Goal: Task Accomplishment & Management: Contribute content

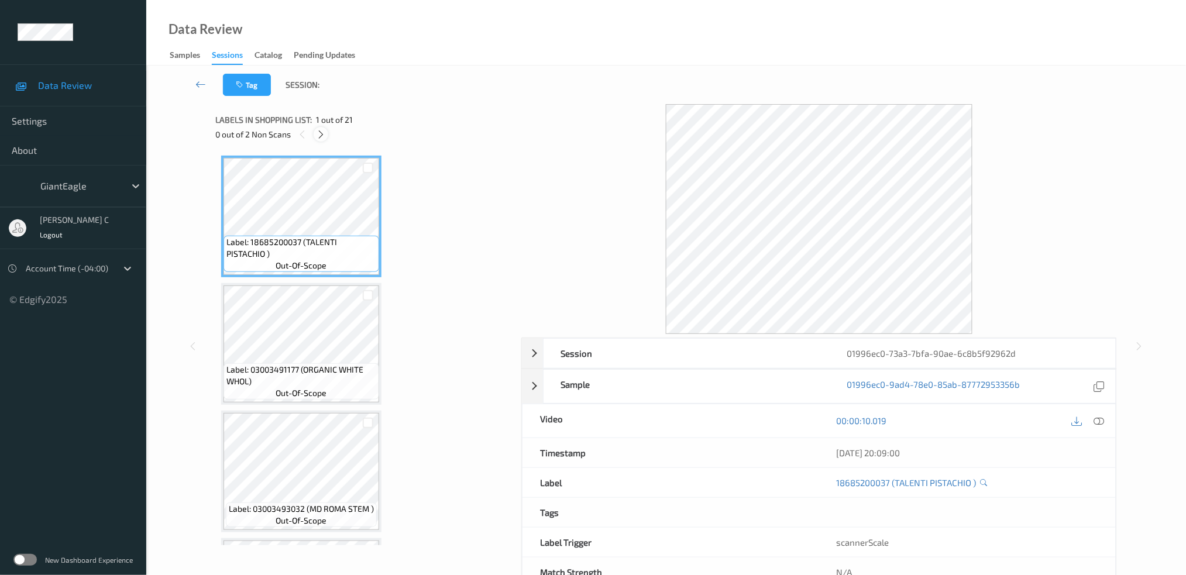
click at [320, 137] on icon at bounding box center [321, 134] width 10 height 11
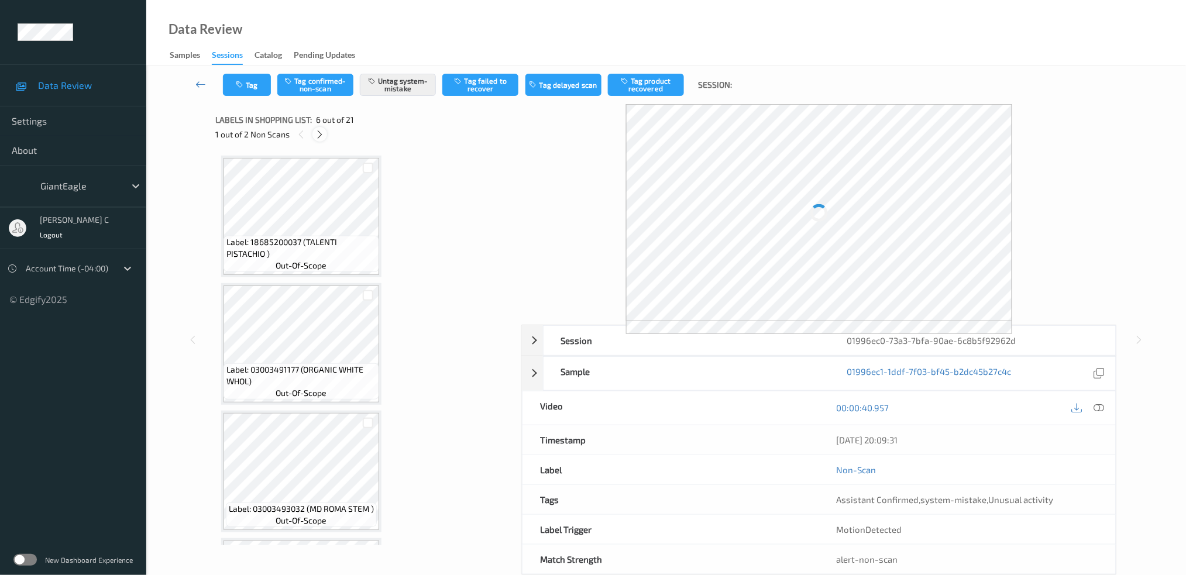
scroll to position [512, 0]
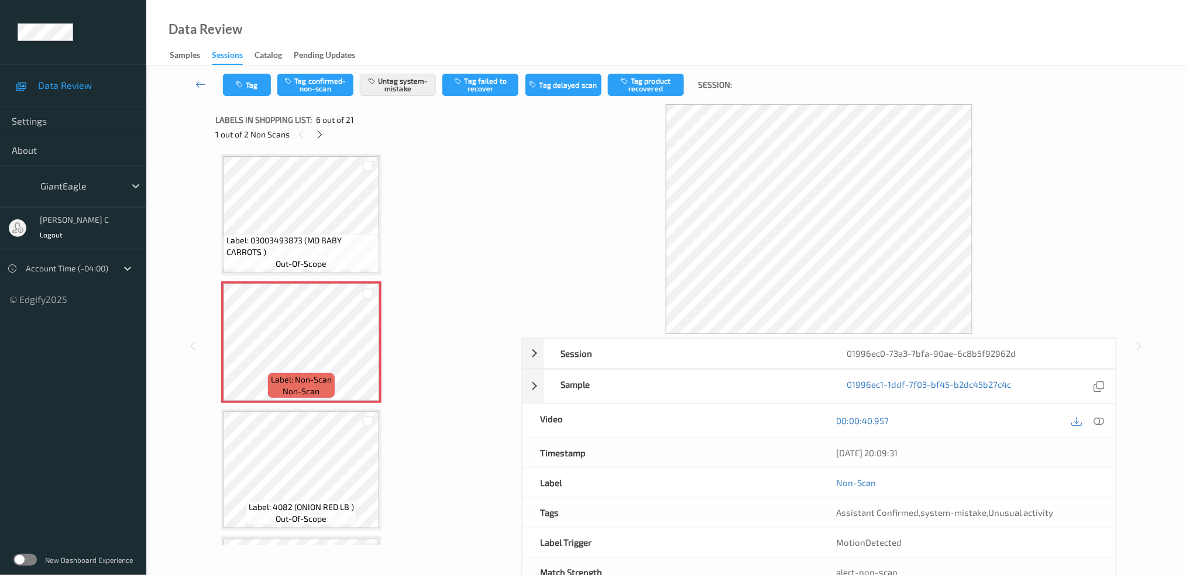
click at [311, 235] on span "Label: 03003493873 (MD BABY CARROTS )" at bounding box center [301, 246] width 150 height 23
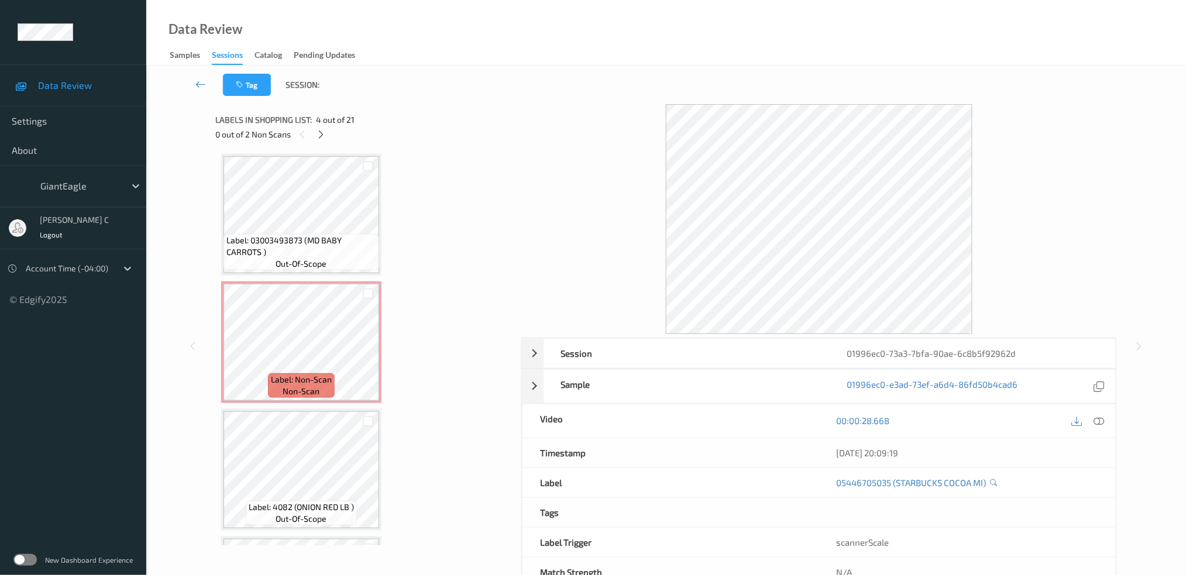
click at [311, 235] on span "Label: 03003493873 (MD BABY CARROTS )" at bounding box center [301, 246] width 150 height 23
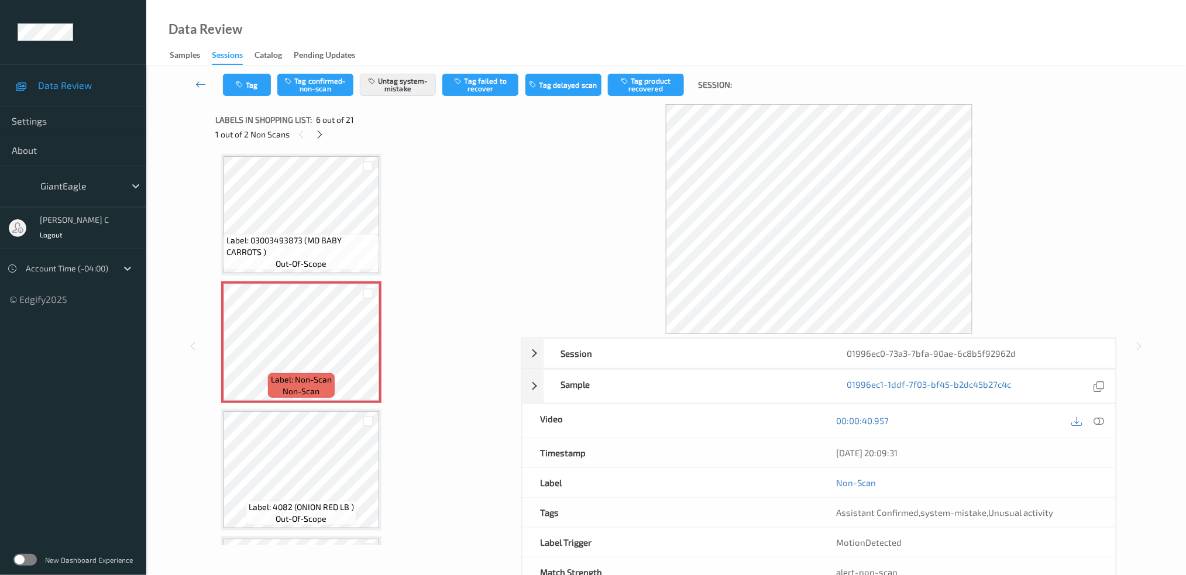
scroll to position [590, 0]
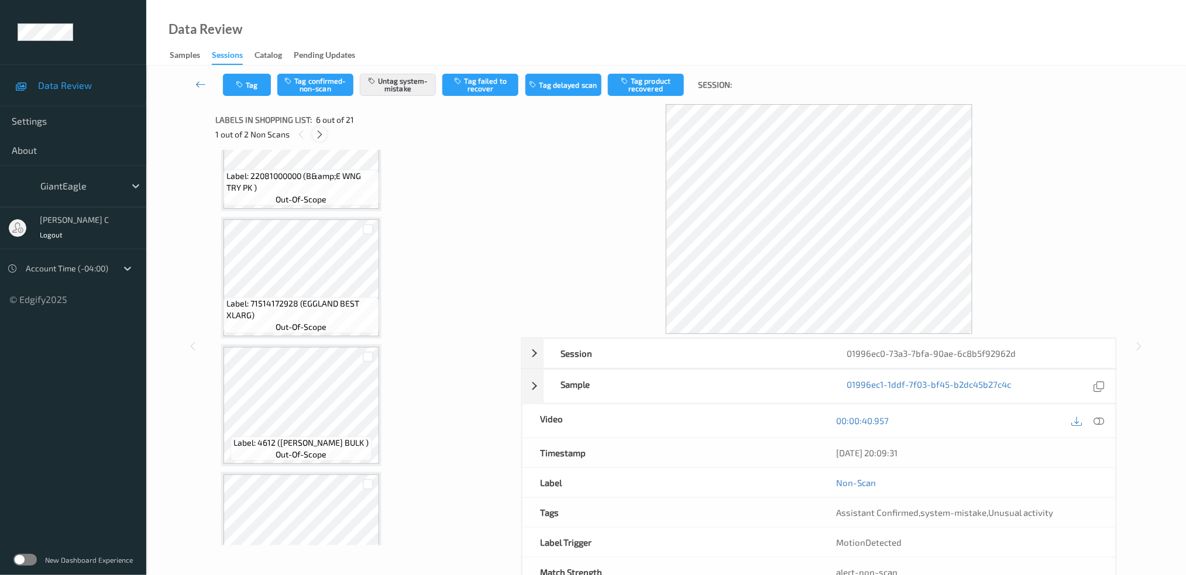
click at [320, 130] on icon at bounding box center [320, 134] width 10 height 11
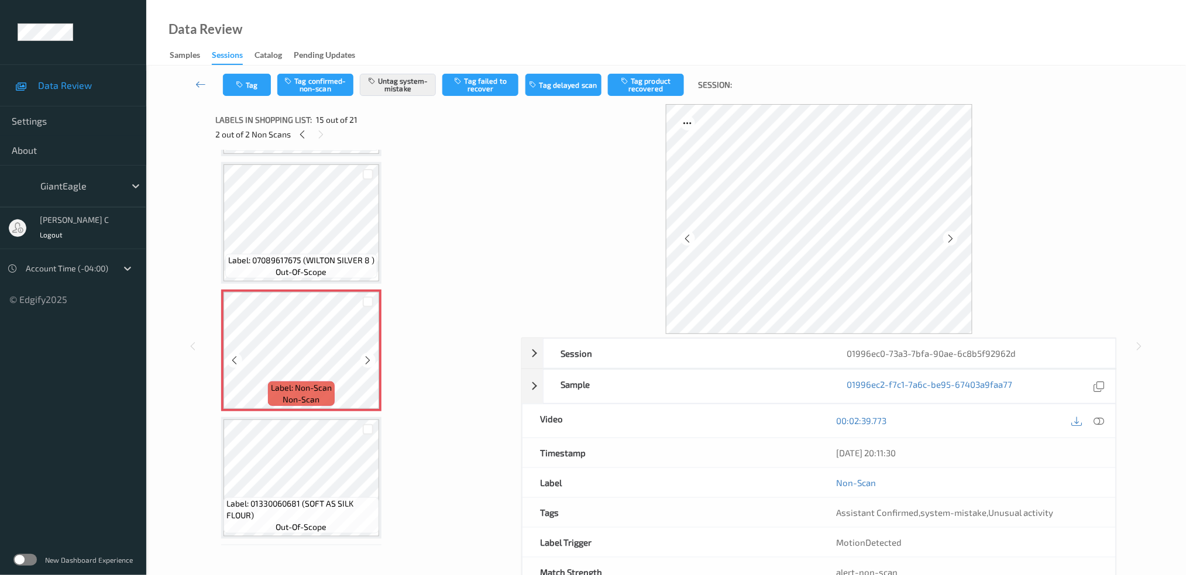
scroll to position [1574, 0]
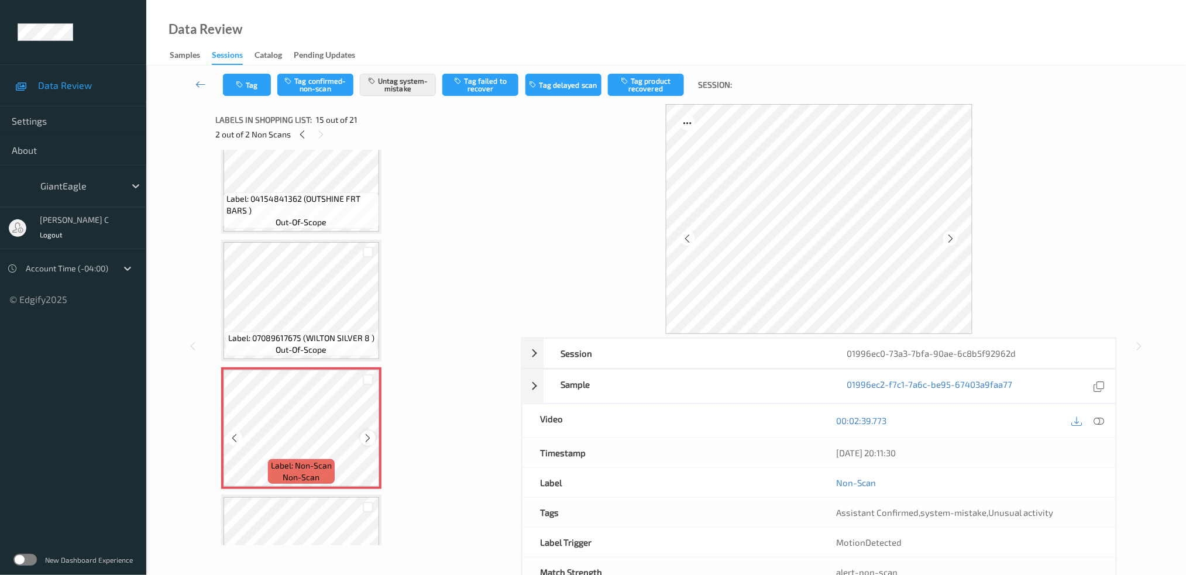
click at [367, 433] on icon at bounding box center [368, 438] width 10 height 11
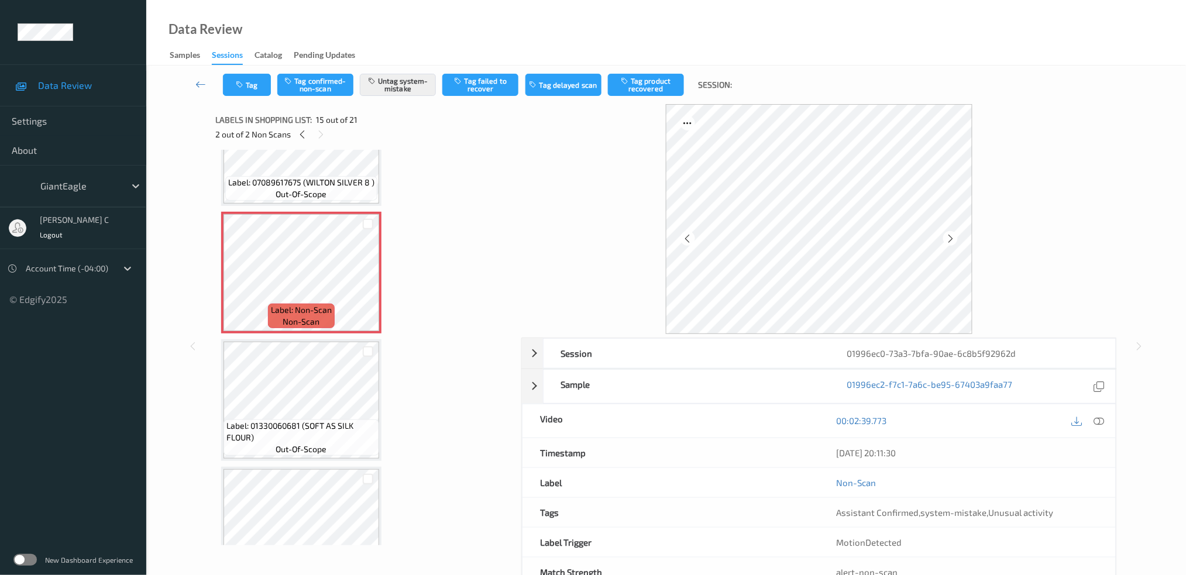
scroll to position [1808, 0]
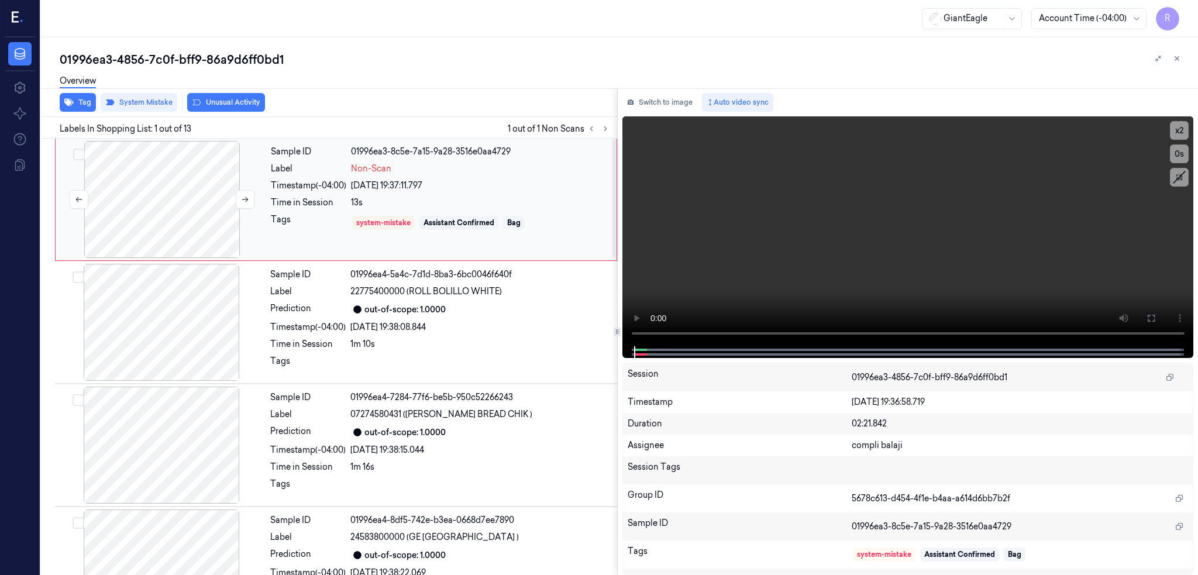
click at [137, 183] on div at bounding box center [162, 199] width 208 height 117
drag, startPoint x: 1196, startPoint y: 318, endPoint x: 1196, endPoint y: 387, distance: 68.4
click at [1156, 319] on icon at bounding box center [1151, 318] width 9 height 9
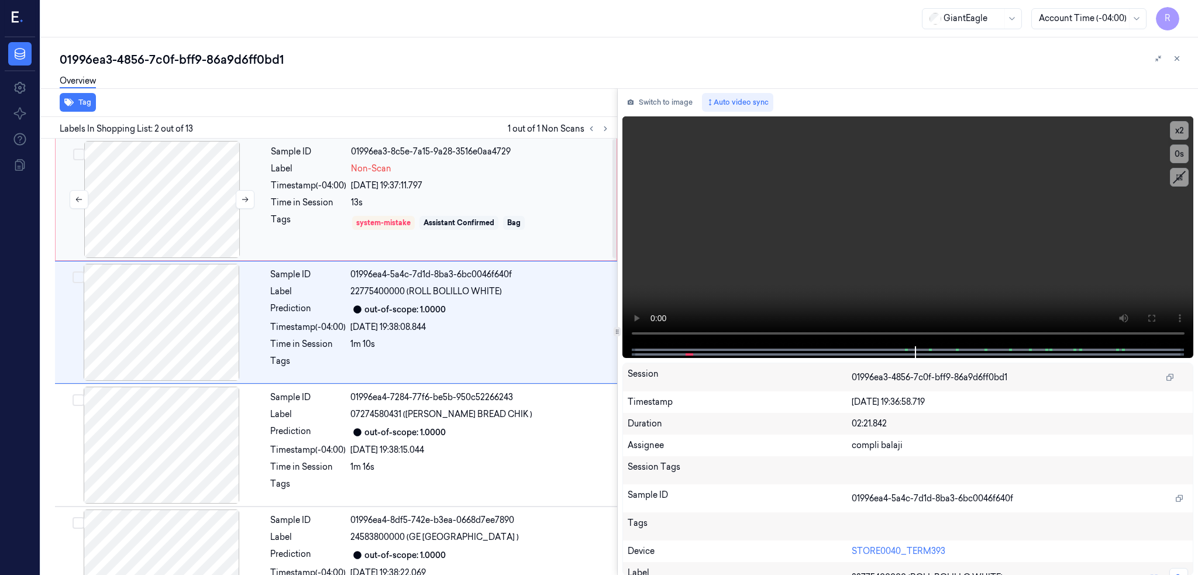
click at [182, 195] on div at bounding box center [162, 199] width 208 height 117
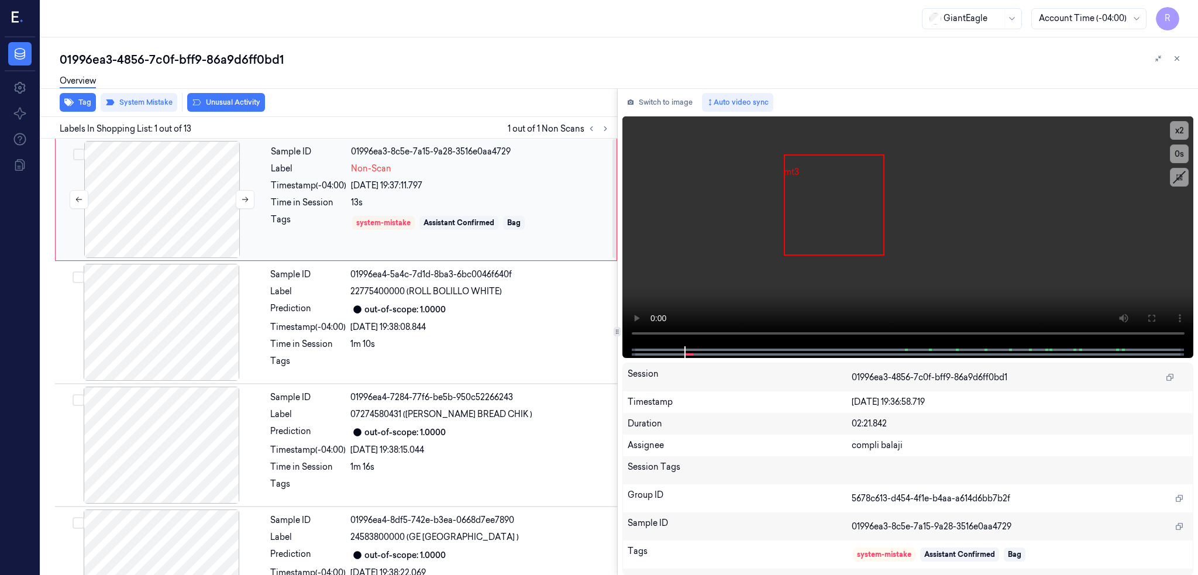
click at [139, 191] on div at bounding box center [162, 199] width 208 height 117
click at [190, 348] on div at bounding box center [161, 322] width 208 height 117
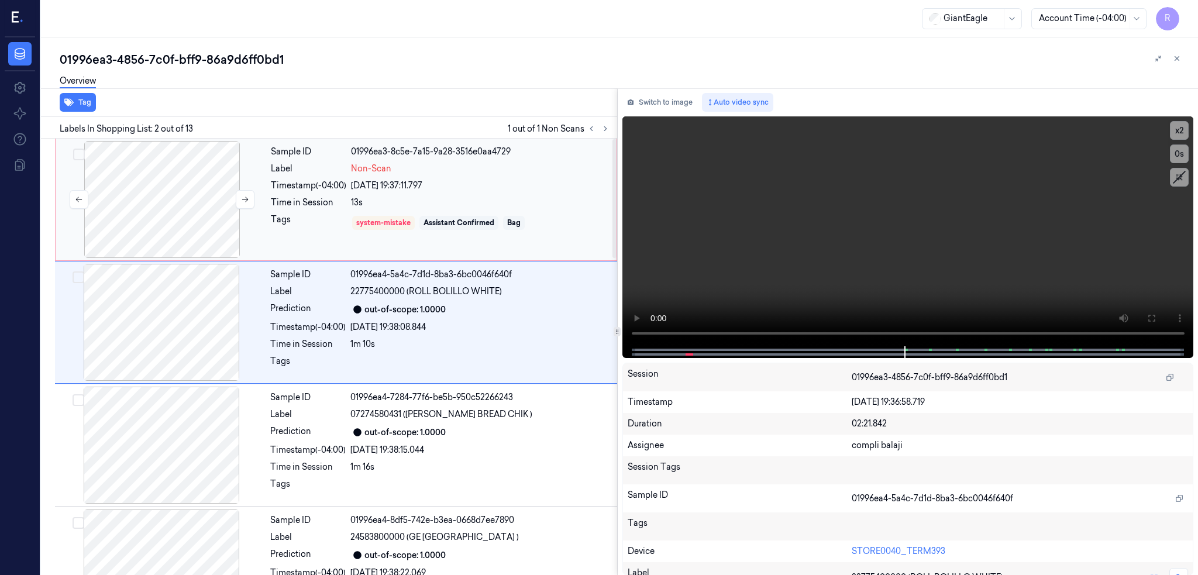
click at [197, 219] on div at bounding box center [162, 199] width 208 height 117
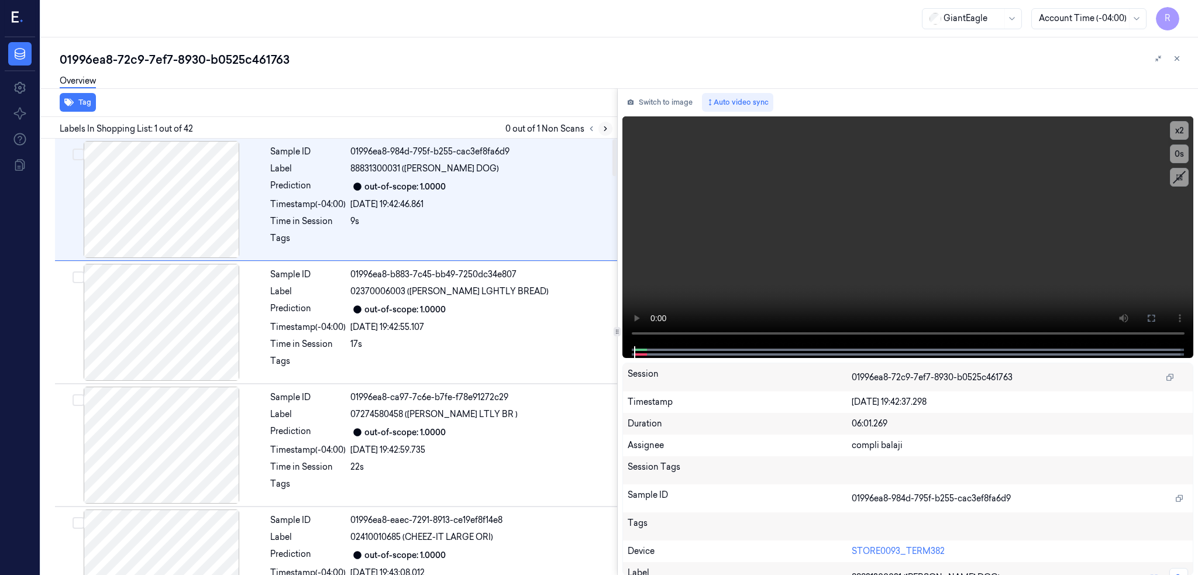
click at [610, 129] on icon at bounding box center [605, 129] width 8 height 8
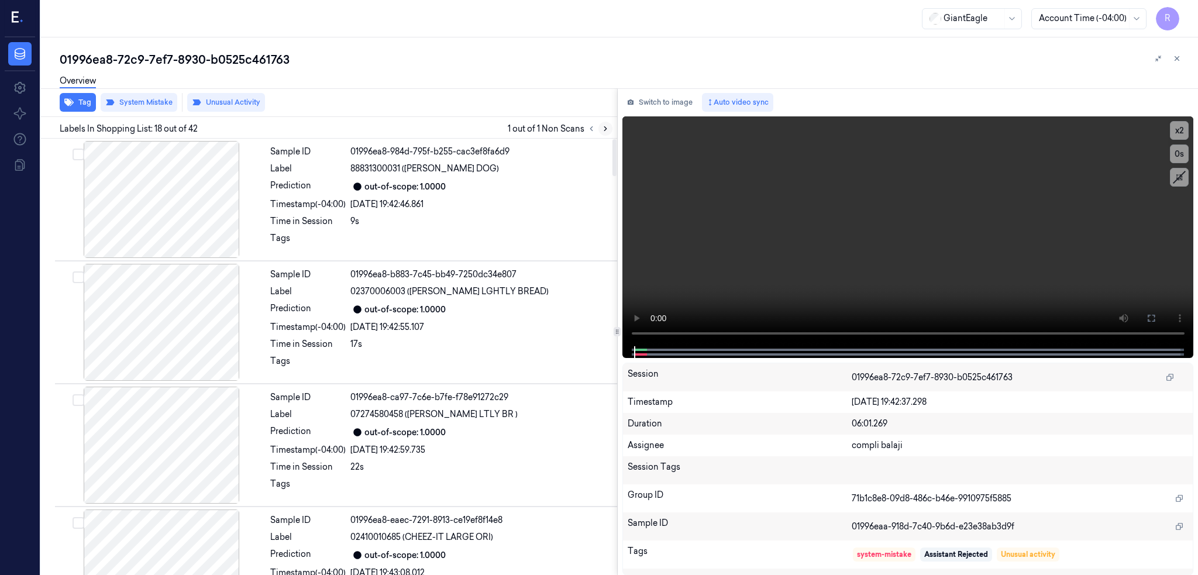
click at [613, 128] on button at bounding box center [605, 129] width 14 height 14
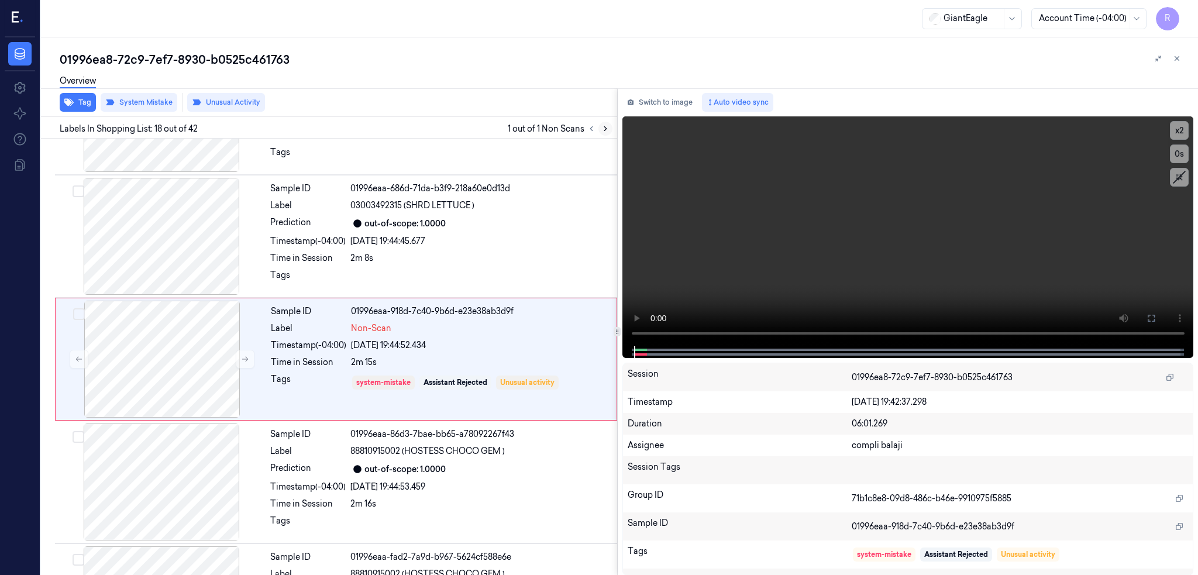
scroll to position [1932, 0]
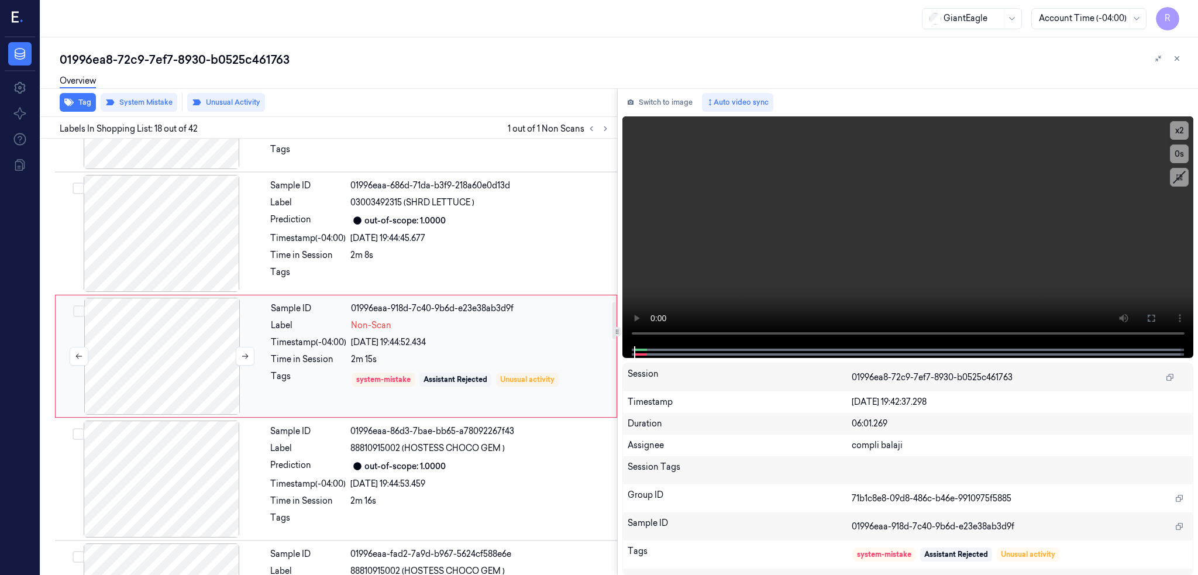
click at [150, 355] on div at bounding box center [162, 356] width 208 height 117
click at [170, 257] on div at bounding box center [161, 233] width 208 height 117
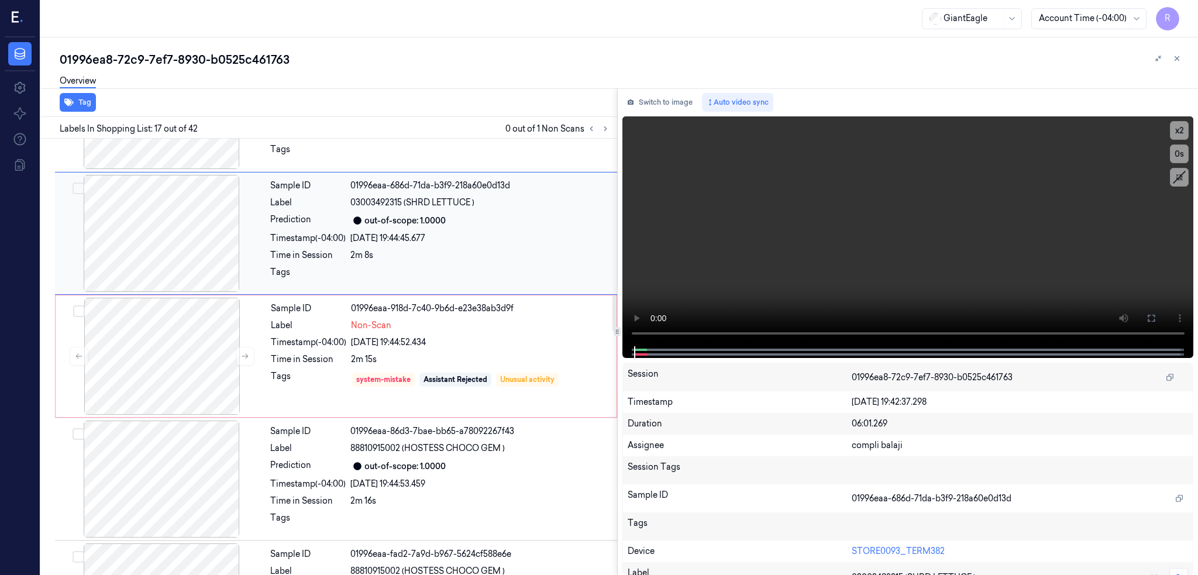
scroll to position [1809, 0]
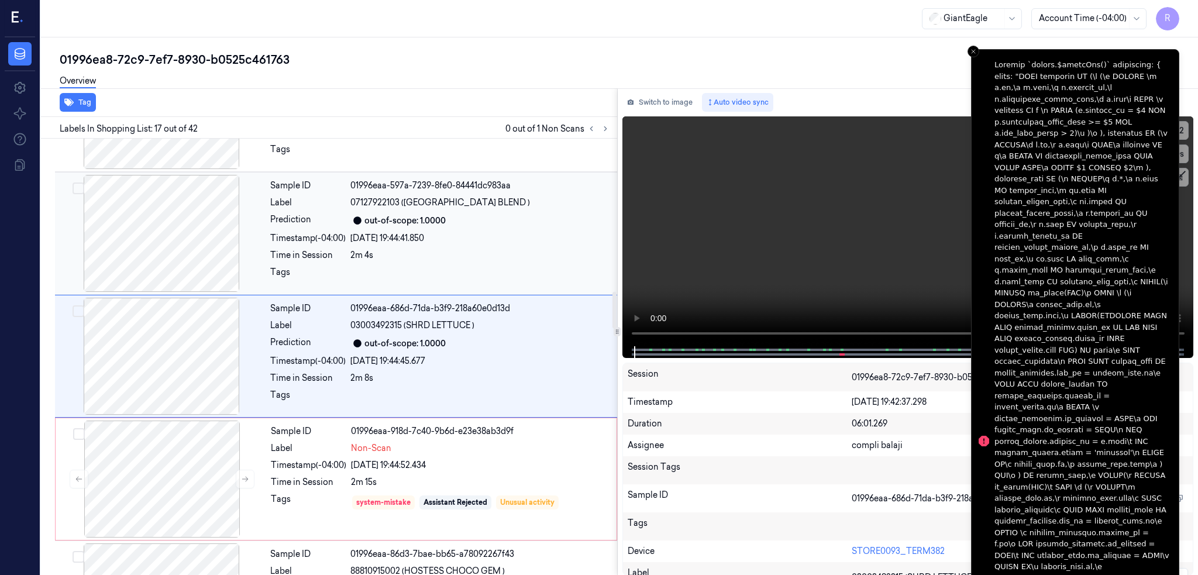
click at [164, 243] on div at bounding box center [161, 233] width 208 height 117
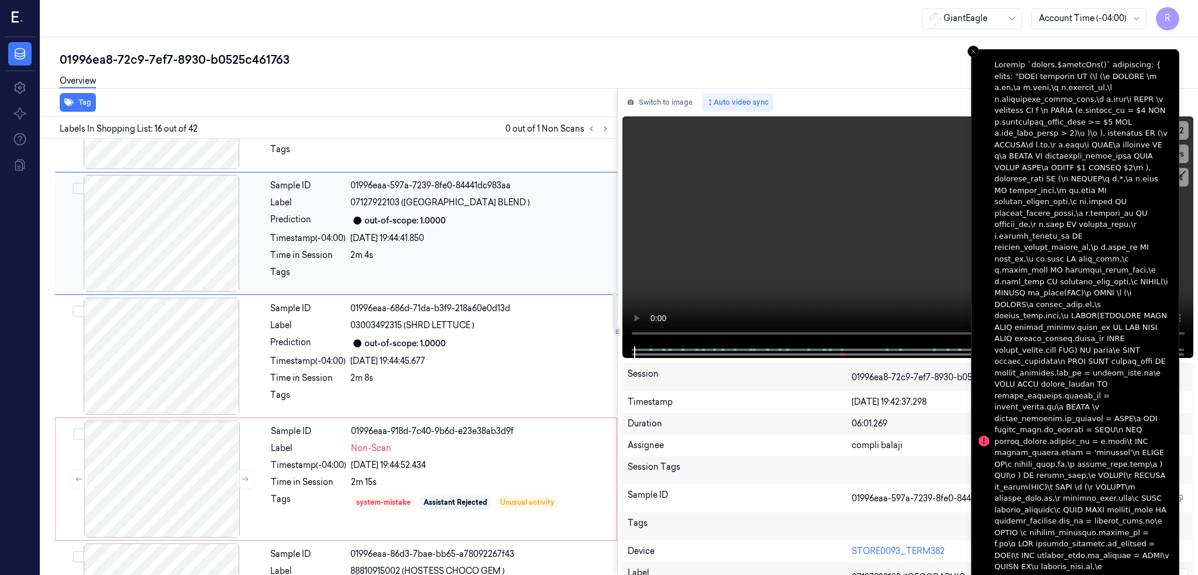
scroll to position [1686, 0]
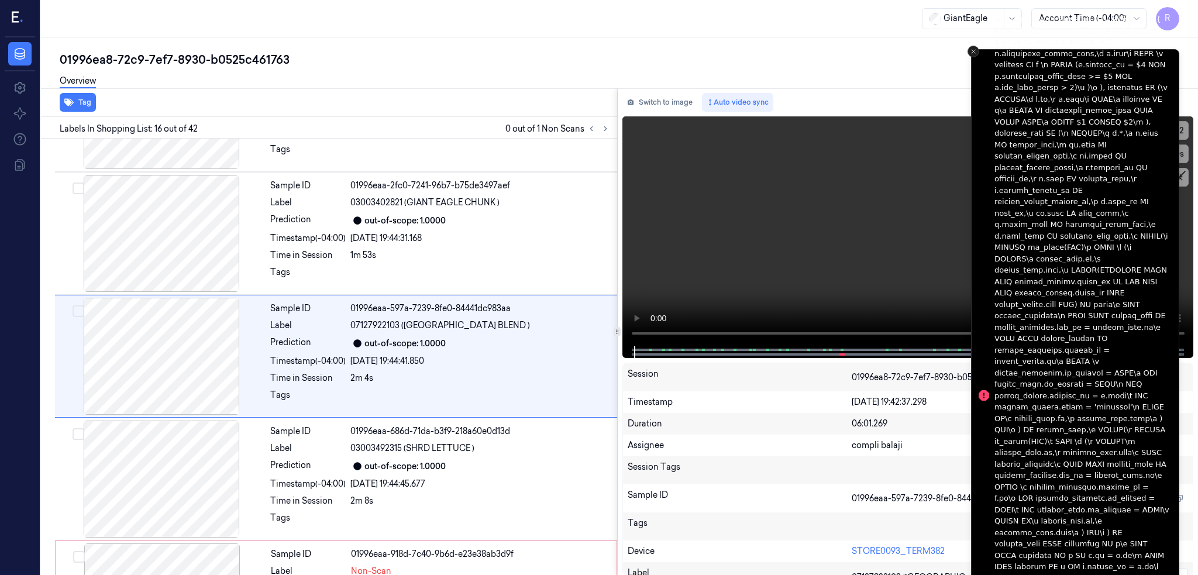
click at [972, 51] on icon "Close toast" at bounding box center [973, 51] width 7 height 7
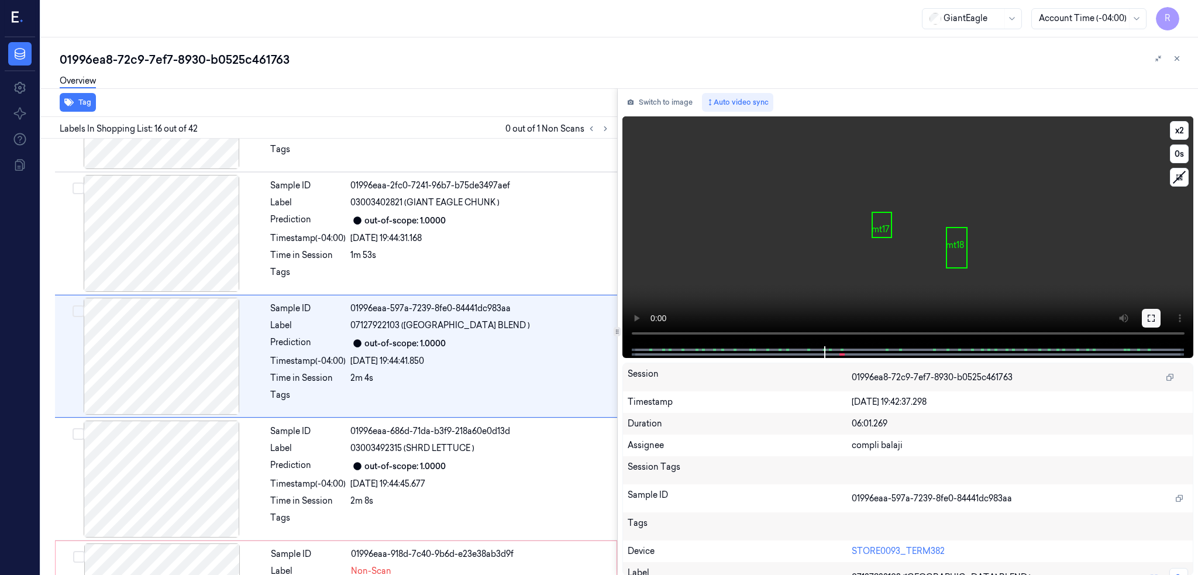
click at [1156, 321] on icon at bounding box center [1151, 318] width 9 height 9
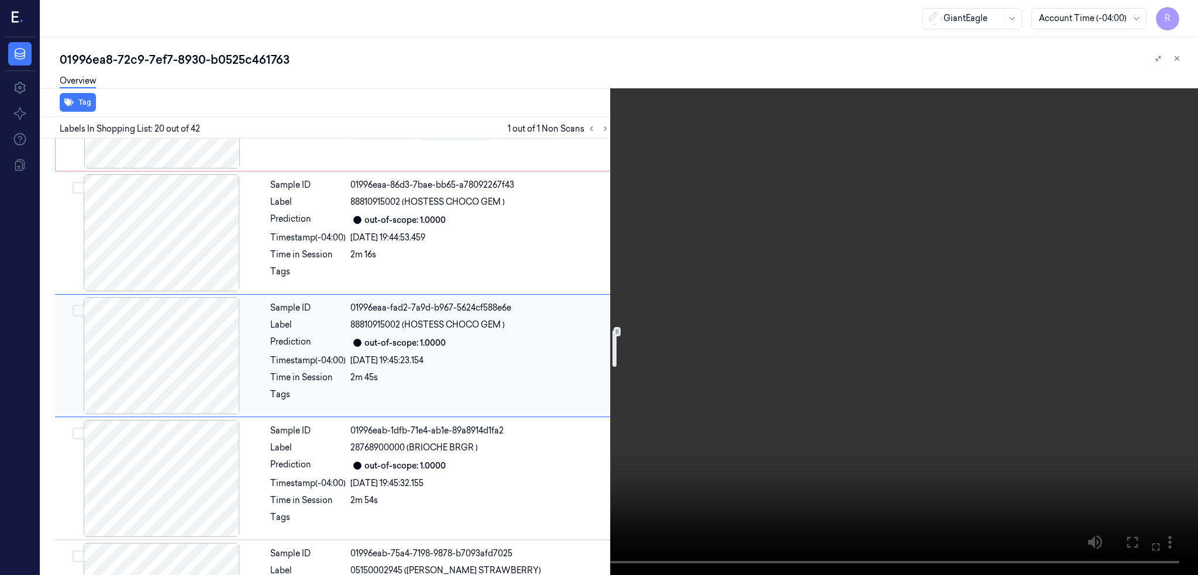
scroll to position [2051, 0]
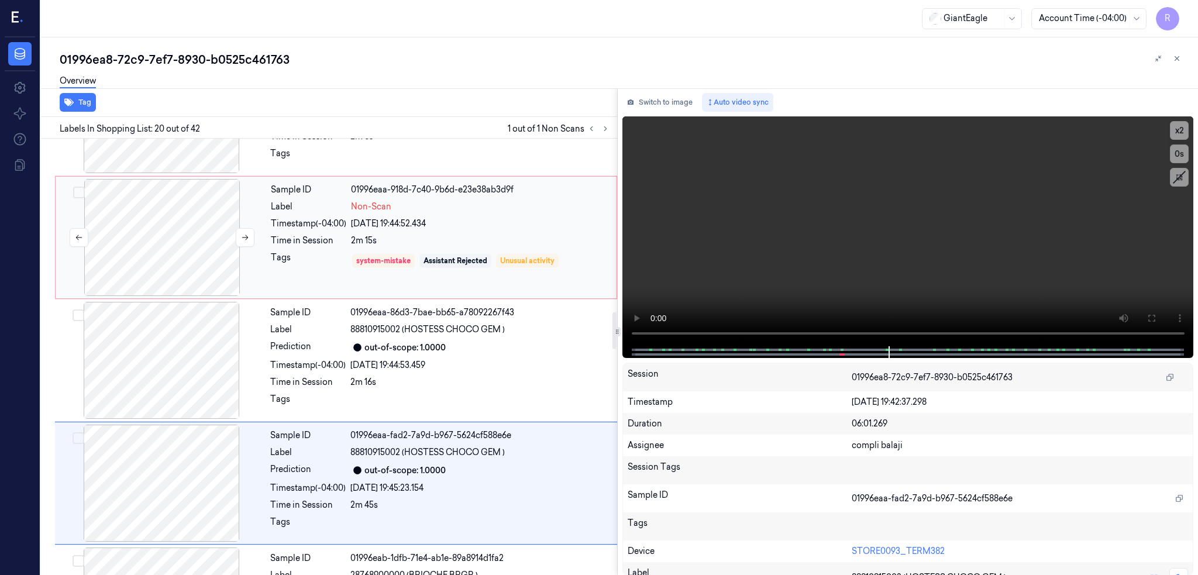
click at [163, 267] on div at bounding box center [162, 237] width 208 height 117
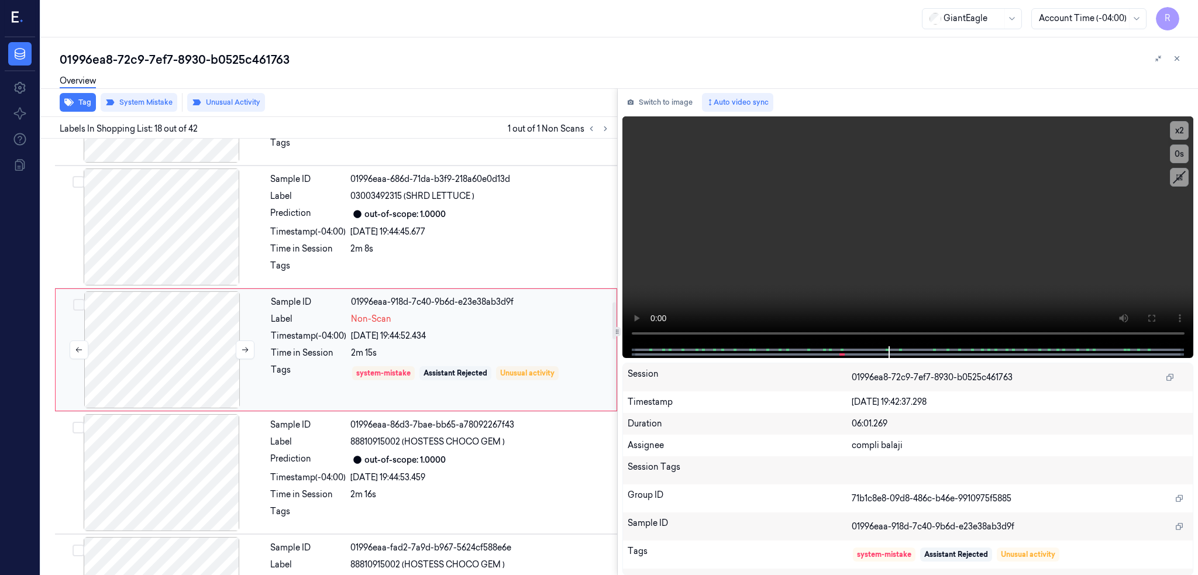
scroll to position [1932, 0]
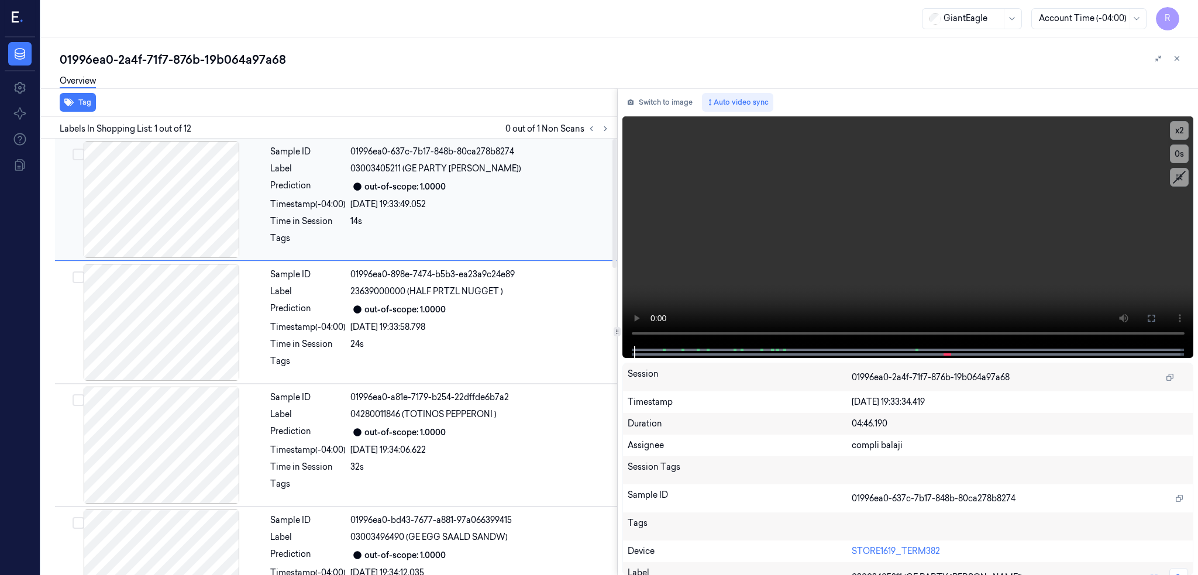
click at [174, 185] on div at bounding box center [161, 199] width 208 height 117
click at [613, 132] on button at bounding box center [605, 129] width 14 height 14
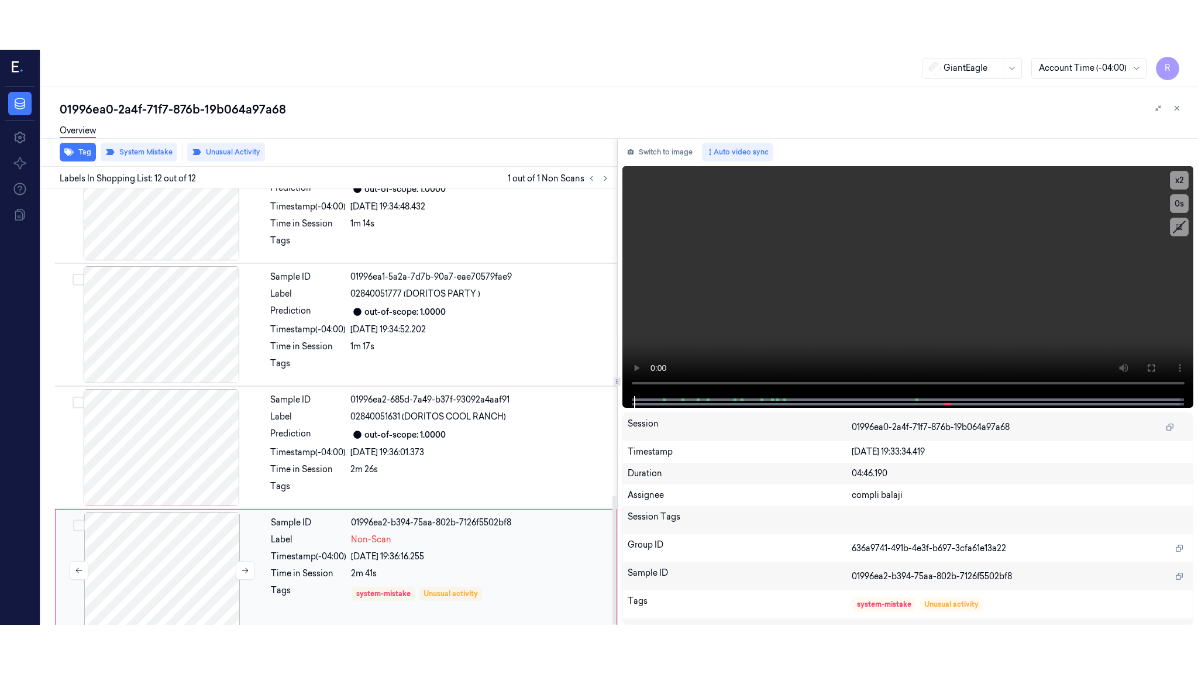
scroll to position [1041, 0]
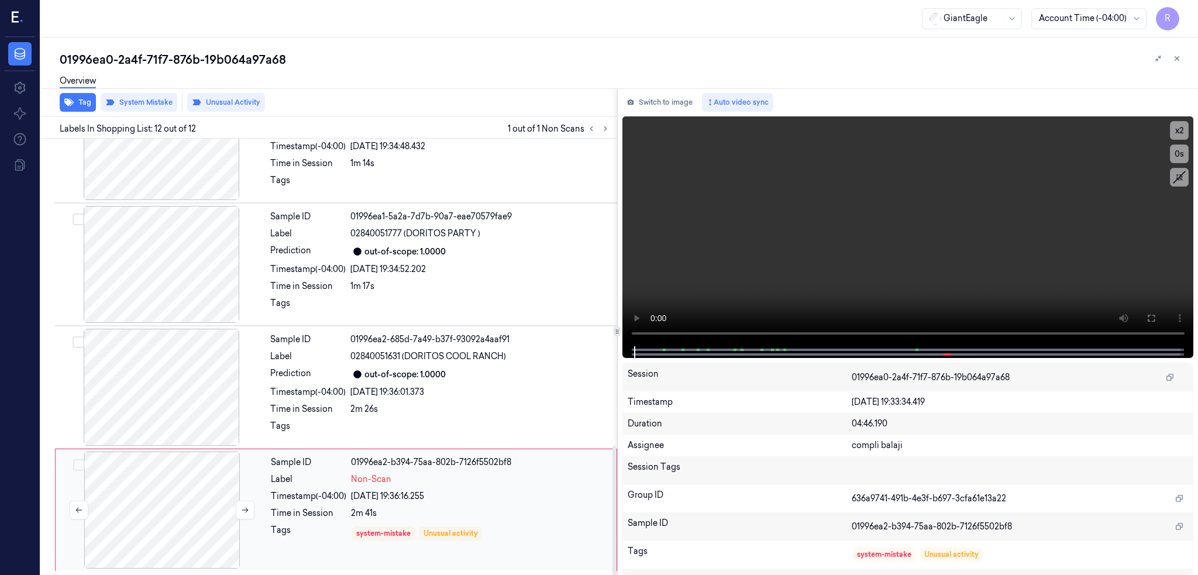
click at [135, 532] on div at bounding box center [162, 510] width 208 height 117
click at [245, 512] on icon at bounding box center [245, 510] width 8 height 8
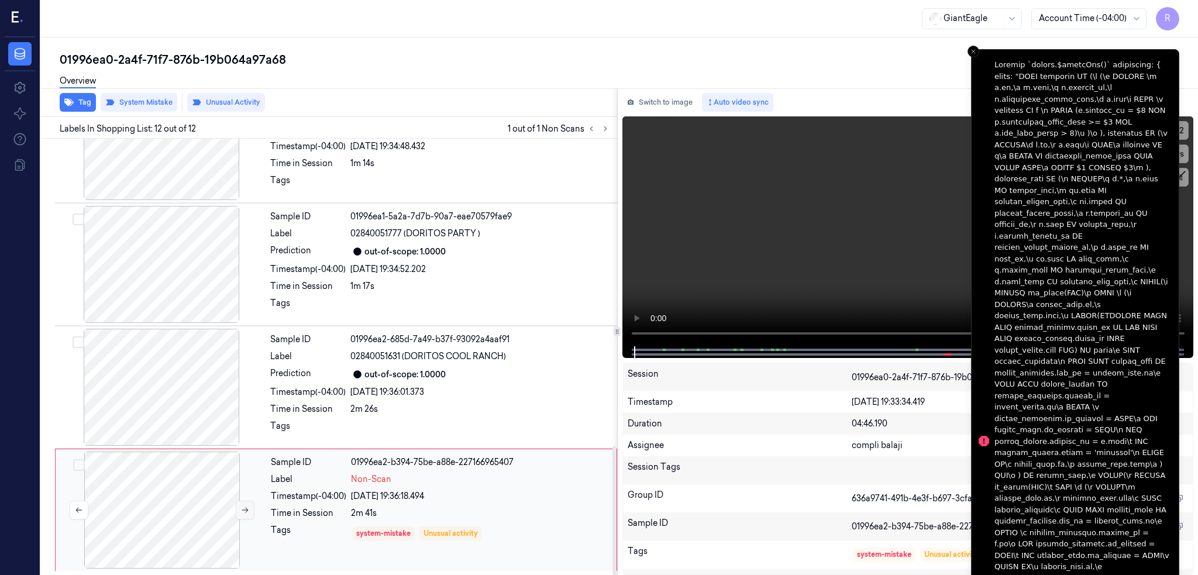
click at [245, 512] on icon at bounding box center [245, 510] width 8 height 8
click at [180, 363] on div at bounding box center [161, 387] width 208 height 117
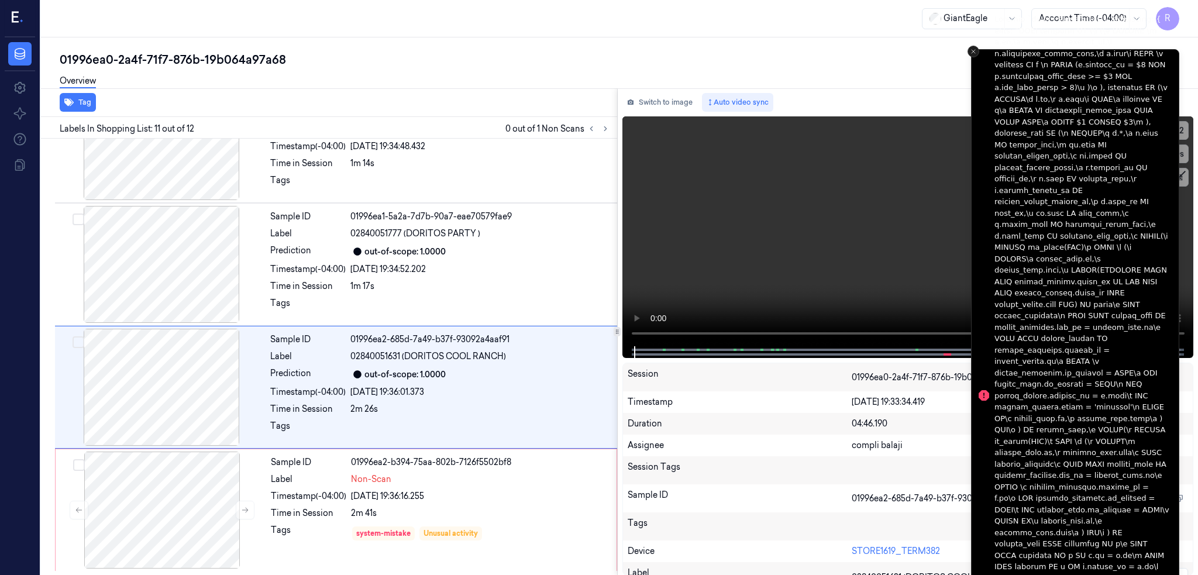
click at [969, 56] on button "Close toast" at bounding box center [974, 52] width 12 height 12
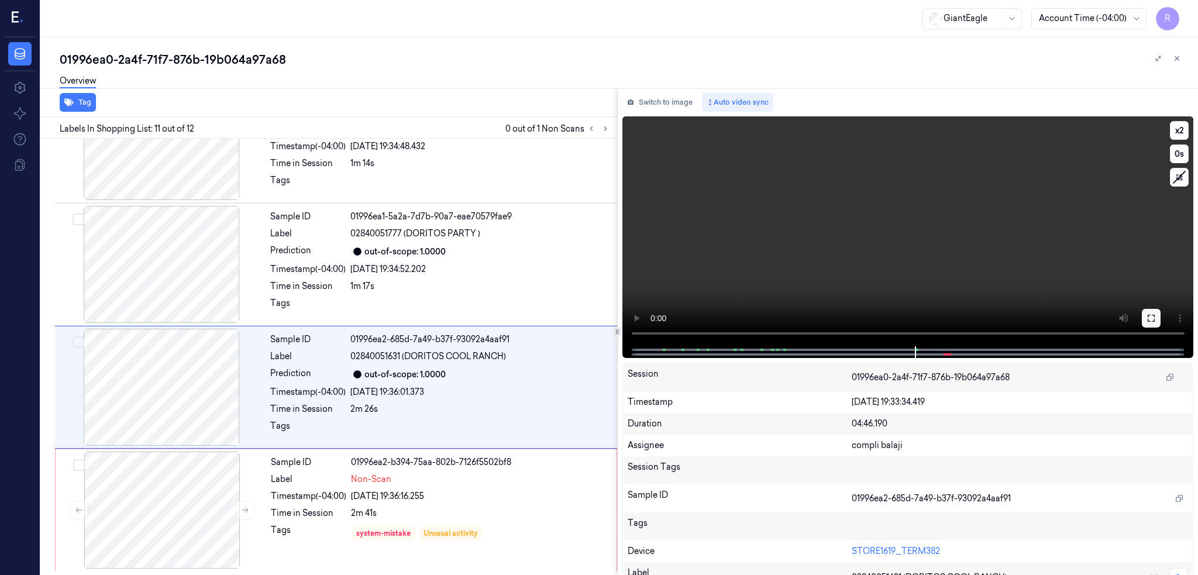
click at [1156, 317] on icon at bounding box center [1151, 318] width 9 height 9
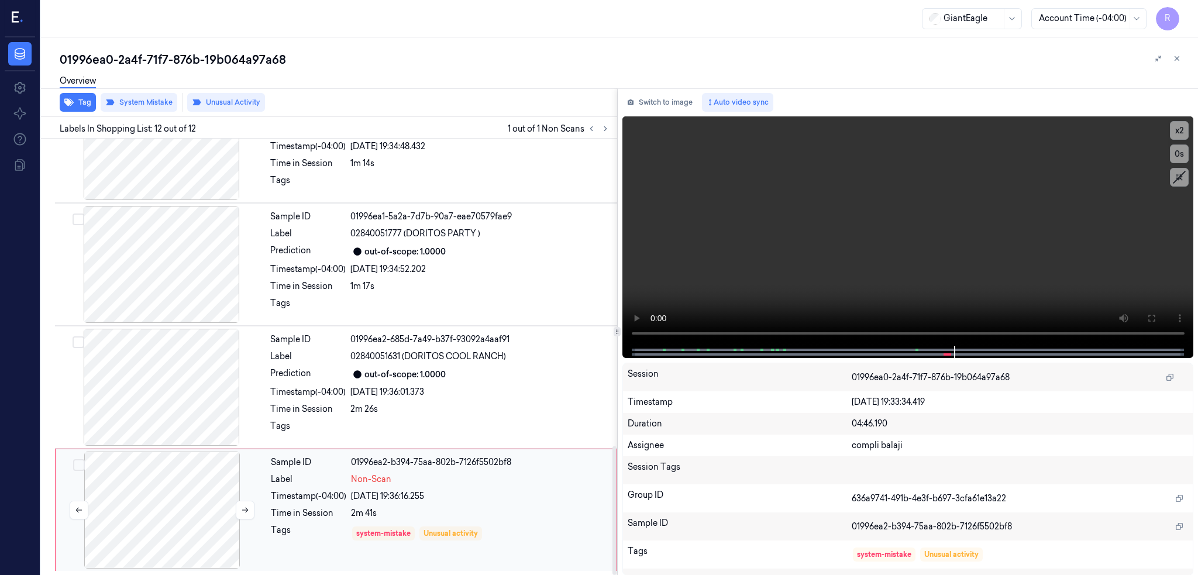
click at [188, 498] on div at bounding box center [162, 510] width 208 height 117
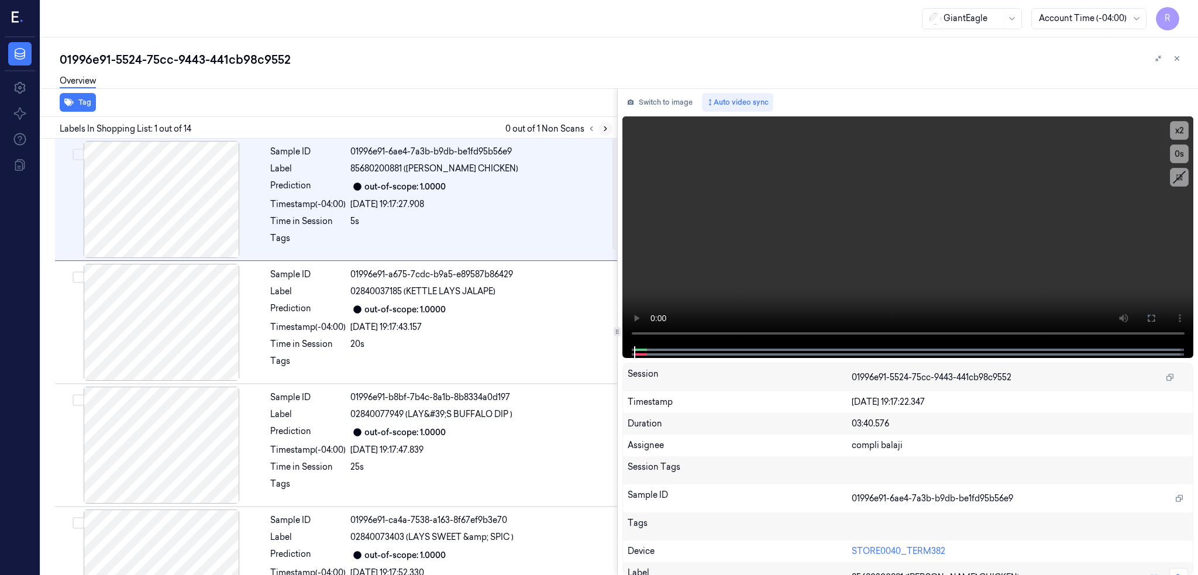
click at [613, 127] on button at bounding box center [605, 129] width 14 height 14
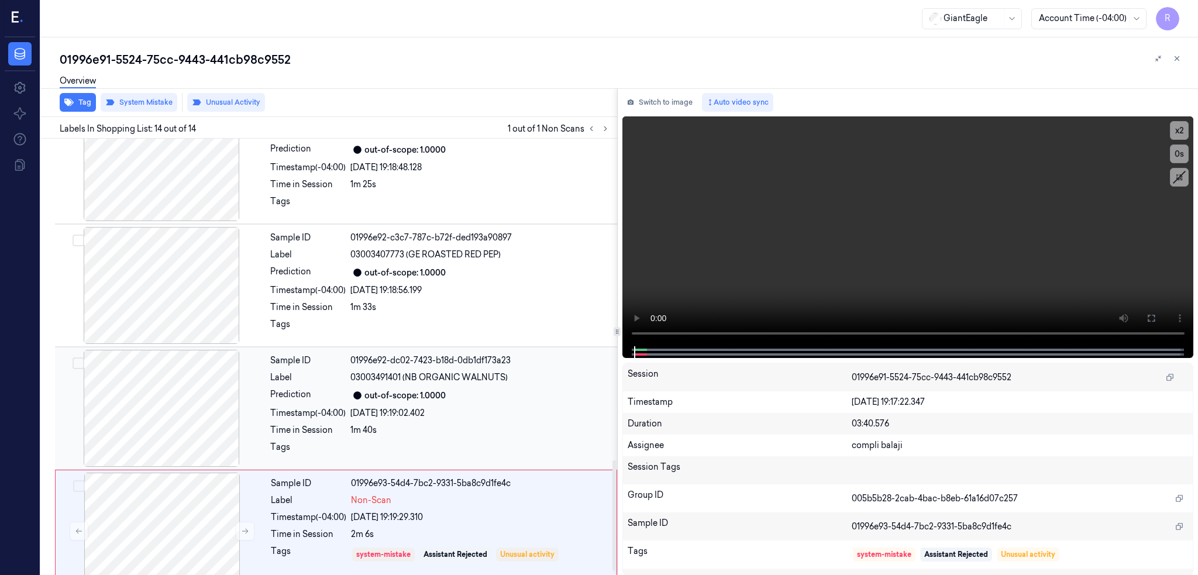
scroll to position [1287, 0]
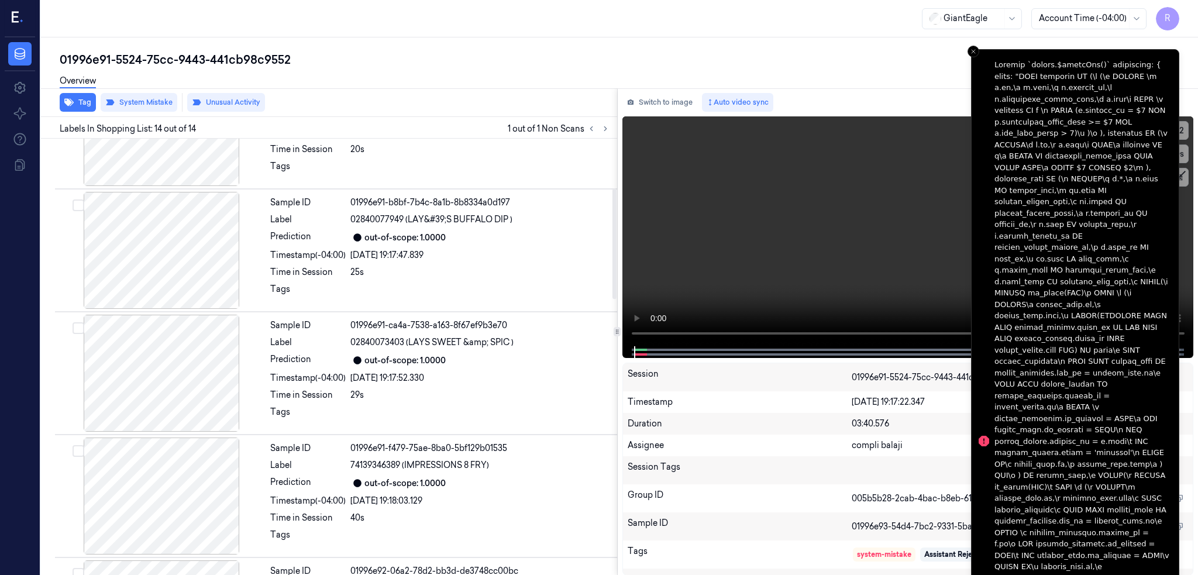
click at [206, 353] on div at bounding box center [161, 373] width 208 height 117
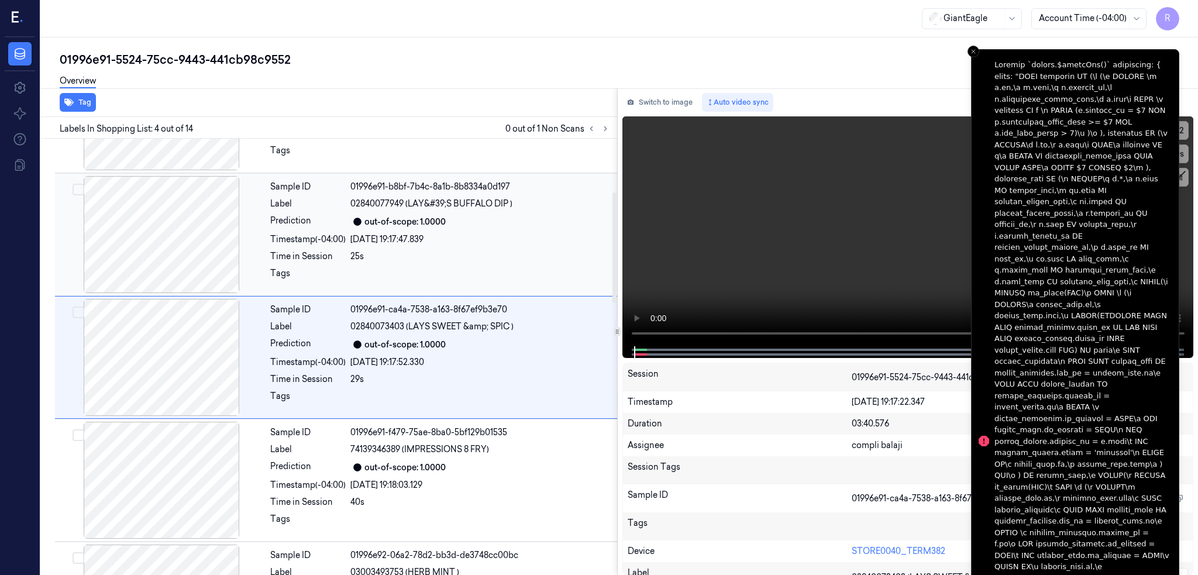
click at [164, 249] on div at bounding box center [161, 234] width 208 height 117
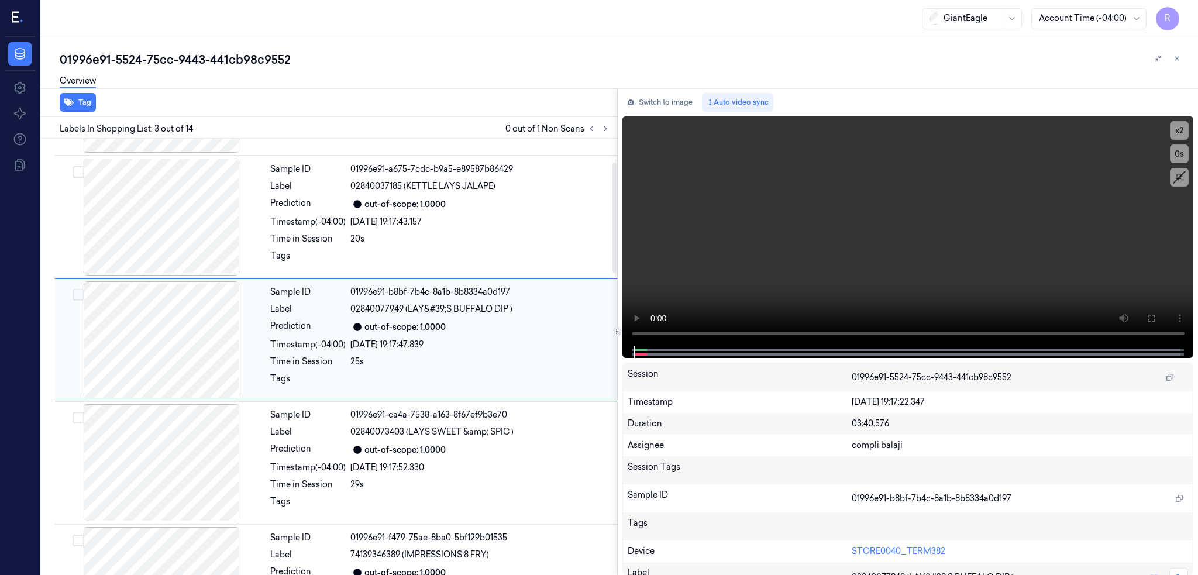
scroll to position [88, 0]
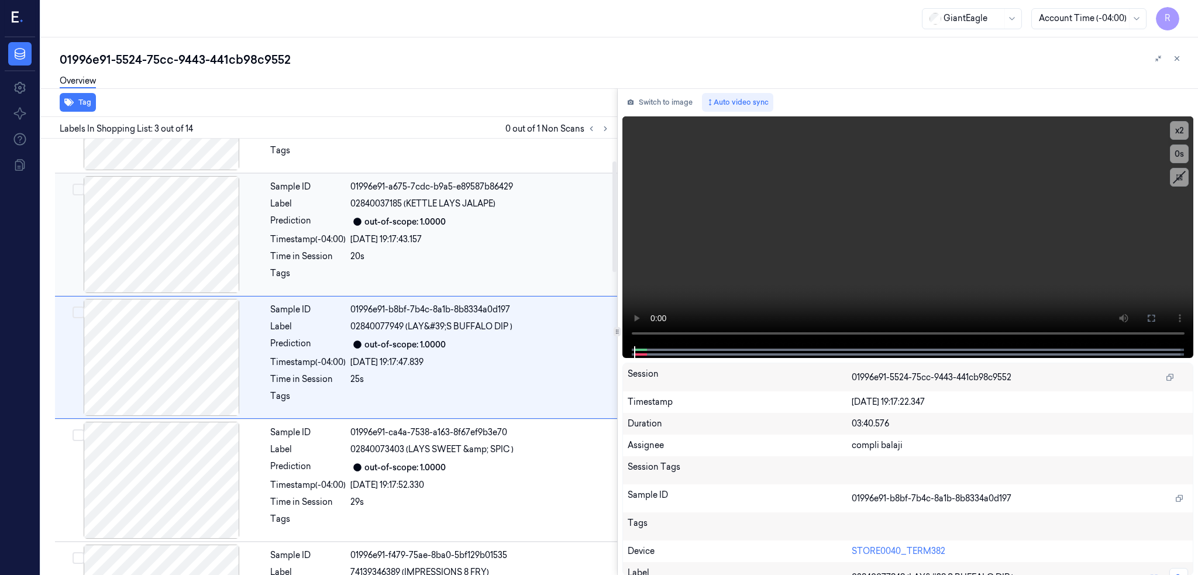
click at [156, 219] on div at bounding box center [161, 234] width 208 height 117
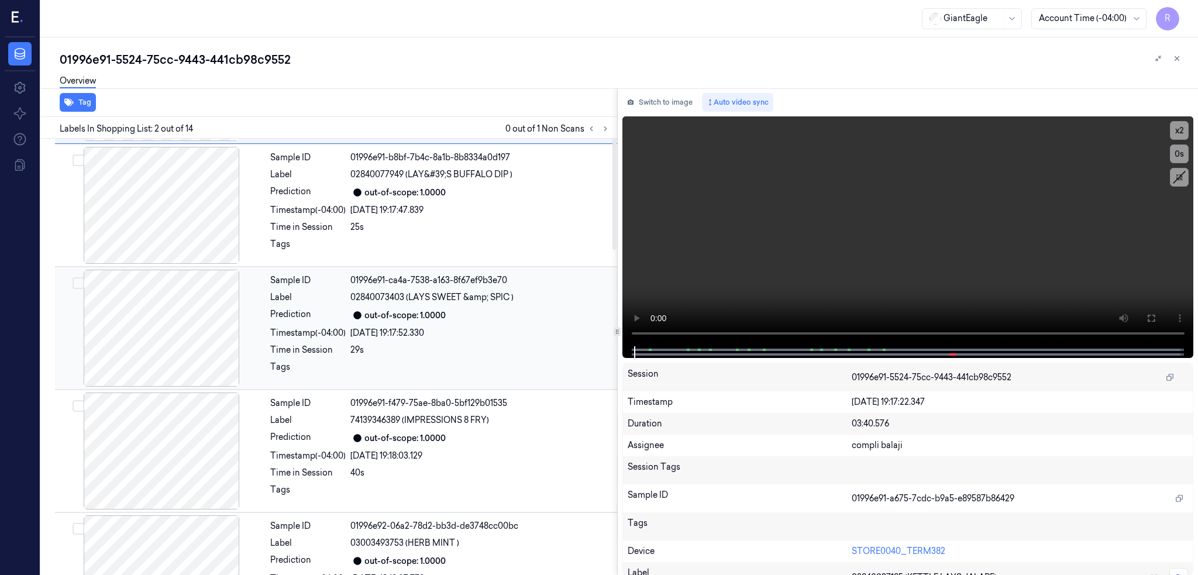
scroll to position [500, 0]
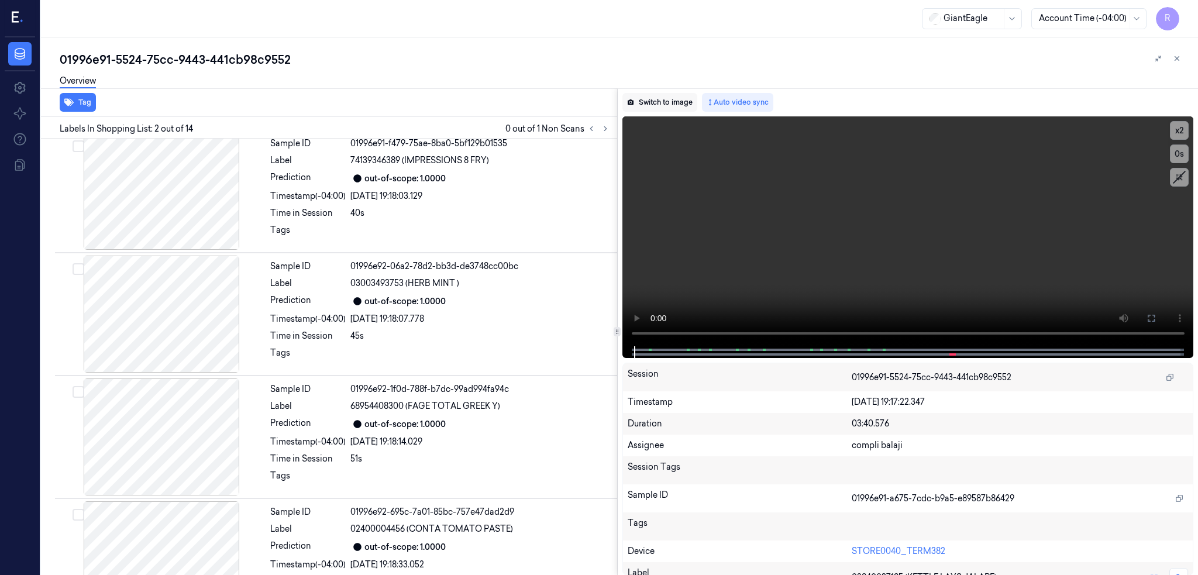
click at [668, 98] on button "Switch to image" at bounding box center [659, 102] width 75 height 19
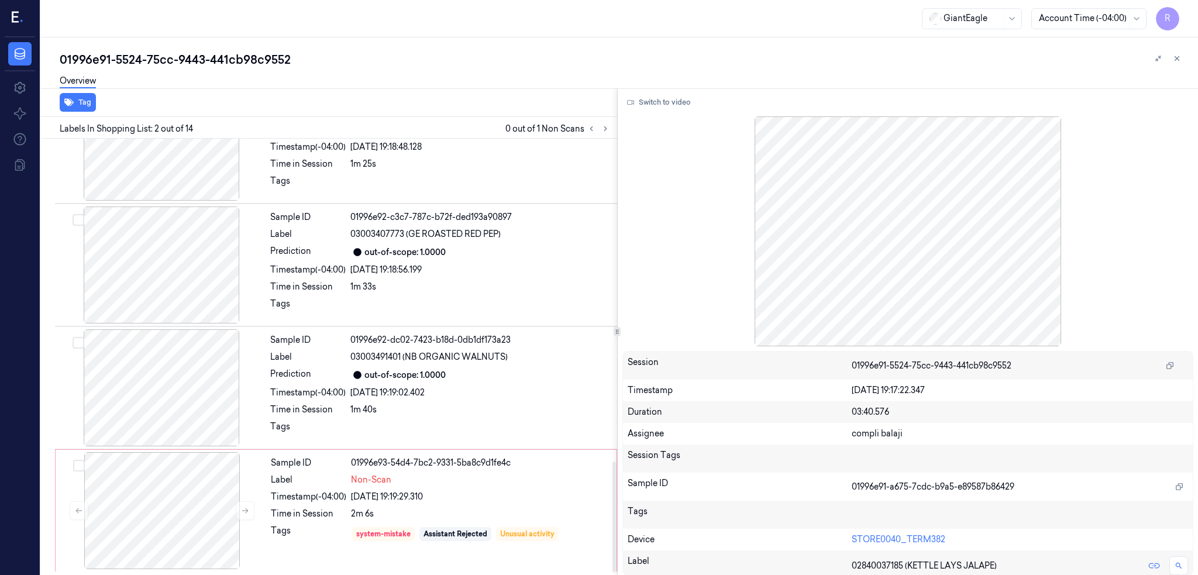
scroll to position [1287, 0]
click at [166, 505] on div at bounding box center [162, 510] width 208 height 117
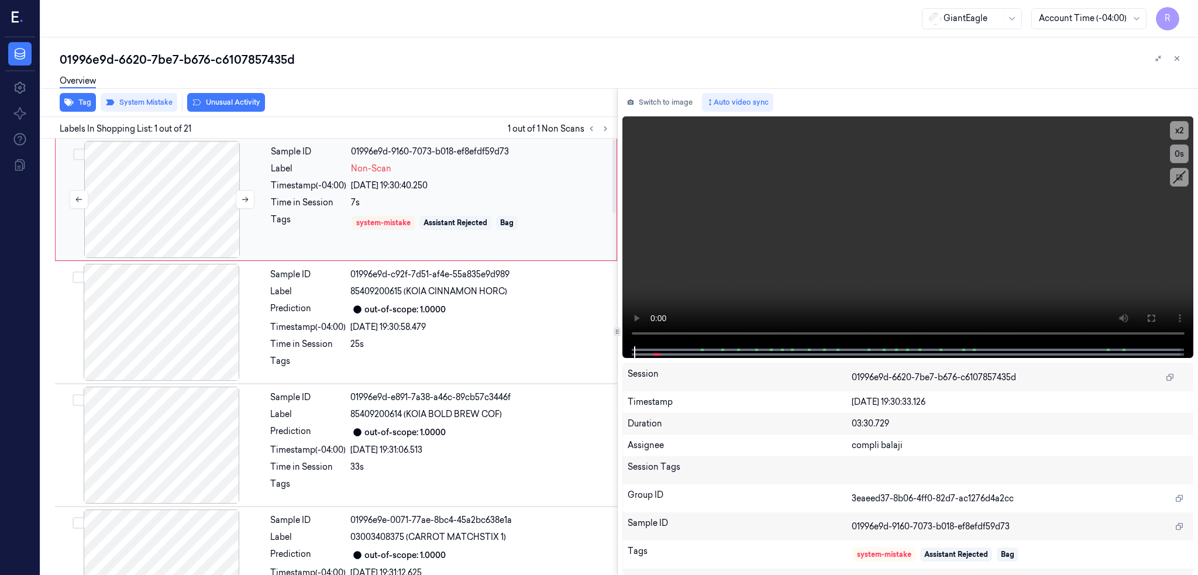
click at [181, 191] on div at bounding box center [162, 199] width 208 height 117
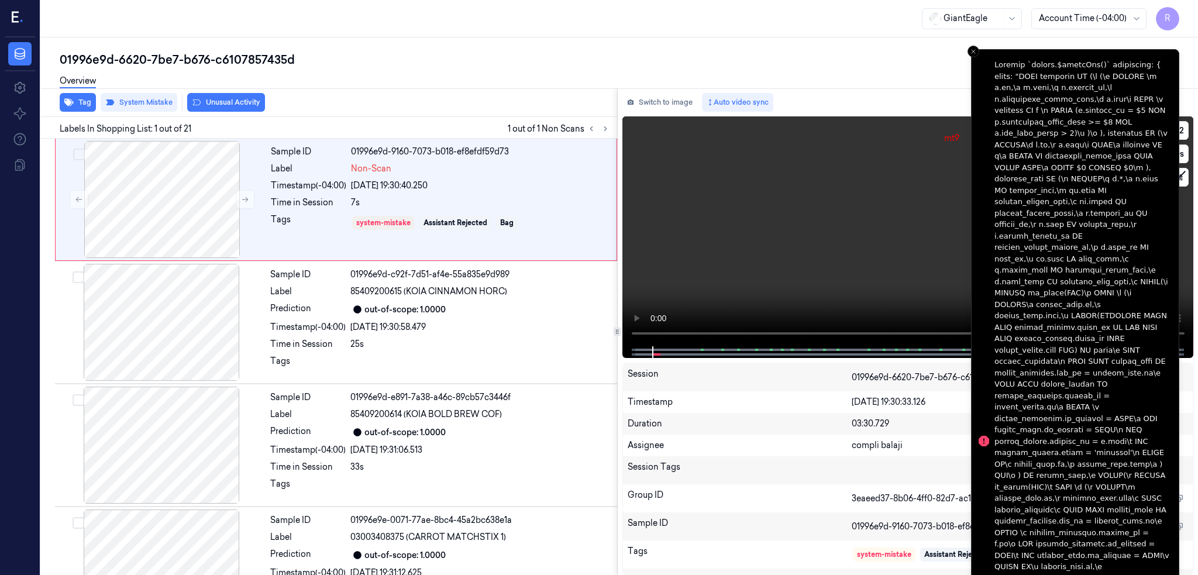
click at [1156, 317] on icon at bounding box center [1151, 318] width 9 height 9
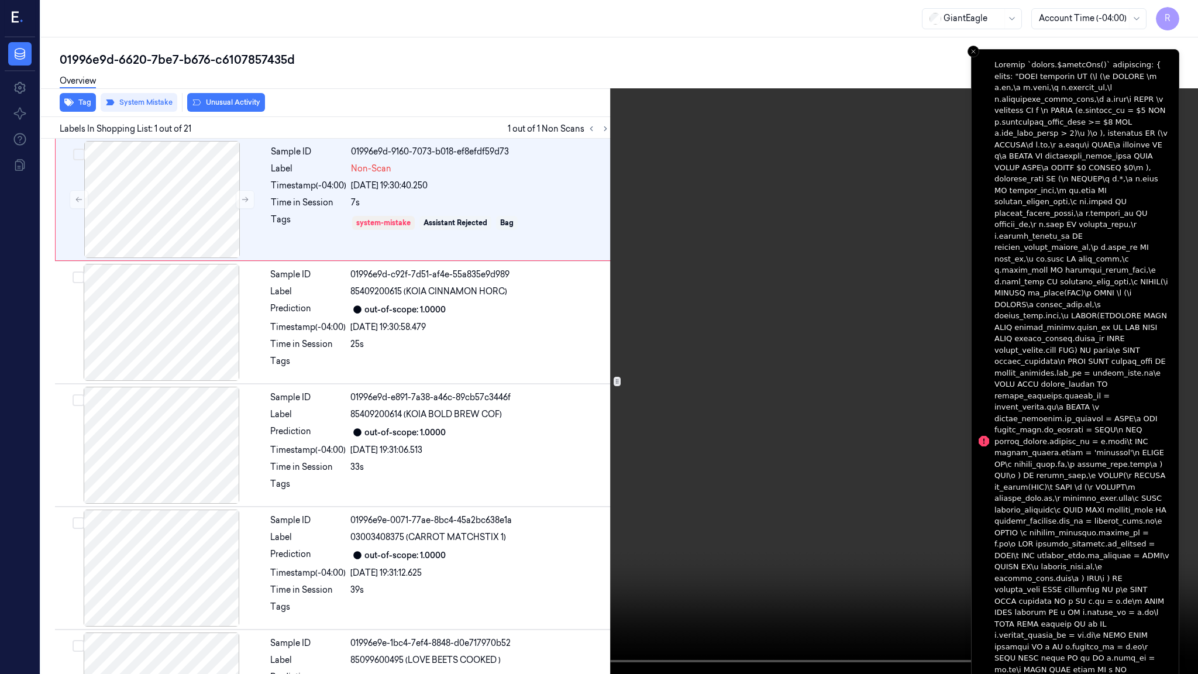
click at [797, 371] on video at bounding box center [599, 337] width 1198 height 674
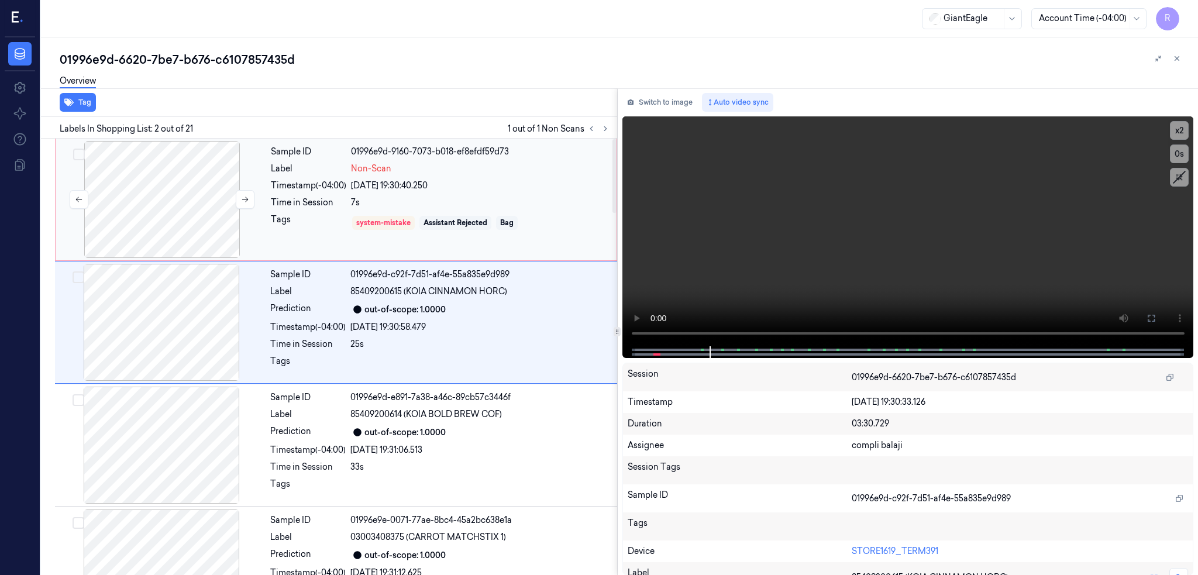
click at [216, 192] on div at bounding box center [162, 199] width 208 height 117
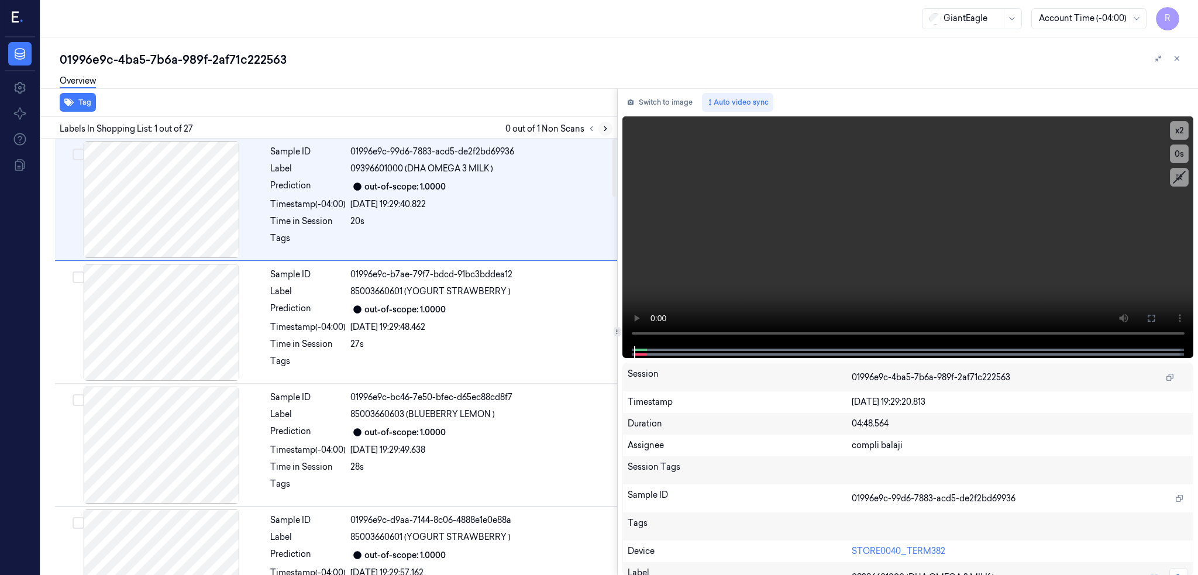
click at [610, 129] on icon at bounding box center [605, 129] width 8 height 8
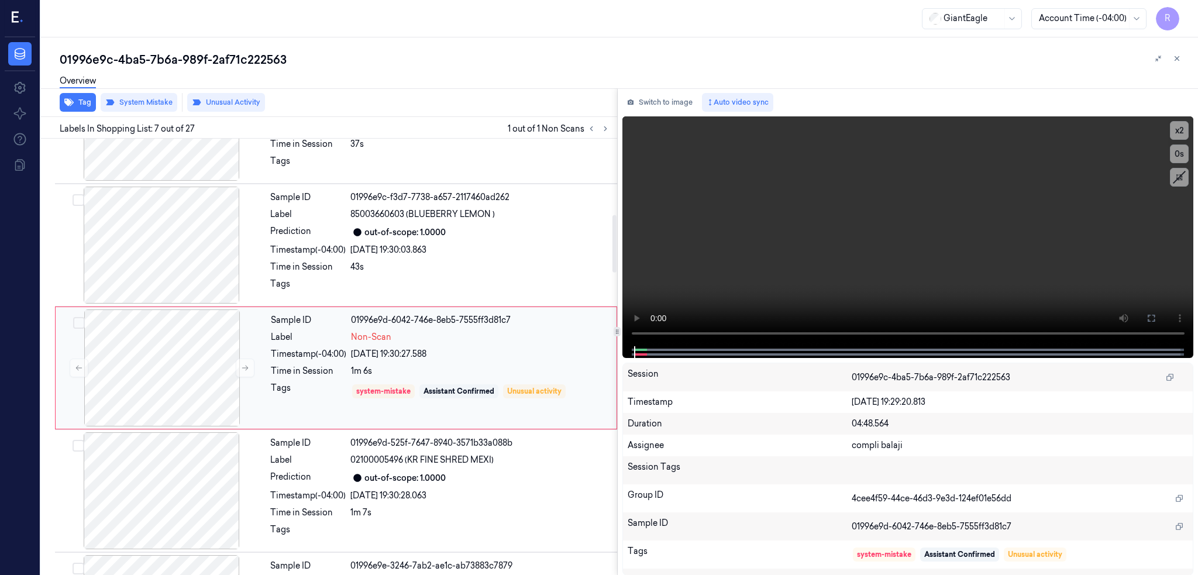
scroll to position [579, 0]
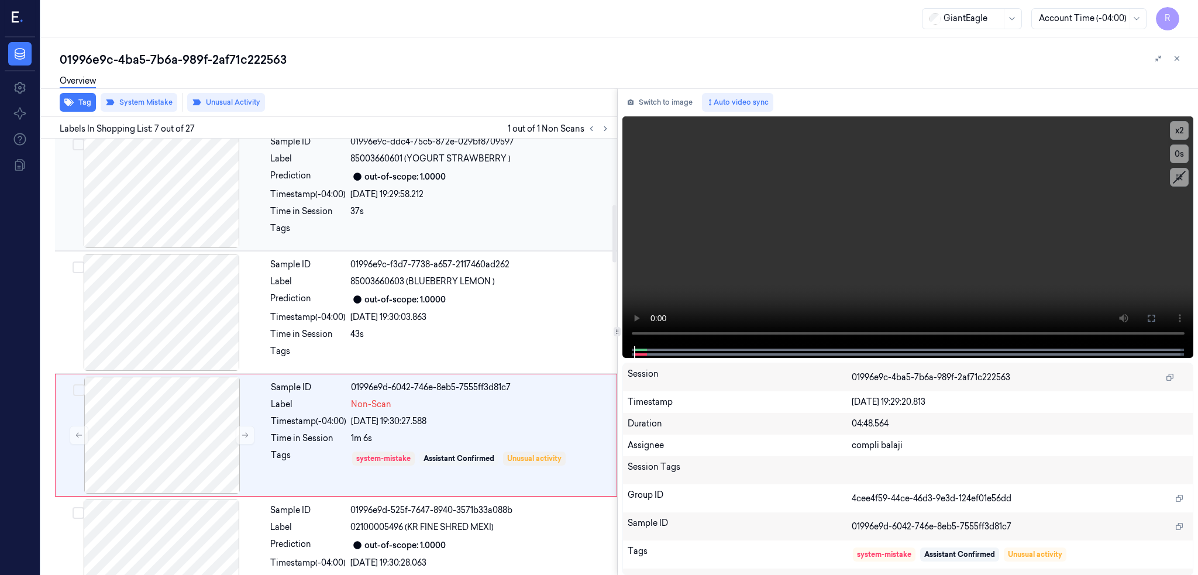
click at [192, 188] on div at bounding box center [161, 189] width 208 height 117
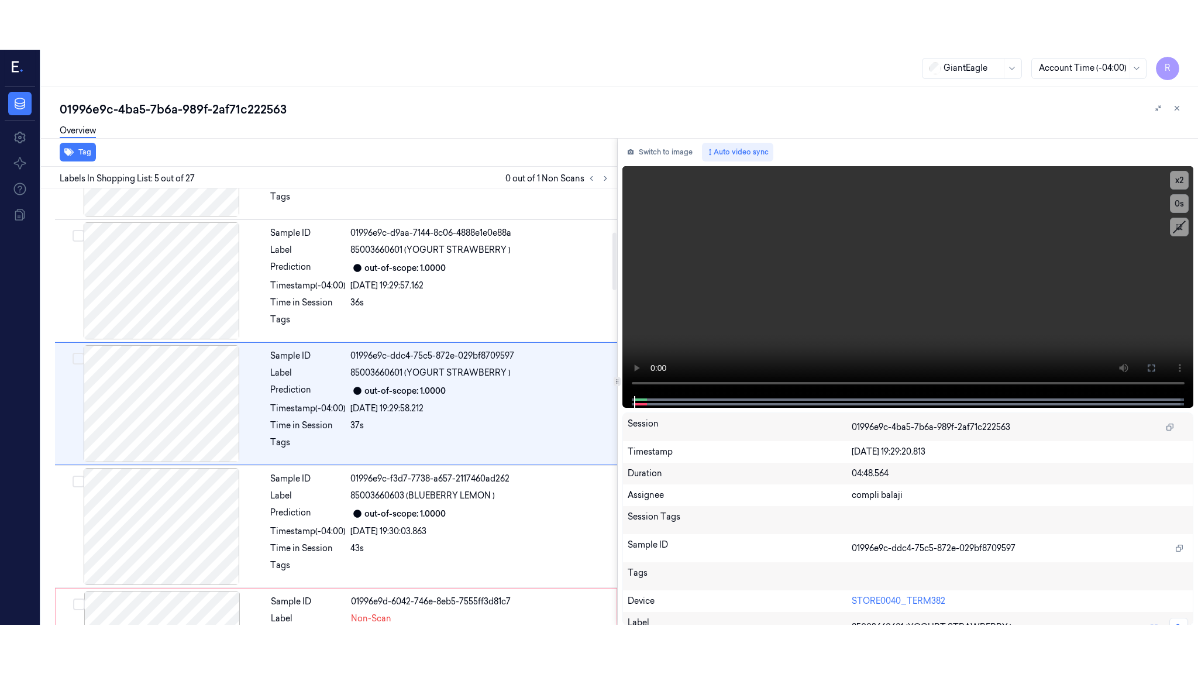
scroll to position [333, 0]
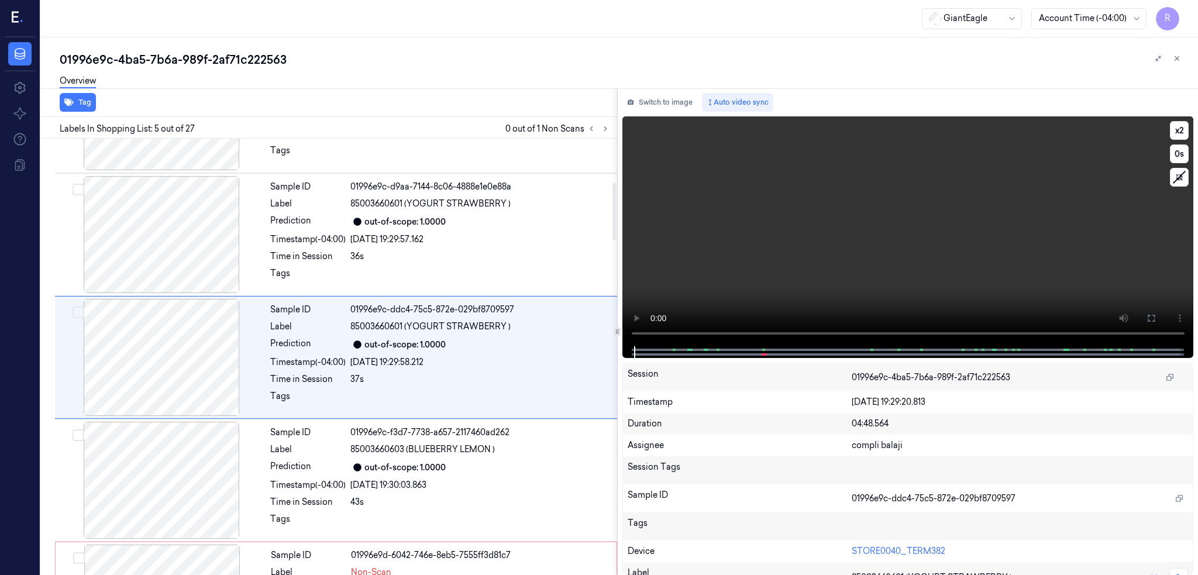
click at [650, 302] on video at bounding box center [908, 231] width 572 height 230
click at [192, 374] on div at bounding box center [161, 357] width 208 height 117
click at [1156, 321] on icon at bounding box center [1151, 318] width 9 height 9
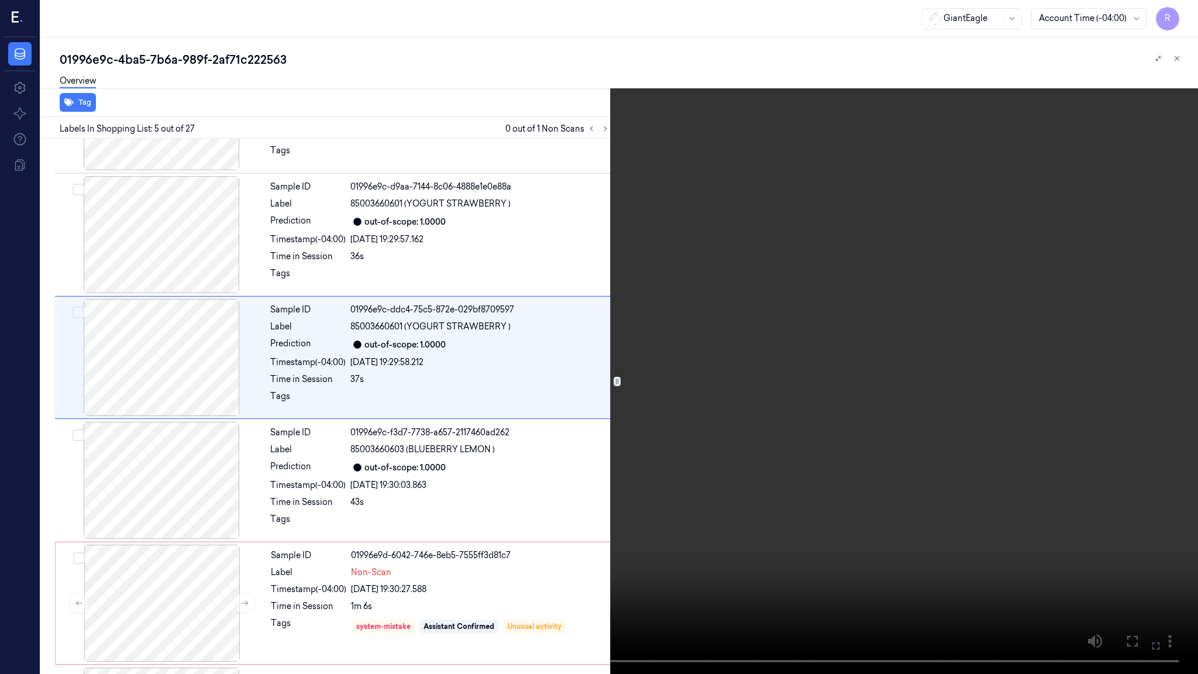
click at [770, 347] on video at bounding box center [599, 337] width 1198 height 674
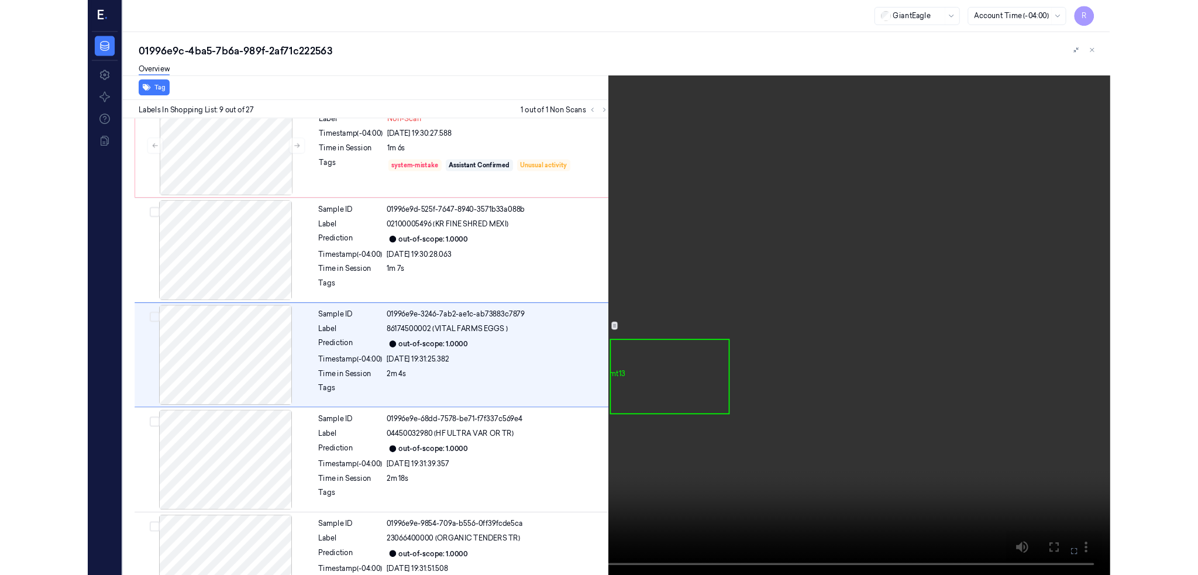
scroll to position [776, 0]
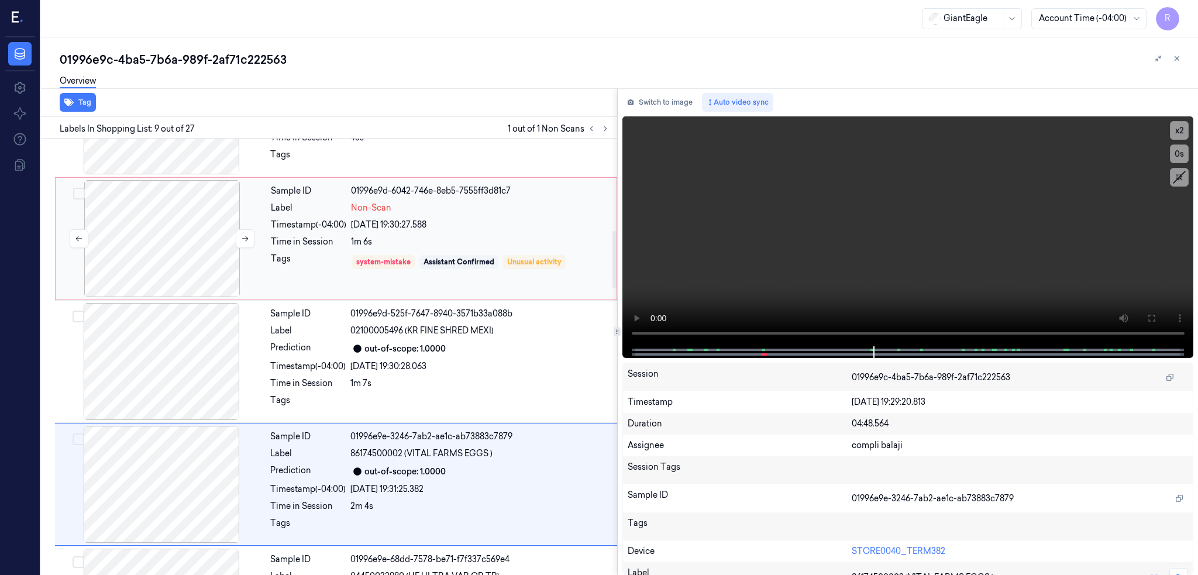
click at [181, 229] on div at bounding box center [162, 238] width 208 height 117
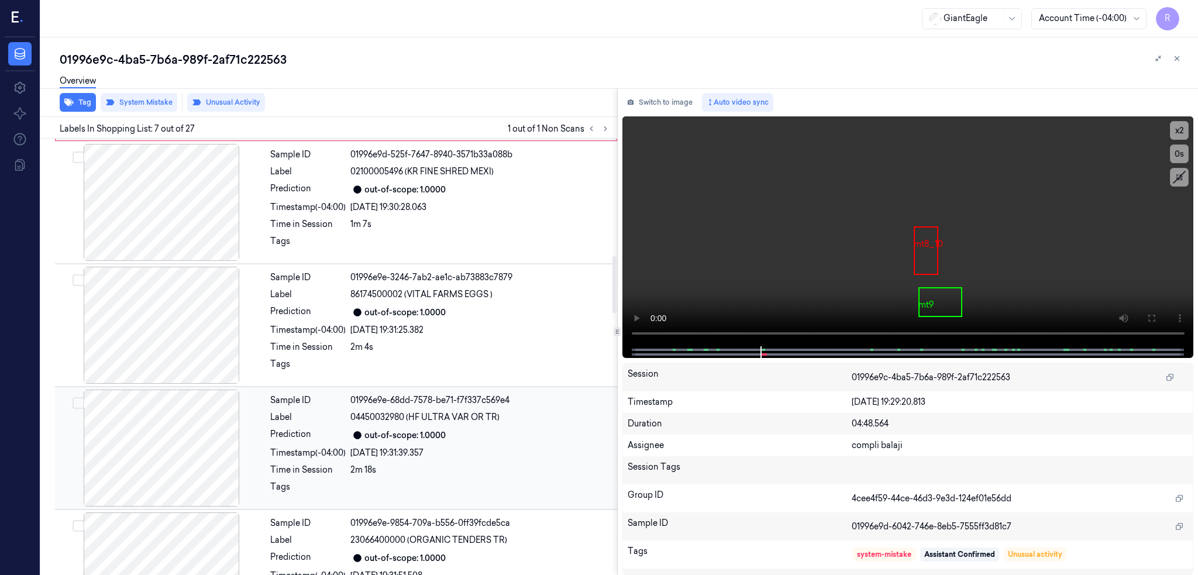
scroll to position [892, 0]
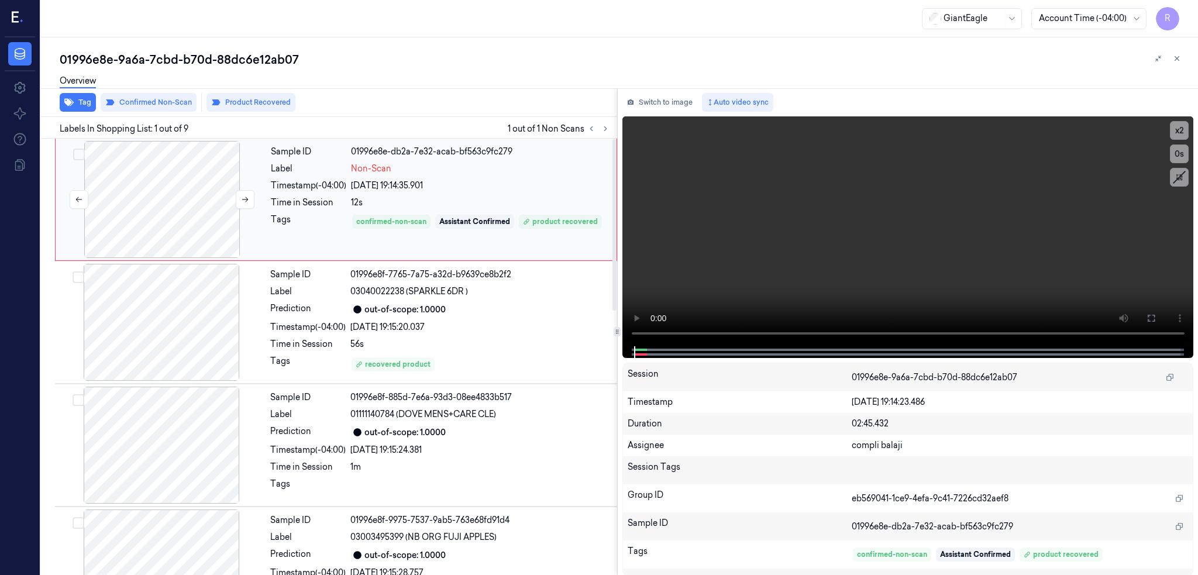
click at [167, 216] on div at bounding box center [162, 199] width 208 height 117
click at [164, 251] on div at bounding box center [162, 199] width 208 height 117
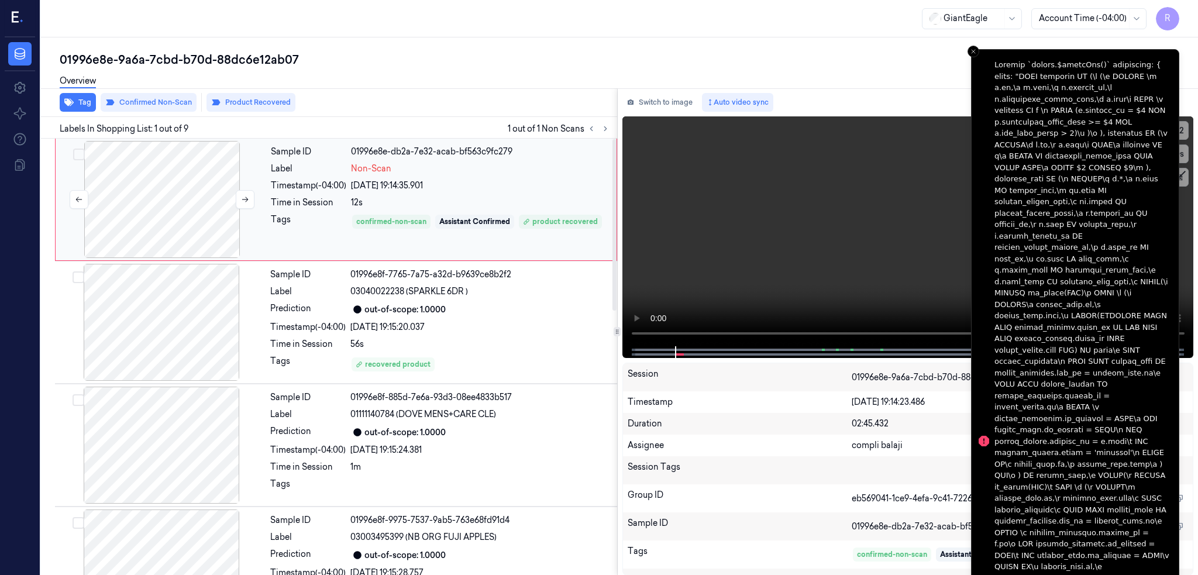
click at [163, 238] on div at bounding box center [162, 199] width 208 height 117
click at [822, 242] on video at bounding box center [908, 231] width 572 height 230
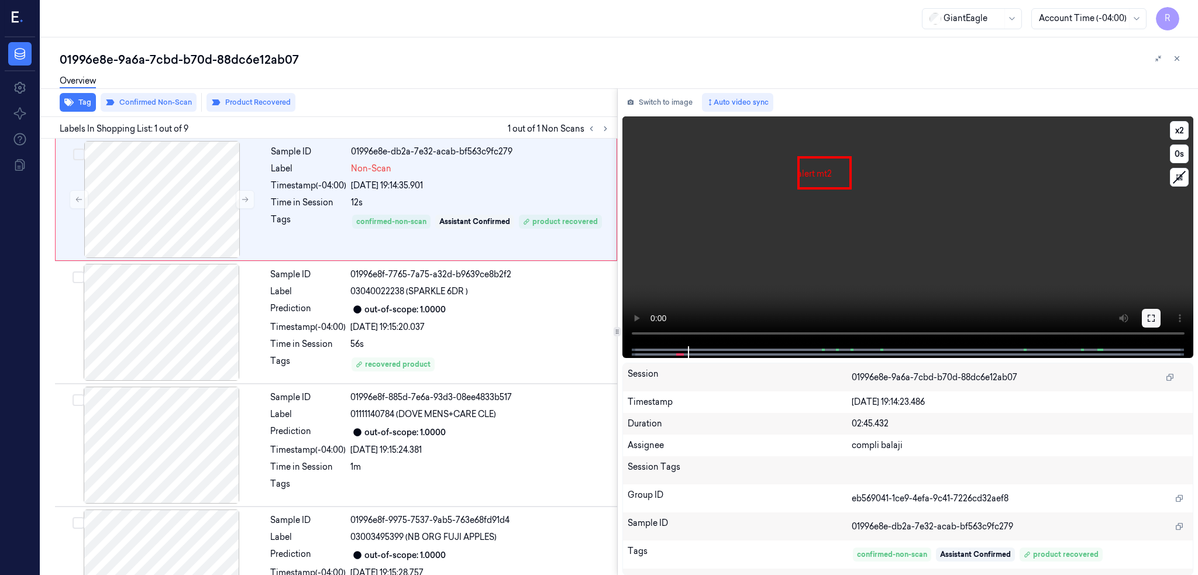
click at [1155, 315] on icon at bounding box center [1151, 318] width 7 height 7
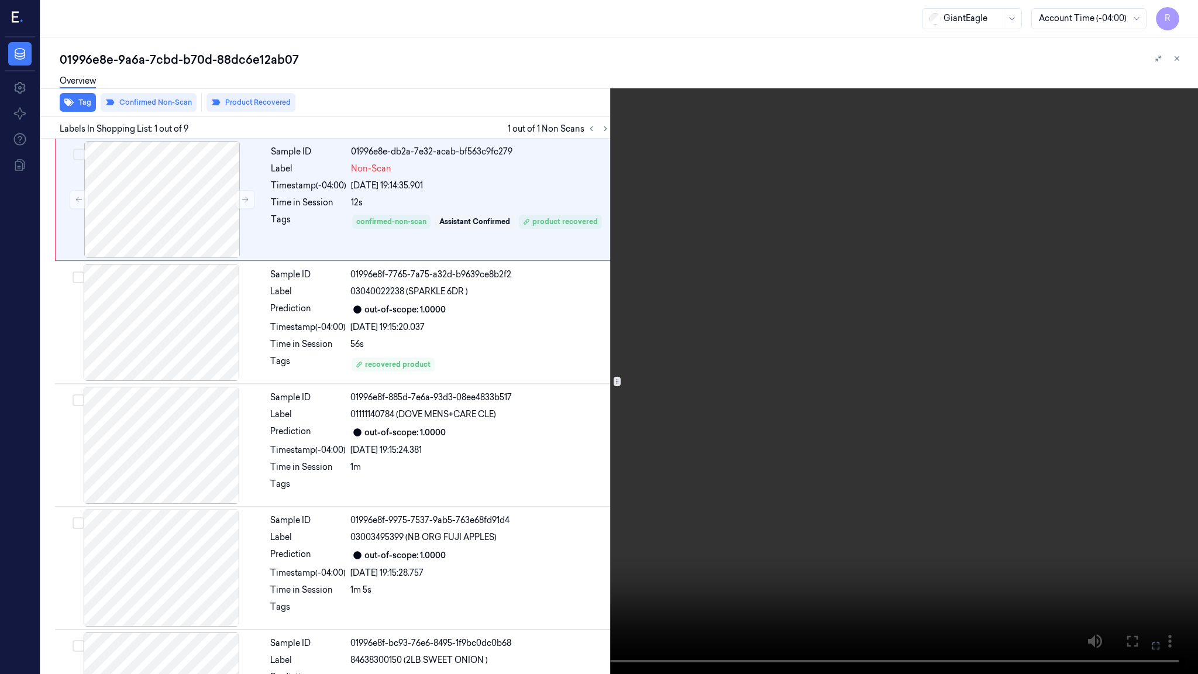
click at [618, 536] on video at bounding box center [599, 337] width 1198 height 674
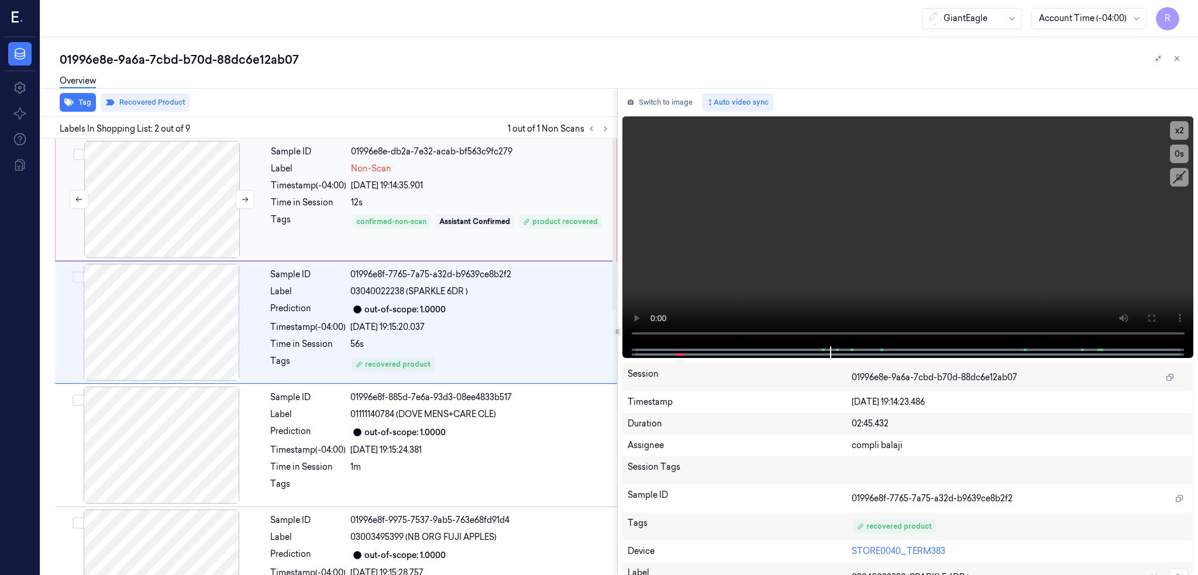
click at [160, 187] on div at bounding box center [162, 199] width 208 height 117
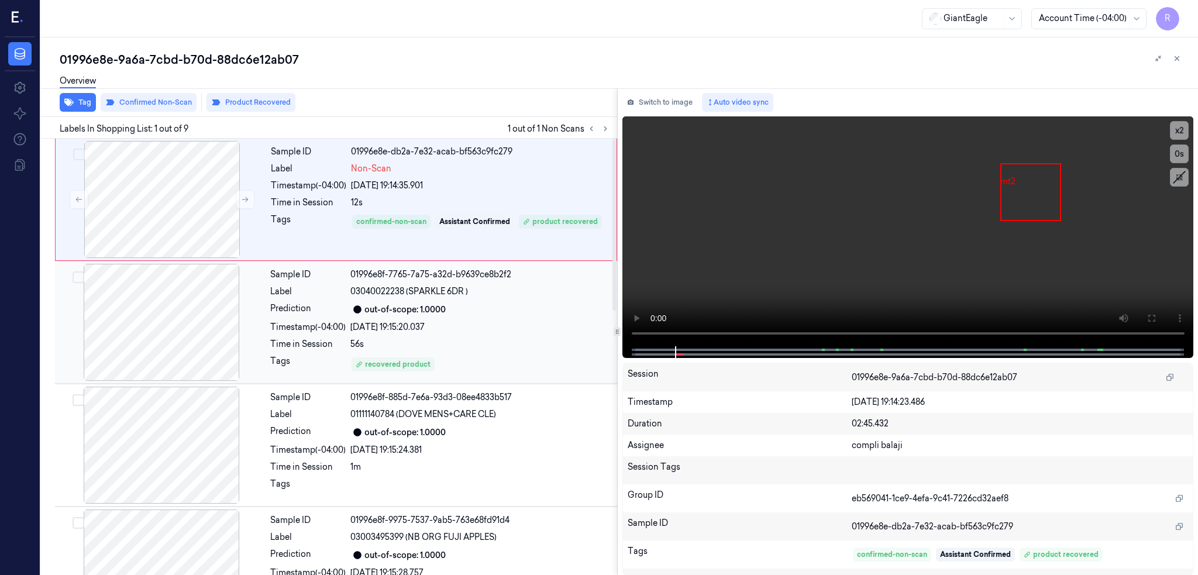
click at [144, 341] on div at bounding box center [161, 322] width 208 height 117
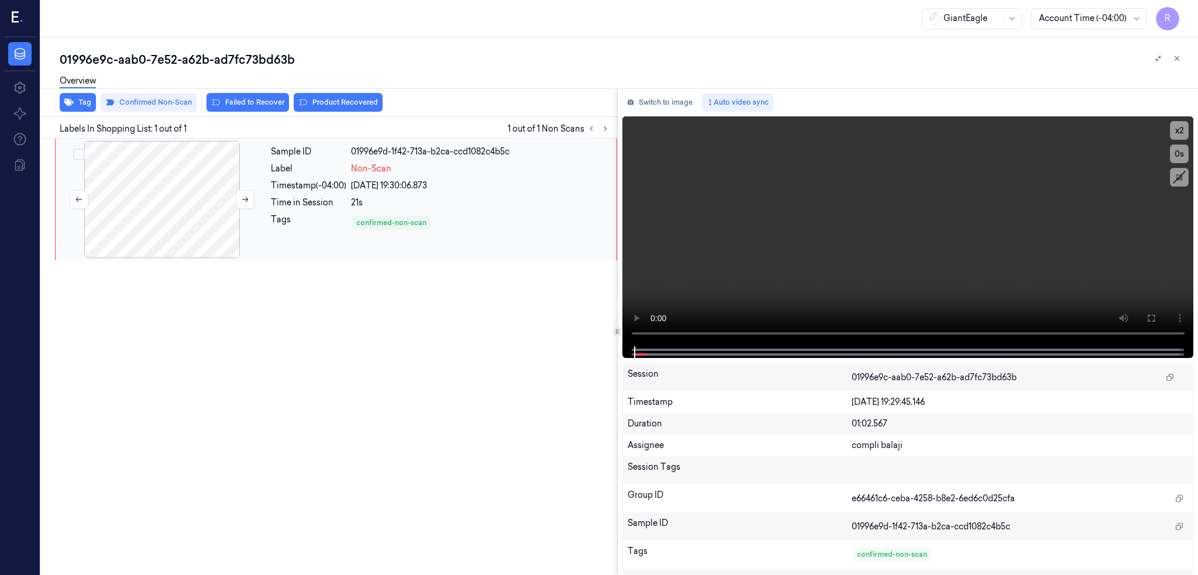
click at [174, 197] on div at bounding box center [162, 199] width 208 height 117
click at [157, 228] on div at bounding box center [162, 199] width 208 height 117
click at [1161, 314] on button at bounding box center [1151, 318] width 19 height 19
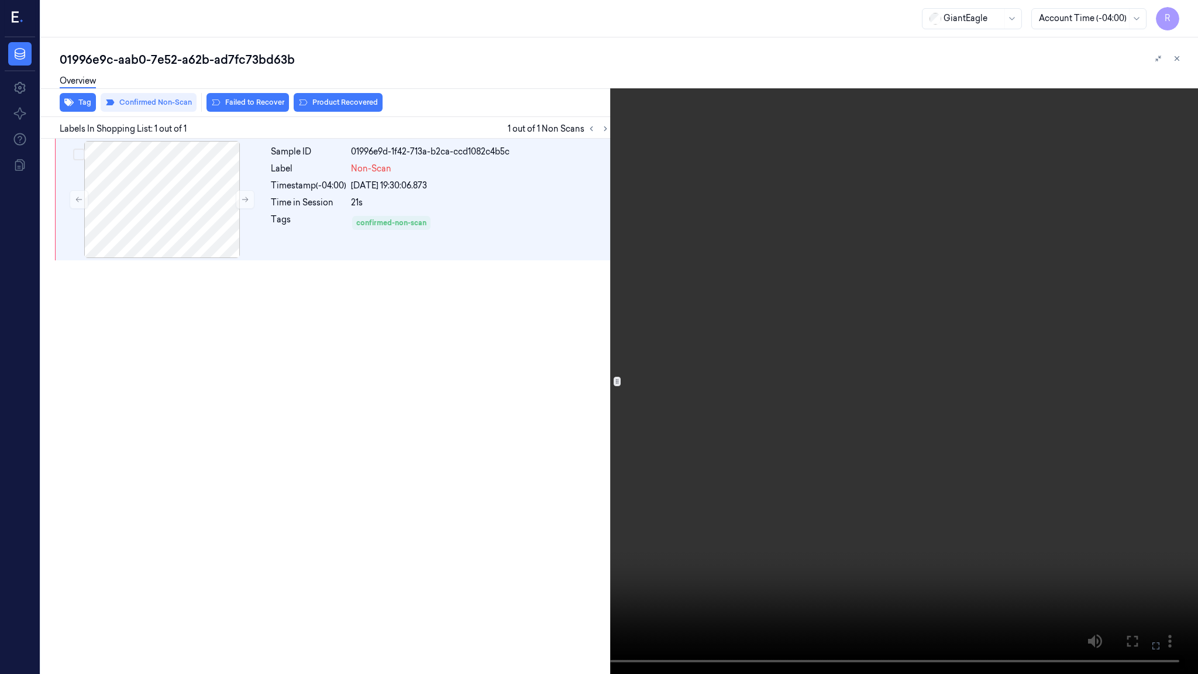
click at [781, 292] on video at bounding box center [599, 337] width 1198 height 674
click at [235, 498] on video at bounding box center [599, 337] width 1198 height 674
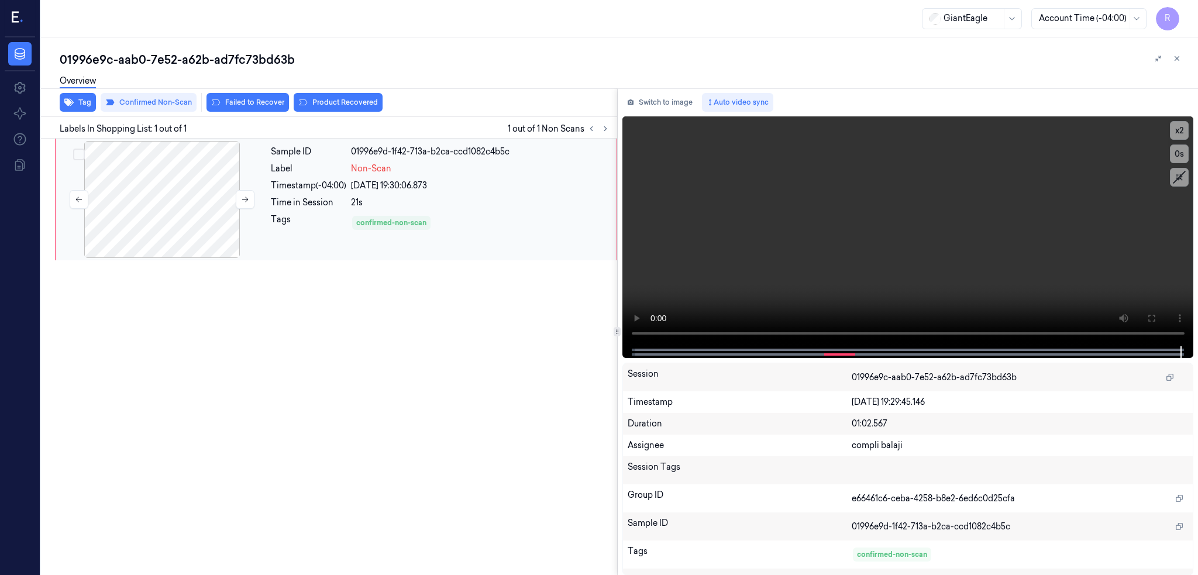
click at [222, 182] on div at bounding box center [162, 199] width 208 height 117
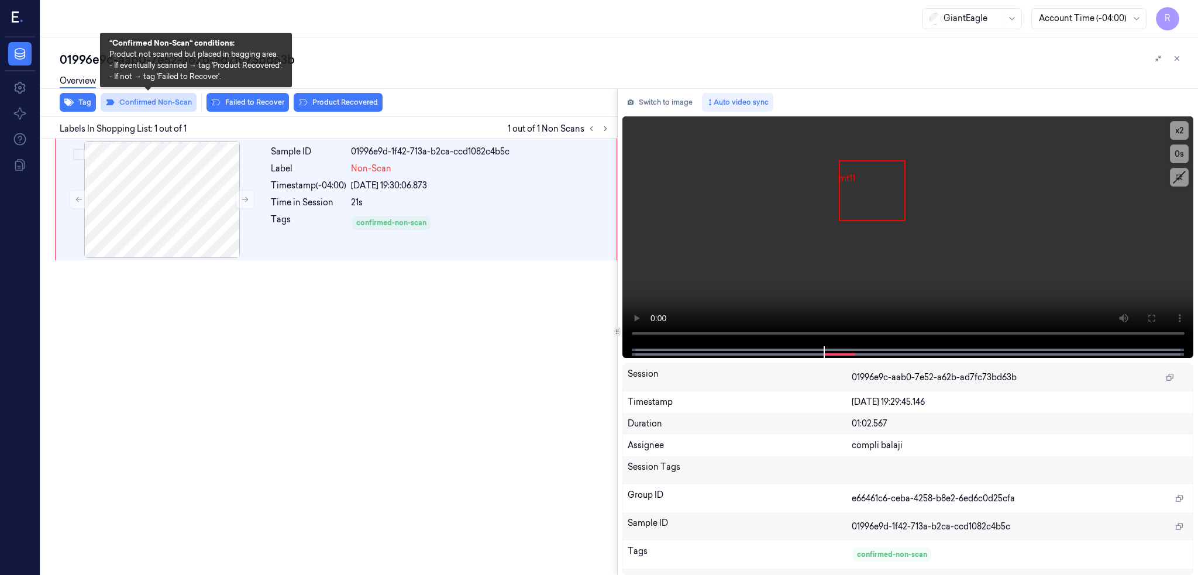
click at [171, 97] on button "Confirmed Non-Scan" at bounding box center [149, 102] width 96 height 19
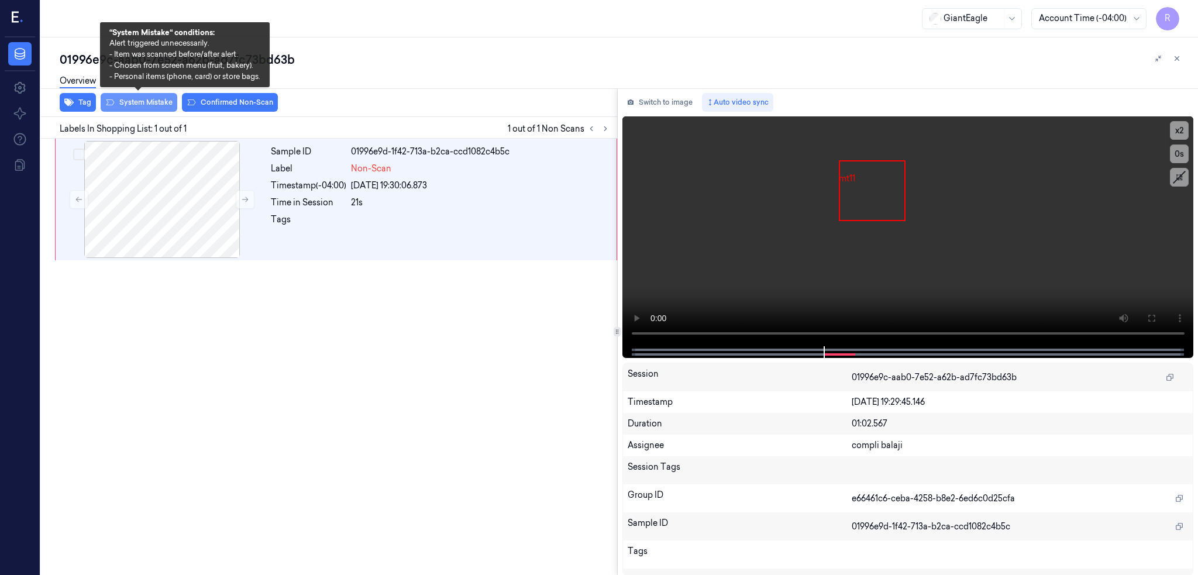
click at [150, 110] on button "System Mistake" at bounding box center [139, 102] width 77 height 19
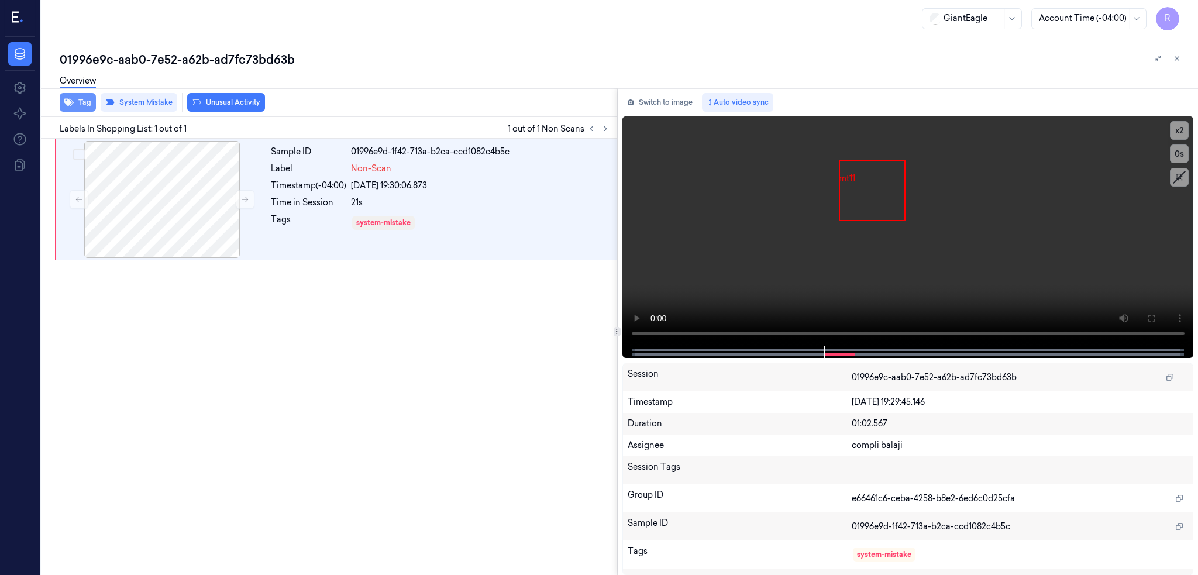
click at [75, 104] on button "Tag" at bounding box center [78, 102] width 36 height 19
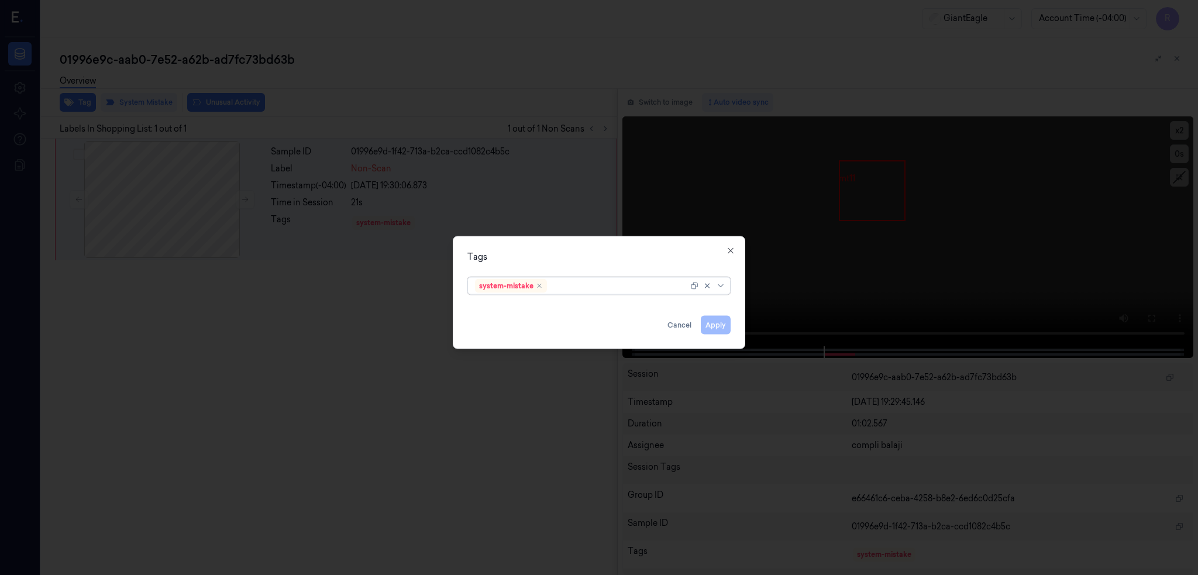
type input "b"
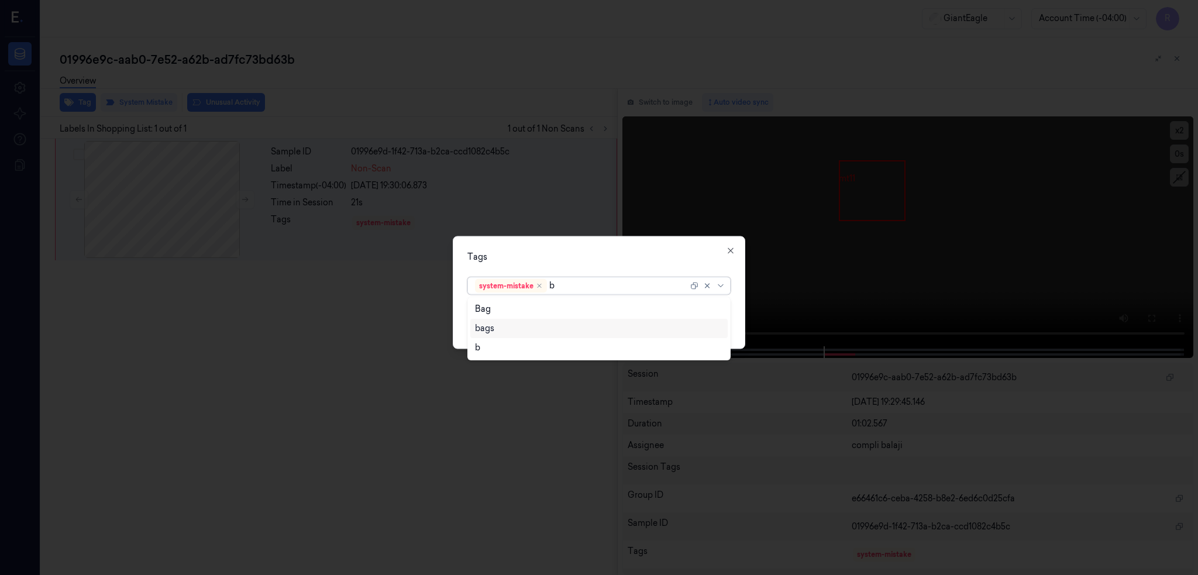
click at [503, 328] on div "bags" at bounding box center [599, 328] width 248 height 12
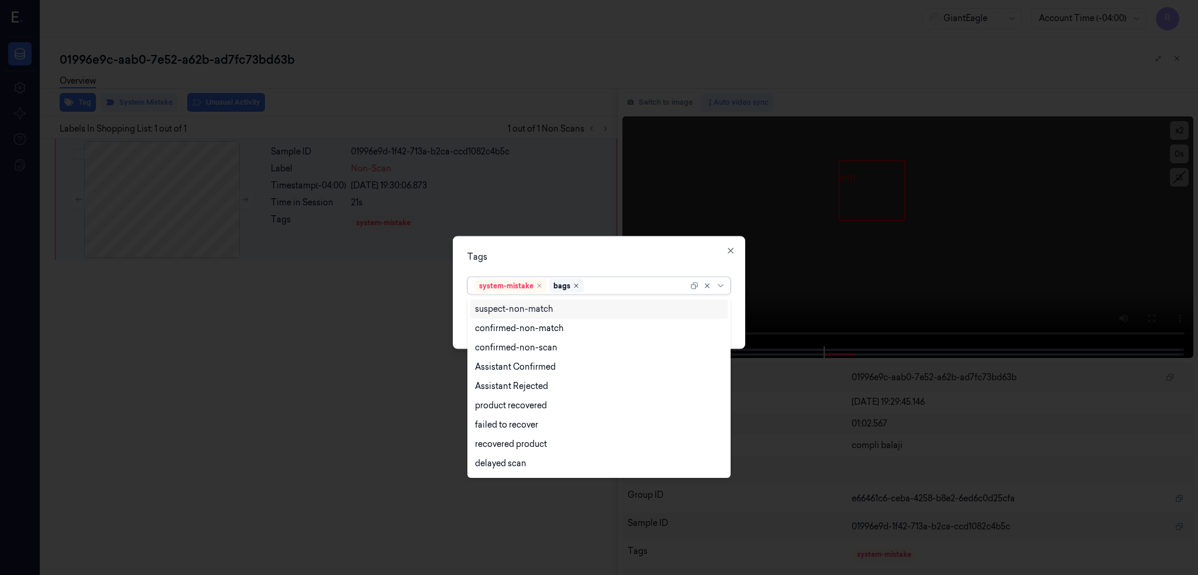
click at [577, 284] on icon "Remove ,bags" at bounding box center [577, 286] width 4 height 4
type input "b"
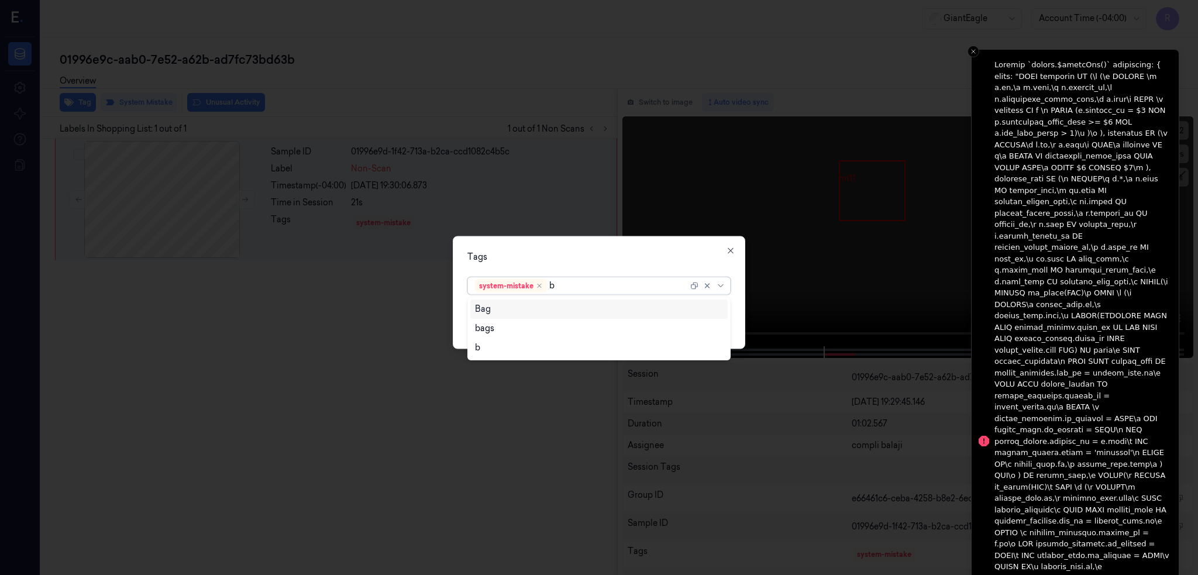
click at [481, 313] on div "Bag" at bounding box center [483, 309] width 16 height 12
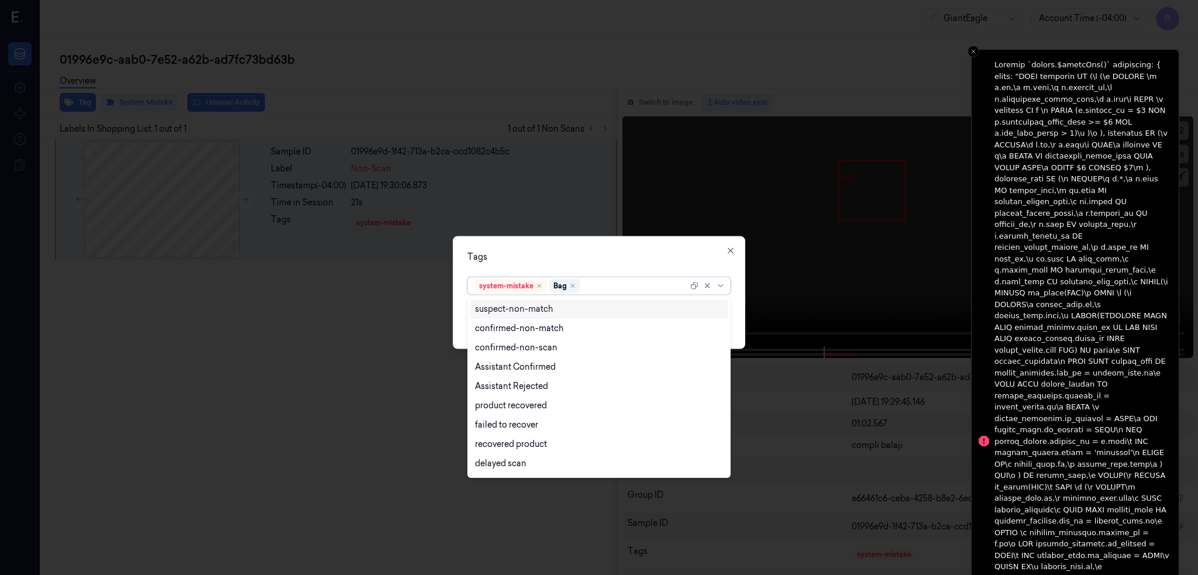
click at [537, 263] on div "Tags option Bag, selected. 14 results available. Use Up and Down to choose opti…" at bounding box center [599, 292] width 293 height 113
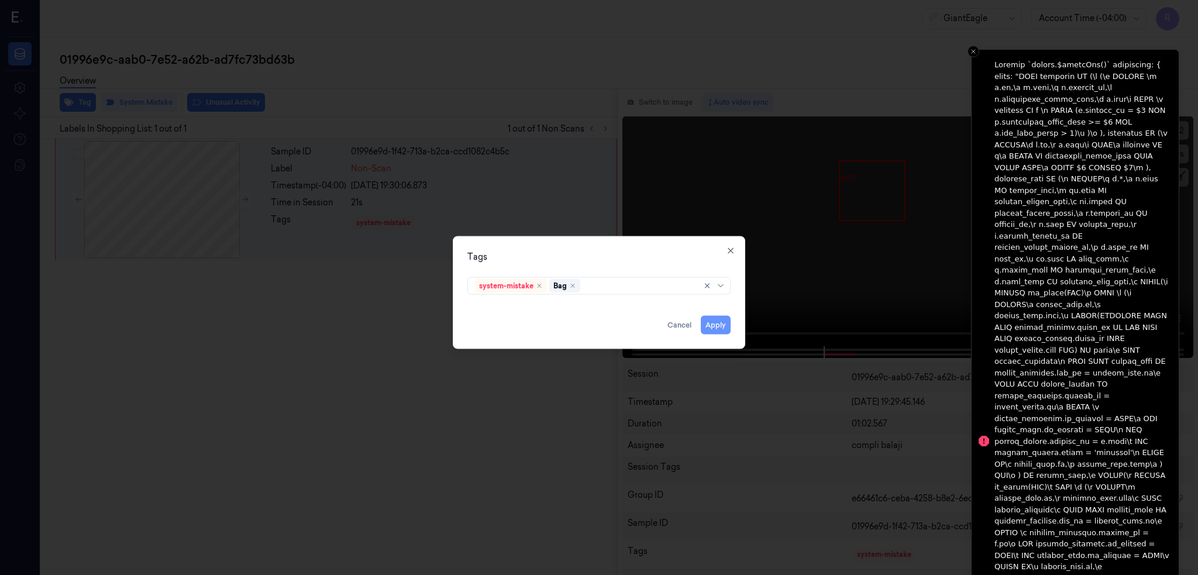
click at [709, 326] on button "Apply" at bounding box center [716, 324] width 30 height 19
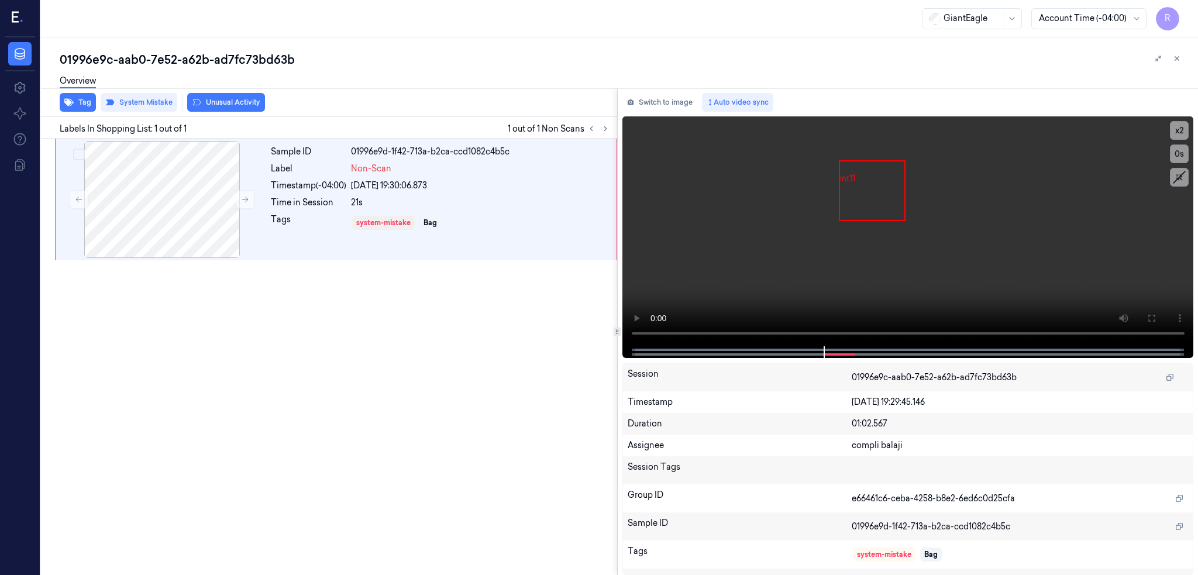
click at [212, 61] on div "01996e9c-aab0-7e52-a62b-ad7fc73bd63b" at bounding box center [624, 59] width 1129 height 16
copy div "ad7fc73bd63b"
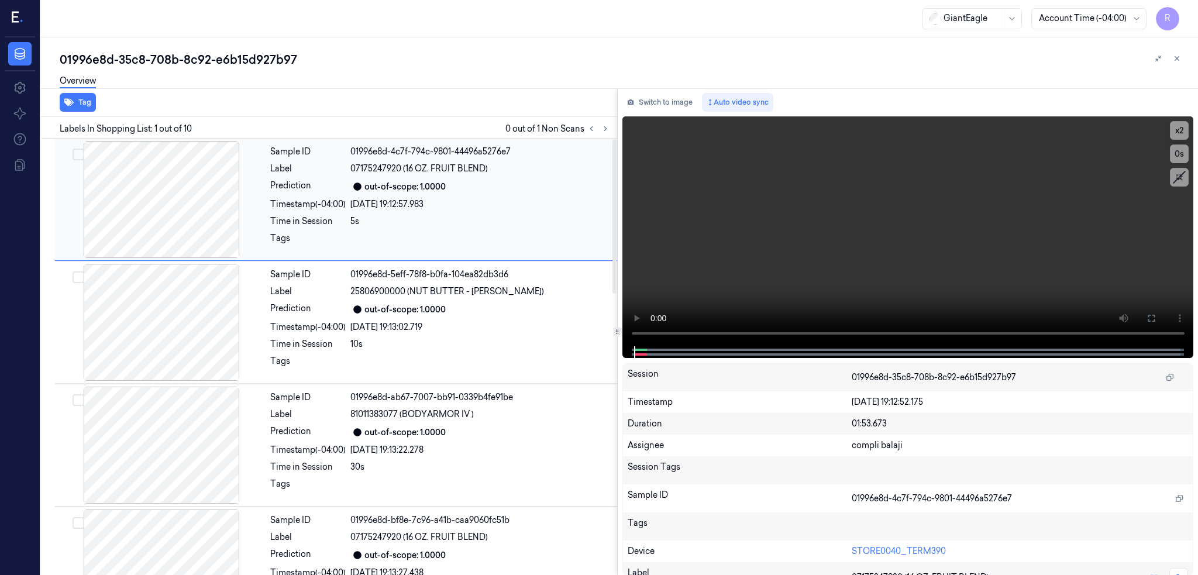
click at [146, 222] on div at bounding box center [161, 199] width 208 height 117
click at [613, 129] on button at bounding box center [605, 129] width 14 height 14
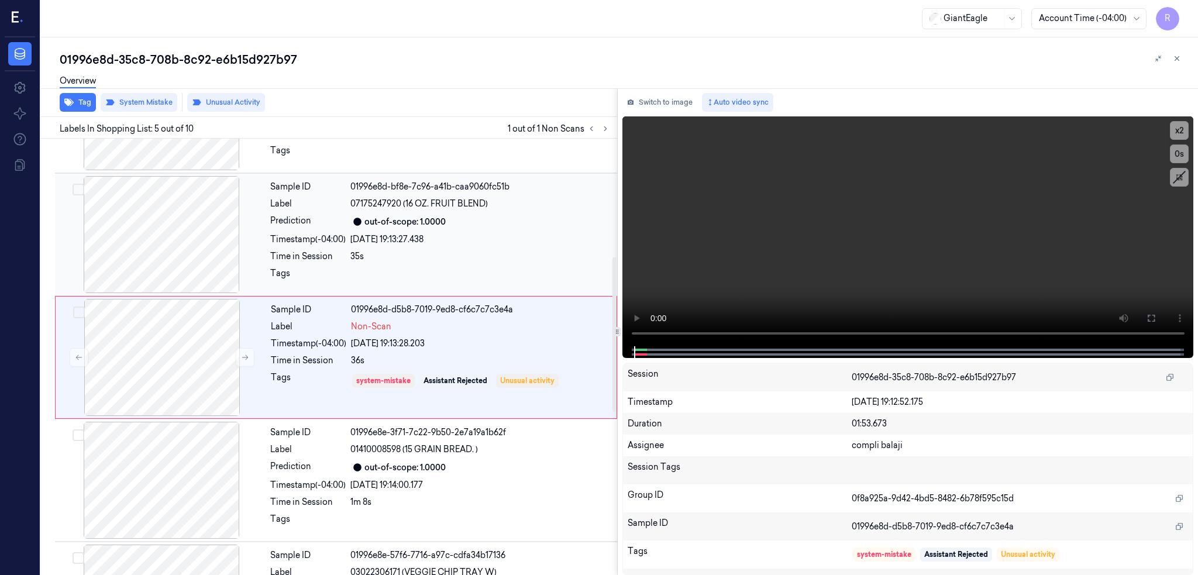
click at [172, 273] on div at bounding box center [161, 234] width 208 height 117
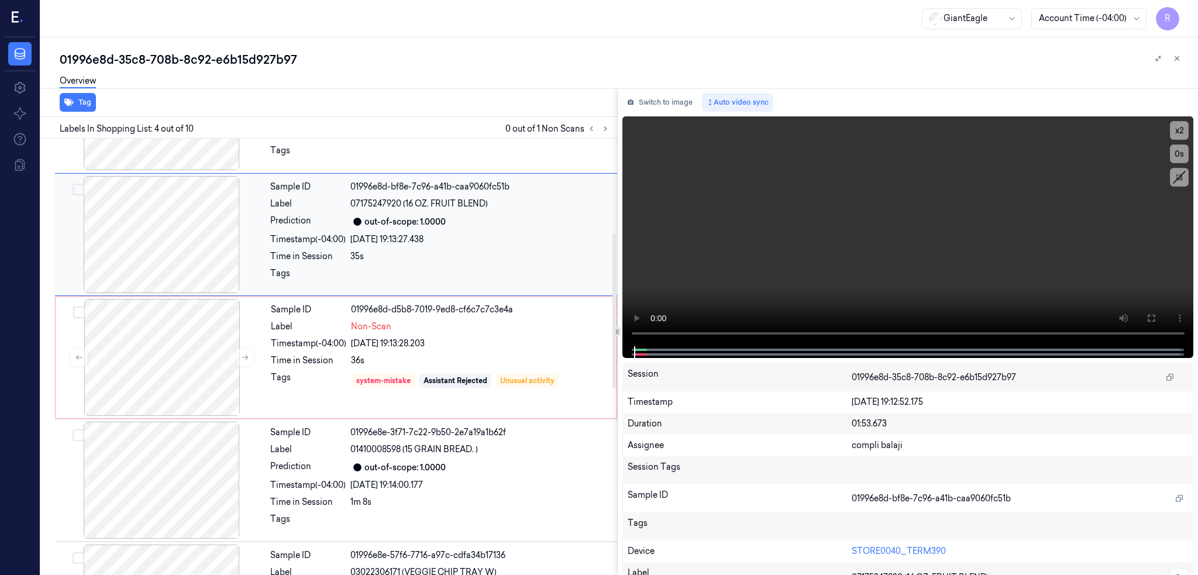
scroll to position [211, 0]
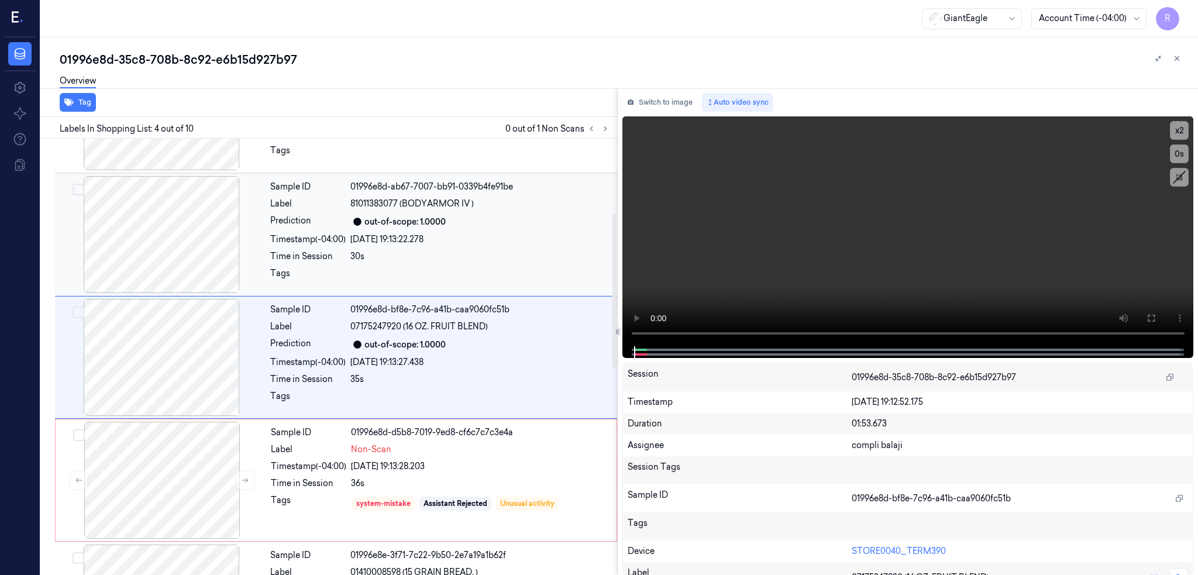
click at [166, 241] on div at bounding box center [161, 234] width 208 height 117
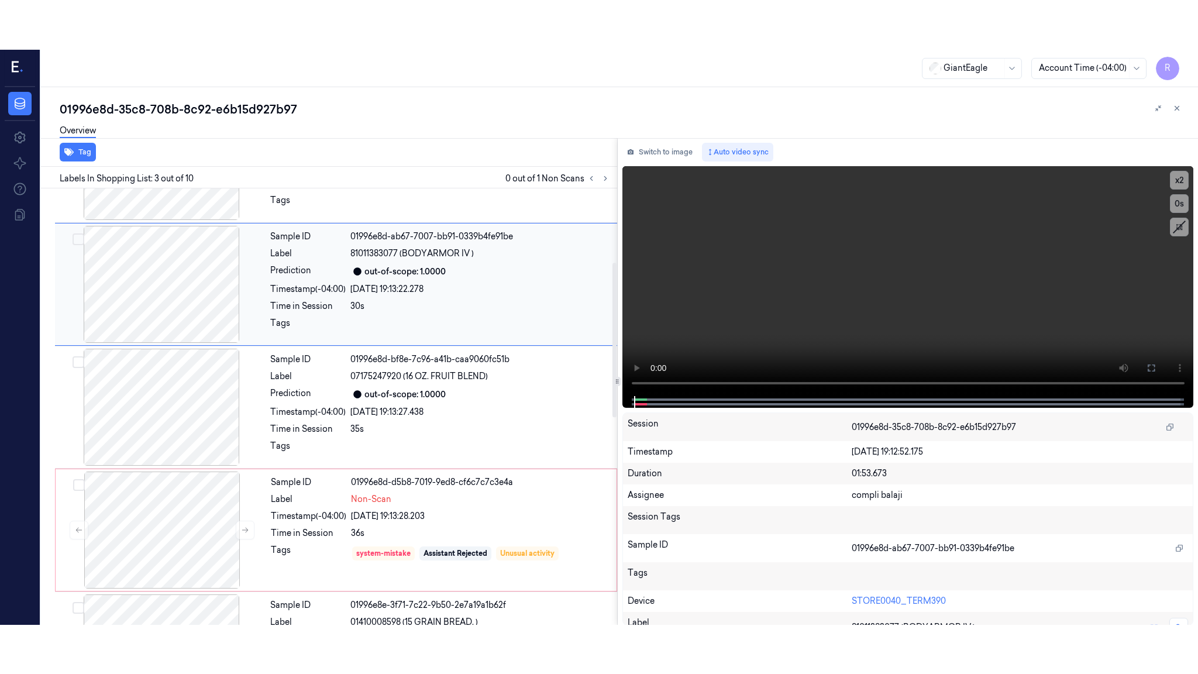
scroll to position [88, 0]
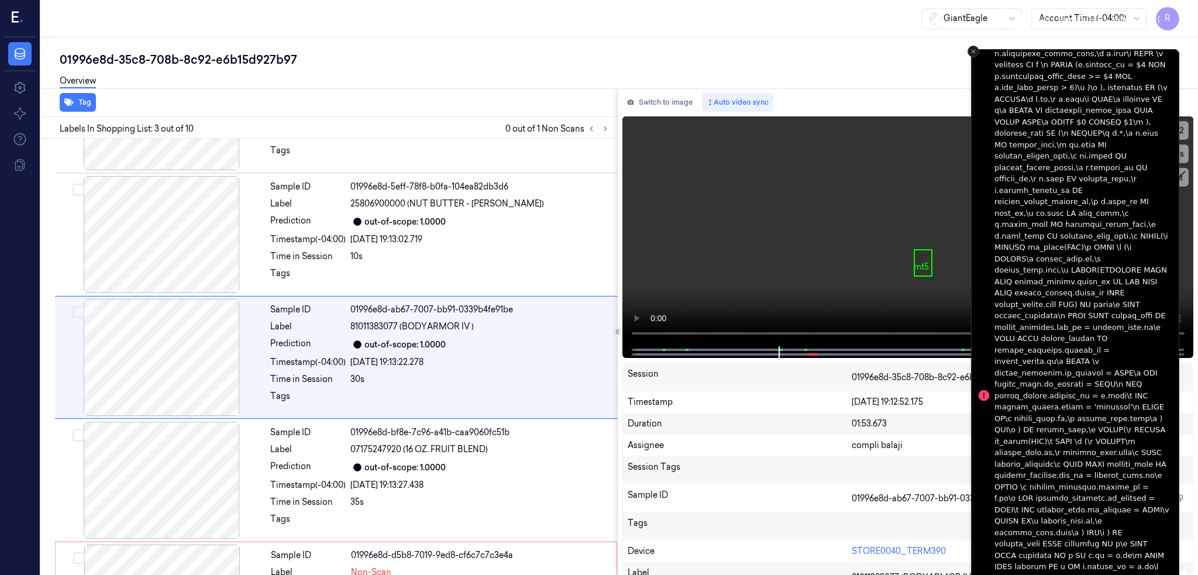
click at [976, 50] on icon "Close toast" at bounding box center [973, 51] width 7 height 7
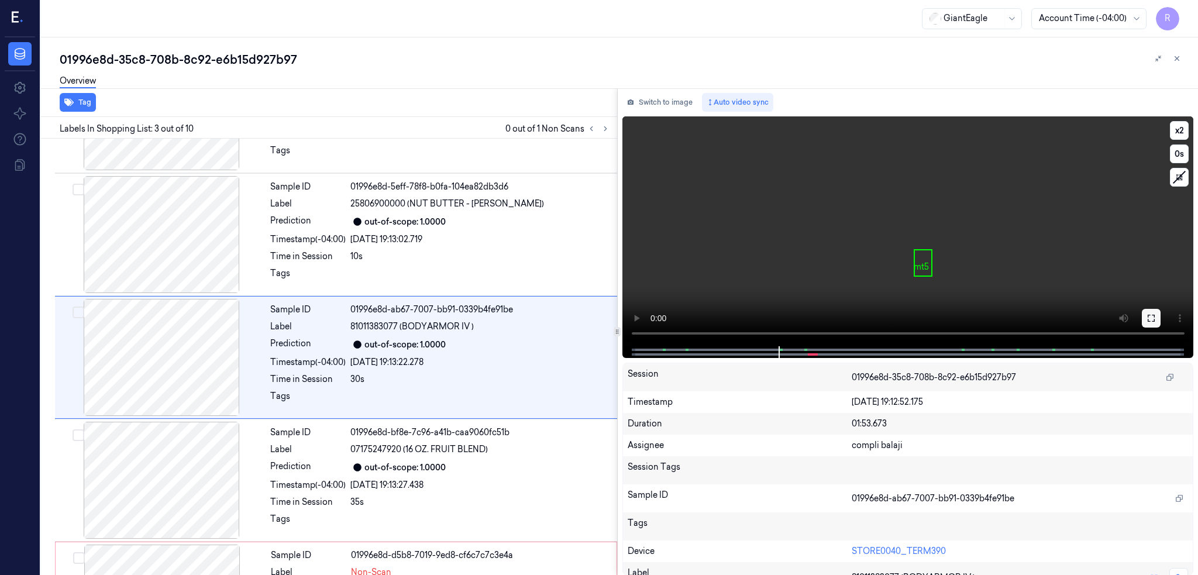
click at [1161, 319] on button at bounding box center [1151, 318] width 19 height 19
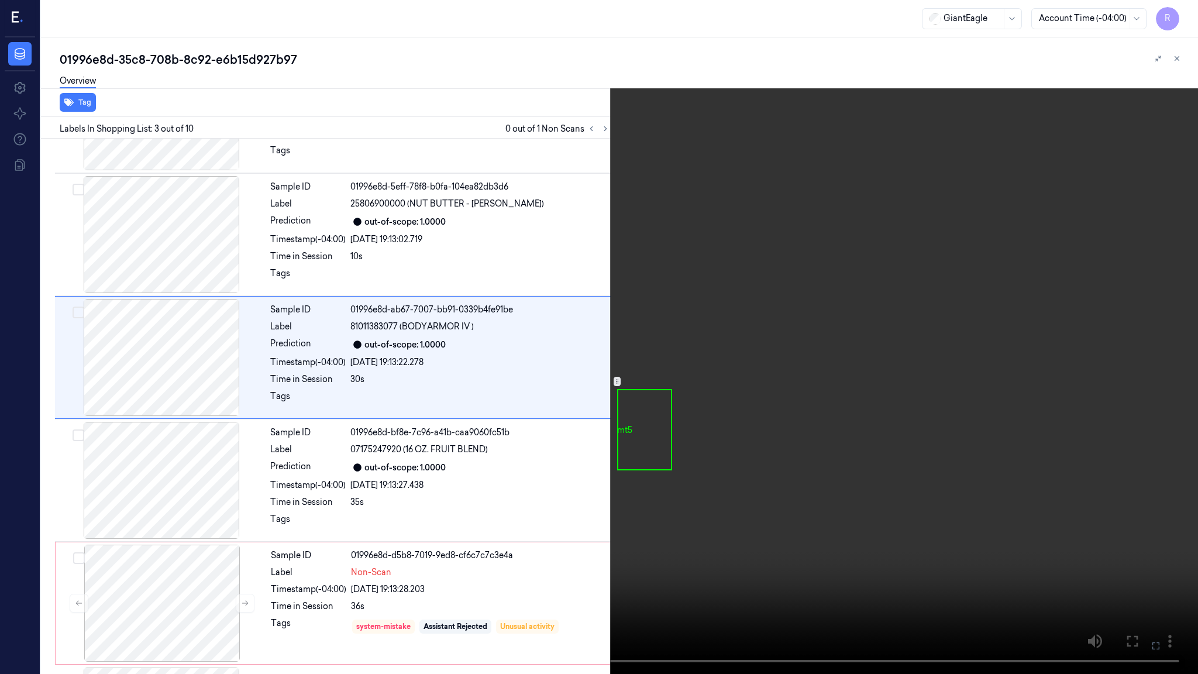
click at [710, 388] on video at bounding box center [599, 337] width 1198 height 674
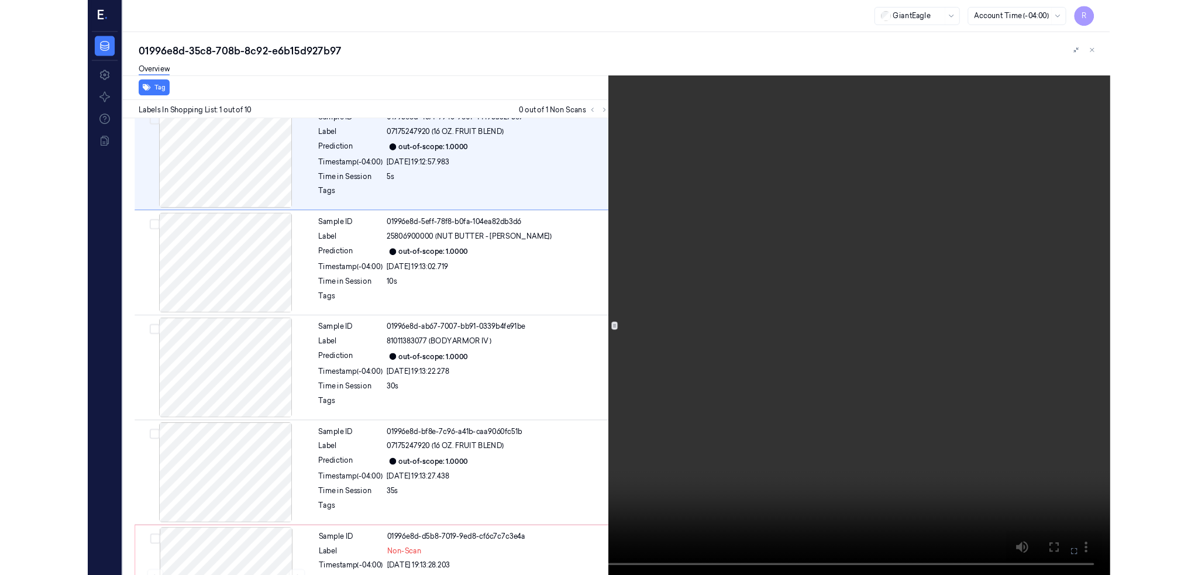
scroll to position [0, 0]
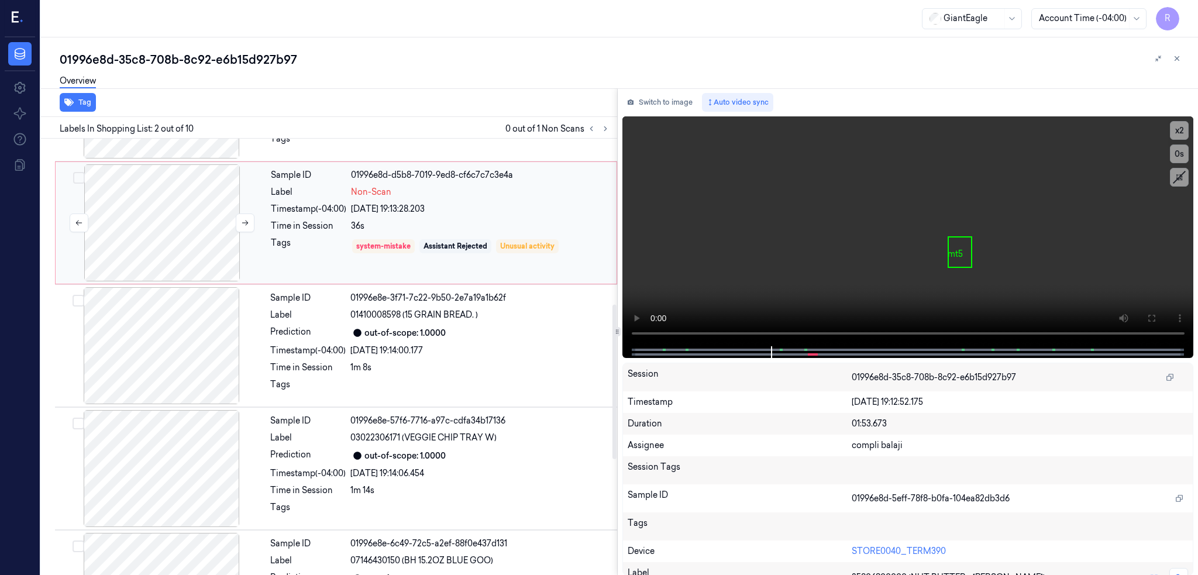
click at [222, 233] on div at bounding box center [162, 222] width 208 height 117
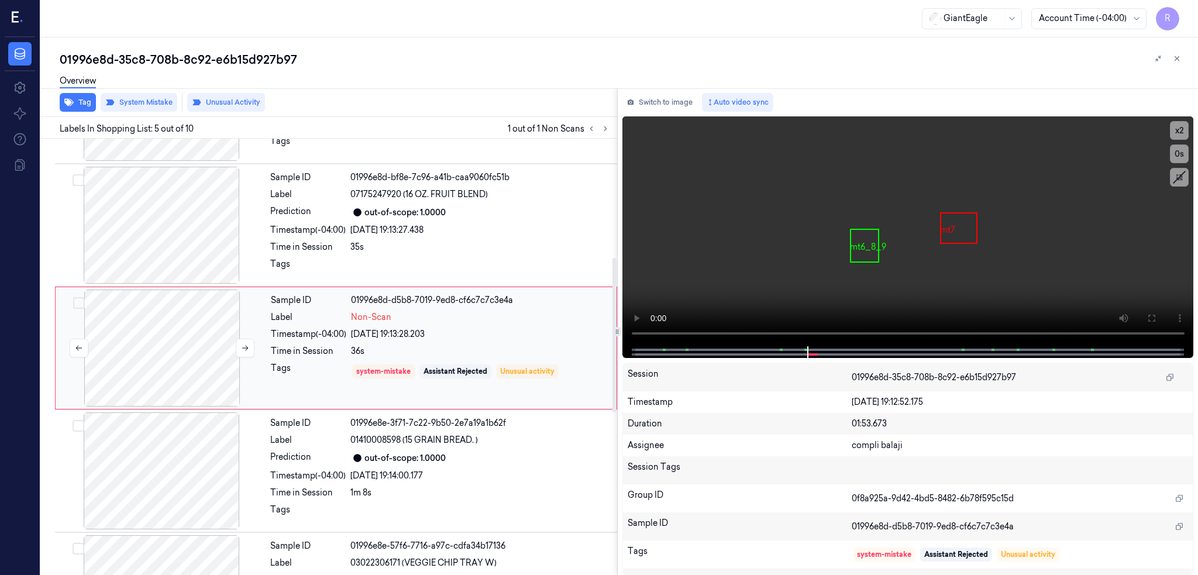
scroll to position [333, 0]
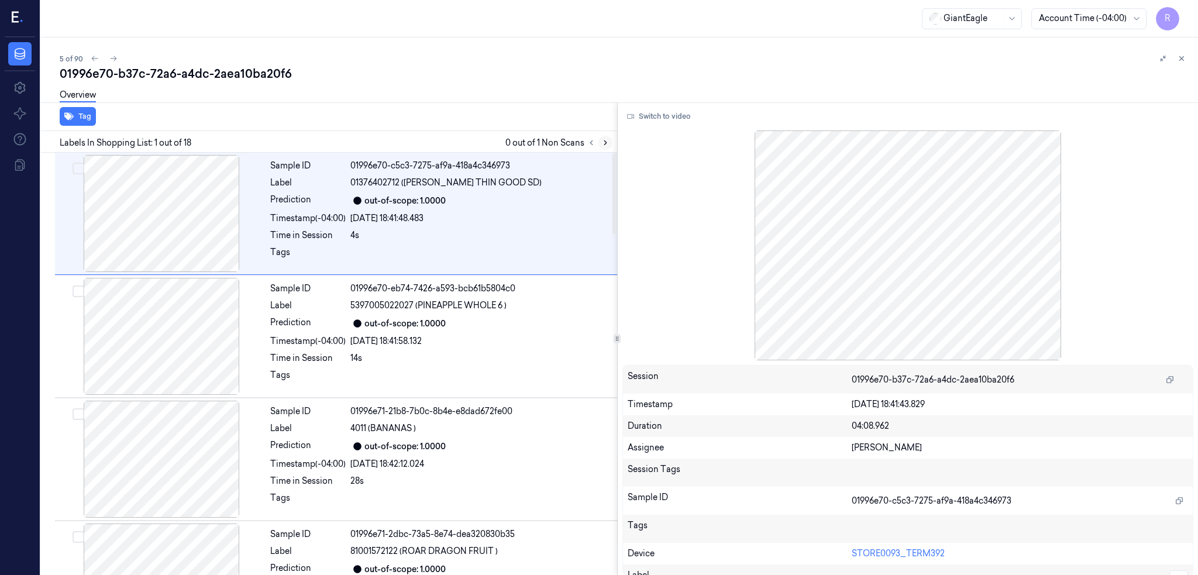
click at [613, 140] on button at bounding box center [605, 143] width 14 height 14
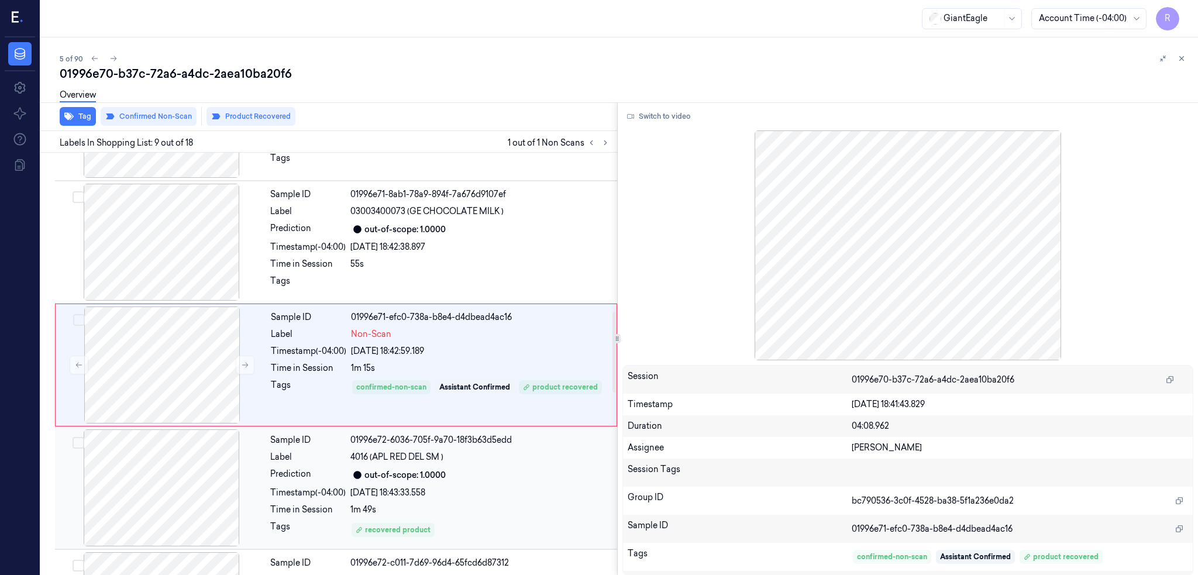
scroll to position [832, 0]
click at [161, 243] on div at bounding box center [161, 241] width 208 height 117
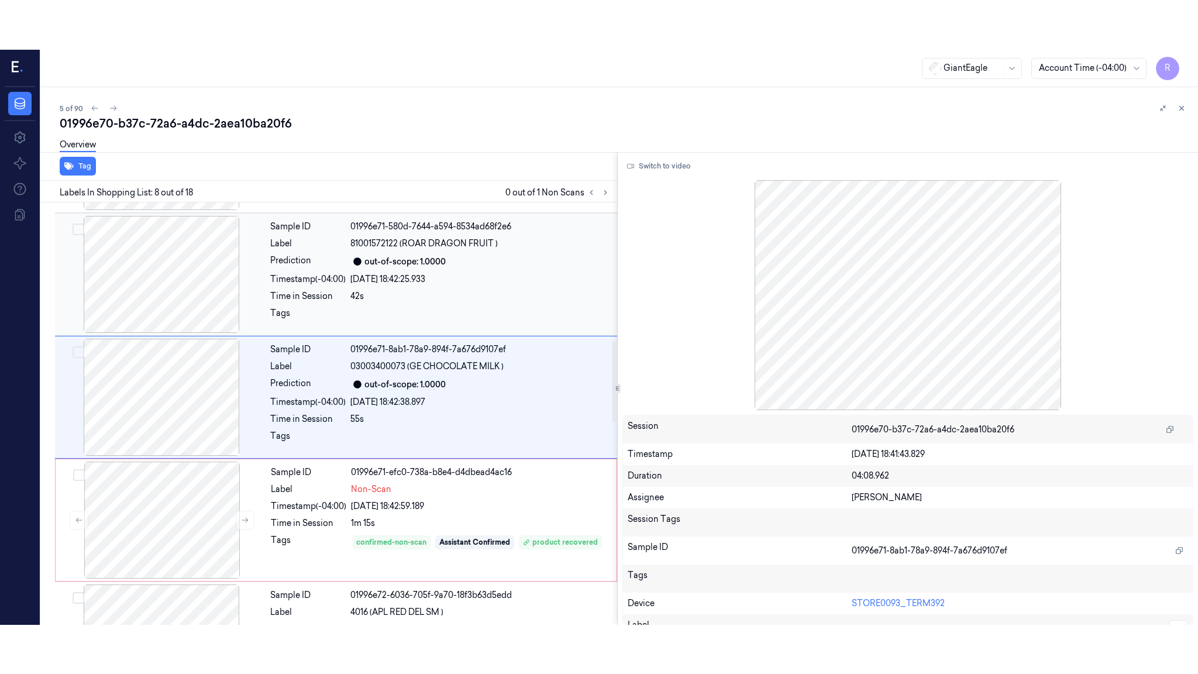
scroll to position [709, 0]
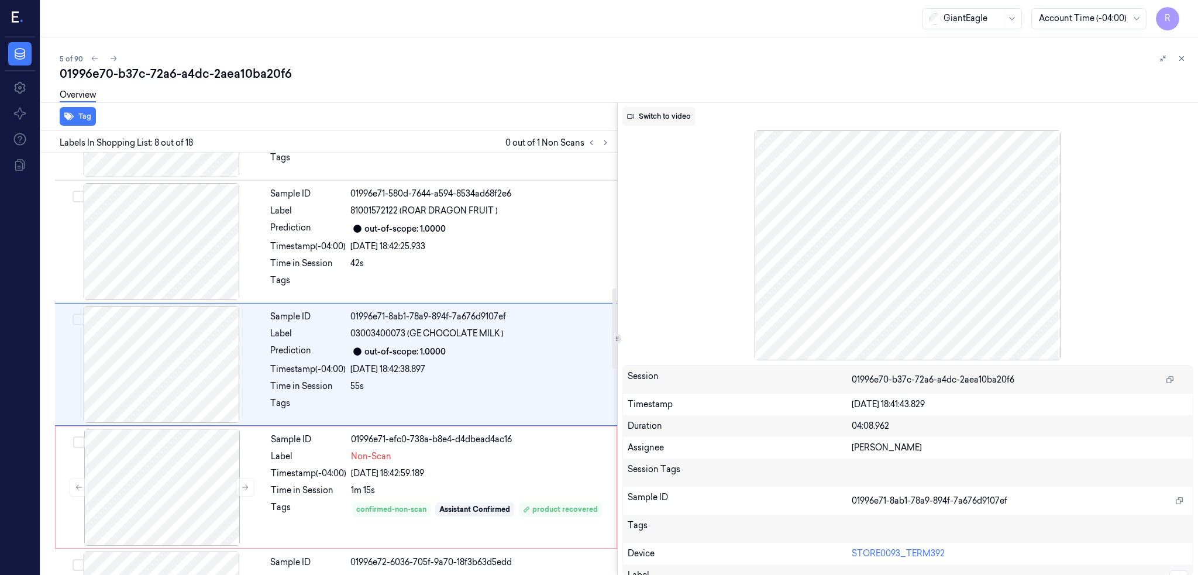
click at [672, 110] on button "Switch to video" at bounding box center [658, 116] width 73 height 19
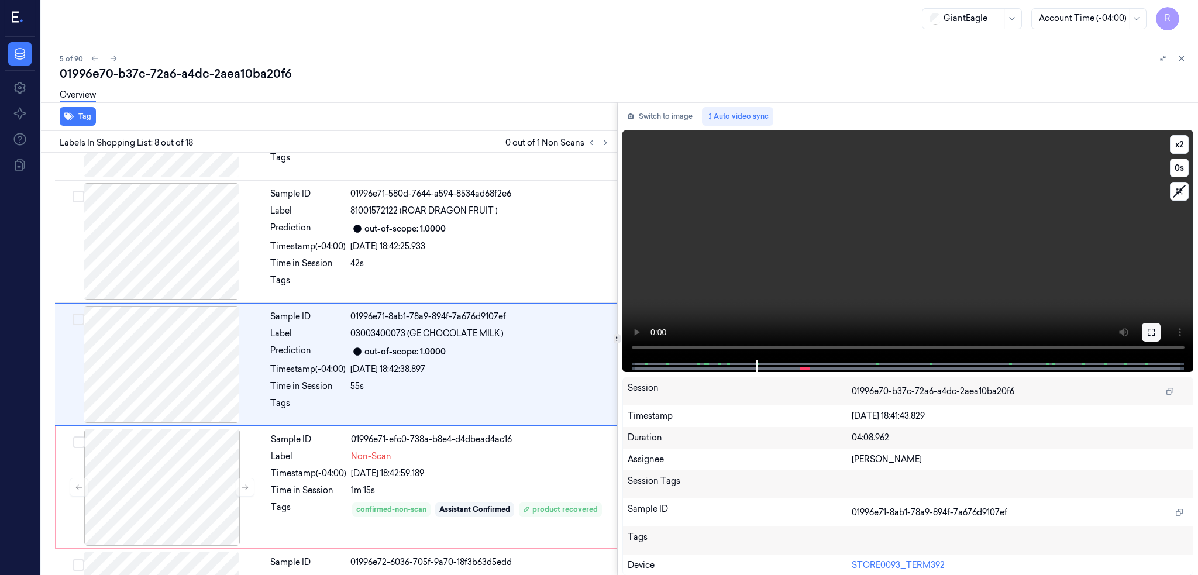
click at [1156, 333] on icon at bounding box center [1151, 332] width 9 height 9
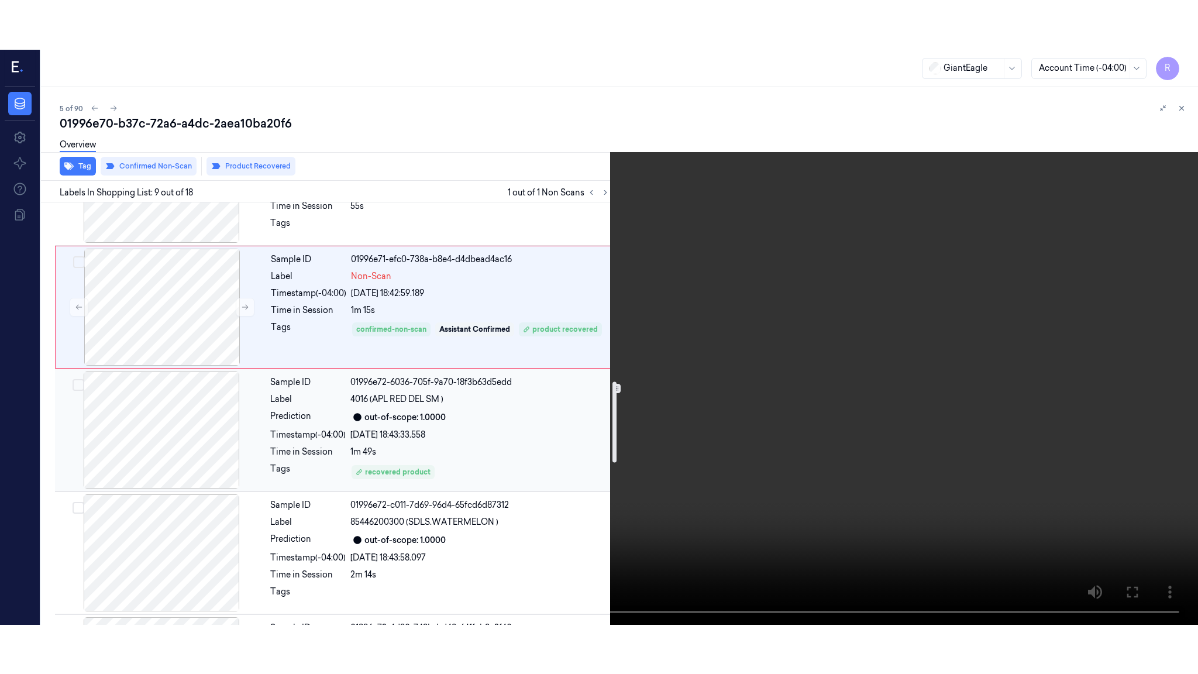
scroll to position [832, 0]
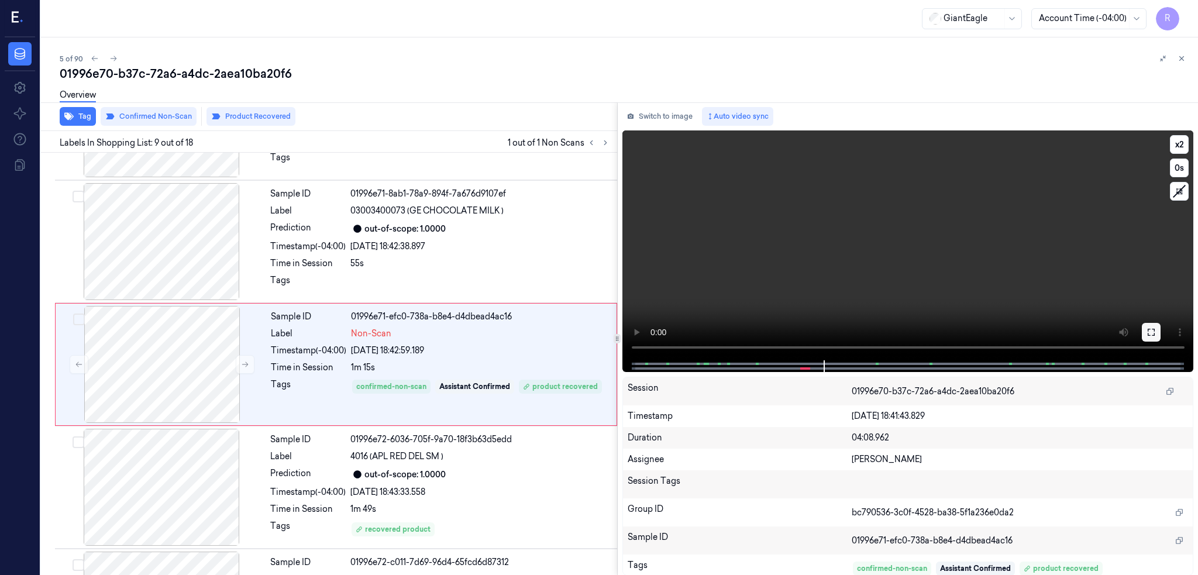
click at [1161, 328] on button at bounding box center [1151, 332] width 19 height 19
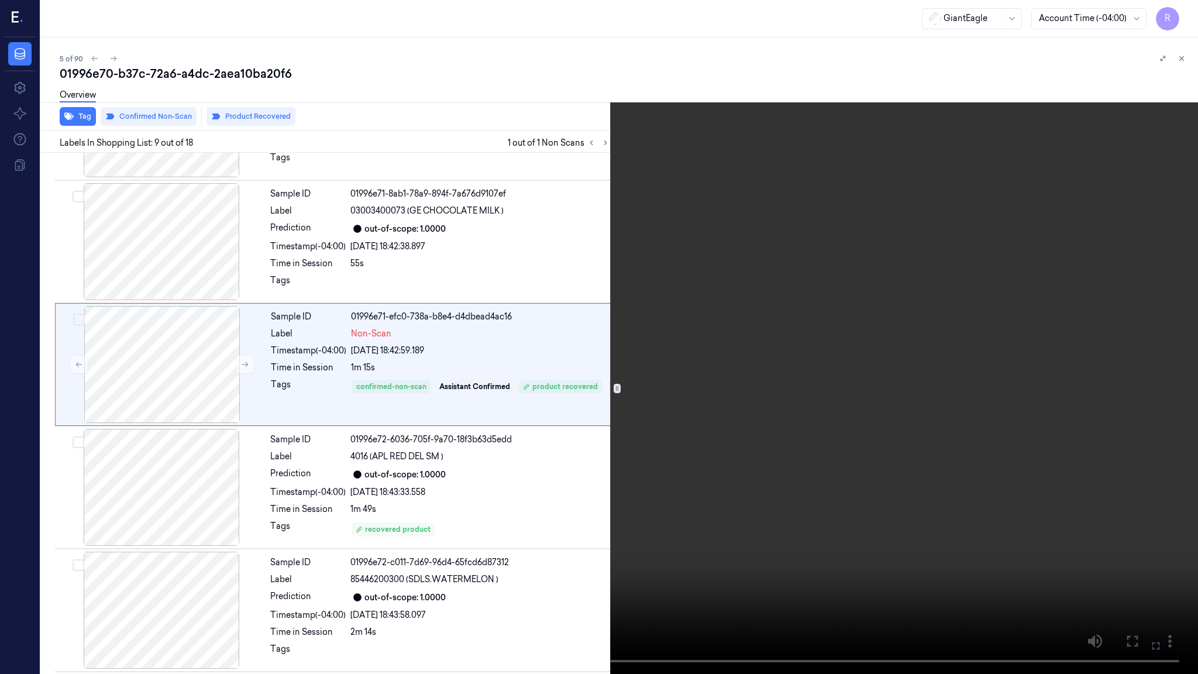
click at [790, 418] on video at bounding box center [599, 337] width 1198 height 674
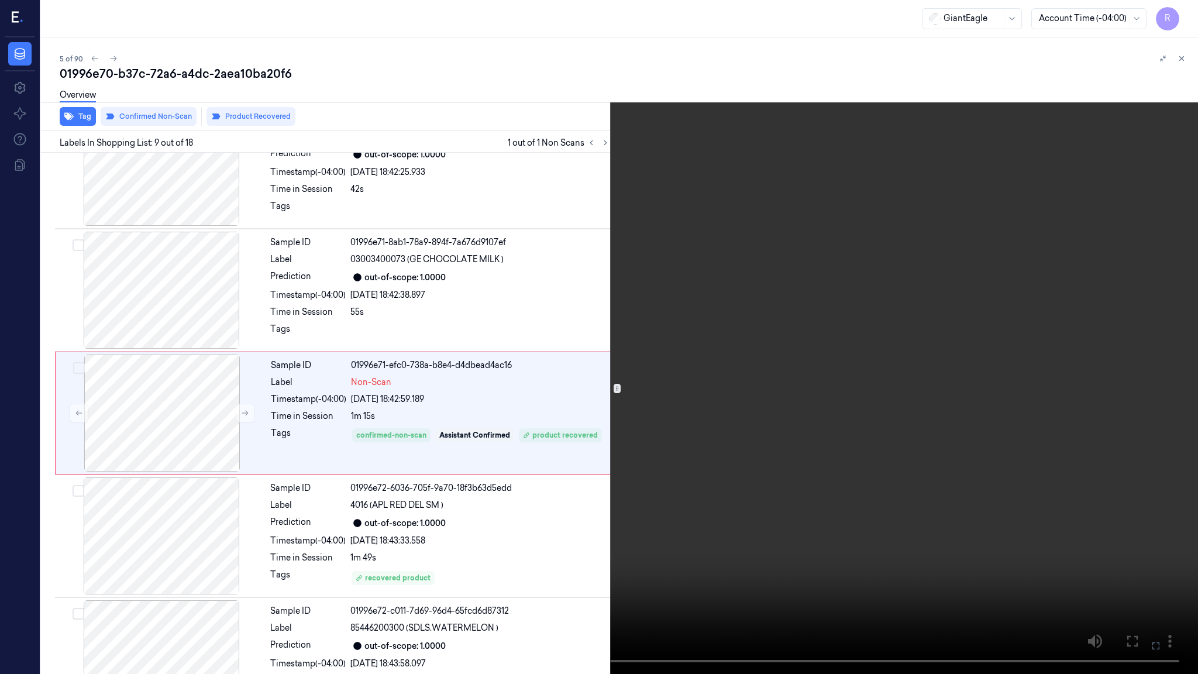
scroll to position [783, 0]
click at [790, 418] on video at bounding box center [599, 337] width 1198 height 674
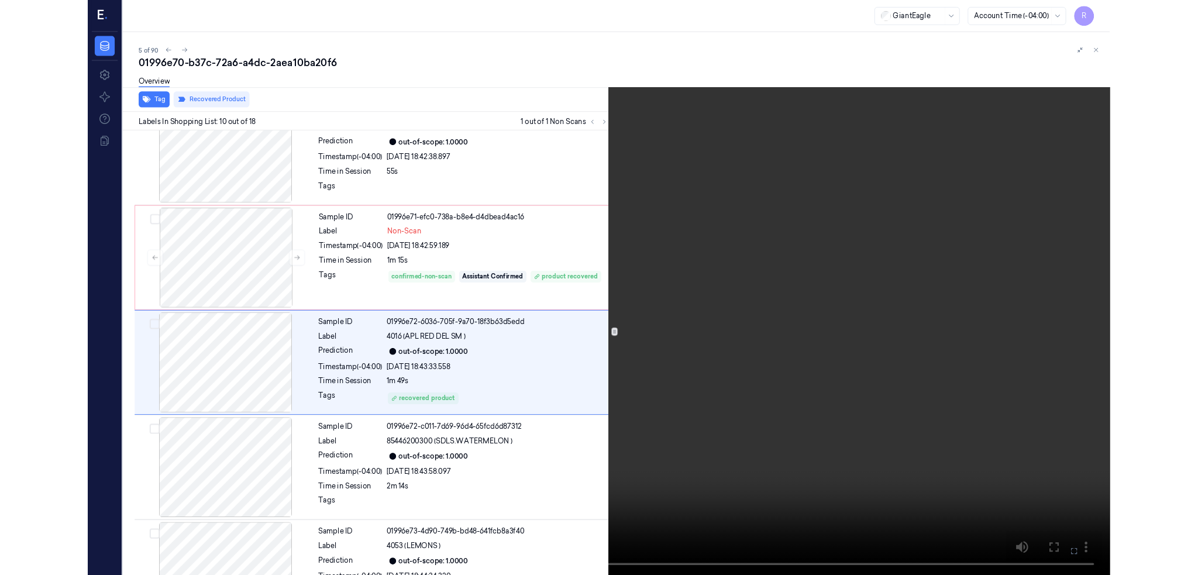
scroll to position [906, 0]
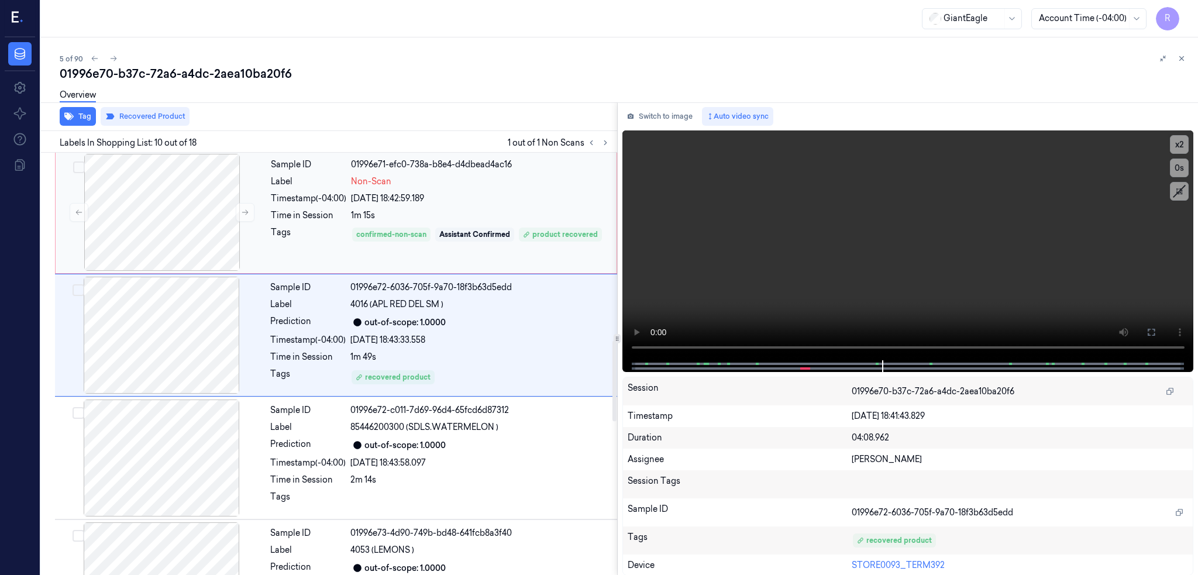
click at [155, 272] on div "Sample ID 01996e71-efc0-738a-b8e4-d4dbead4ac16 Label Non-Scan Timestamp (-04:00…" at bounding box center [336, 212] width 562 height 123
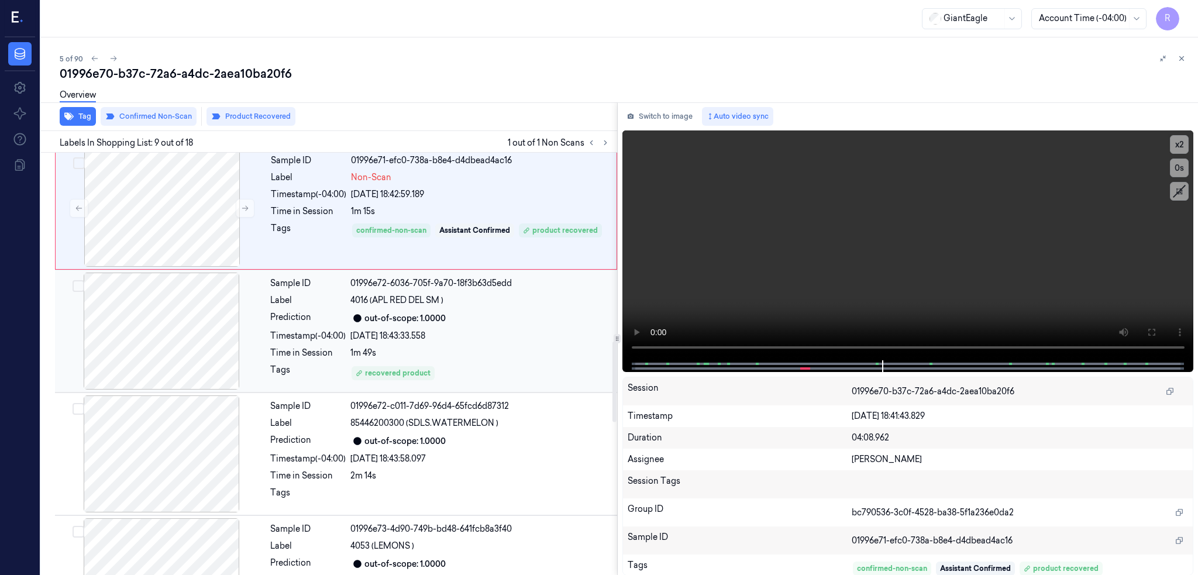
click at [154, 338] on div at bounding box center [161, 331] width 208 height 117
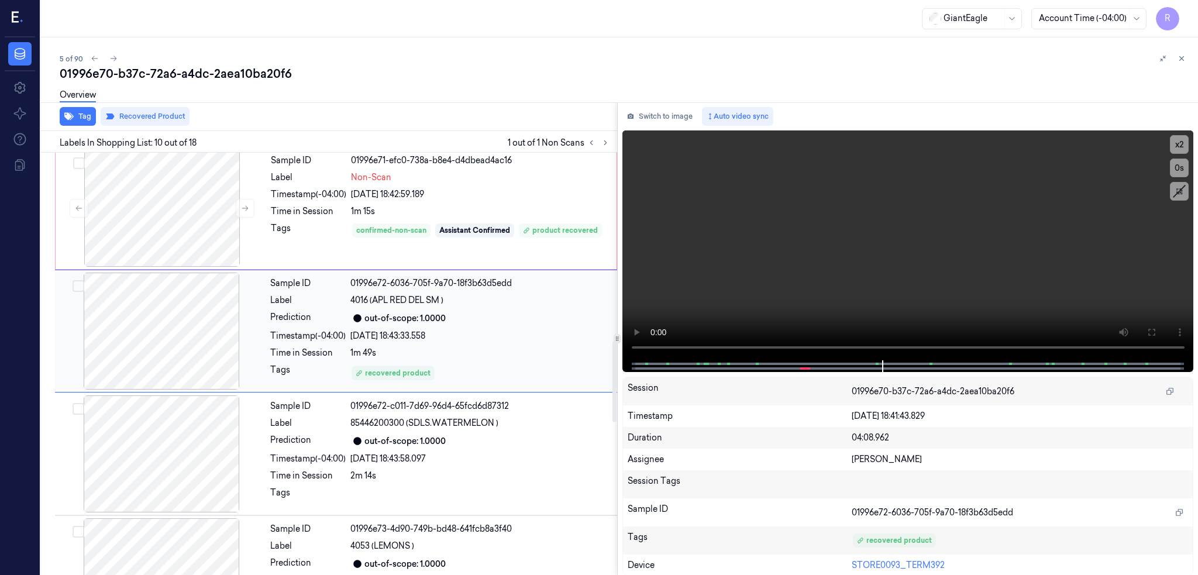
scroll to position [955, 0]
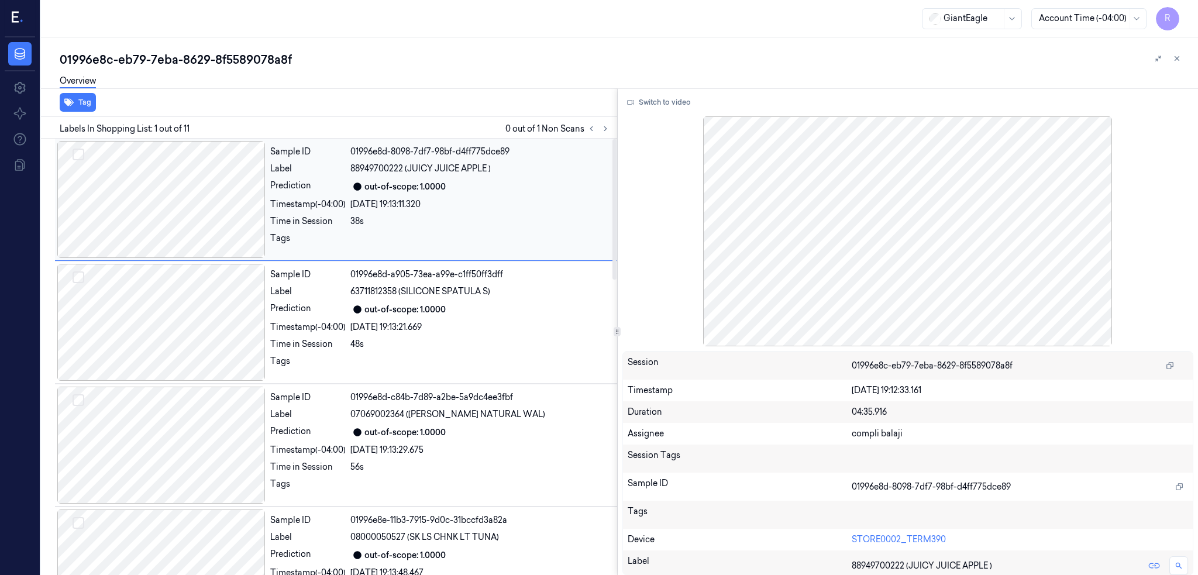
click at [180, 181] on div at bounding box center [161, 199] width 208 height 117
click at [610, 125] on icon at bounding box center [605, 129] width 8 height 8
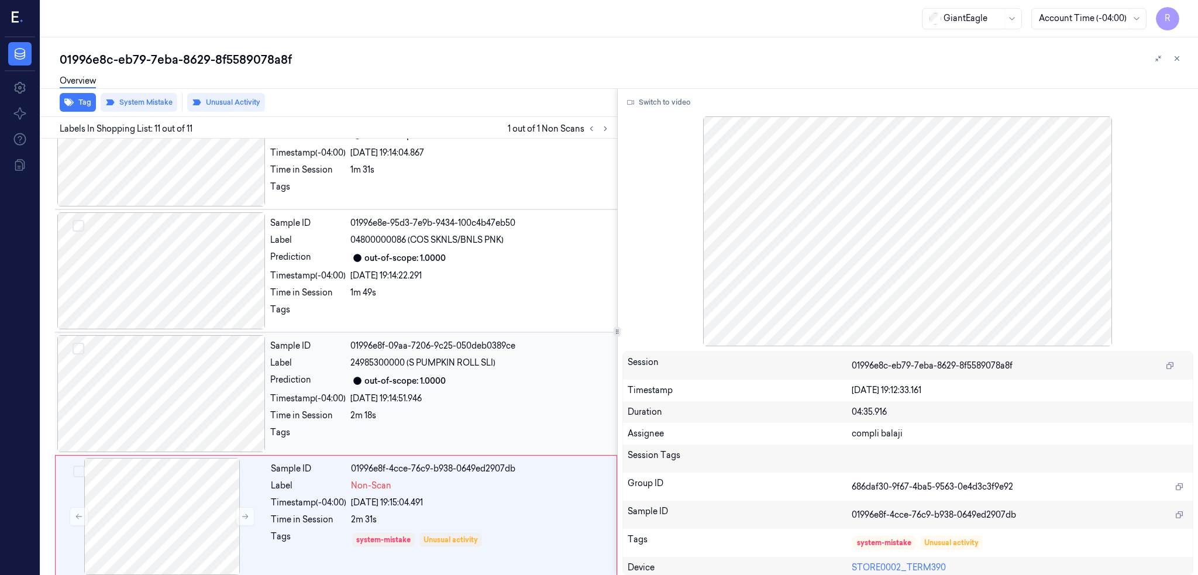
scroll to position [919, 0]
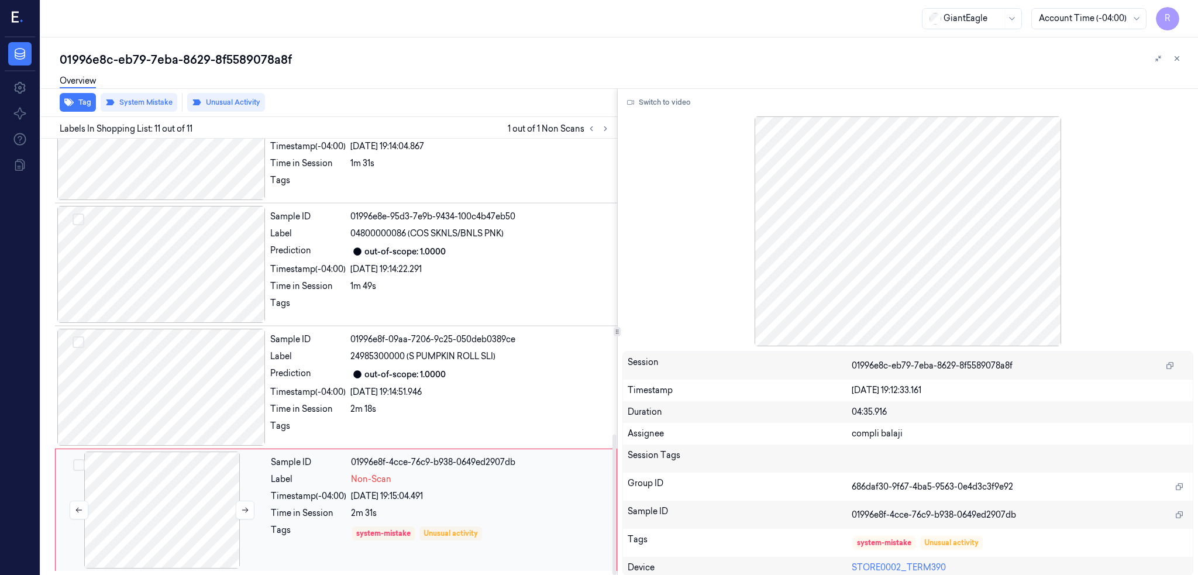
click at [164, 524] on div at bounding box center [162, 510] width 208 height 117
click at [205, 378] on div at bounding box center [161, 387] width 208 height 117
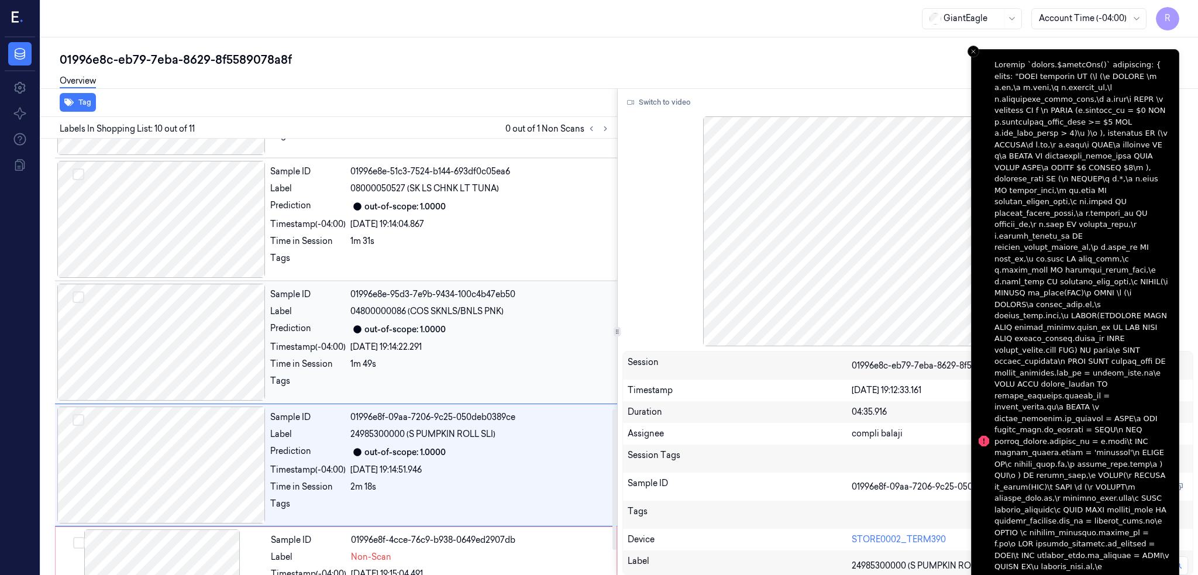
click at [178, 330] on div at bounding box center [161, 342] width 208 height 117
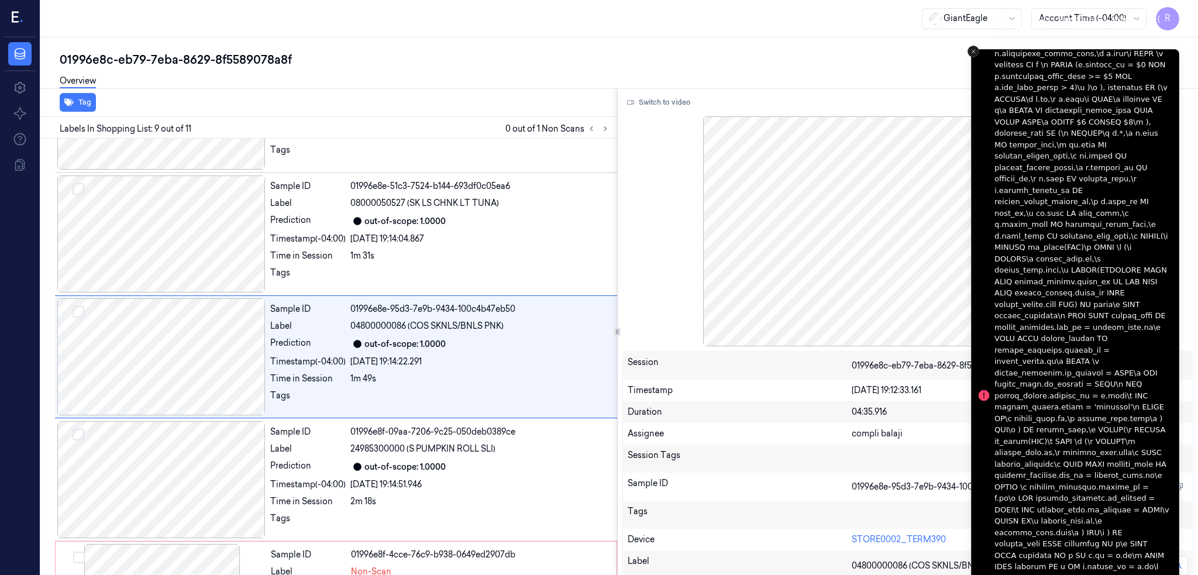
click at [971, 50] on icon "Close toast" at bounding box center [973, 51] width 7 height 7
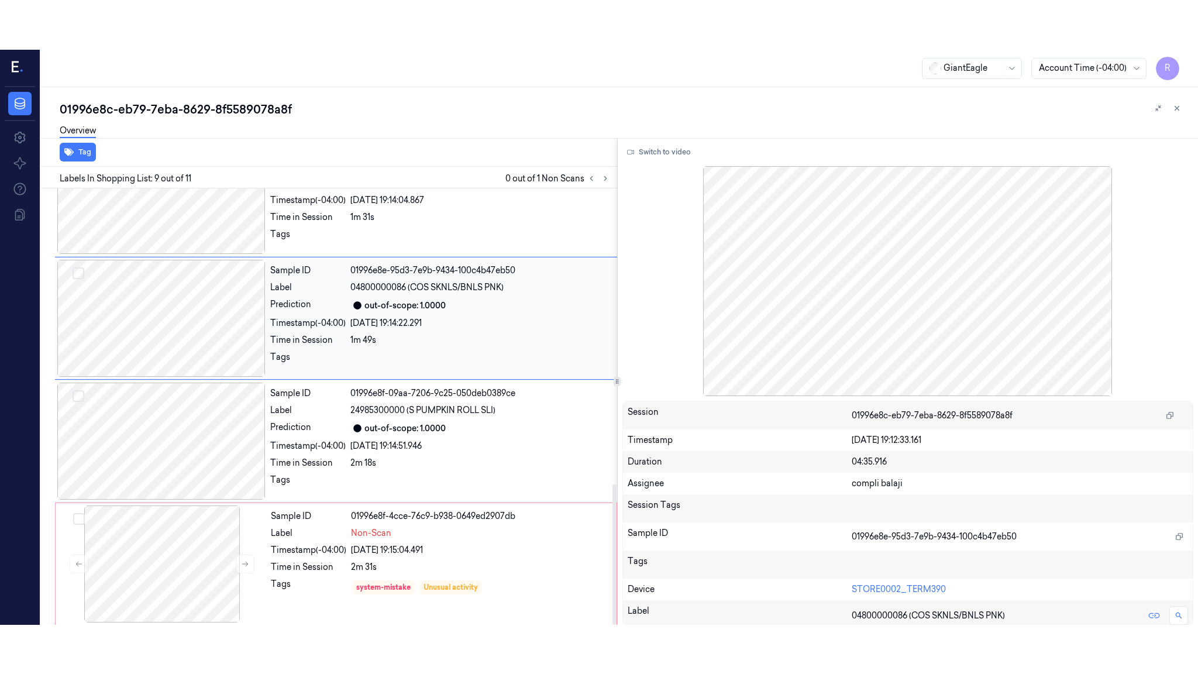
scroll to position [919, 0]
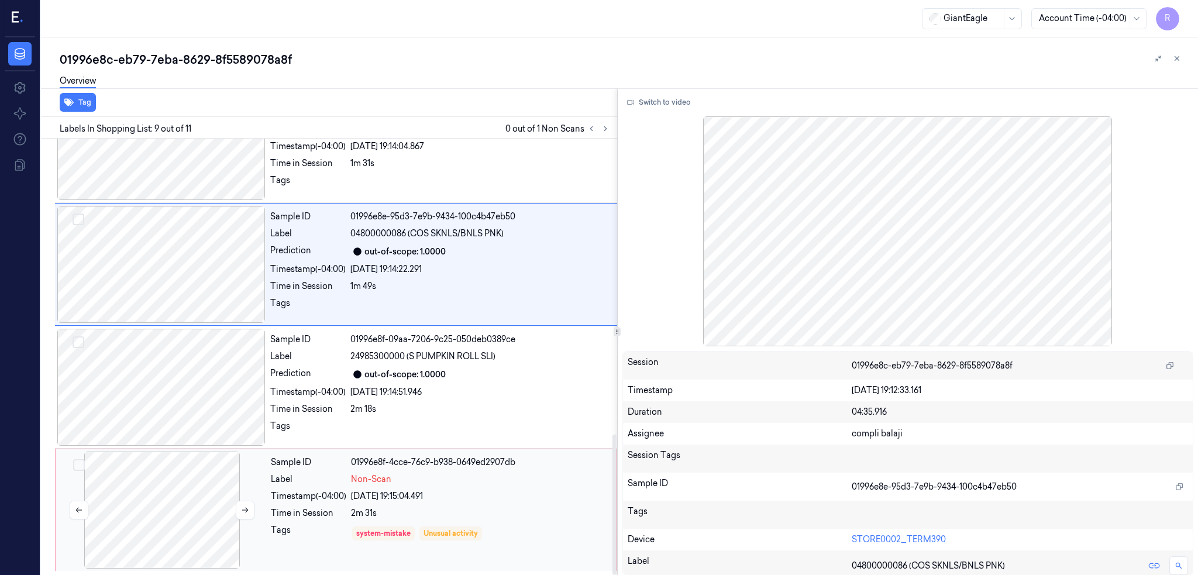
click at [160, 481] on div at bounding box center [162, 510] width 208 height 117
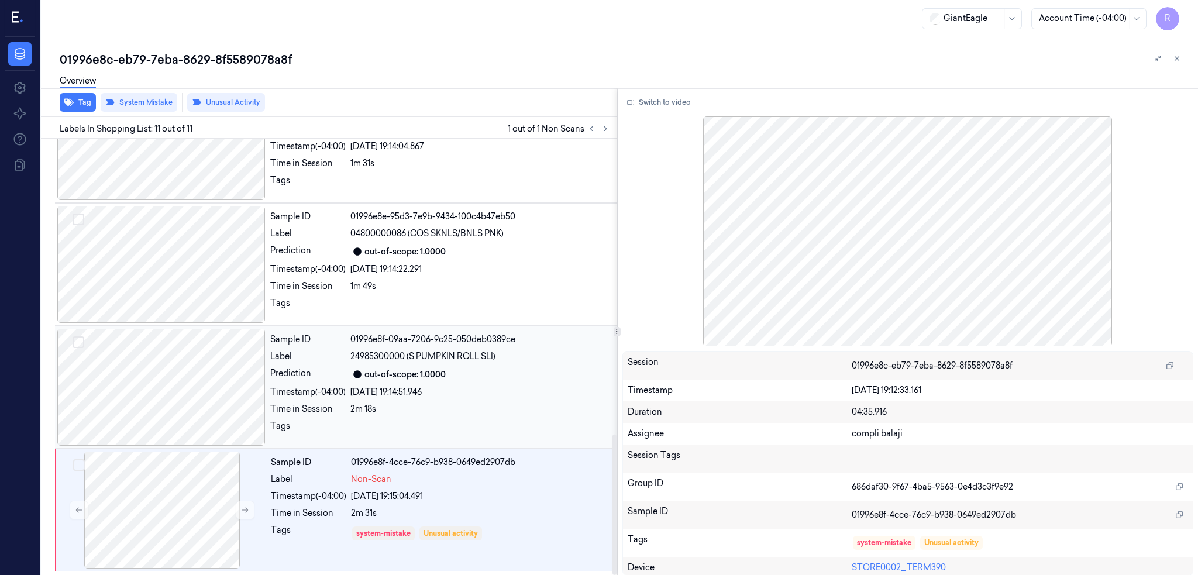
click at [199, 360] on div at bounding box center [161, 387] width 208 height 117
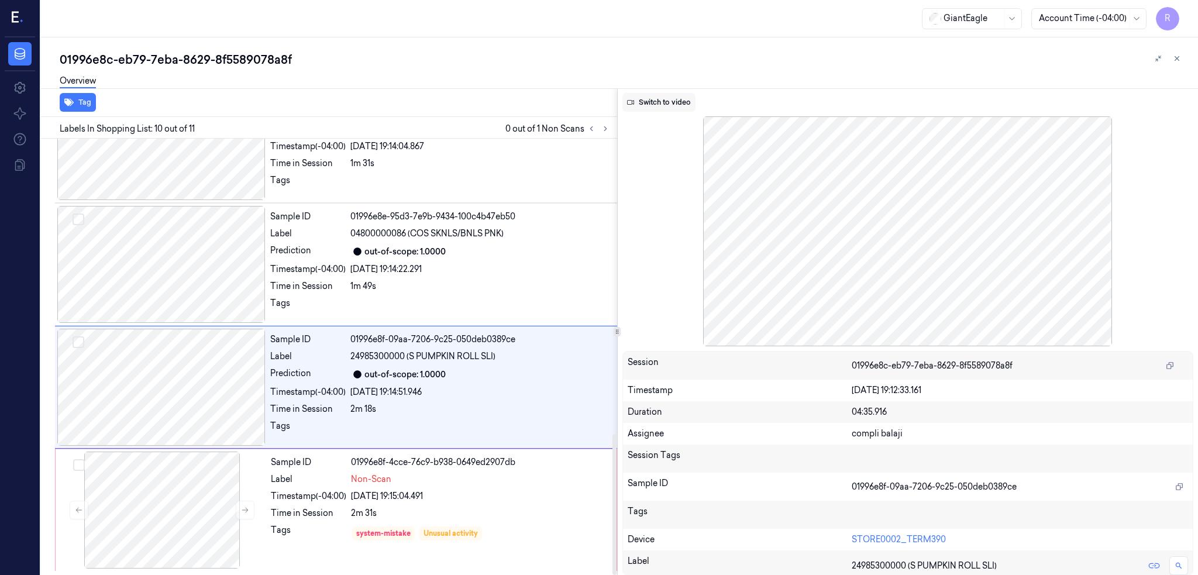
click at [659, 106] on button "Switch to video" at bounding box center [658, 102] width 73 height 19
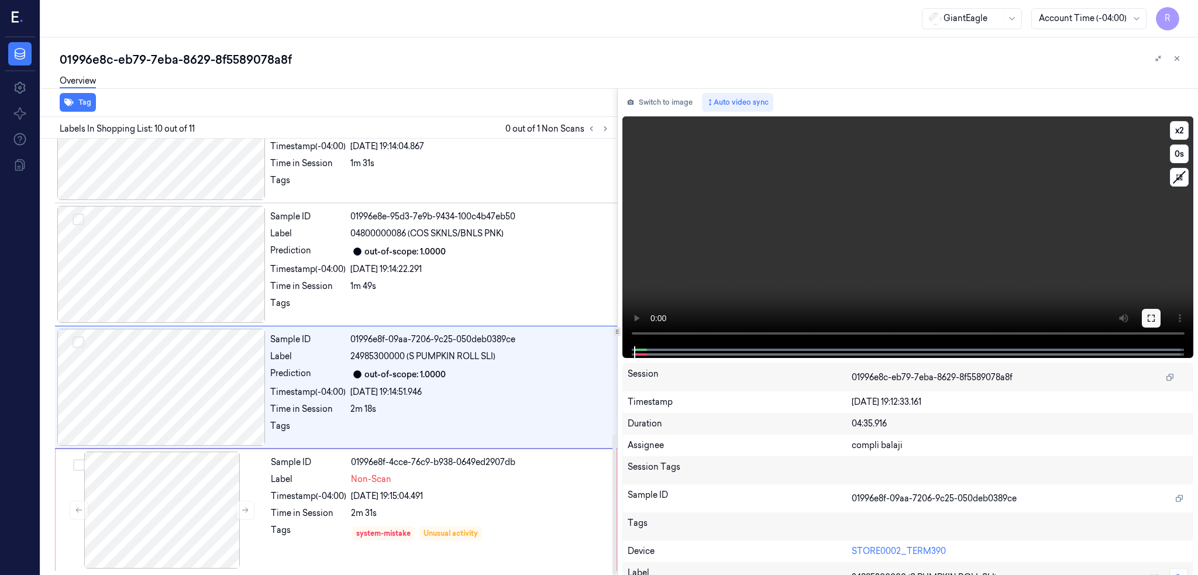
click at [1156, 318] on icon at bounding box center [1151, 318] width 9 height 9
click at [1156, 316] on icon at bounding box center [1151, 318] width 9 height 9
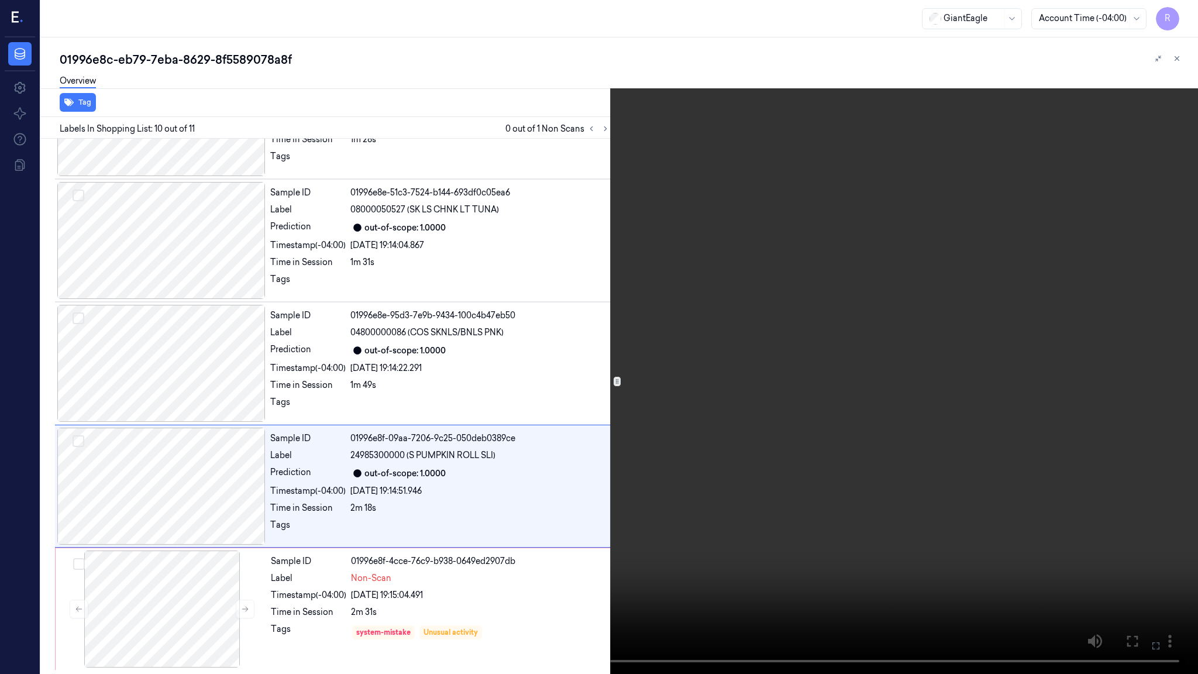
click at [153, 548] on video at bounding box center [599, 337] width 1198 height 674
click at [736, 548] on video at bounding box center [599, 337] width 1198 height 674
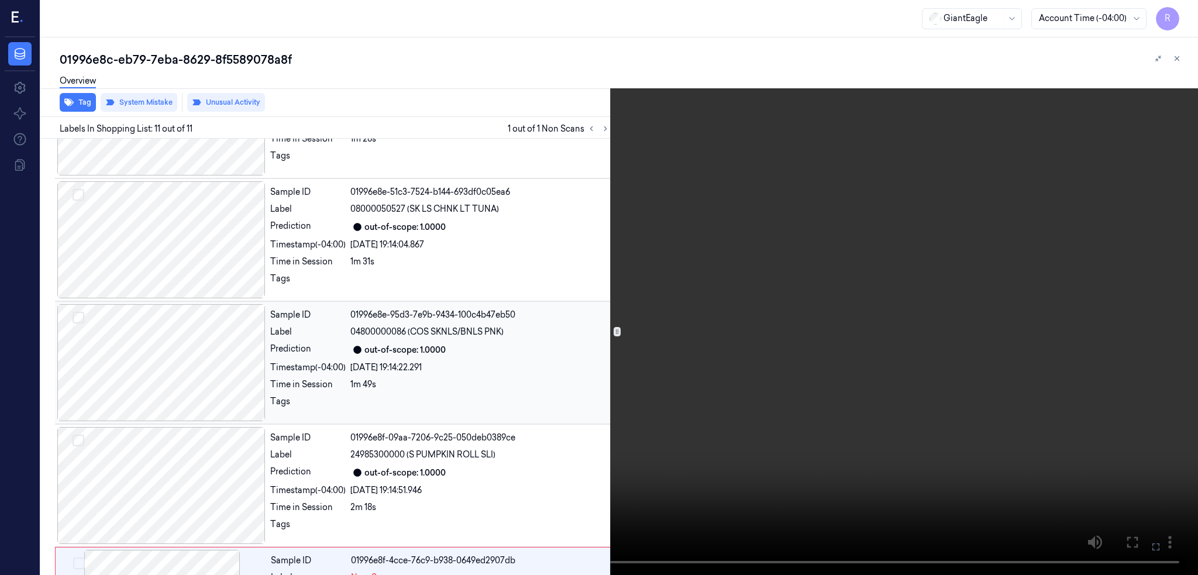
scroll to position [919, 0]
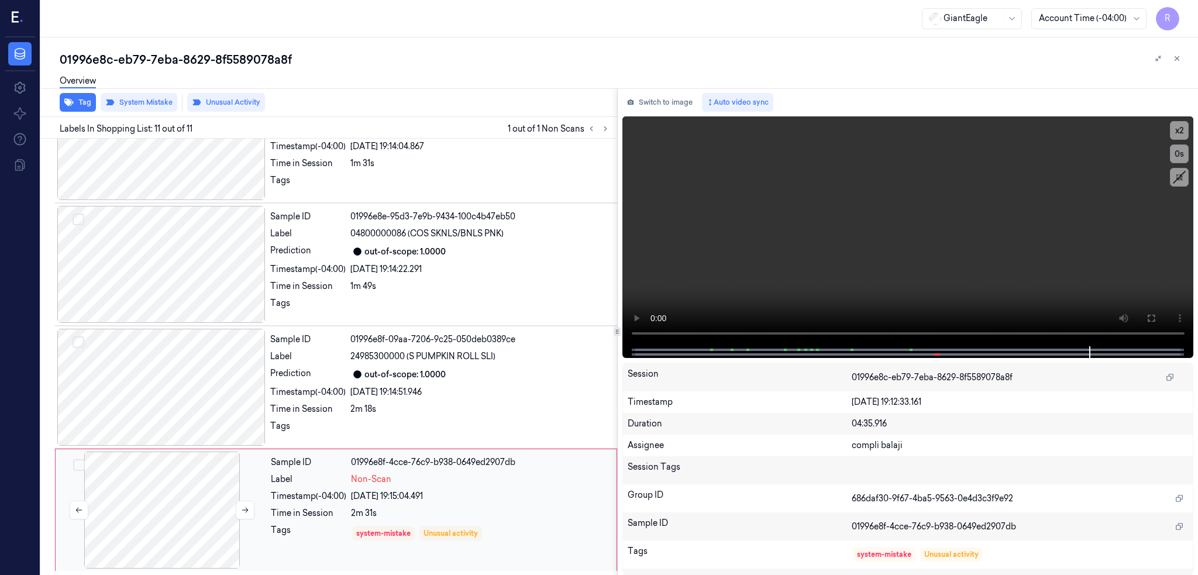
click at [192, 484] on div at bounding box center [162, 510] width 208 height 117
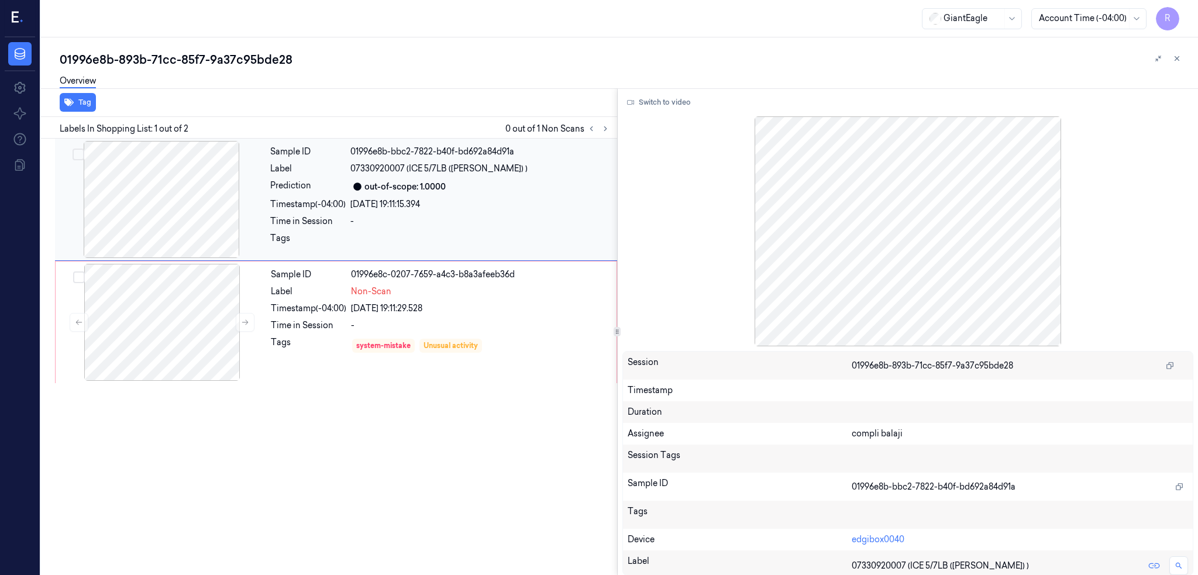
click at [157, 236] on div at bounding box center [161, 199] width 208 height 117
click at [161, 348] on div at bounding box center [162, 322] width 208 height 117
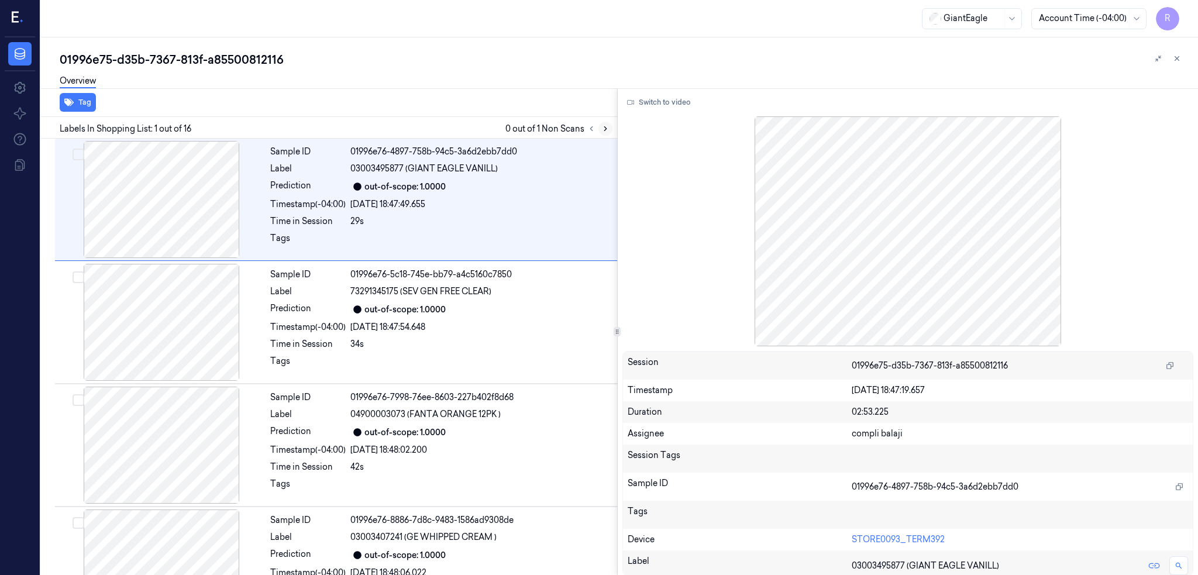
click at [610, 125] on icon at bounding box center [605, 129] width 8 height 8
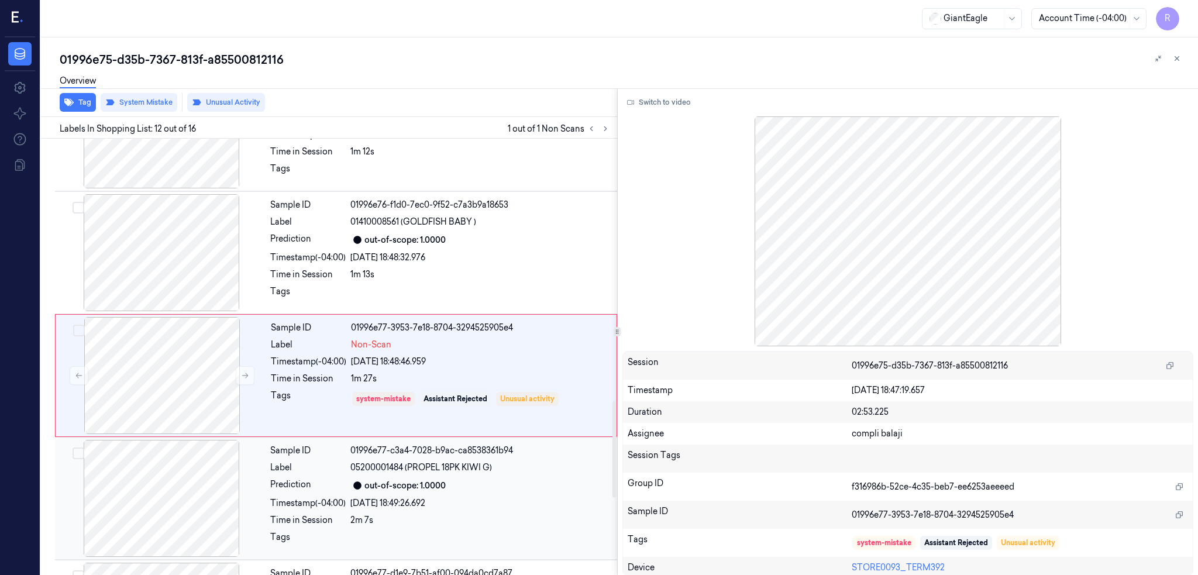
scroll to position [1194, 0]
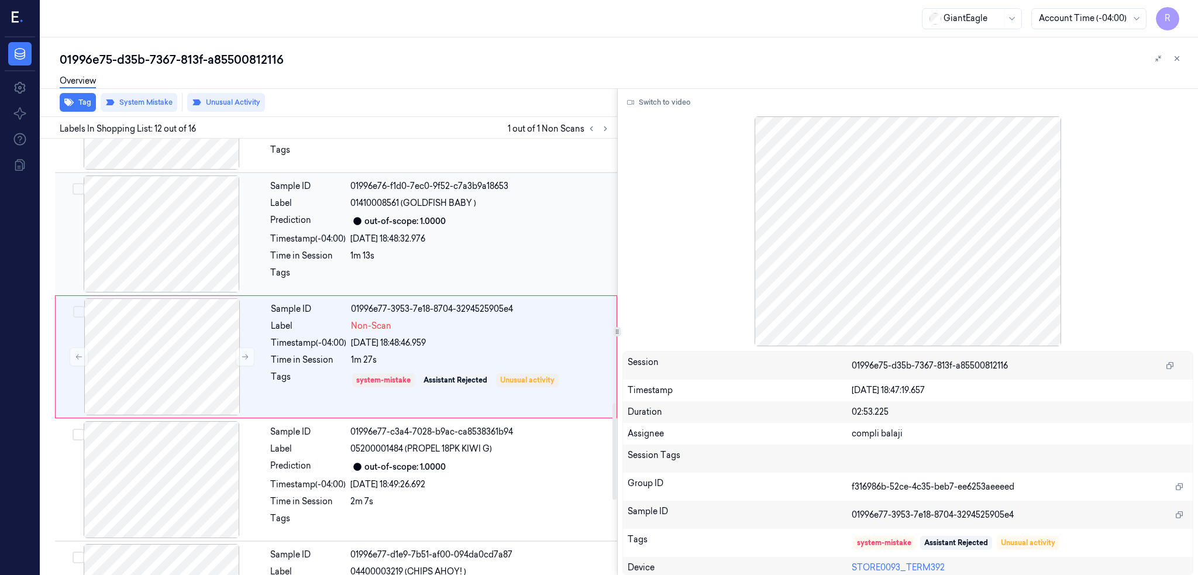
click at [206, 225] on div at bounding box center [161, 234] width 208 height 117
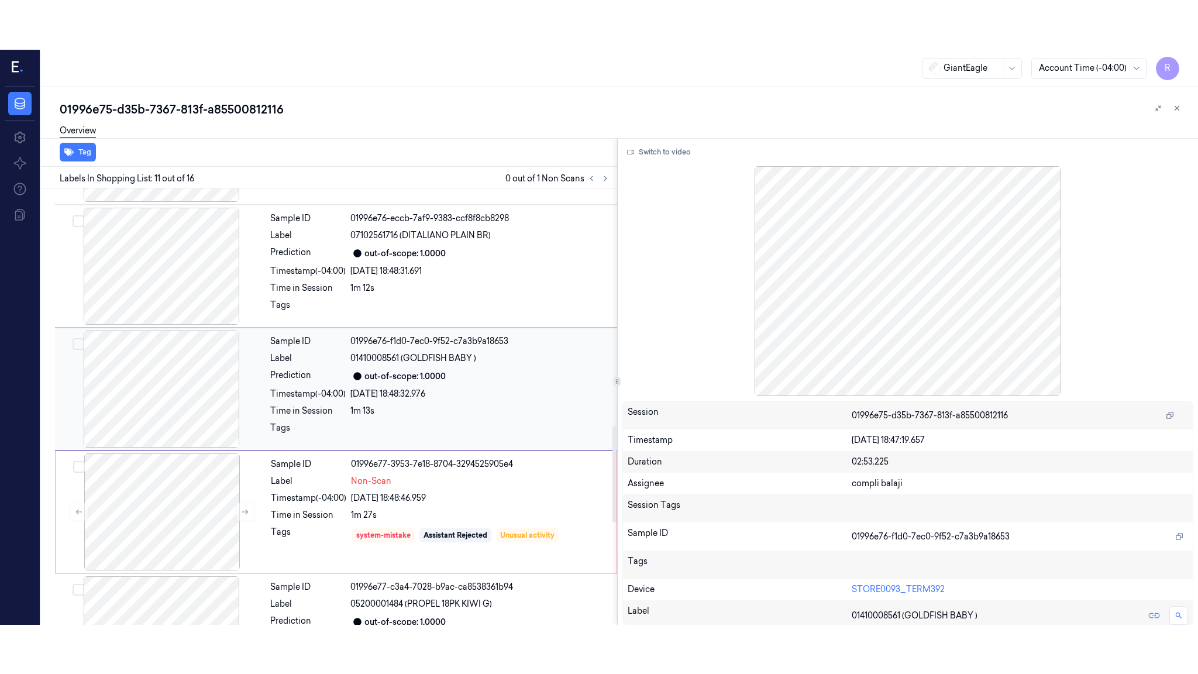
scroll to position [1071, 0]
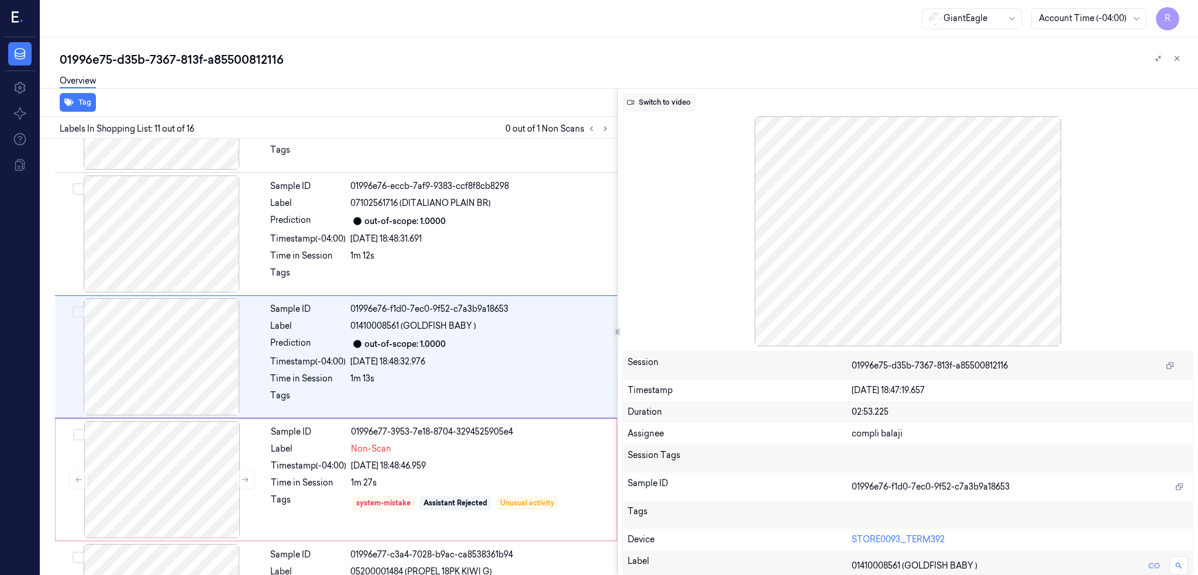
click at [694, 94] on button "Switch to video" at bounding box center [658, 102] width 73 height 19
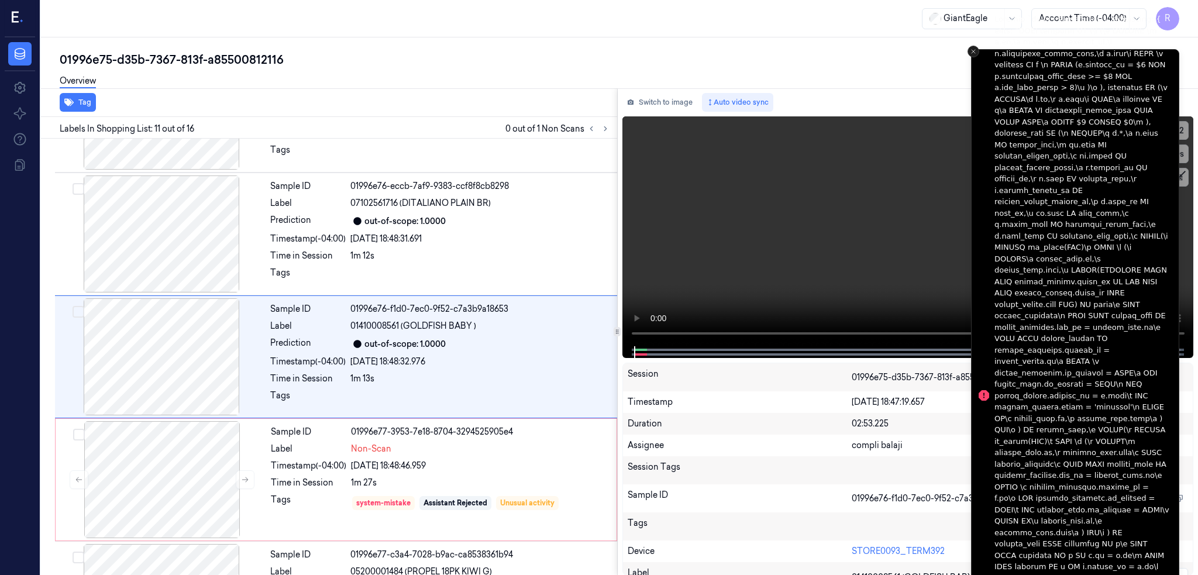
click at [970, 49] on icon "Close toast" at bounding box center [973, 51] width 7 height 7
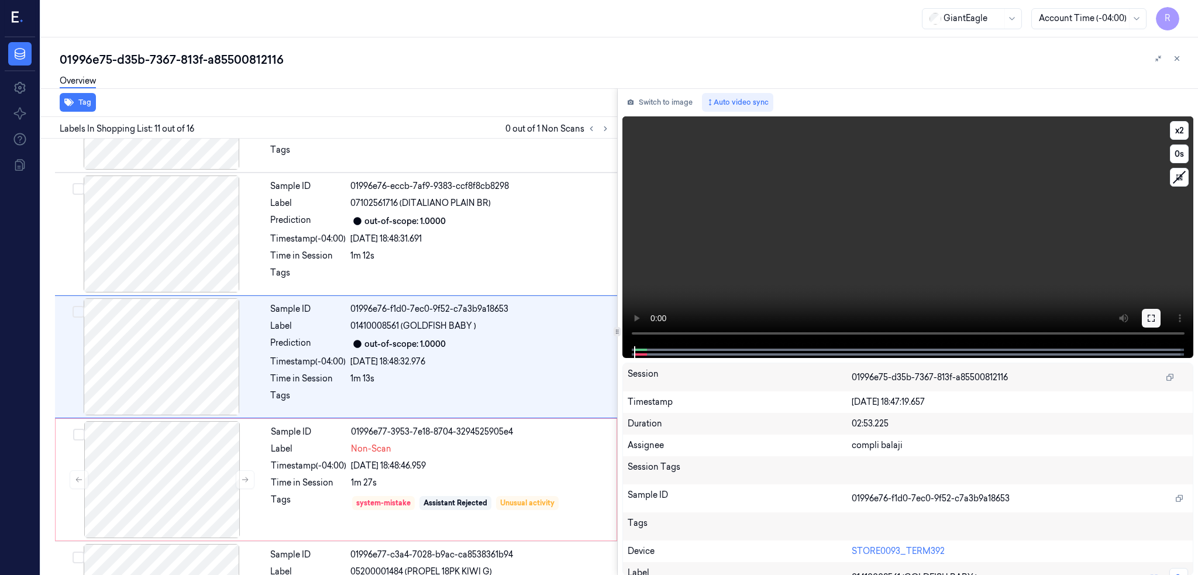
click at [1161, 314] on button at bounding box center [1151, 318] width 19 height 19
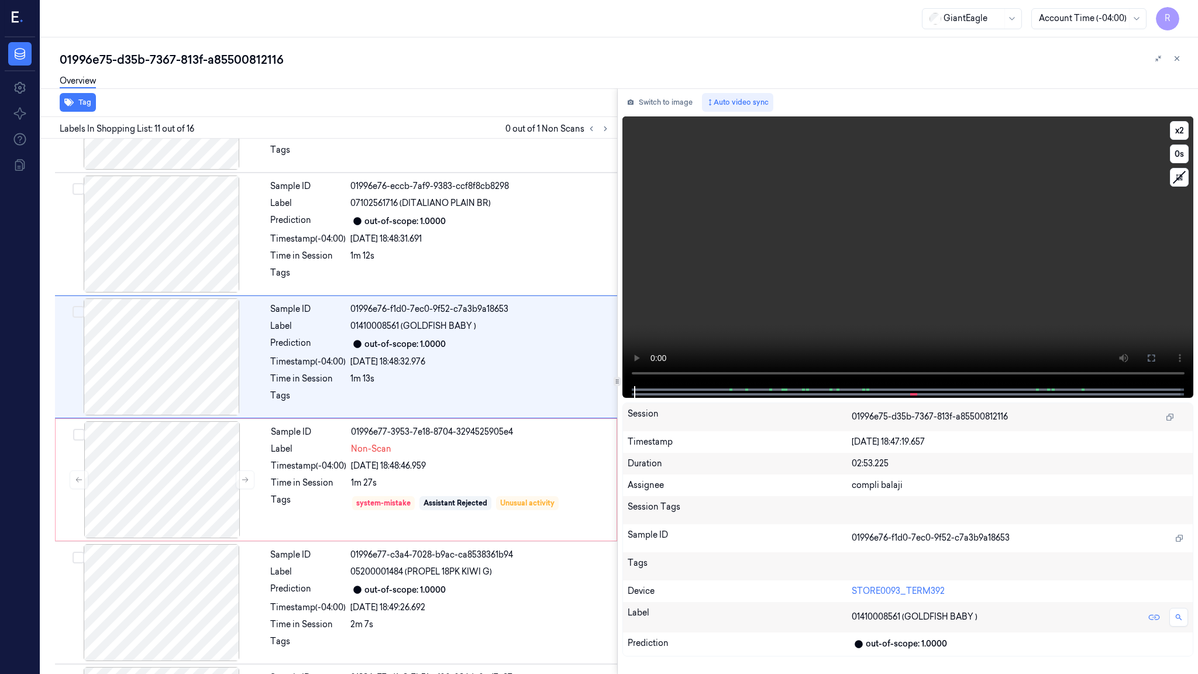
scroll to position [1022, 0]
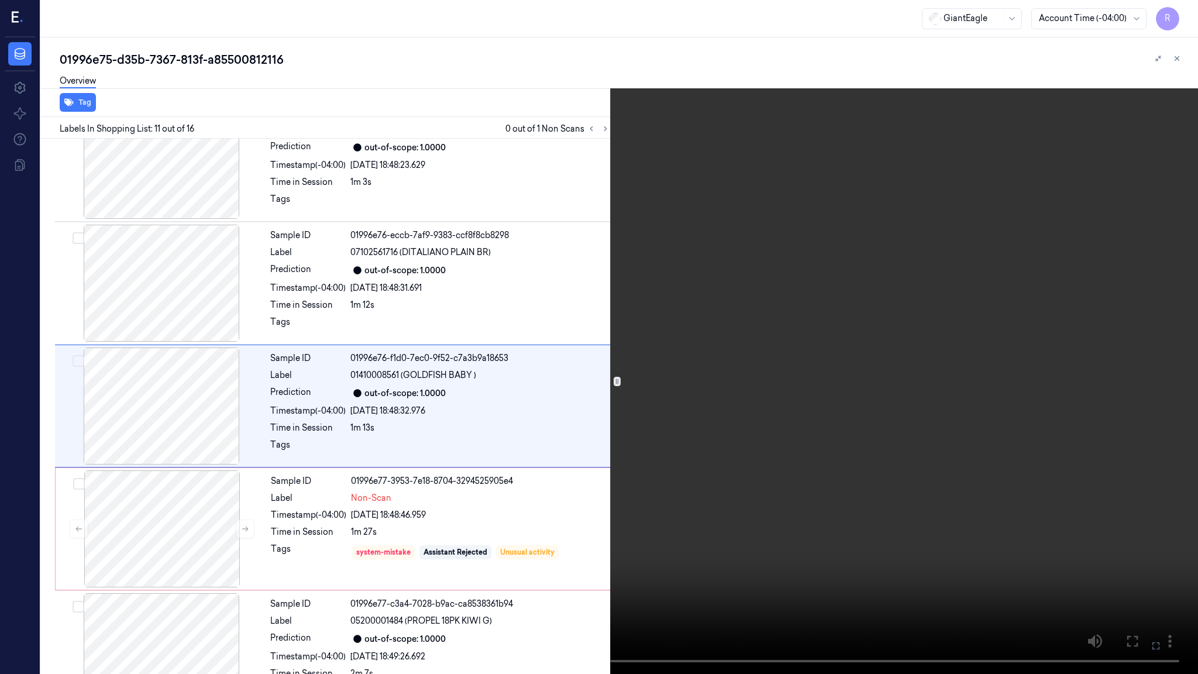
click at [343, 499] on video at bounding box center [599, 337] width 1198 height 674
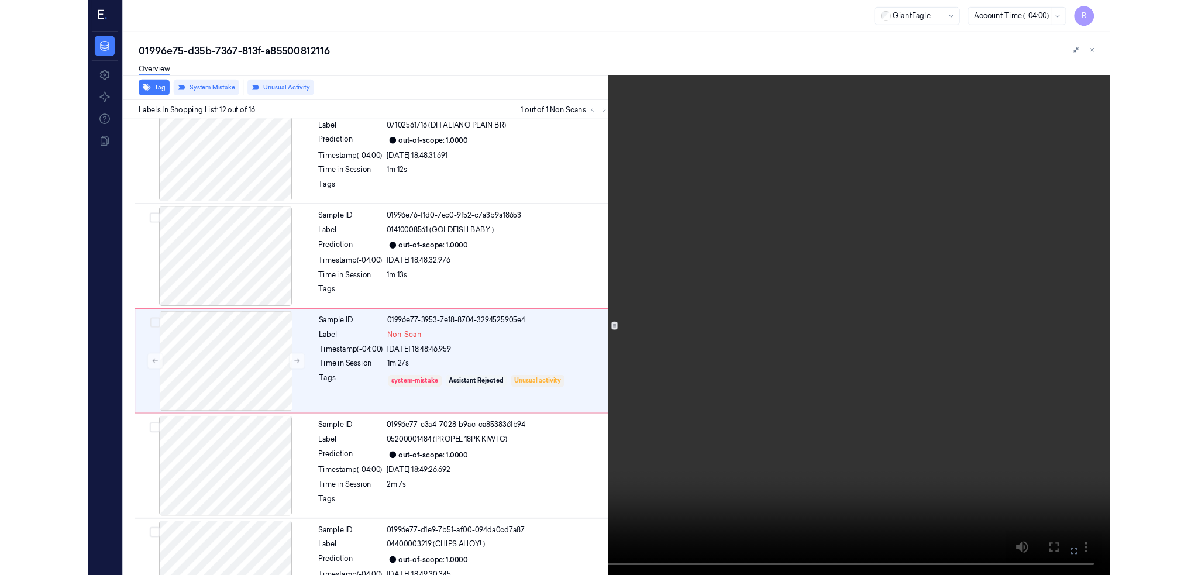
scroll to position [1145, 0]
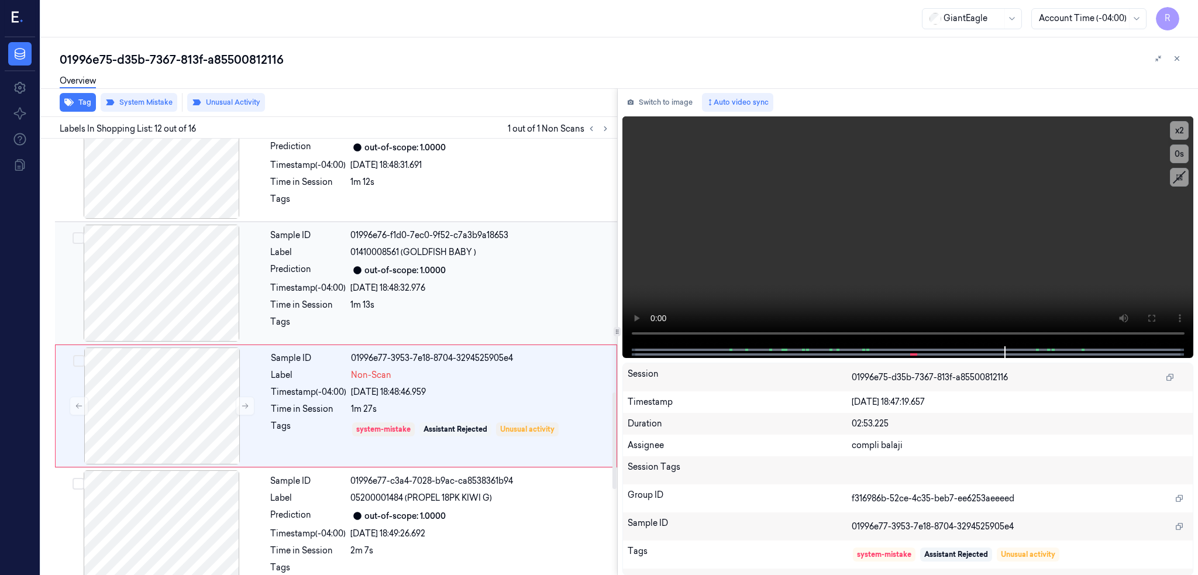
click at [173, 297] on div at bounding box center [161, 283] width 208 height 117
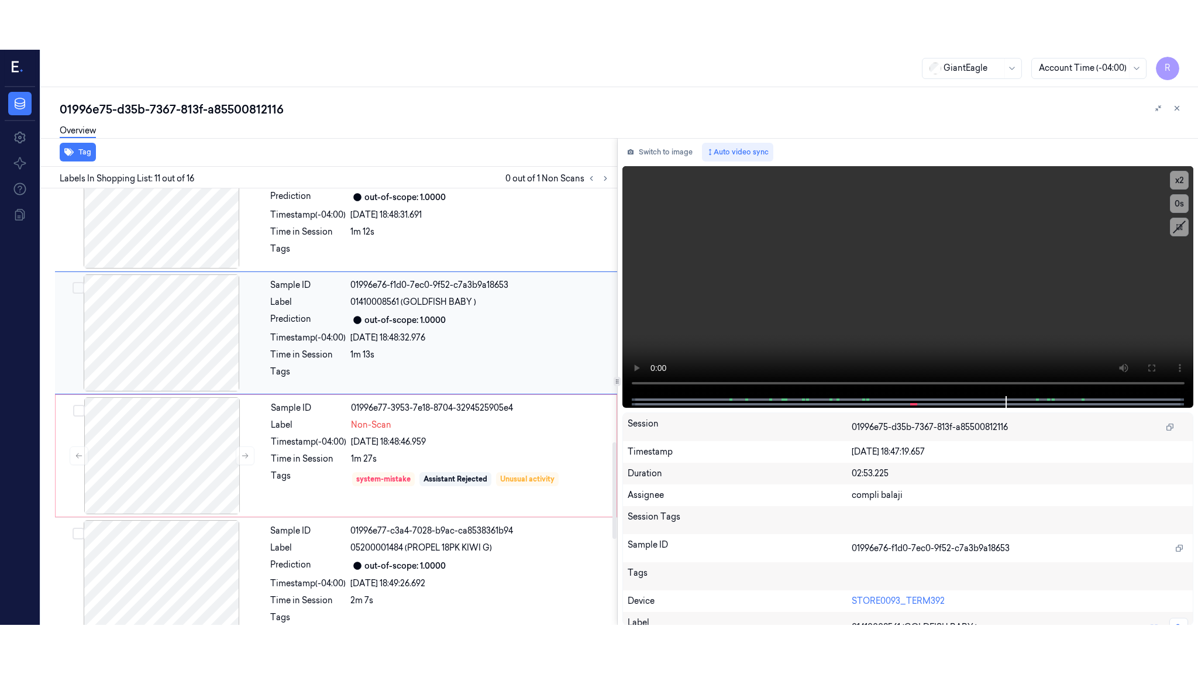
scroll to position [1071, 0]
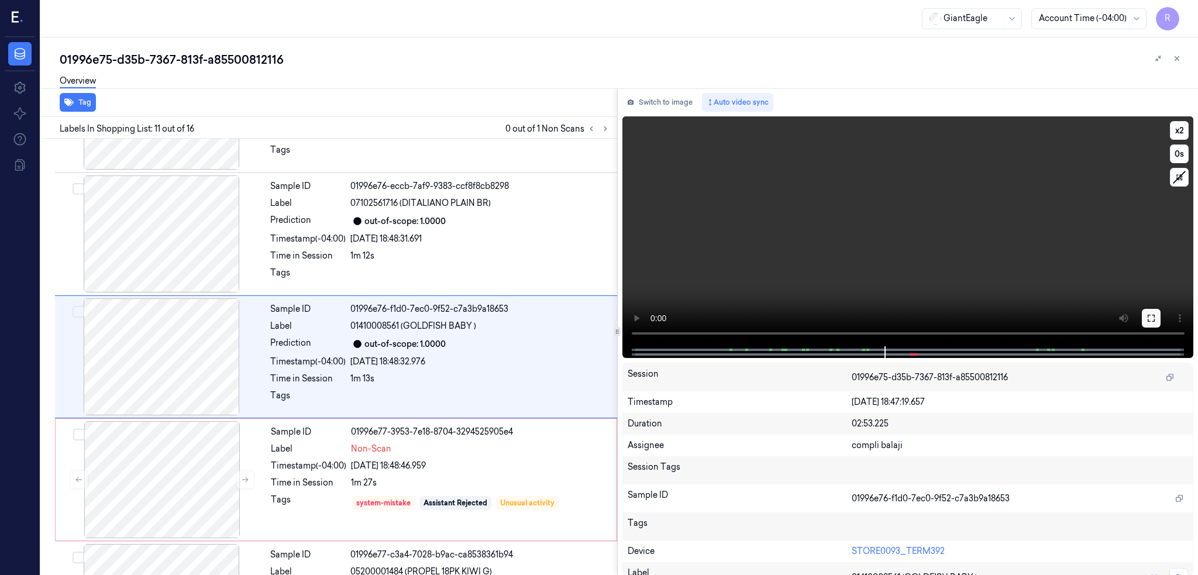
click at [1156, 314] on icon at bounding box center [1151, 318] width 9 height 9
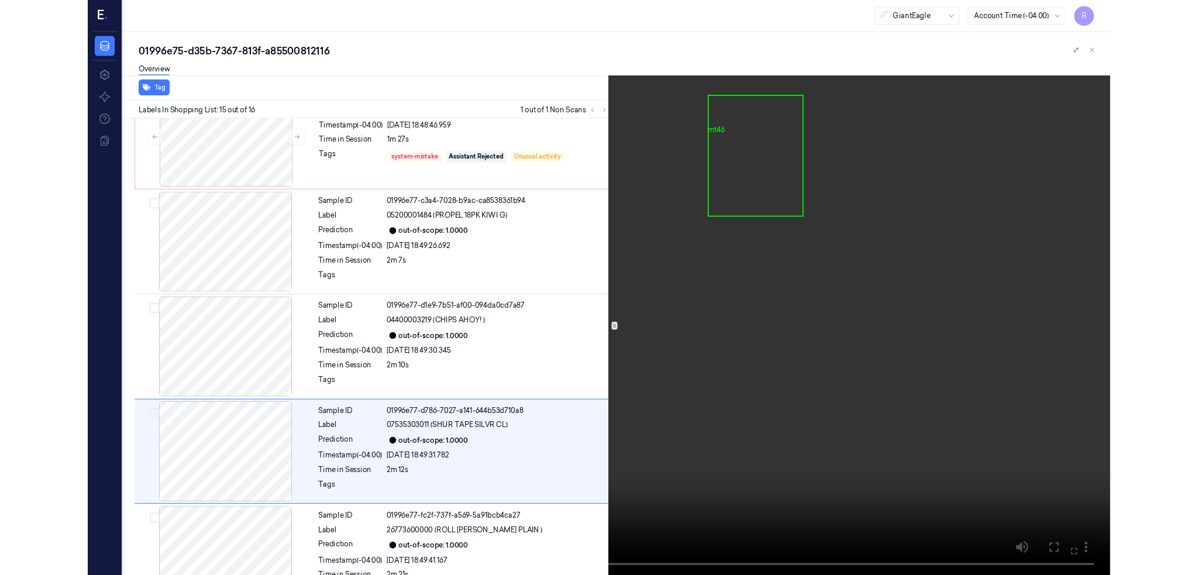
scroll to position [1435, 0]
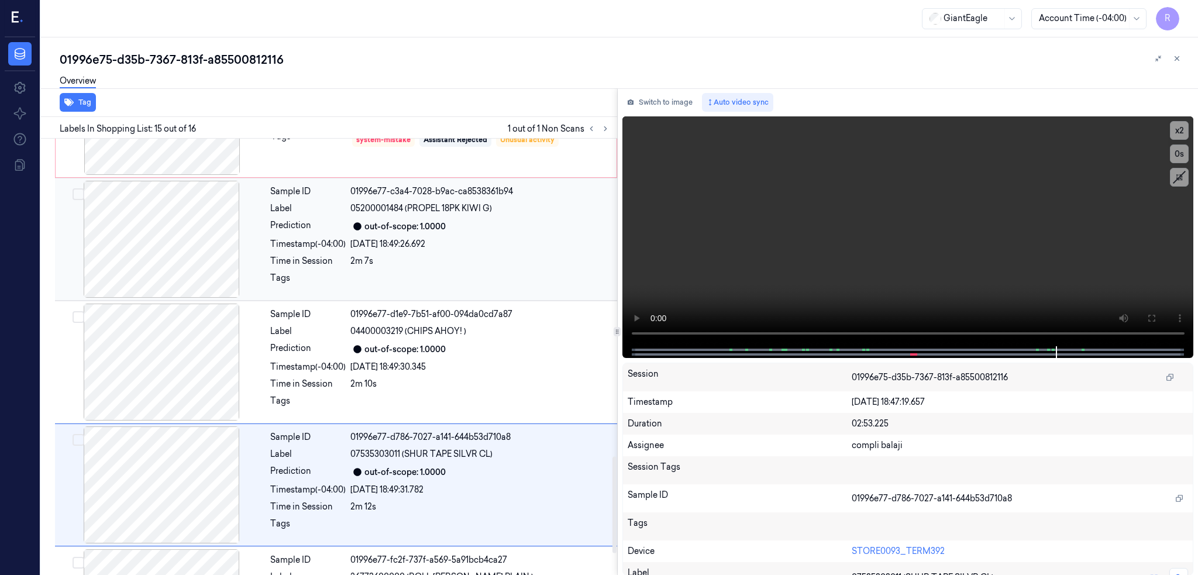
click at [192, 245] on div at bounding box center [161, 239] width 208 height 117
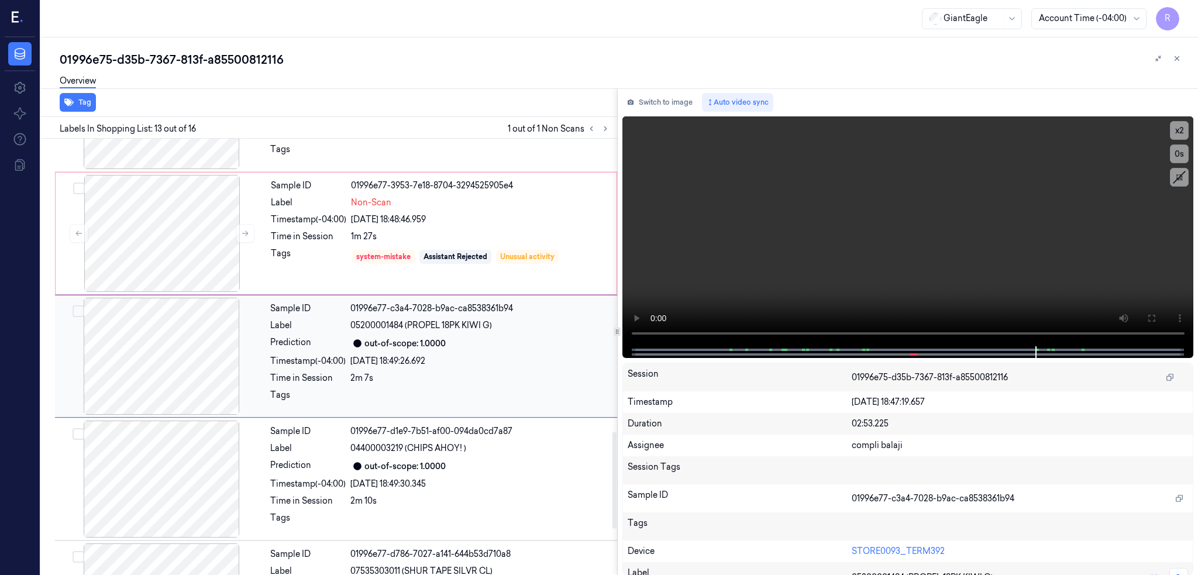
scroll to position [1317, 0]
click at [176, 327] on div at bounding box center [161, 356] width 208 height 117
click at [168, 235] on div at bounding box center [162, 234] width 208 height 117
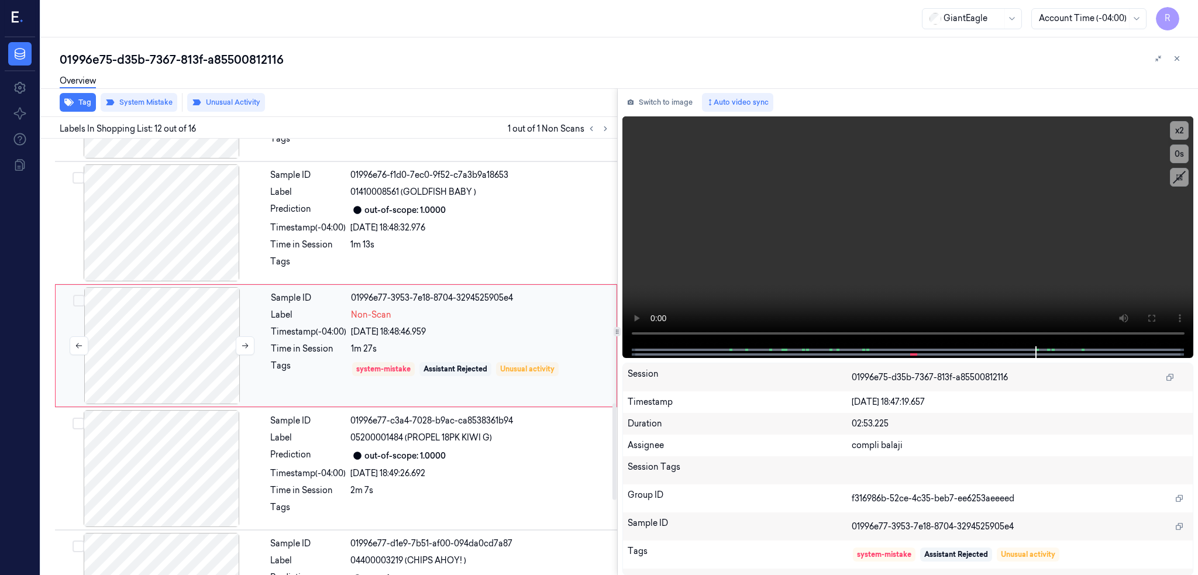
scroll to position [1194, 0]
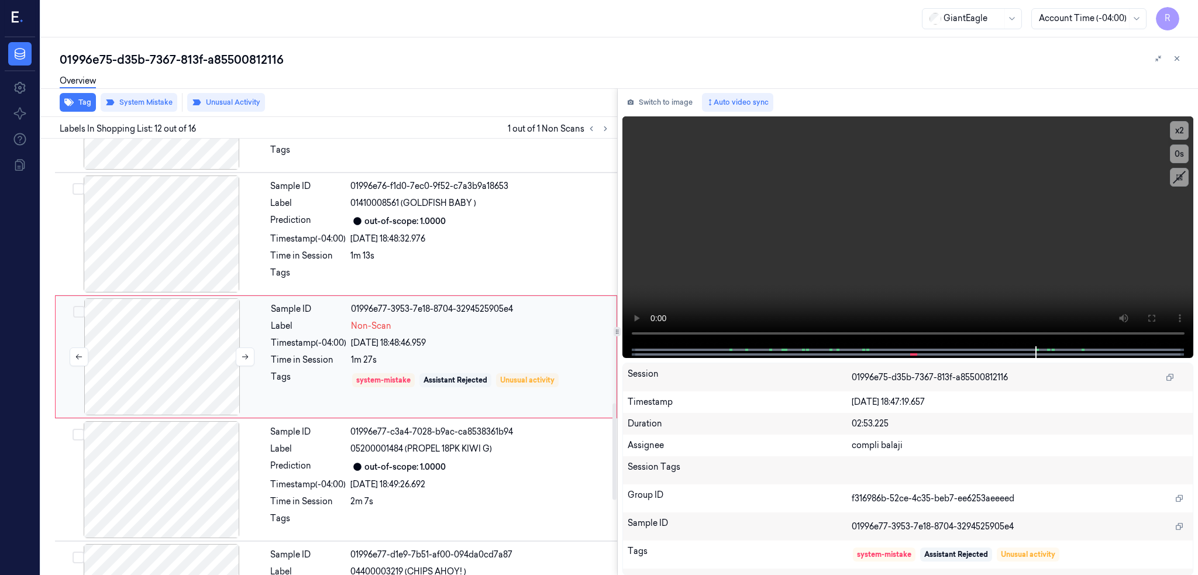
click at [174, 355] on div at bounding box center [162, 356] width 208 height 117
click at [209, 368] on div at bounding box center [162, 356] width 208 height 117
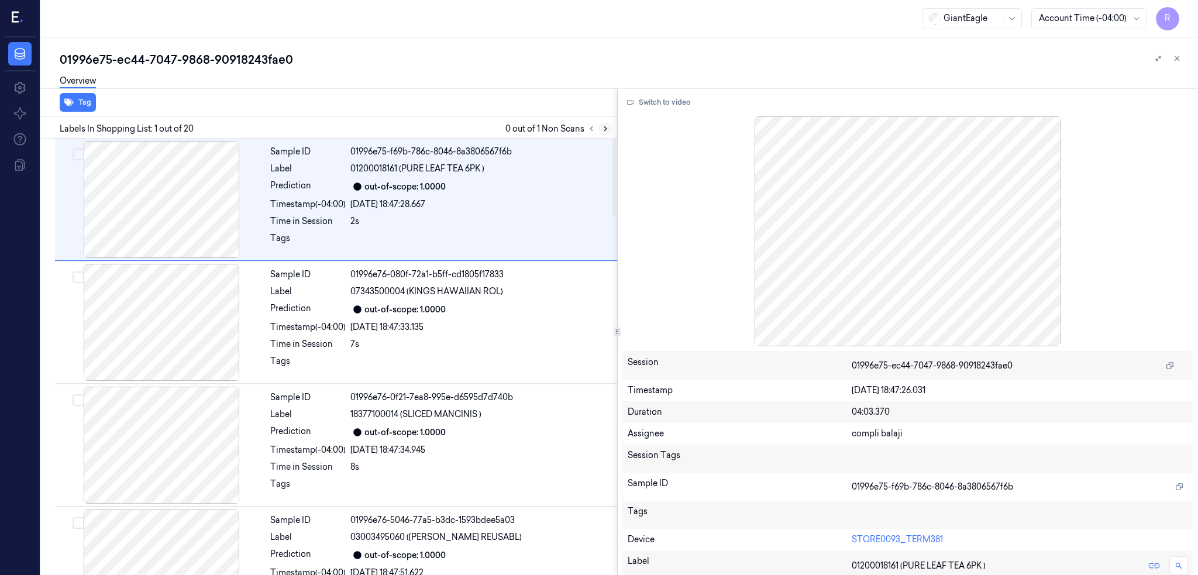
click at [610, 130] on icon at bounding box center [605, 129] width 8 height 8
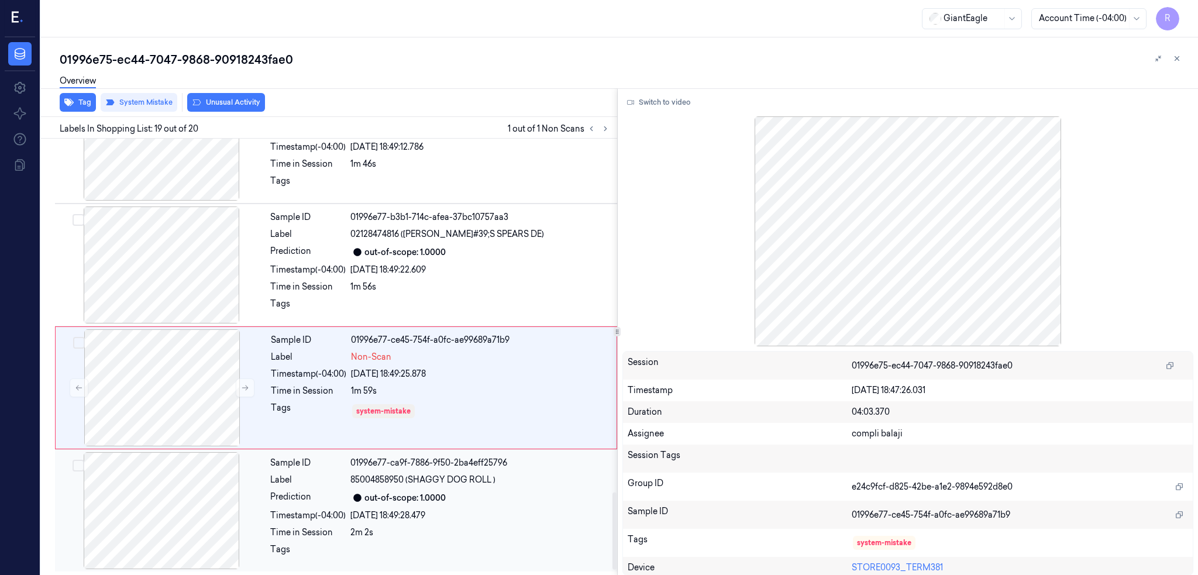
scroll to position [2025, 0]
click at [132, 261] on div at bounding box center [161, 264] width 208 height 117
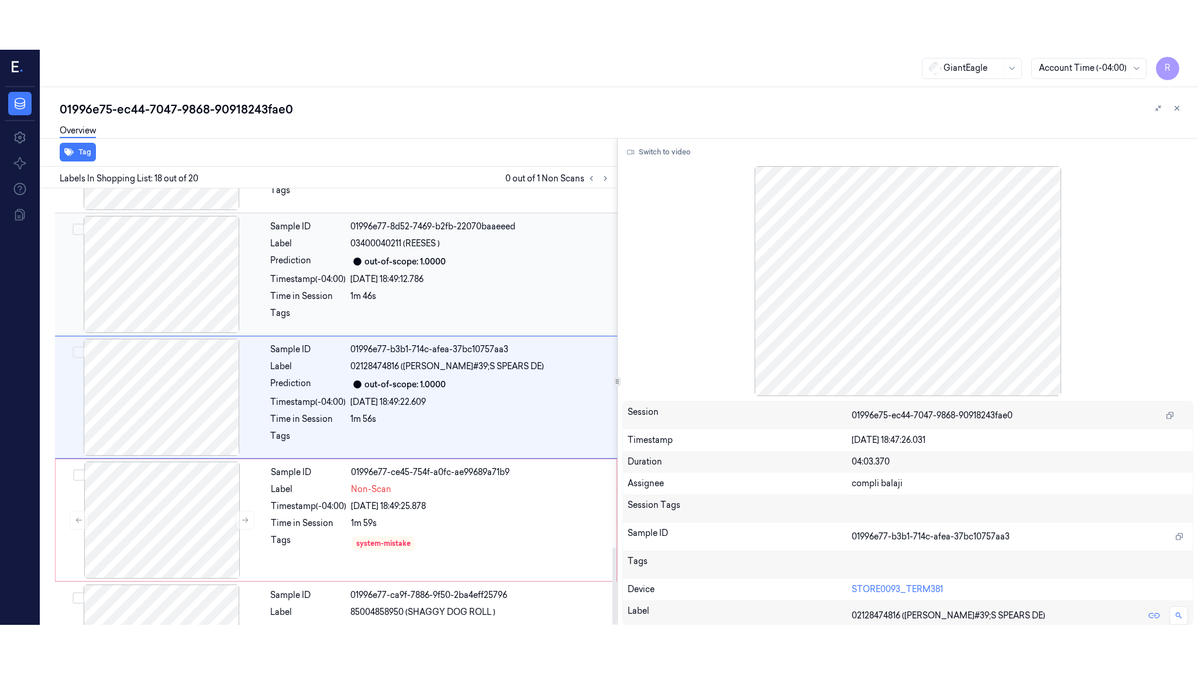
scroll to position [1932, 0]
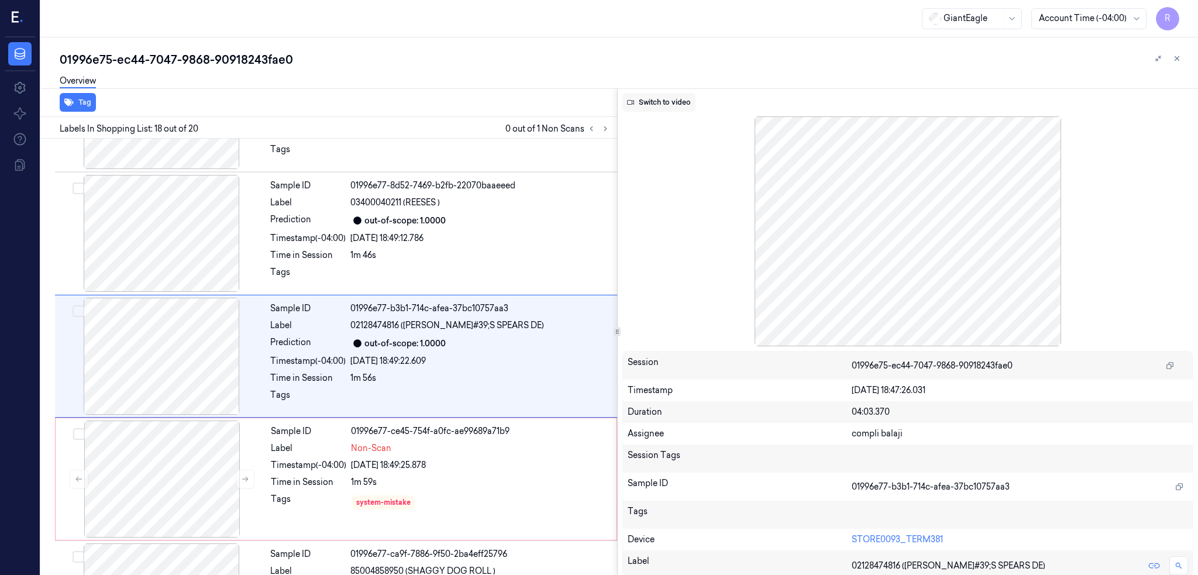
click at [676, 104] on button "Switch to video" at bounding box center [658, 102] width 73 height 19
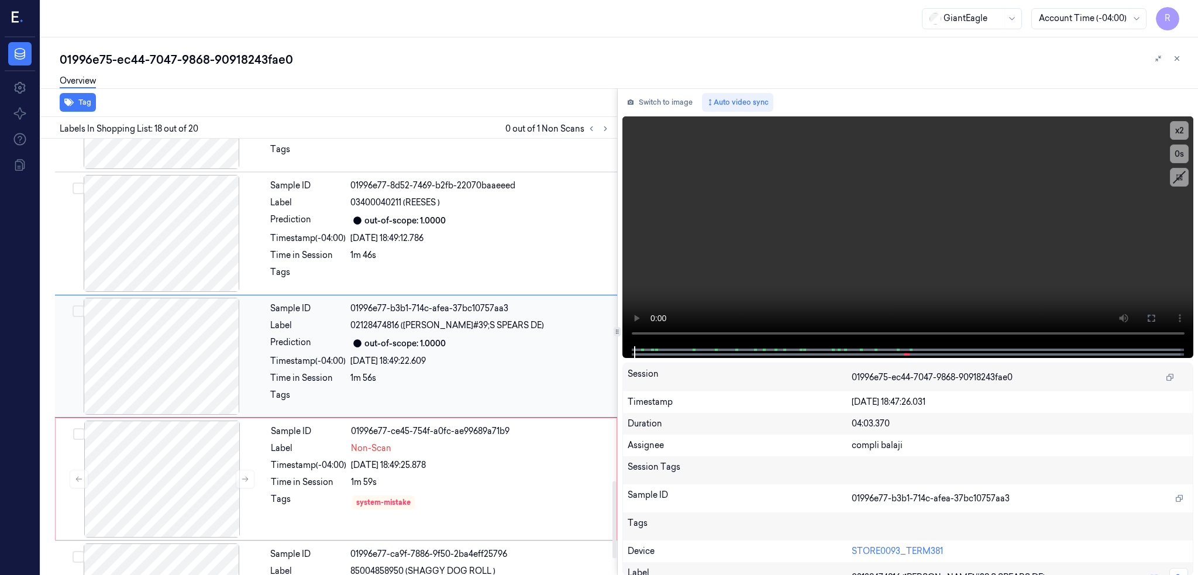
click at [134, 333] on div at bounding box center [161, 356] width 208 height 117
click at [1156, 317] on icon at bounding box center [1151, 318] width 9 height 9
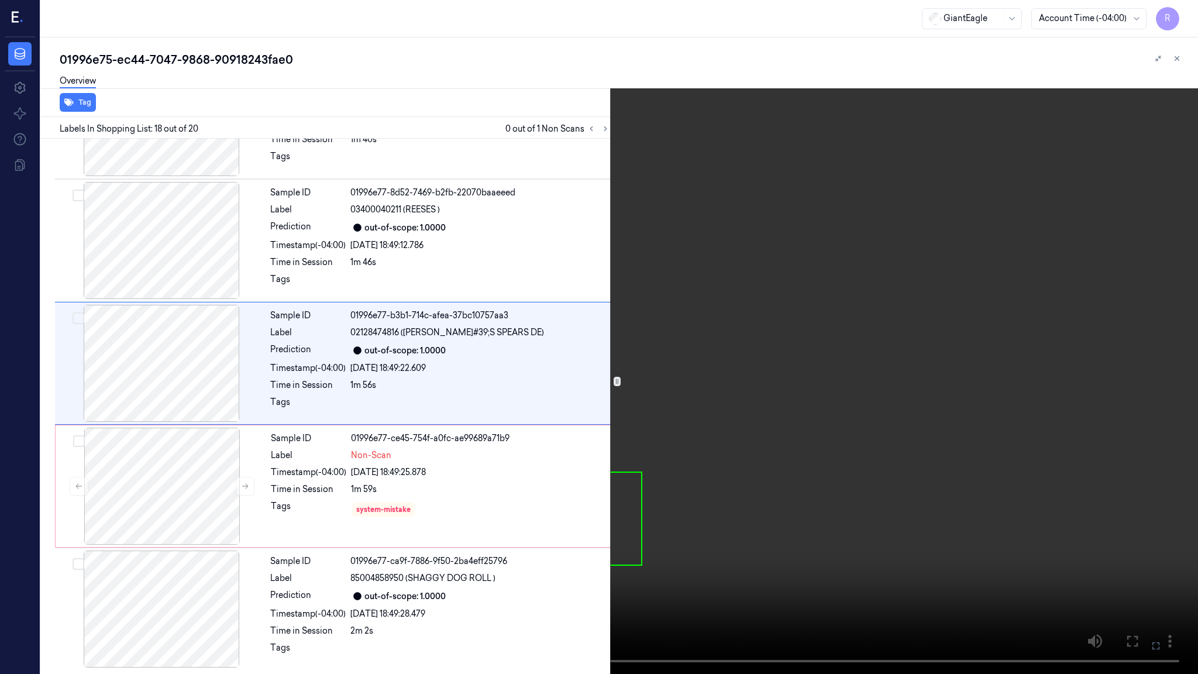
click at [717, 393] on video at bounding box center [599, 337] width 1198 height 674
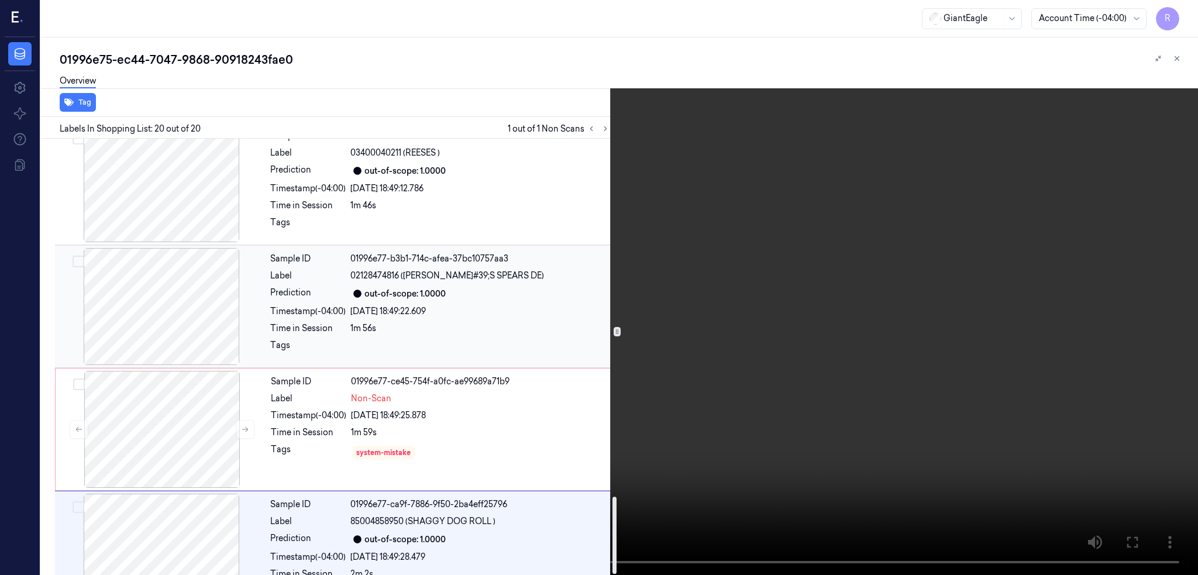
scroll to position [2025, 0]
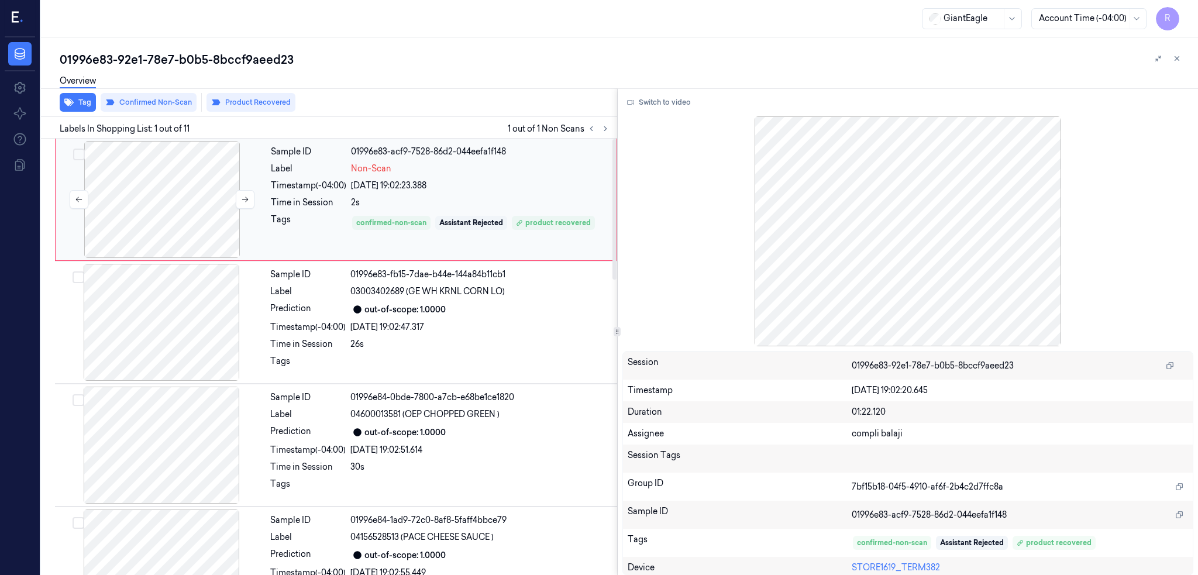
click at [247, 225] on div at bounding box center [162, 199] width 208 height 117
click at [685, 110] on button "Switch to video" at bounding box center [658, 102] width 73 height 19
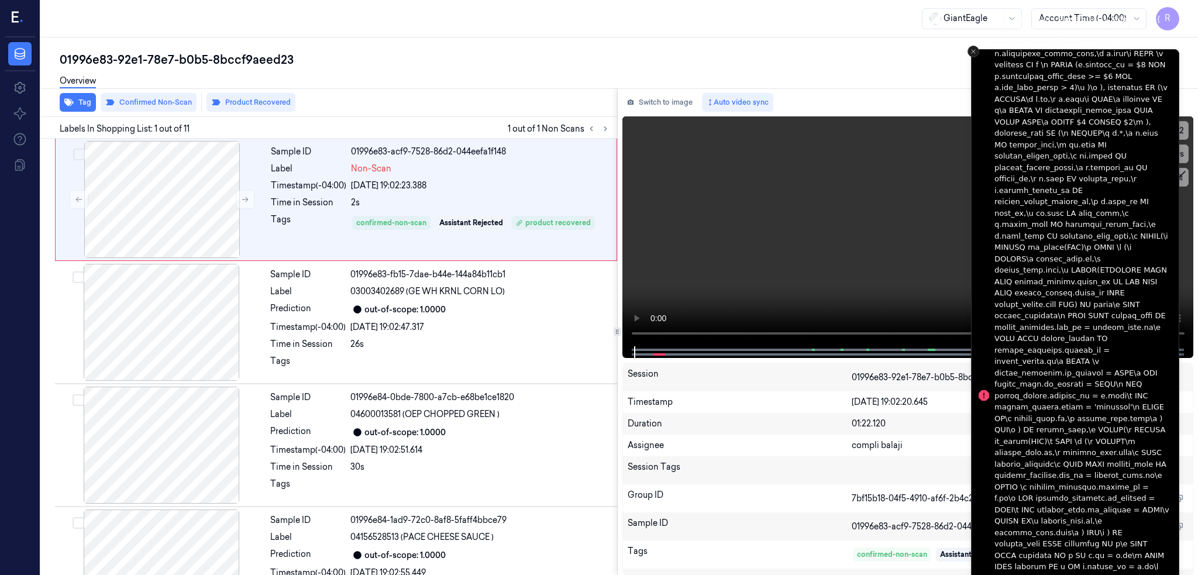
click at [972, 47] on button "Close toast" at bounding box center [974, 52] width 12 height 12
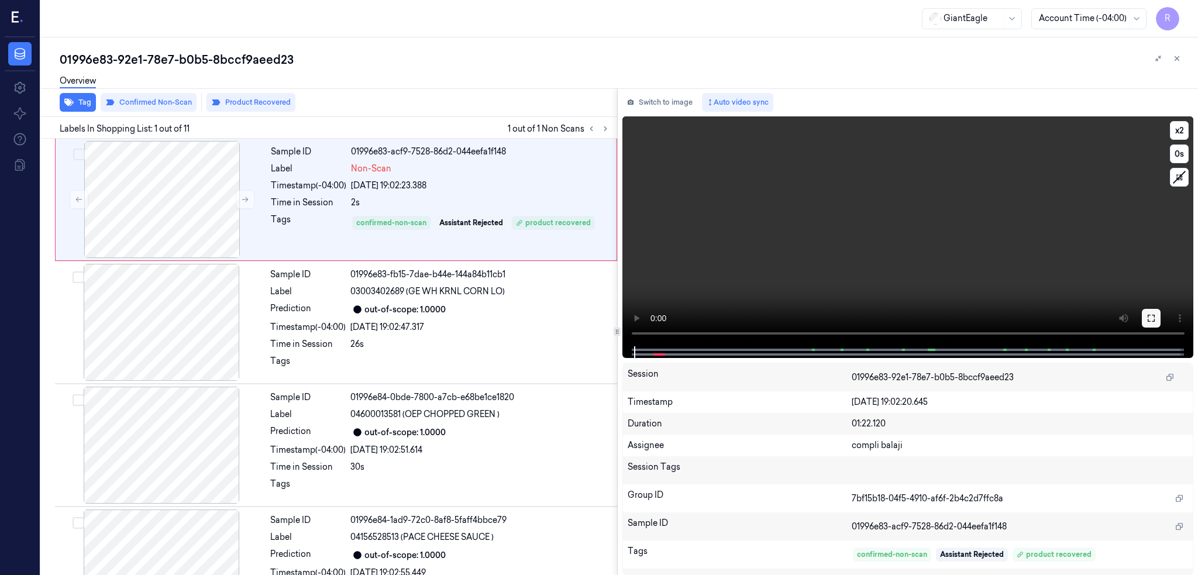
click at [1156, 321] on icon at bounding box center [1151, 318] width 9 height 9
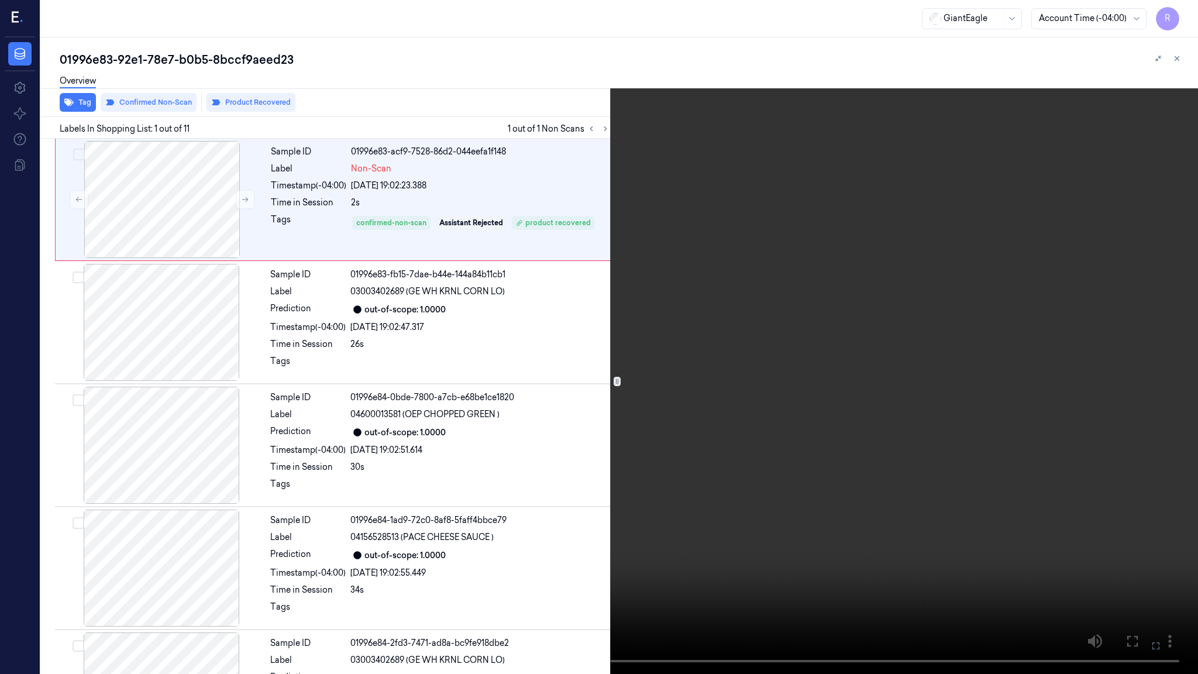
click at [644, 431] on video at bounding box center [599, 337] width 1198 height 674
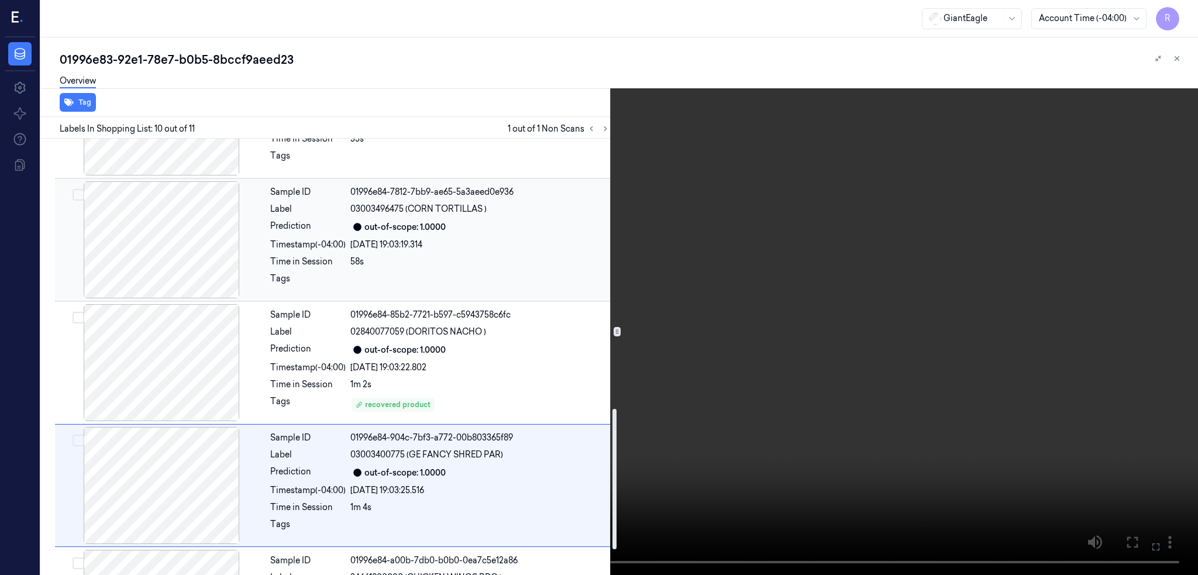
scroll to position [919, 0]
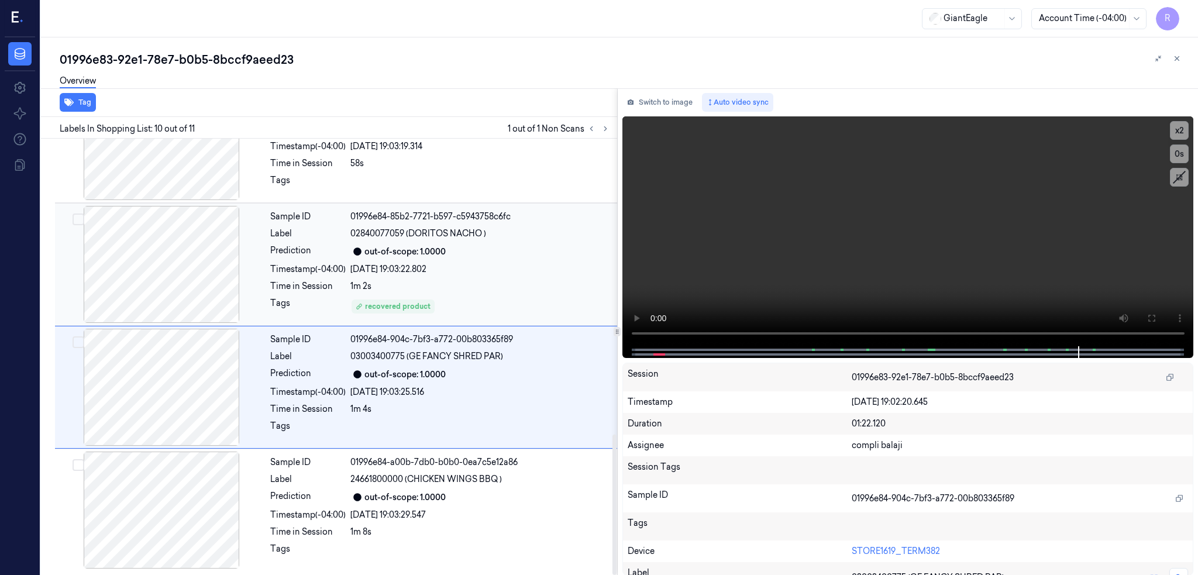
click at [154, 263] on div at bounding box center [161, 264] width 208 height 117
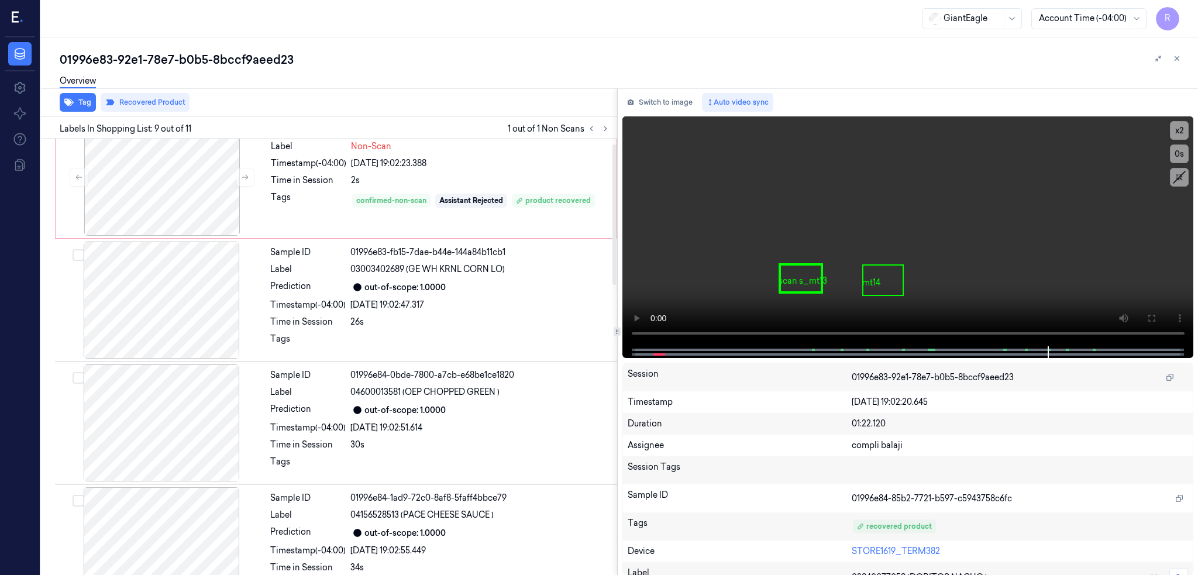
scroll to position [0, 0]
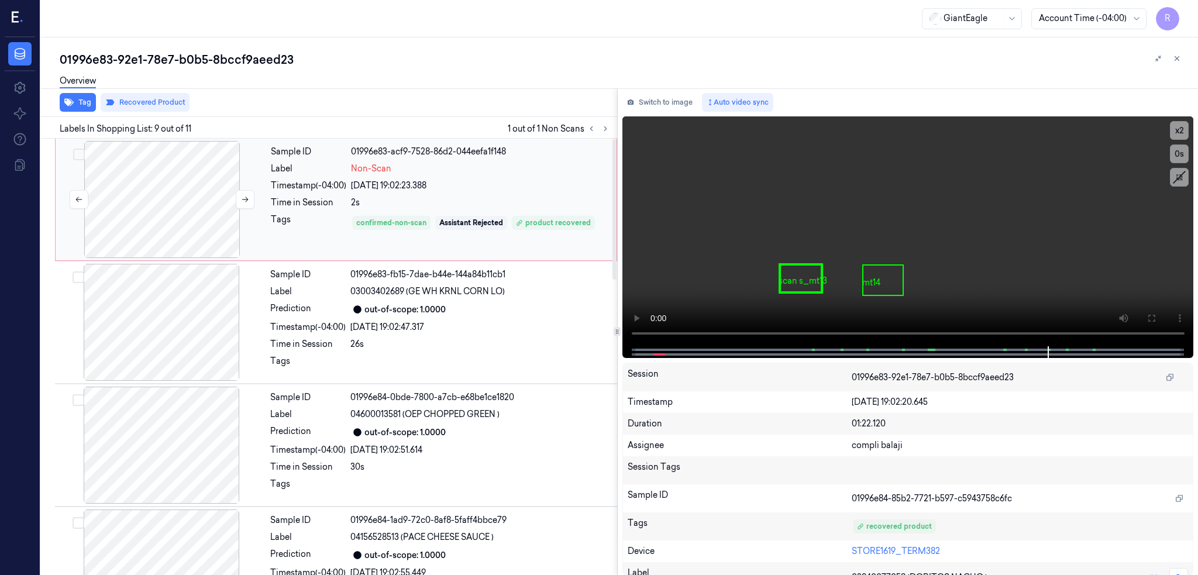
click at [145, 240] on div at bounding box center [162, 199] width 208 height 117
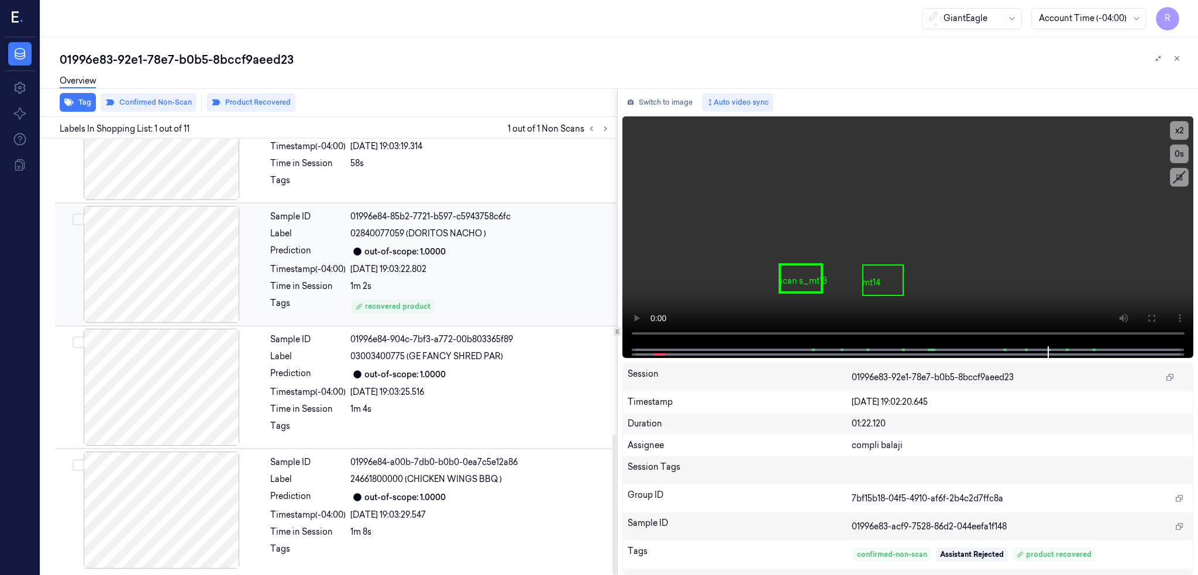
click at [212, 252] on div at bounding box center [161, 264] width 208 height 117
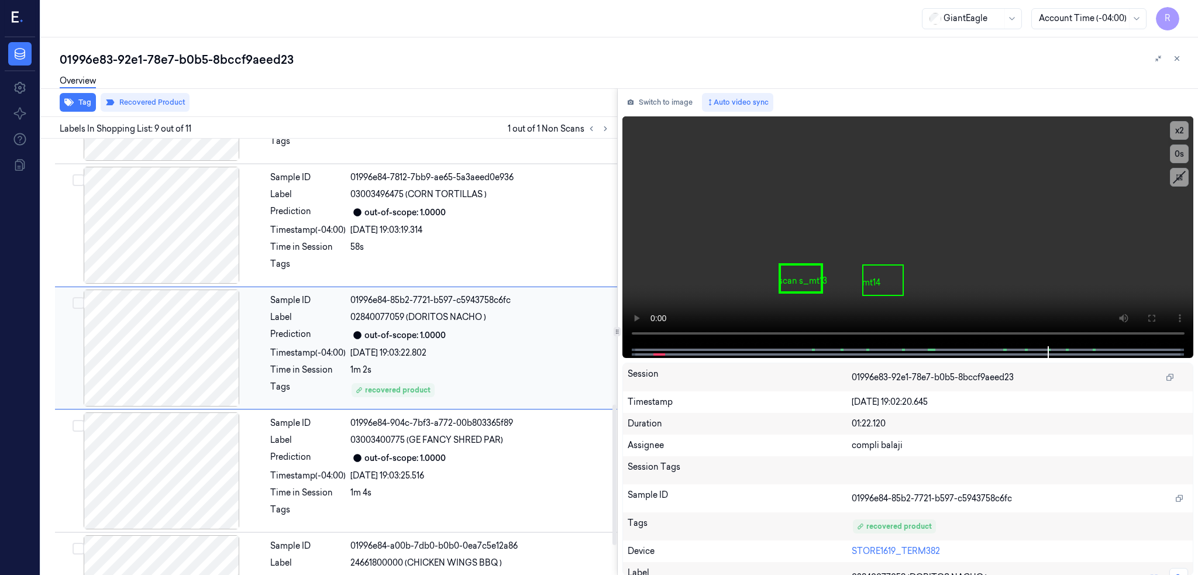
scroll to position [825, 0]
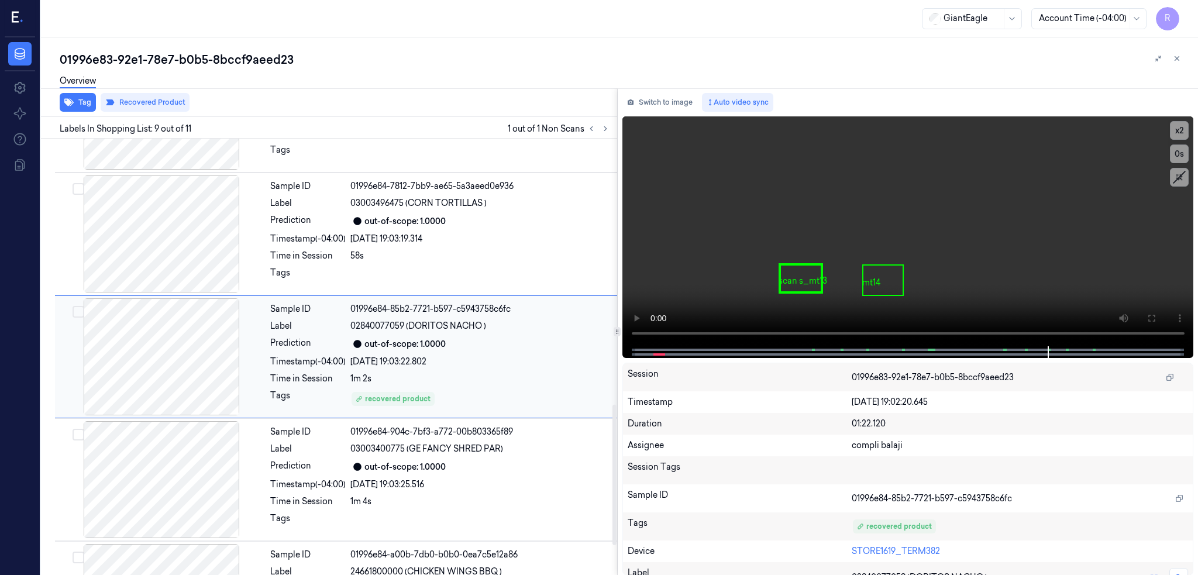
click at [212, 252] on div at bounding box center [161, 234] width 208 height 117
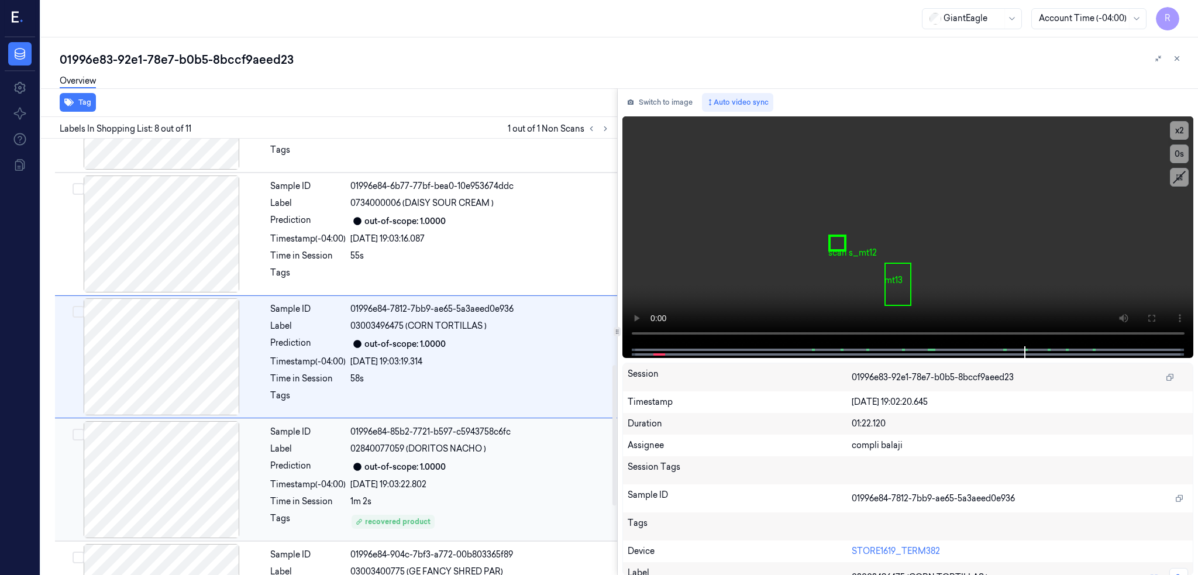
click at [195, 458] on div at bounding box center [161, 479] width 208 height 117
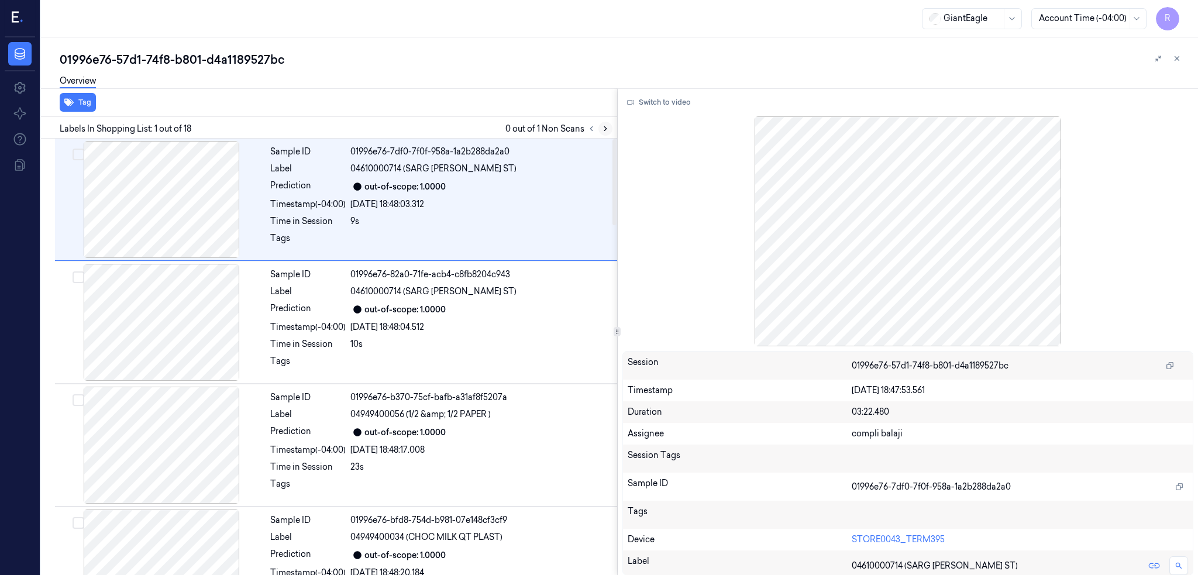
click at [610, 129] on icon at bounding box center [605, 129] width 8 height 8
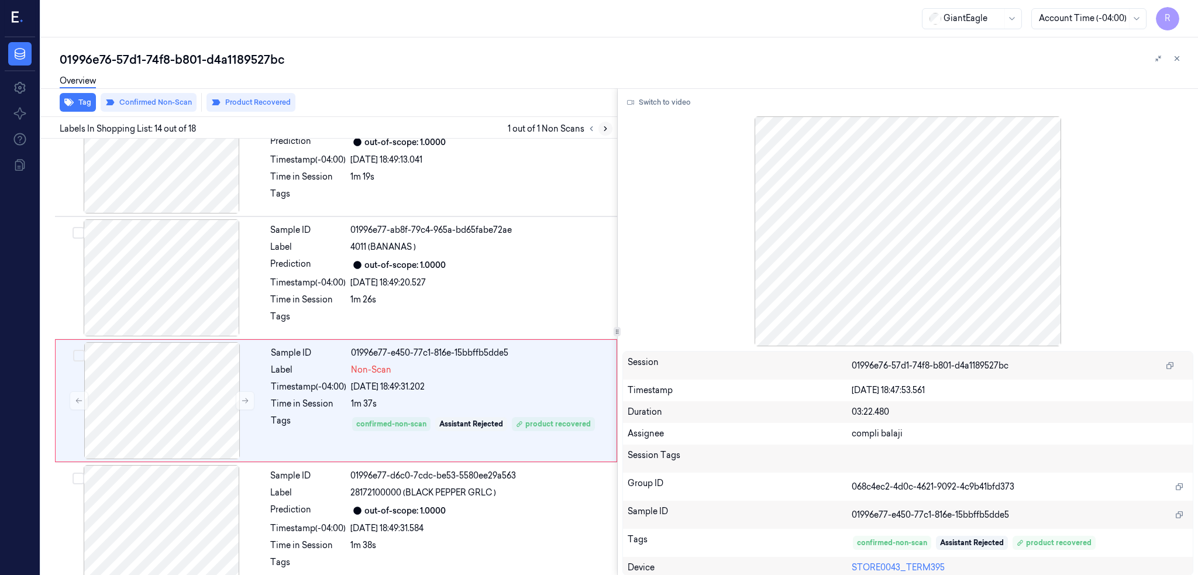
scroll to position [1440, 0]
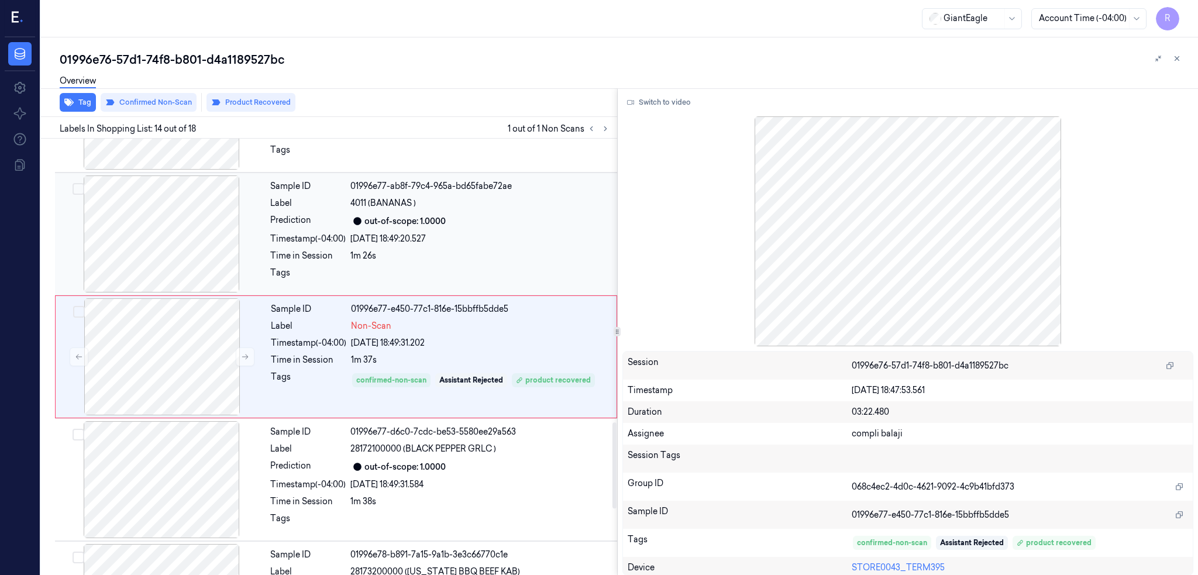
click at [137, 242] on div at bounding box center [161, 234] width 208 height 117
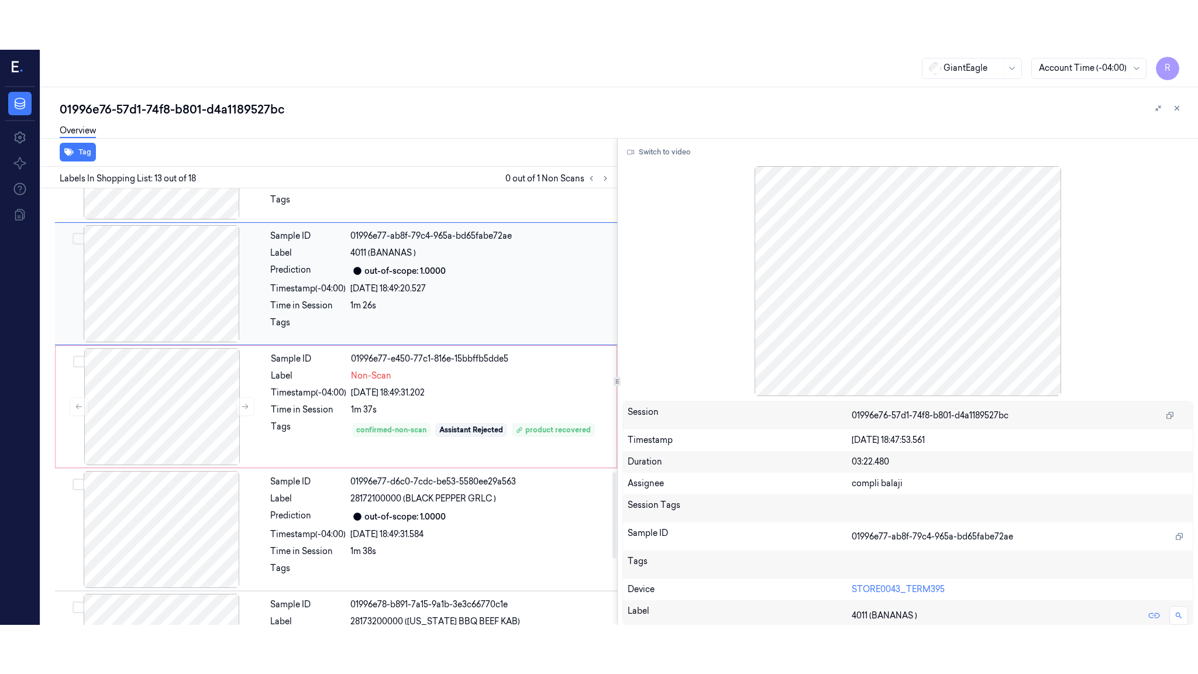
scroll to position [1317, 0]
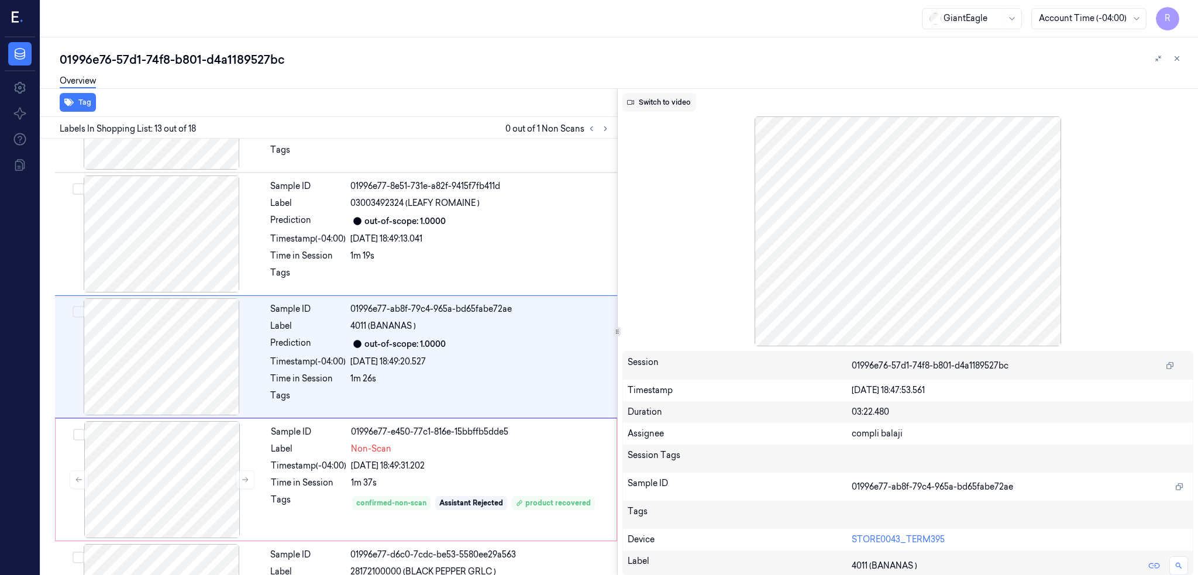
click at [672, 97] on button "Switch to video" at bounding box center [658, 102] width 73 height 19
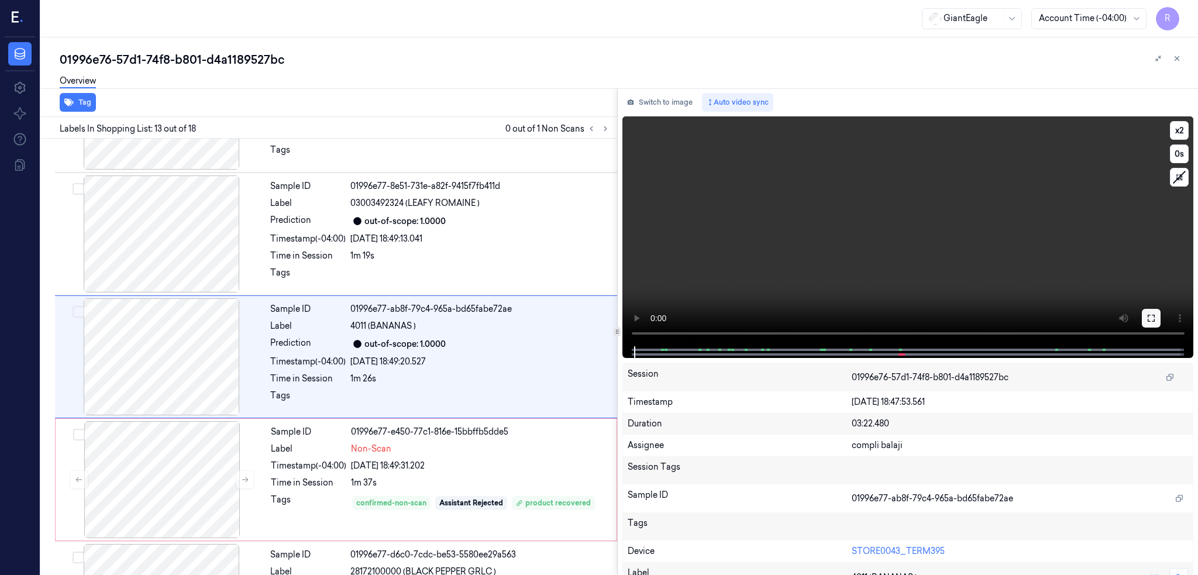
click at [1161, 312] on button at bounding box center [1151, 318] width 19 height 19
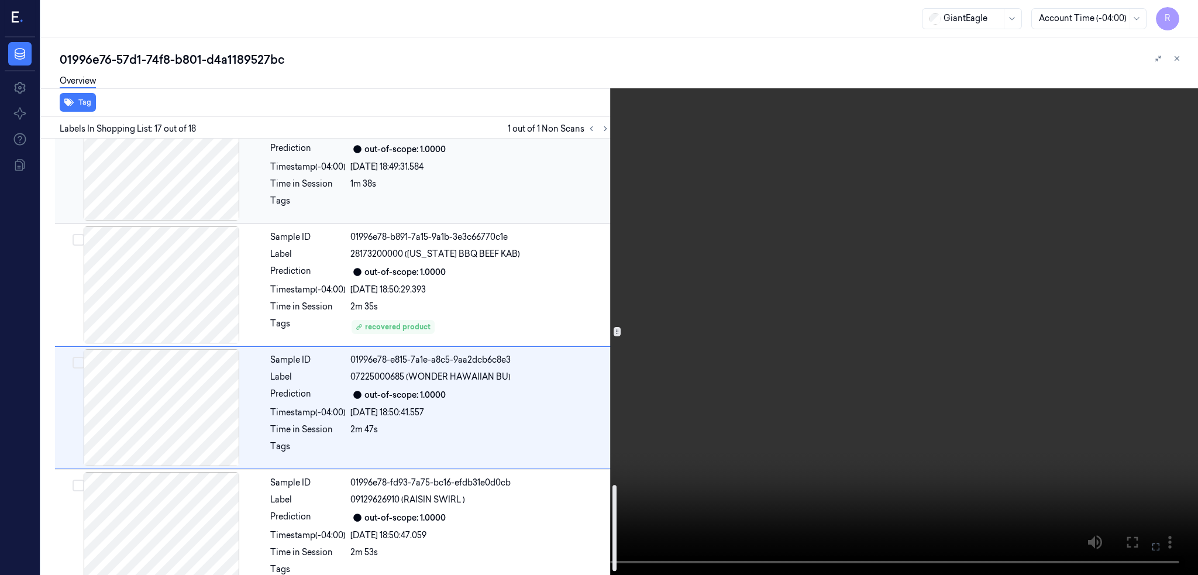
scroll to position [1758, 0]
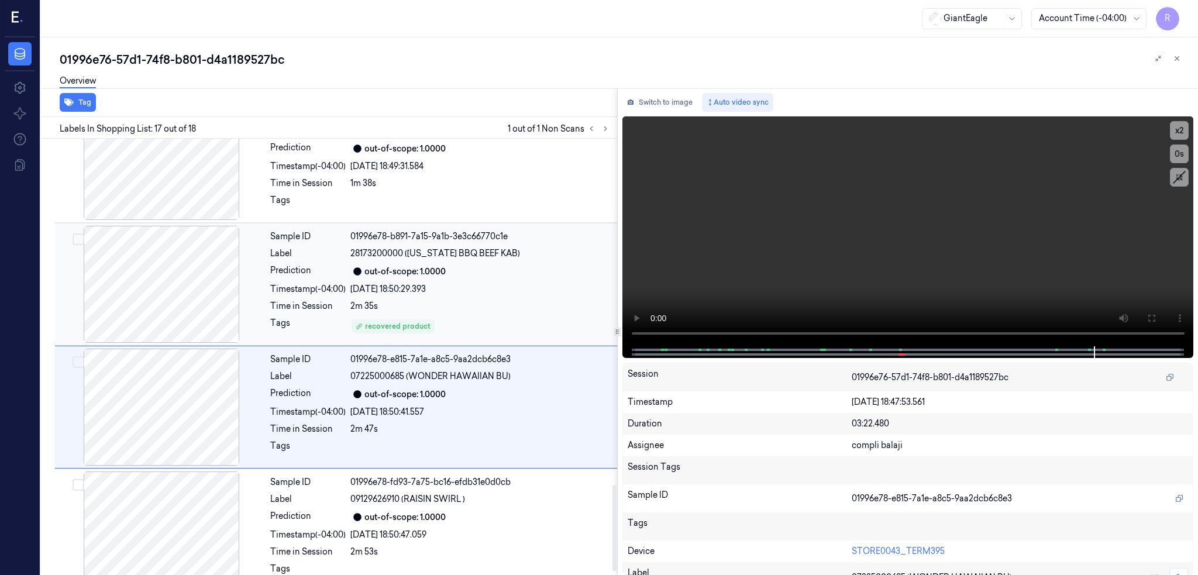
click at [149, 269] on div at bounding box center [161, 284] width 208 height 117
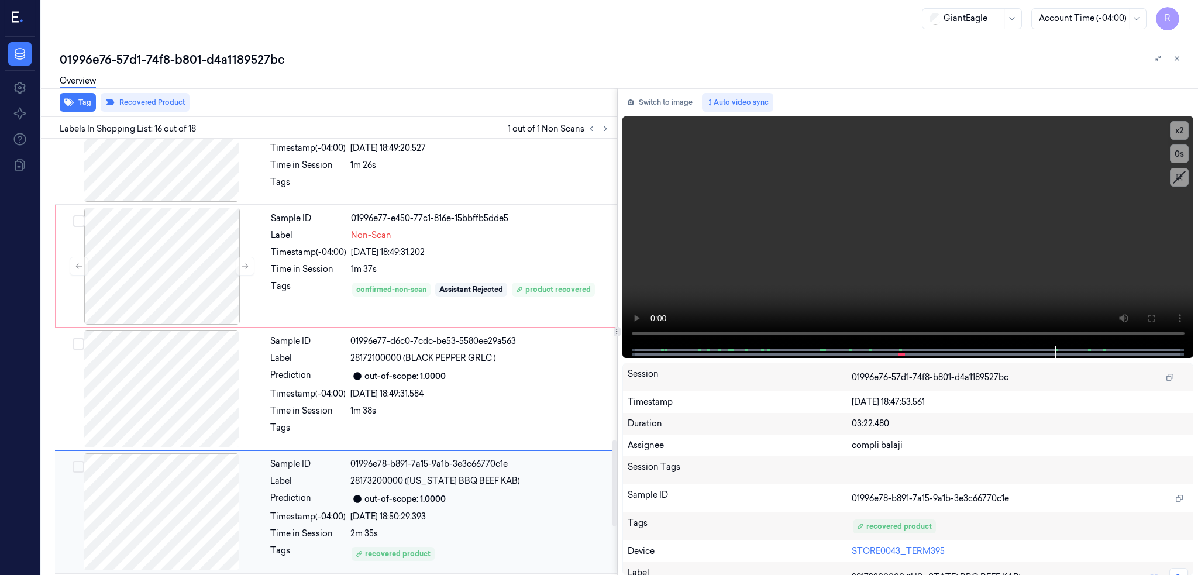
scroll to position [1530, 0]
click at [153, 273] on div at bounding box center [162, 266] width 208 height 117
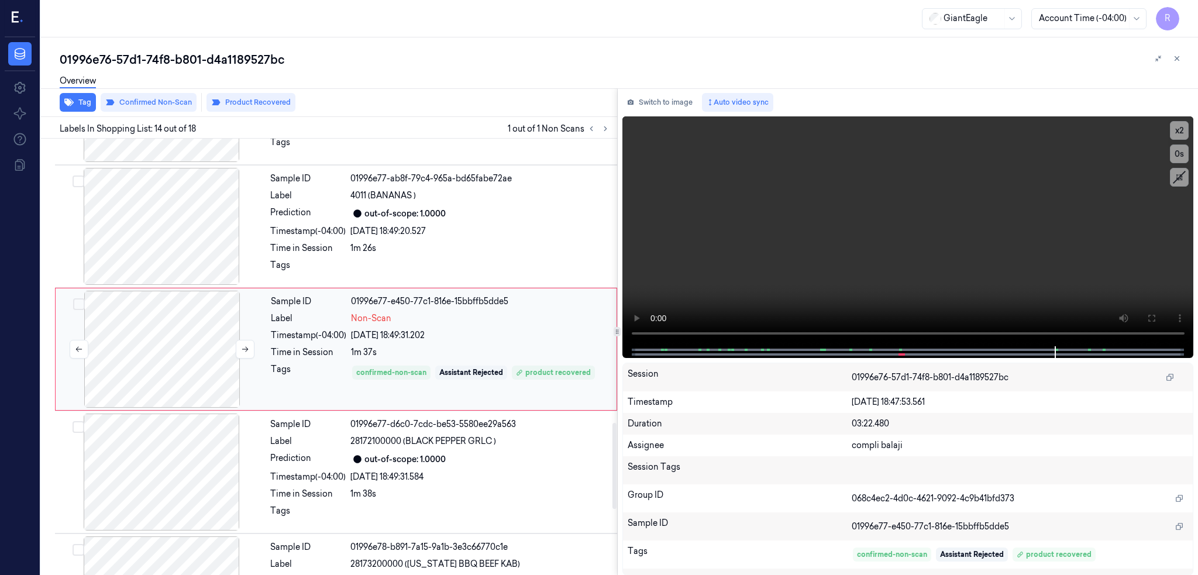
scroll to position [1440, 0]
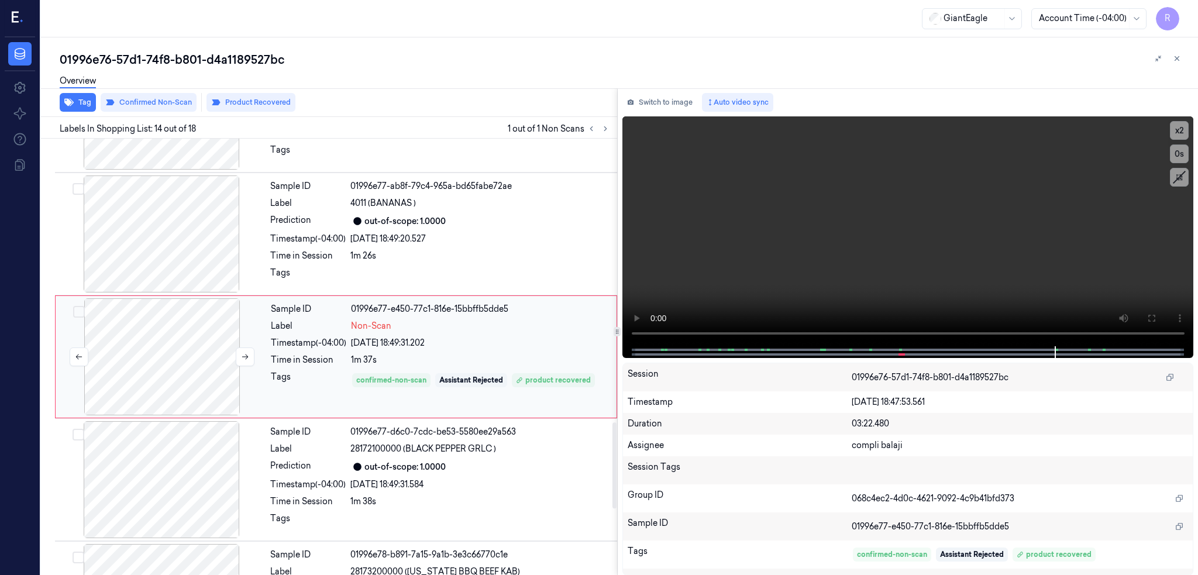
click at [188, 345] on div at bounding box center [162, 356] width 208 height 117
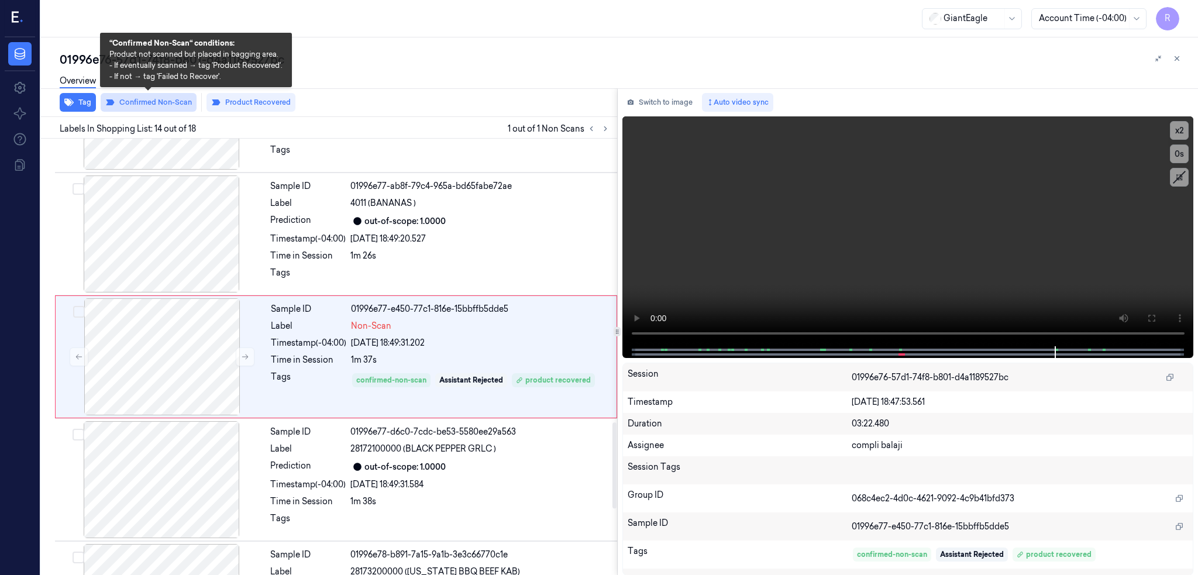
click at [161, 102] on button "Confirmed Non-Scan" at bounding box center [149, 102] width 96 height 19
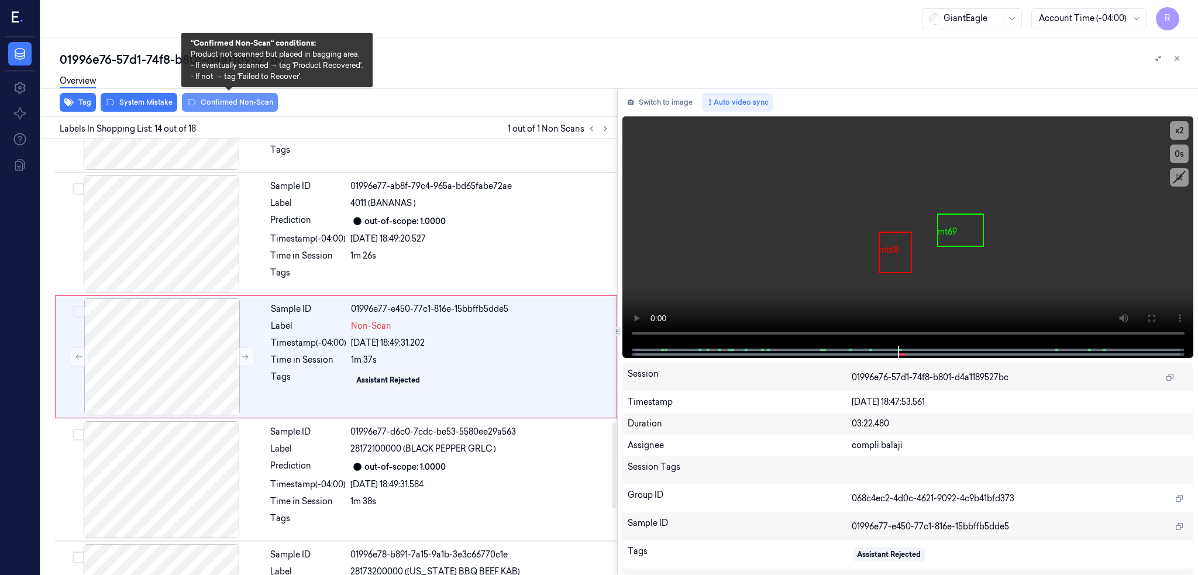
click at [242, 104] on button "Confirmed Non-Scan" at bounding box center [230, 102] width 96 height 19
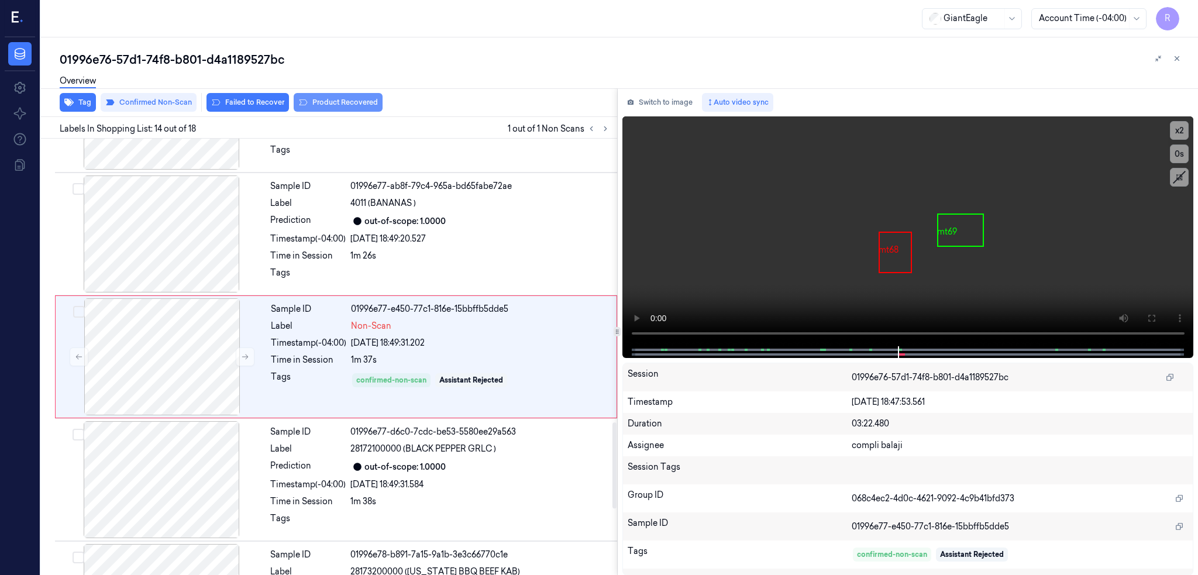
click at [333, 104] on button "Product Recovered" at bounding box center [338, 102] width 89 height 19
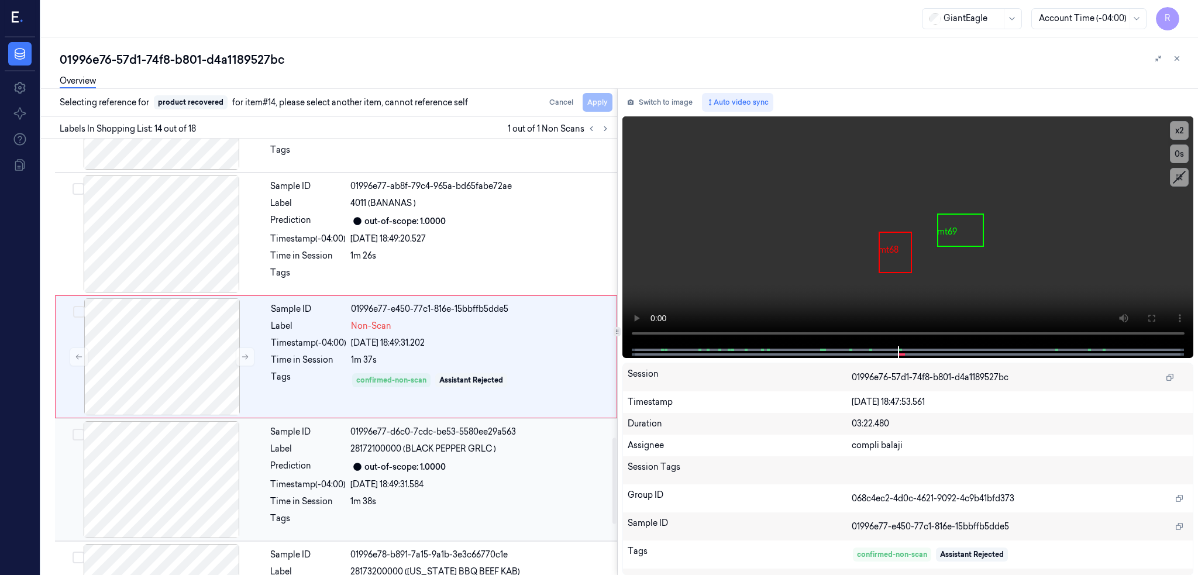
scroll to position [1596, 0]
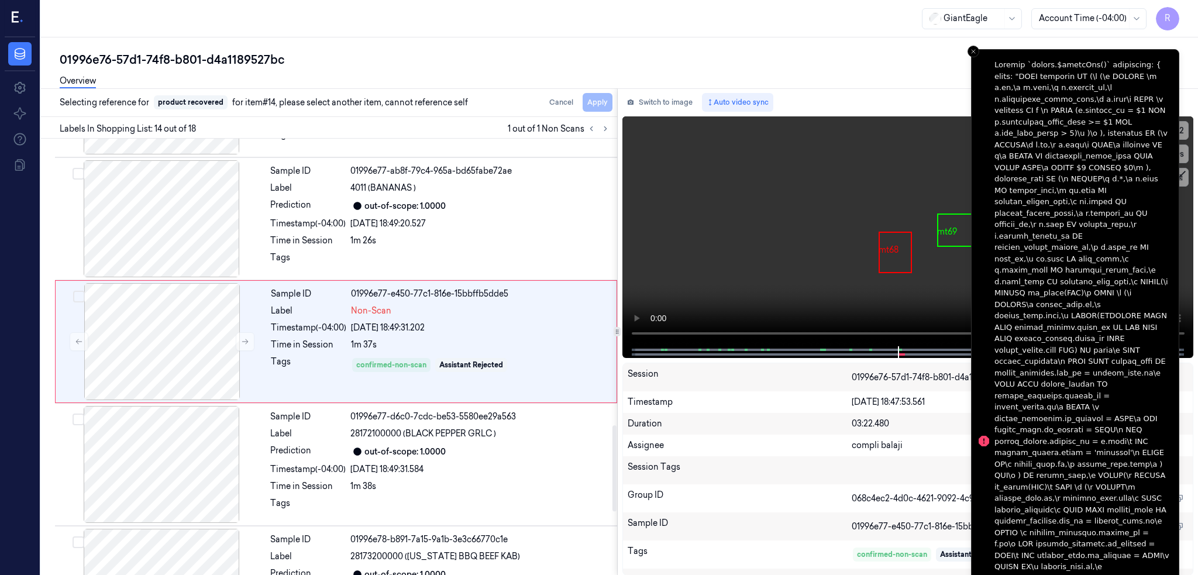
scroll to position [1440, 0]
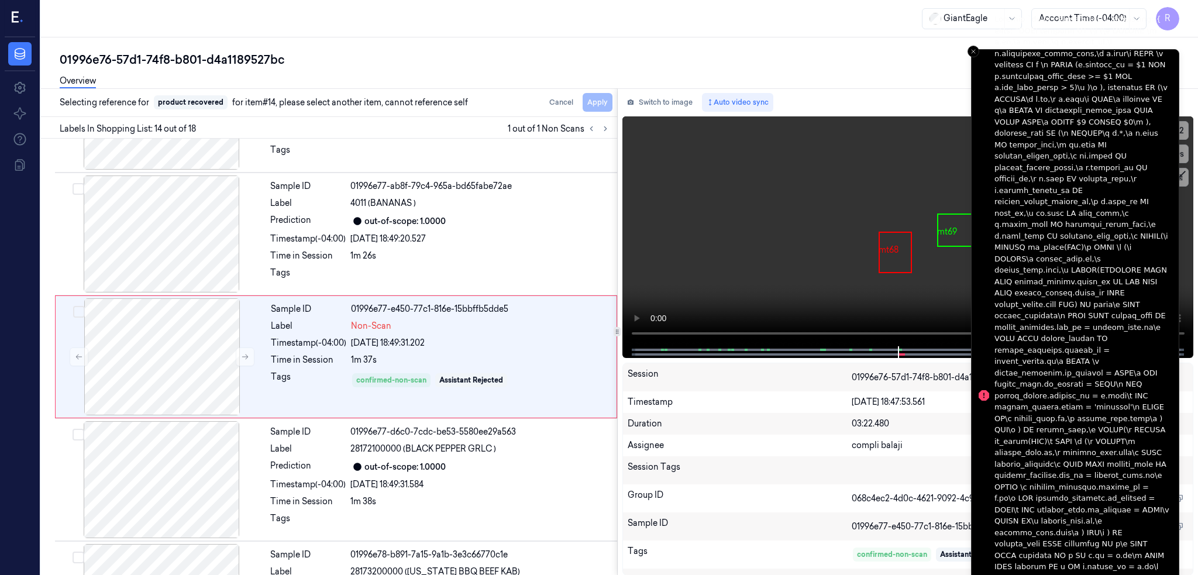
click at [975, 48] on icon "Close toast" at bounding box center [973, 51] width 7 height 7
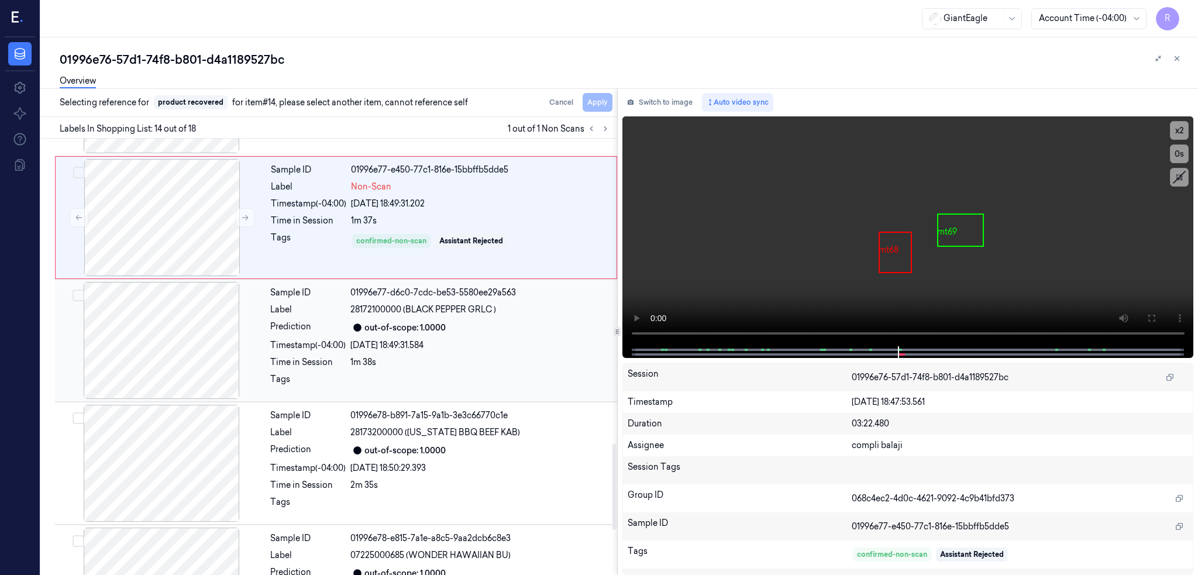
scroll to position [1674, 0]
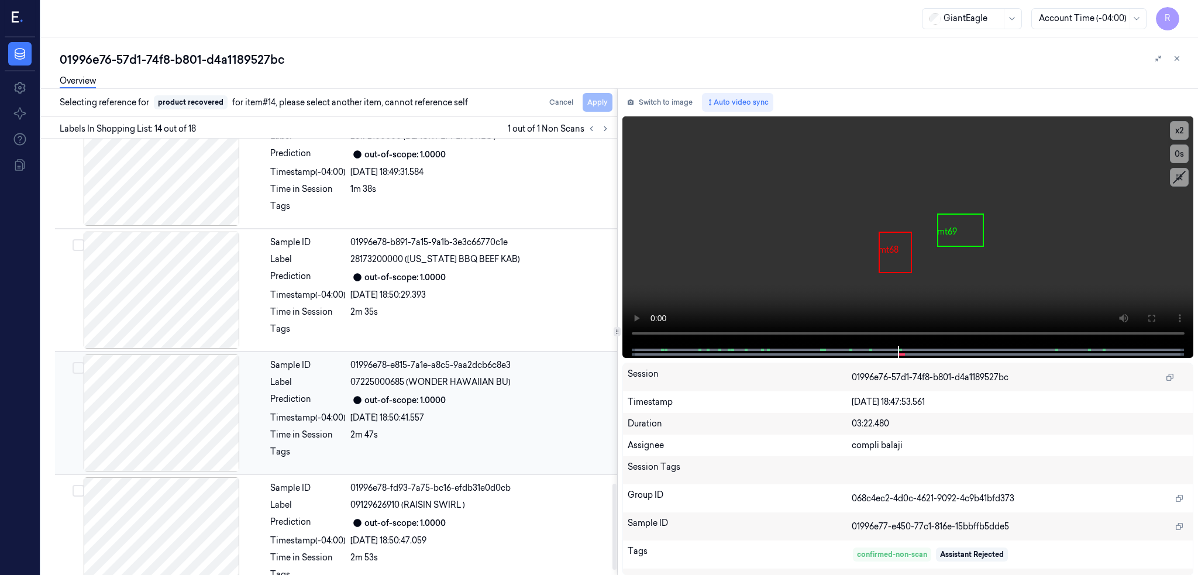
click at [171, 420] on div at bounding box center [161, 413] width 208 height 117
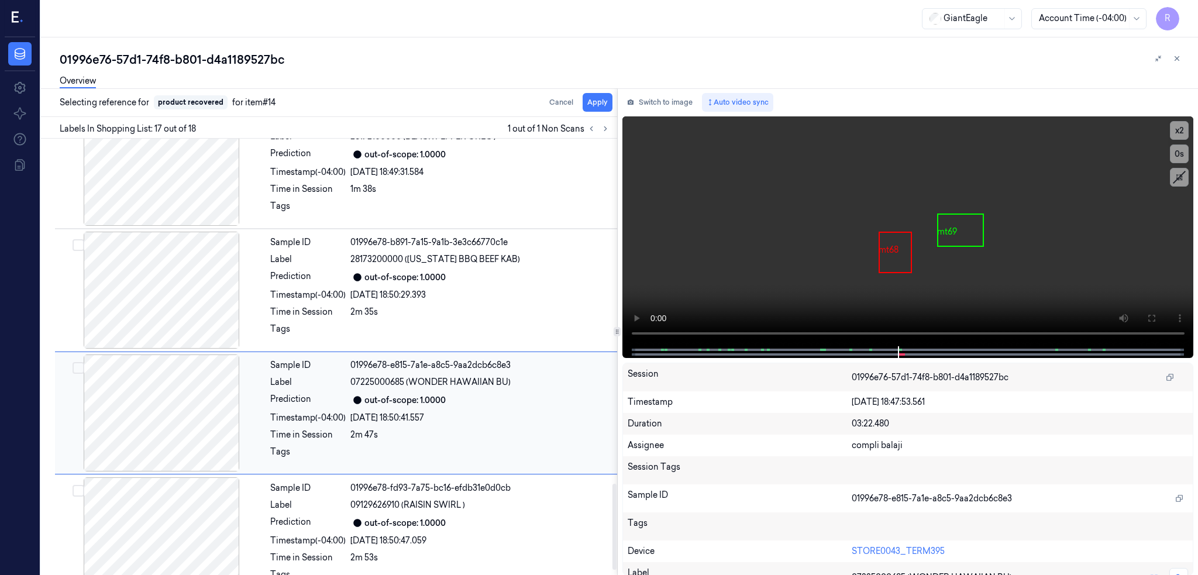
scroll to position [1779, 0]
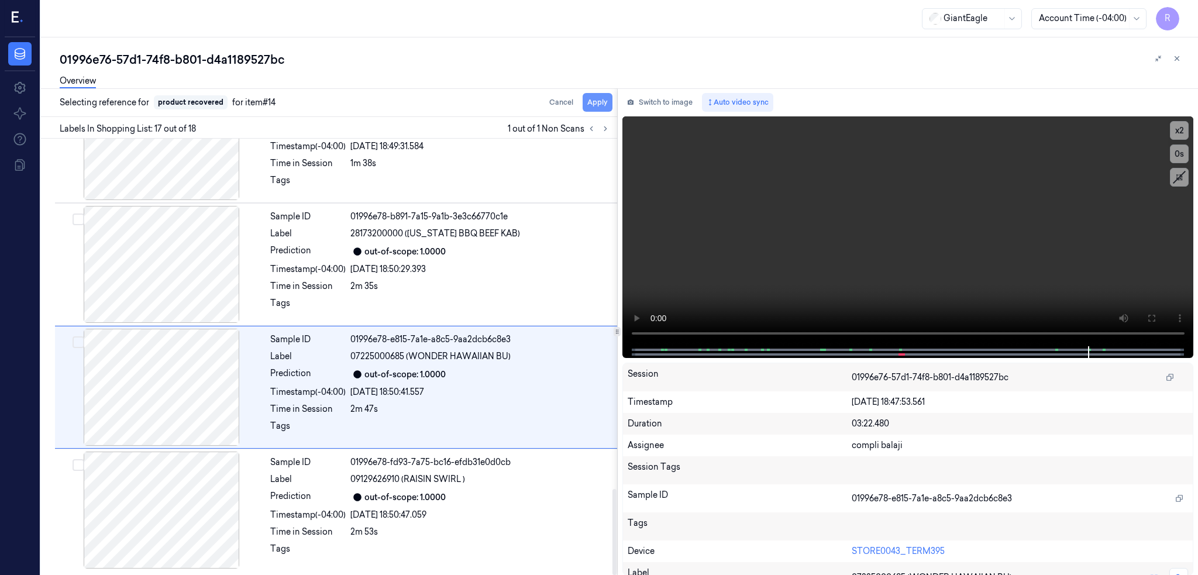
click at [613, 99] on button "Apply" at bounding box center [598, 102] width 30 height 19
click at [221, 397] on div at bounding box center [161, 387] width 208 height 117
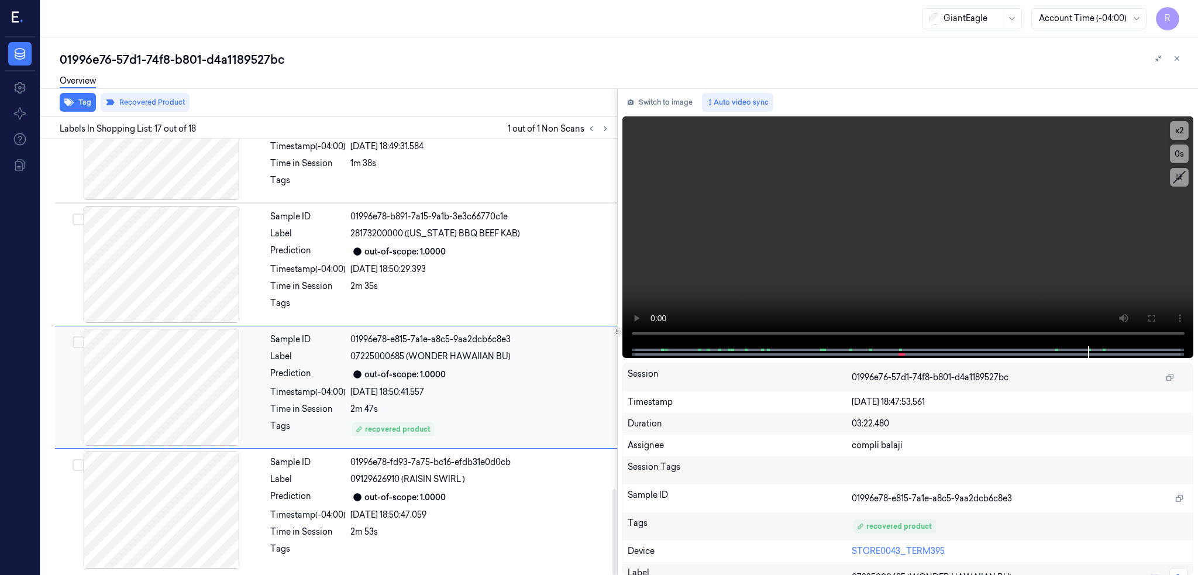
click at [197, 384] on div at bounding box center [161, 387] width 208 height 117
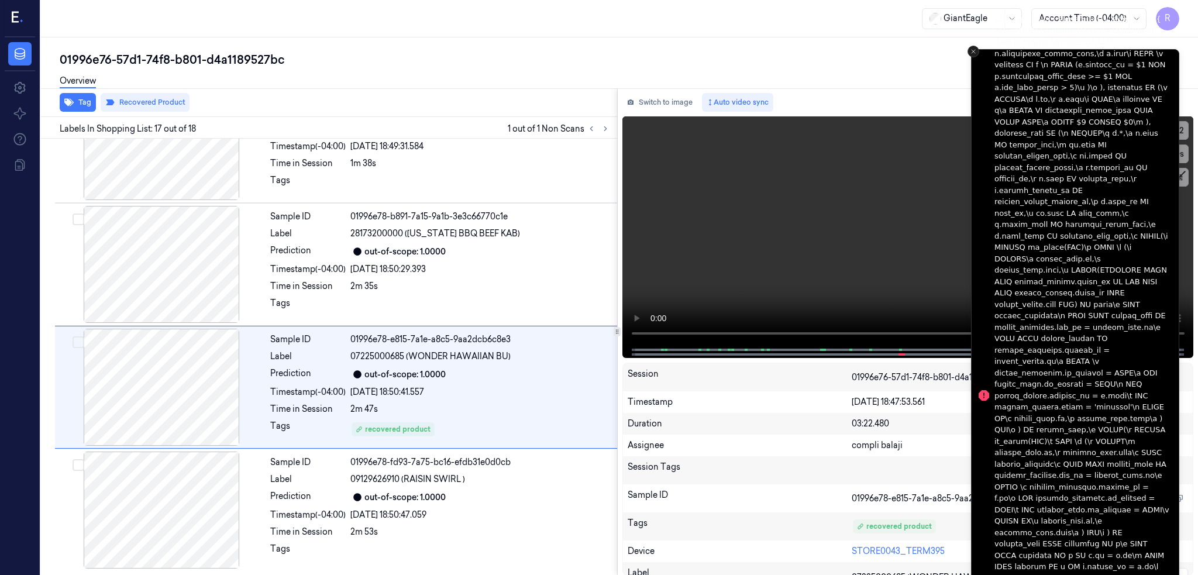
click at [971, 52] on icon "Close toast" at bounding box center [973, 51] width 7 height 7
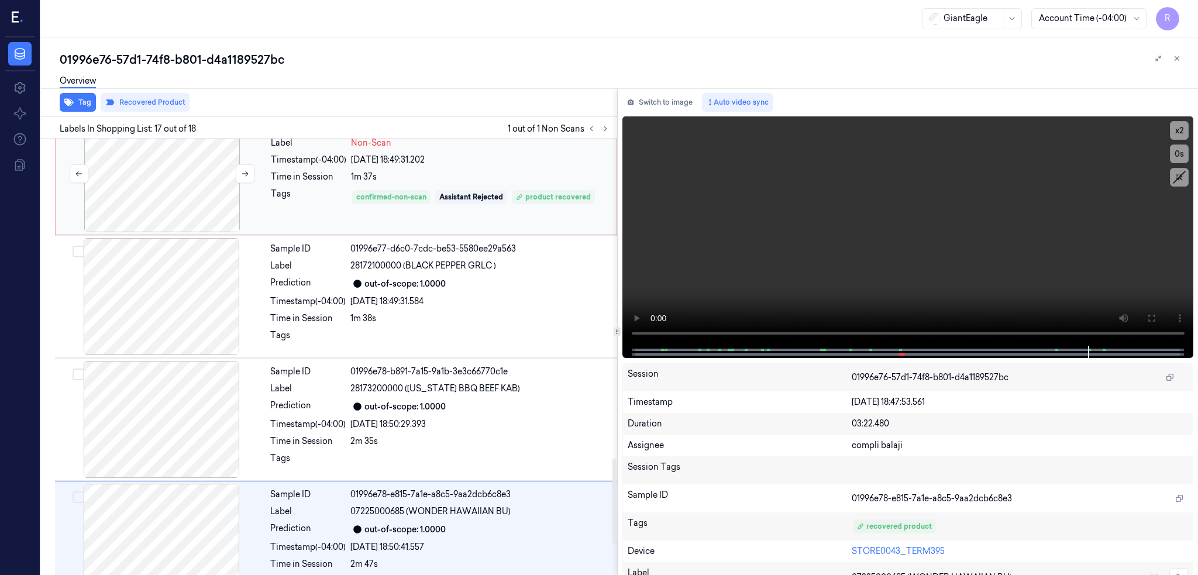
click at [146, 218] on div at bounding box center [162, 173] width 208 height 117
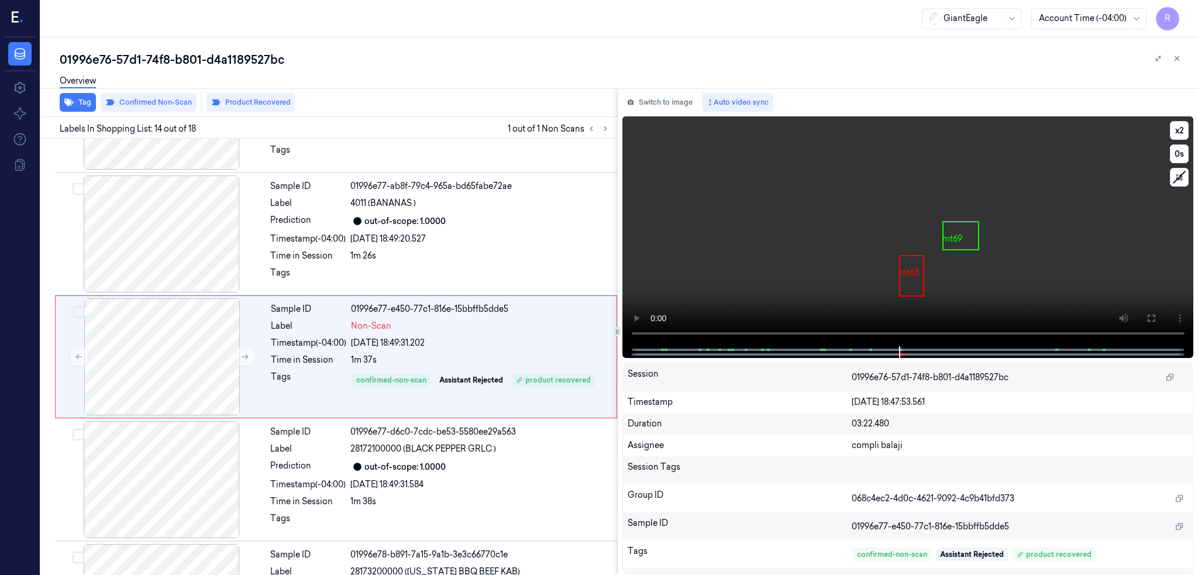
scroll to position [1537, 0]
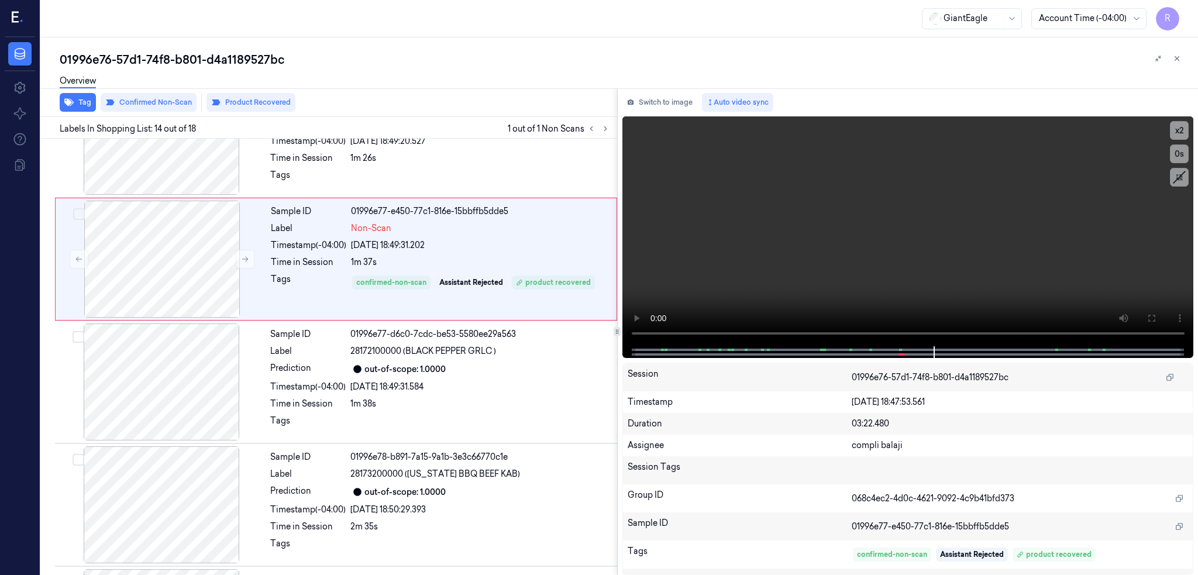
click at [209, 64] on div "01996e76-57d1-74f8-b801-d4a1189527bc" at bounding box center [624, 59] width 1129 height 16
copy div "d4a1189527bc"
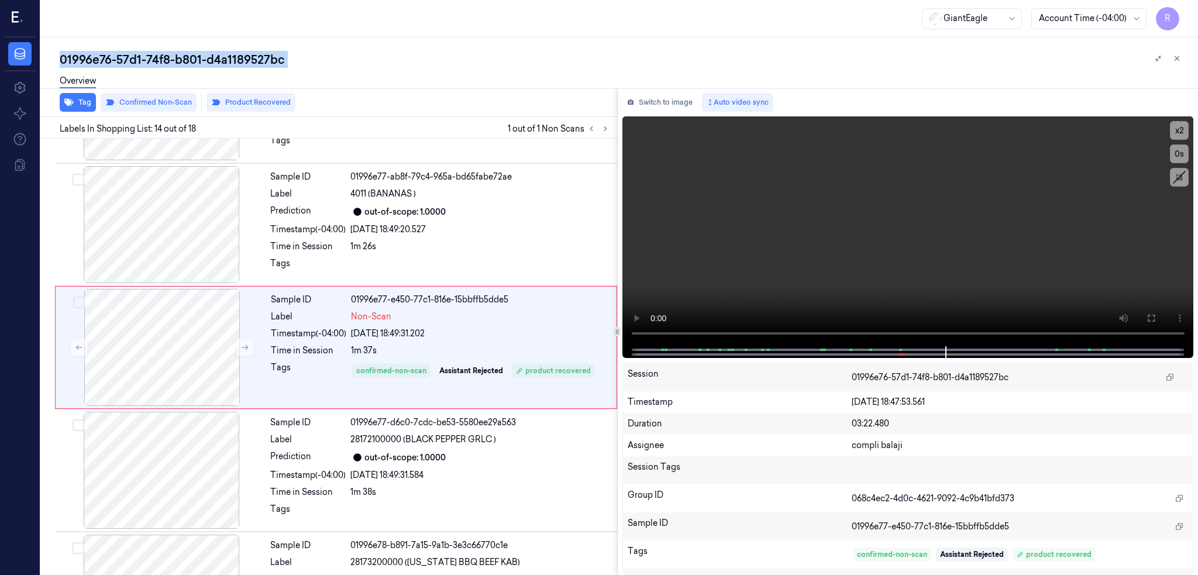
scroll to position [1440, 0]
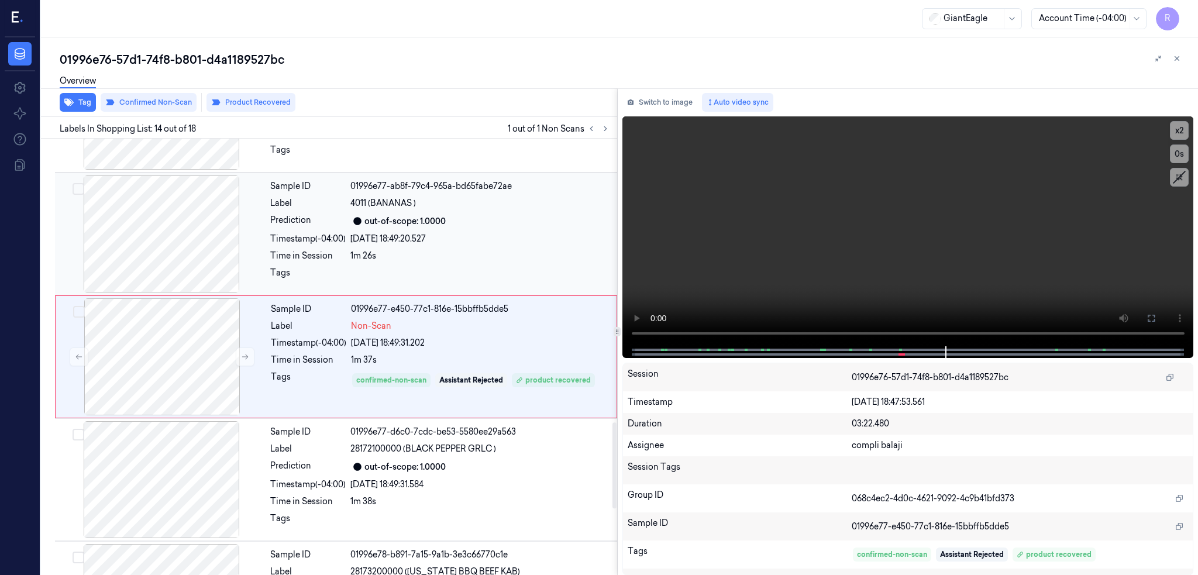
click at [173, 236] on div at bounding box center [161, 234] width 208 height 117
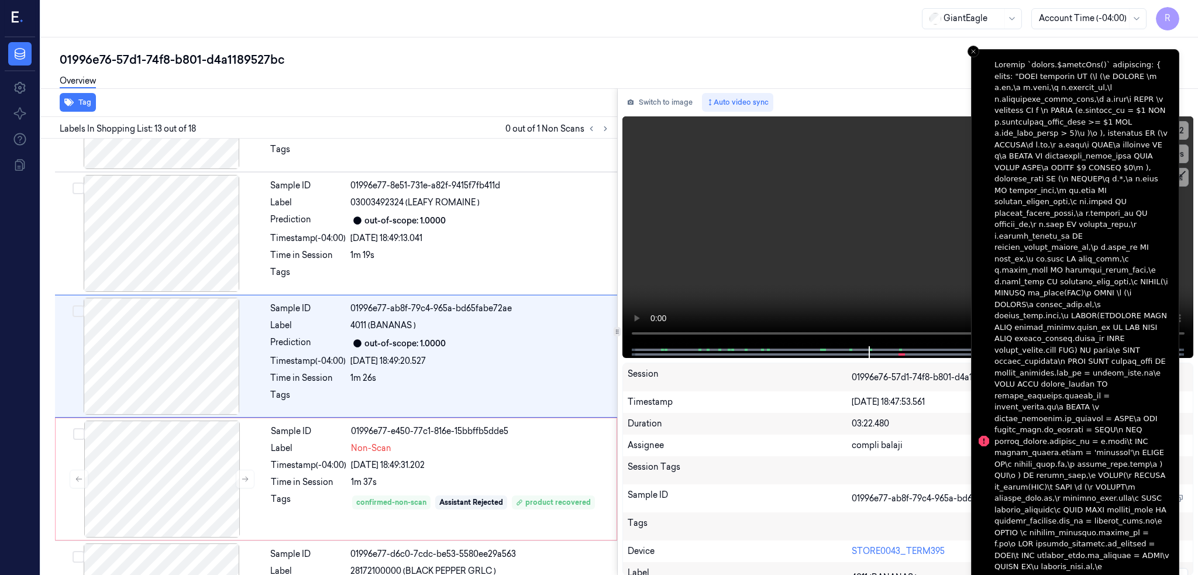
scroll to position [1317, 0]
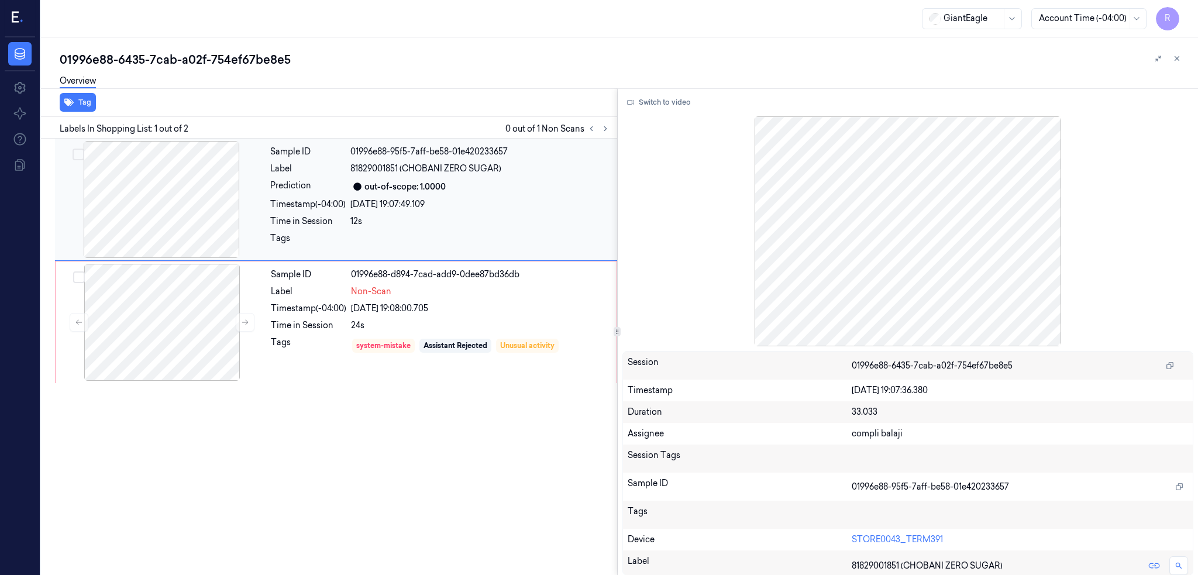
click at [163, 213] on div at bounding box center [161, 199] width 208 height 117
click at [161, 319] on div at bounding box center [162, 322] width 208 height 117
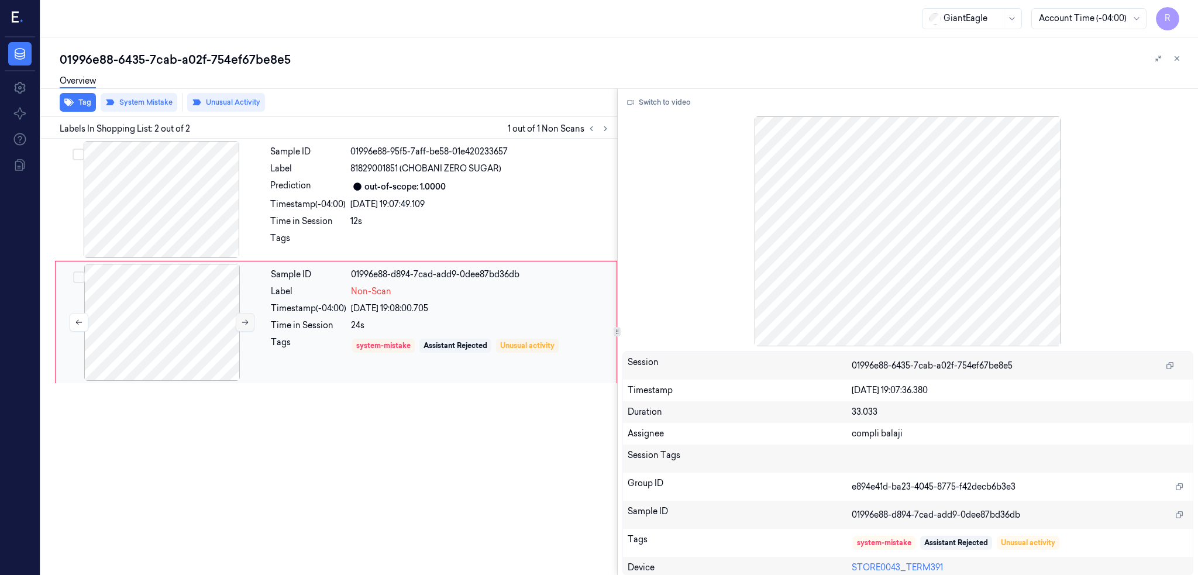
click at [238, 321] on button at bounding box center [245, 322] width 19 height 19
click at [183, 199] on div at bounding box center [161, 199] width 208 height 117
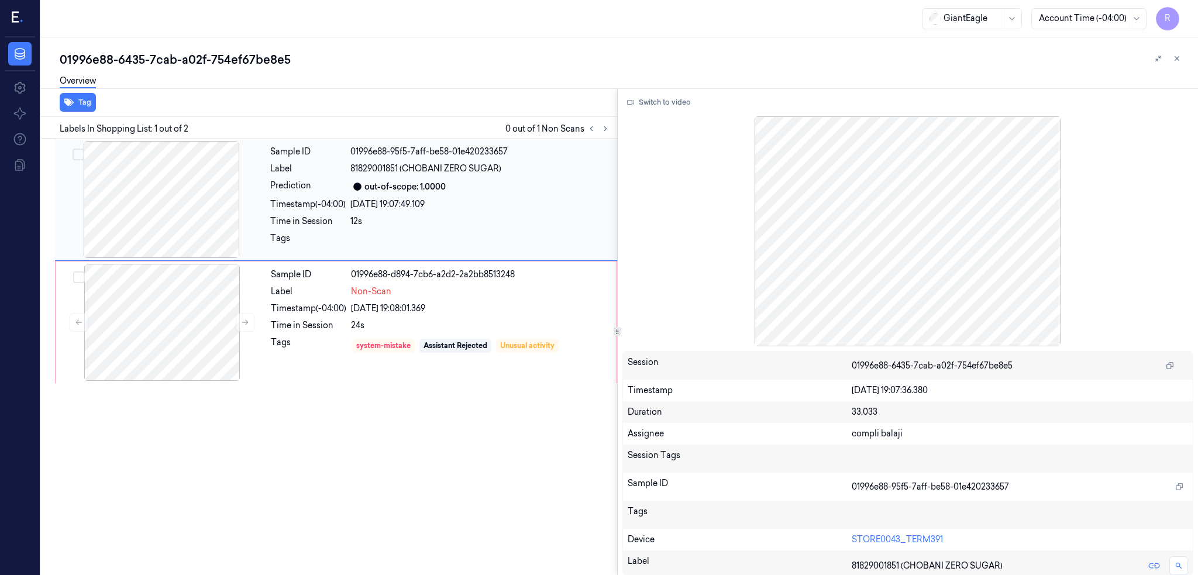
click at [183, 199] on div at bounding box center [161, 199] width 208 height 117
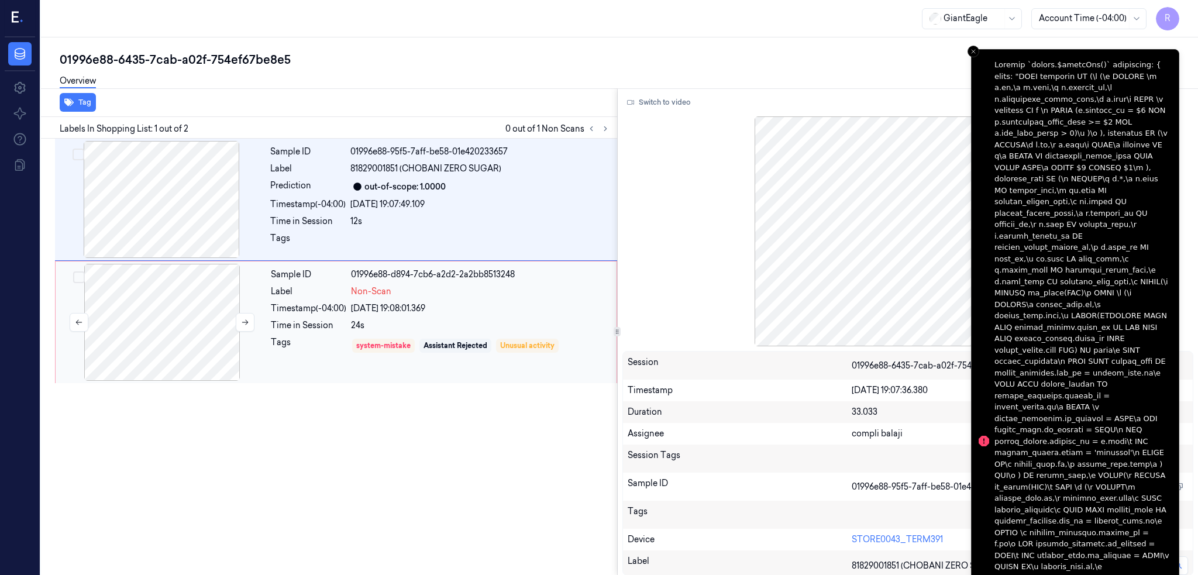
click at [160, 294] on div at bounding box center [162, 322] width 208 height 117
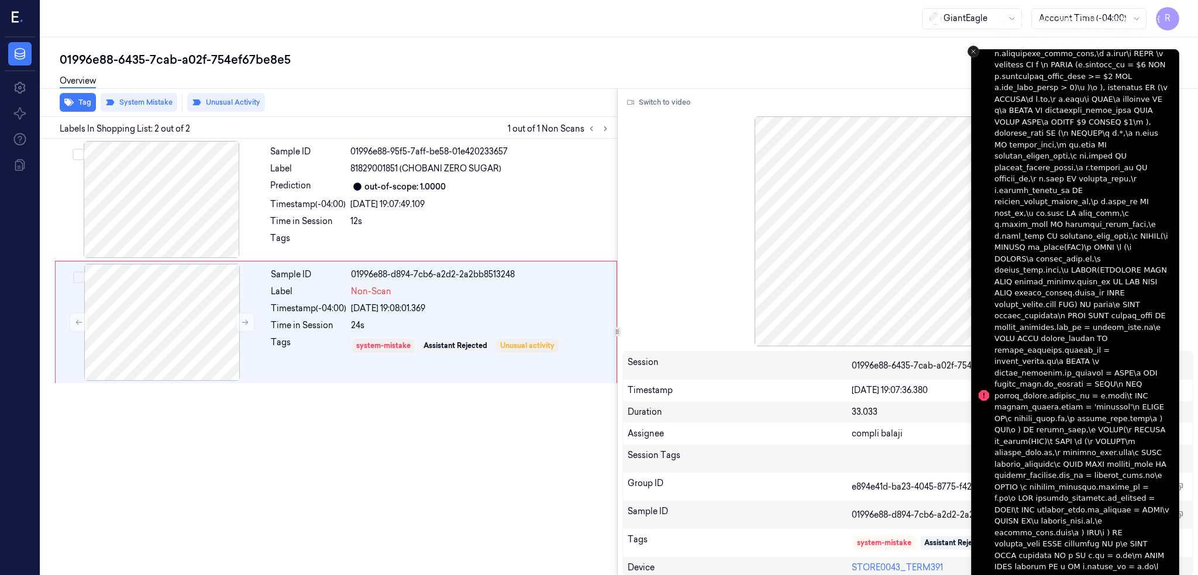
click at [968, 50] on button "Close toast" at bounding box center [974, 52] width 12 height 12
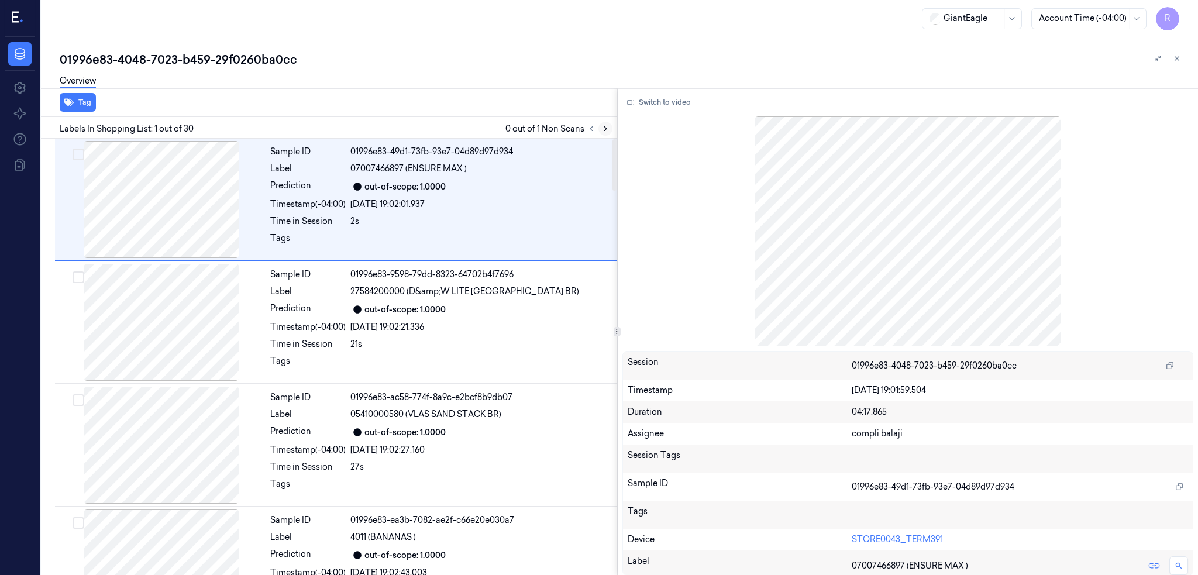
click at [613, 133] on button at bounding box center [605, 129] width 14 height 14
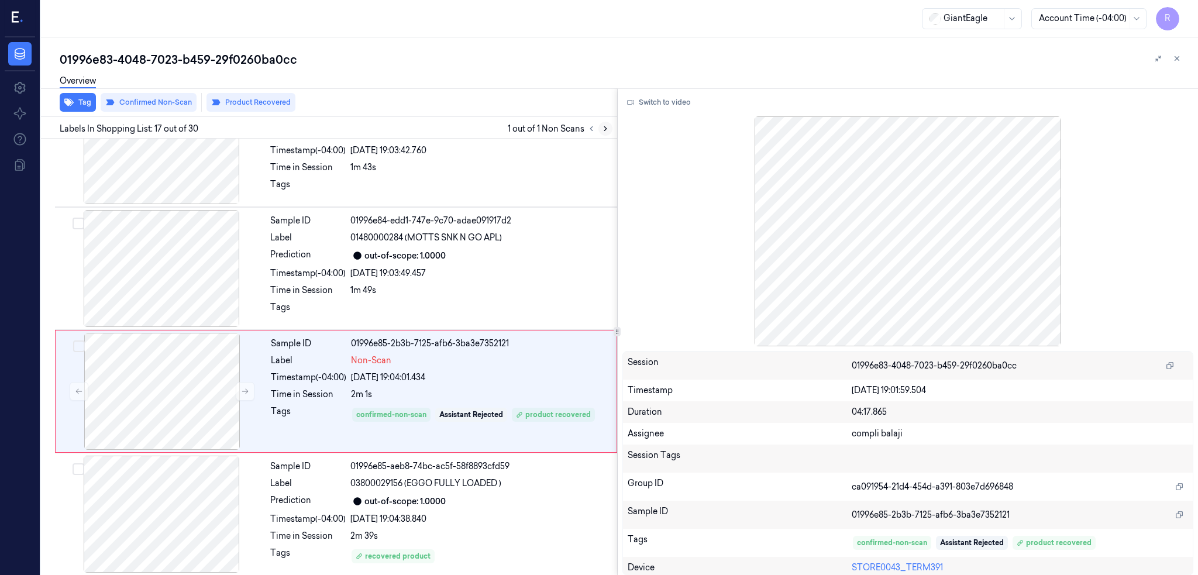
scroll to position [1809, 0]
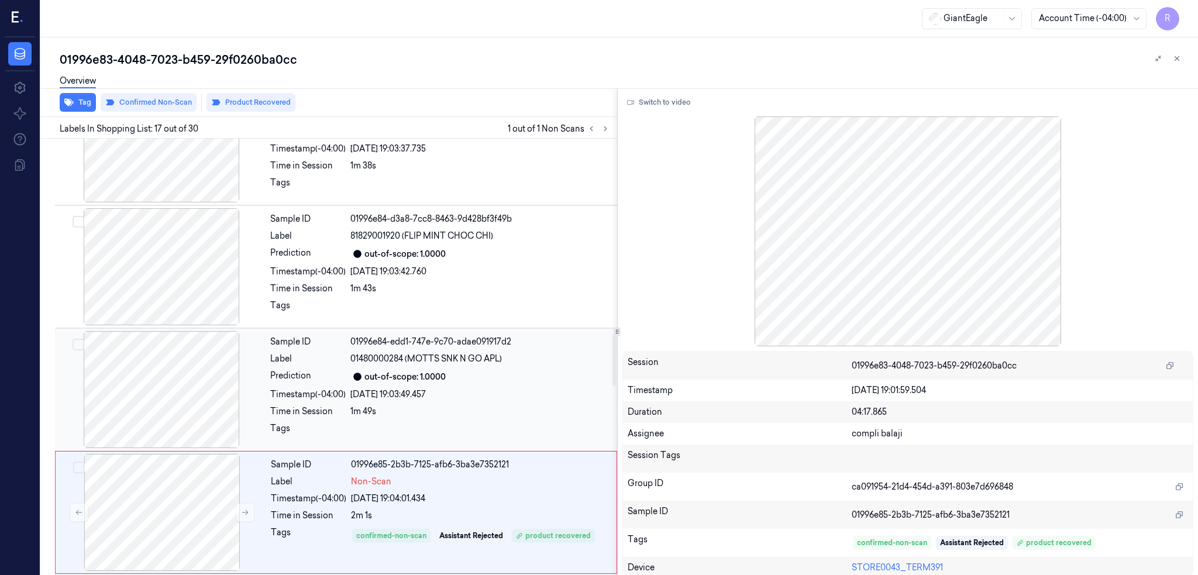
click at [173, 277] on div at bounding box center [161, 266] width 208 height 117
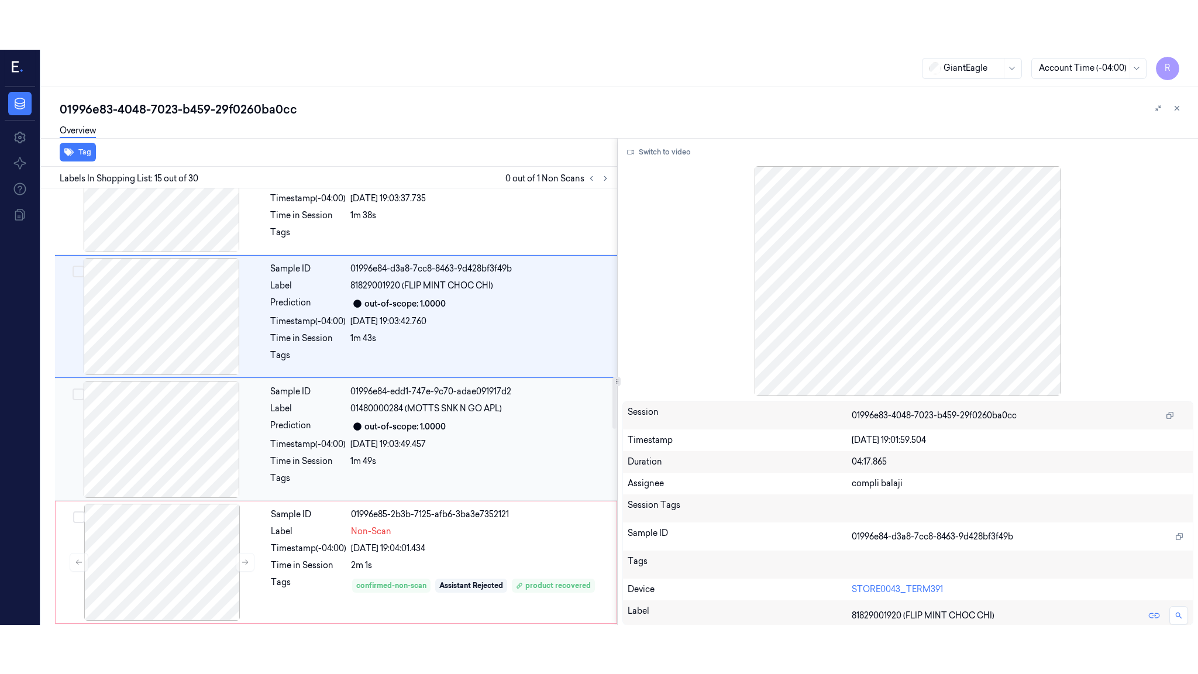
scroll to position [1563, 0]
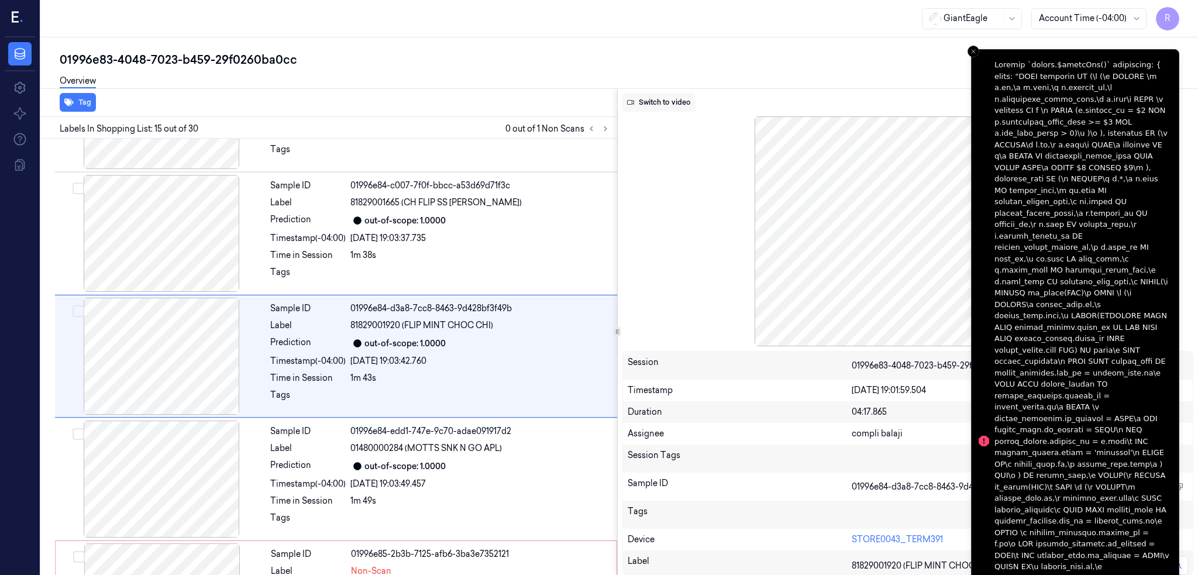
click at [690, 101] on button "Switch to video" at bounding box center [658, 102] width 73 height 19
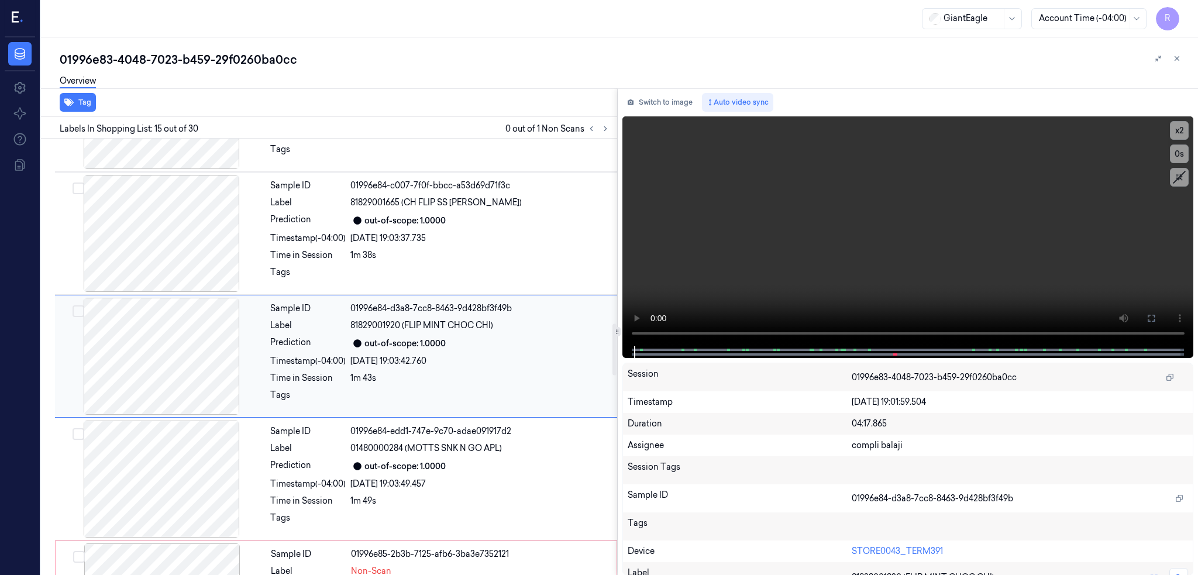
click at [126, 356] on div at bounding box center [161, 356] width 208 height 117
click at [1155, 319] on icon at bounding box center [1151, 318] width 7 height 7
click at [835, 290] on video at bounding box center [908, 231] width 572 height 230
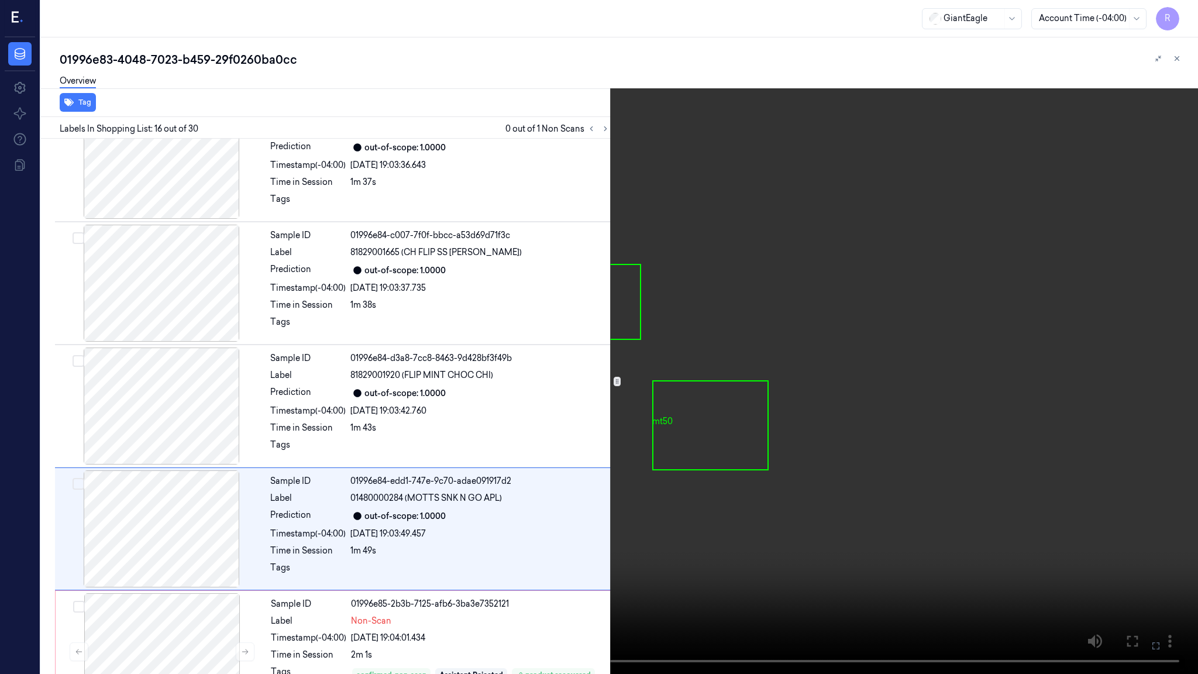
scroll to position [1636, 0]
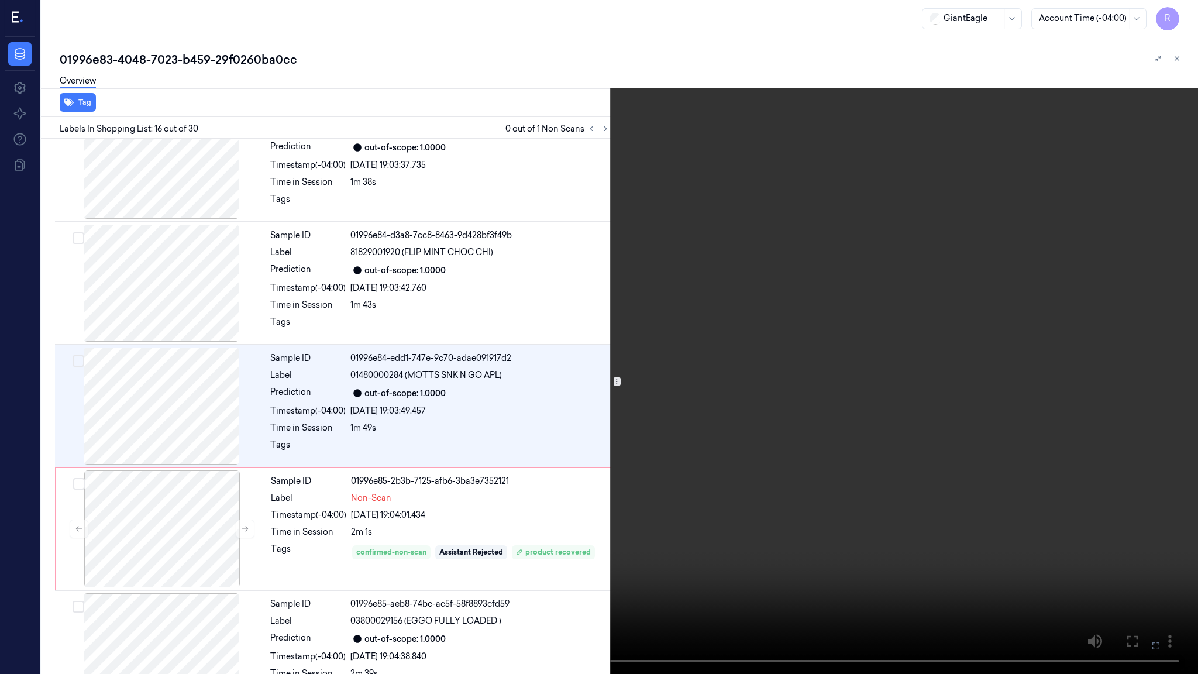
click at [714, 470] on video at bounding box center [599, 337] width 1198 height 674
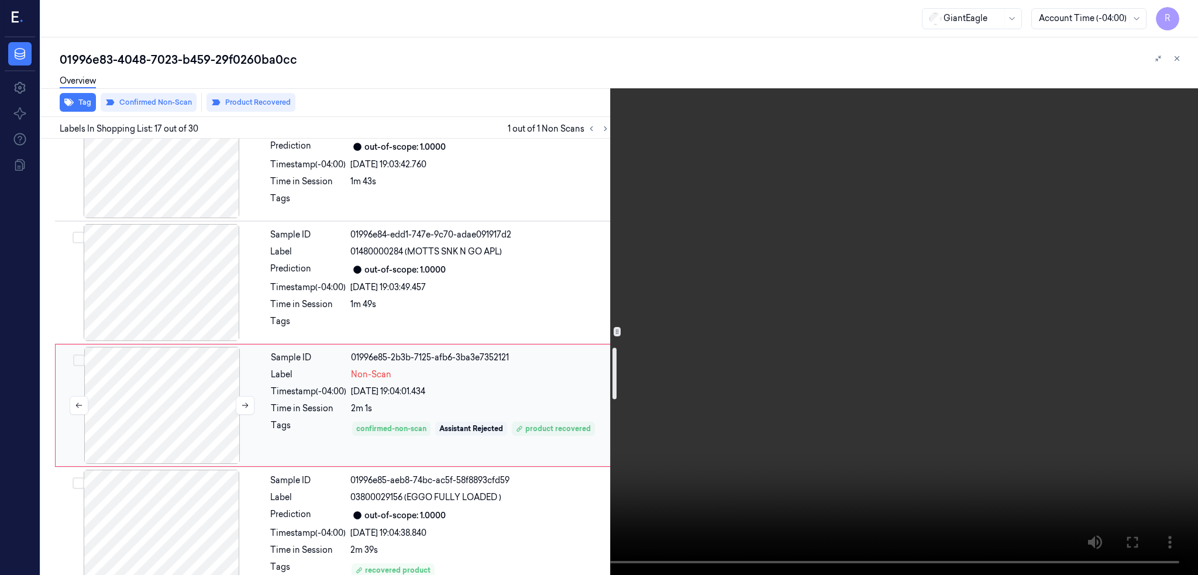
scroll to position [1838, 0]
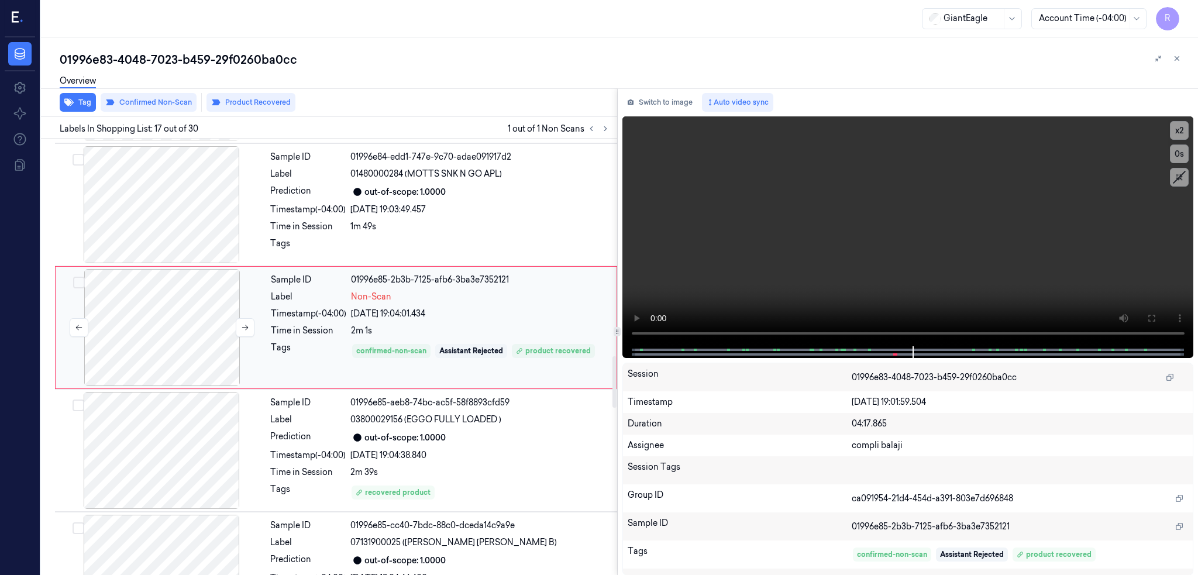
click at [178, 349] on div at bounding box center [162, 327] width 208 height 117
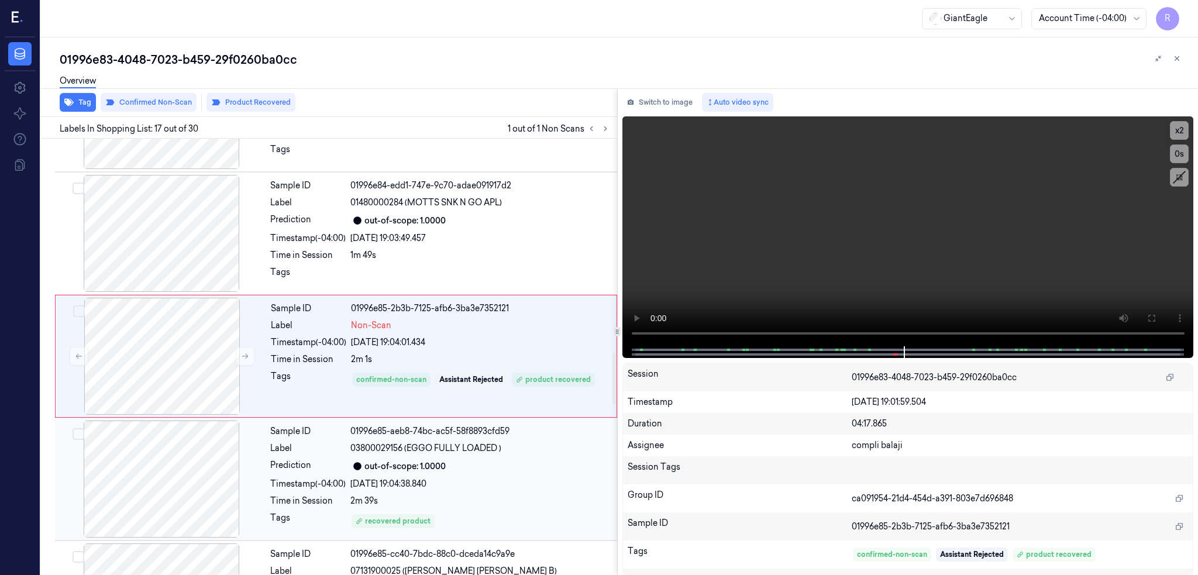
click at [192, 477] on div at bounding box center [161, 479] width 208 height 117
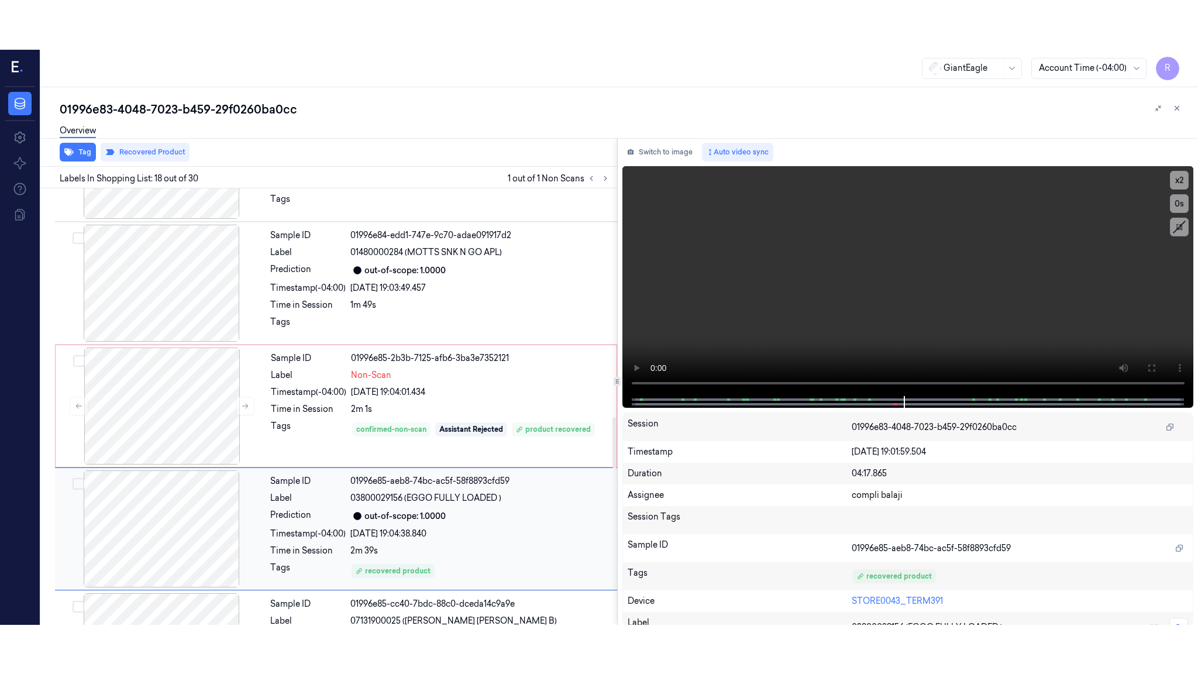
scroll to position [1932, 0]
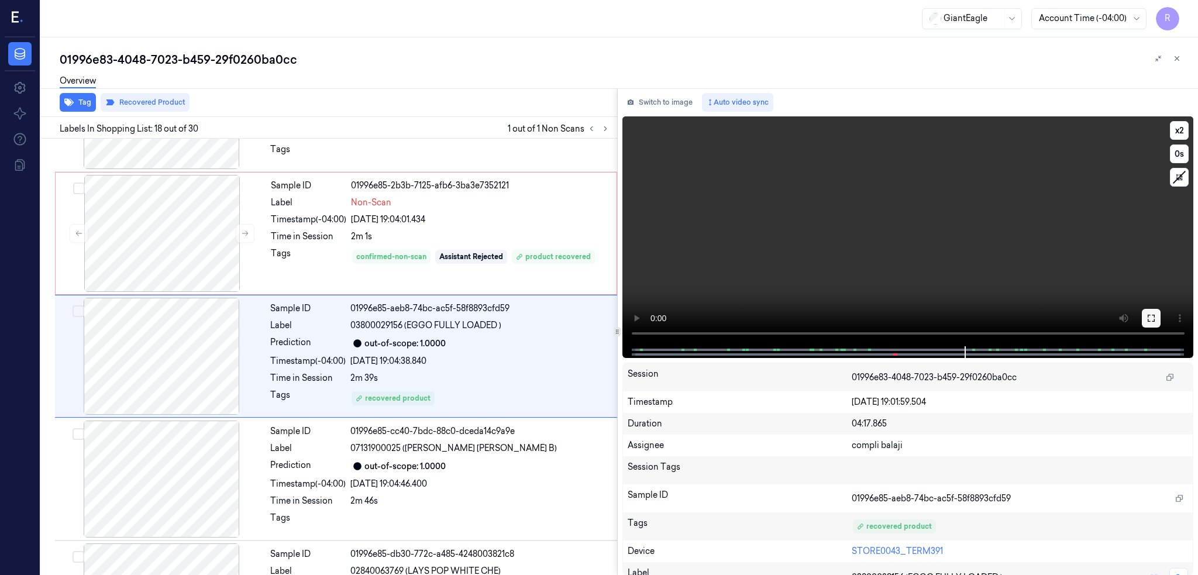
click at [1156, 317] on icon at bounding box center [1151, 318] width 9 height 9
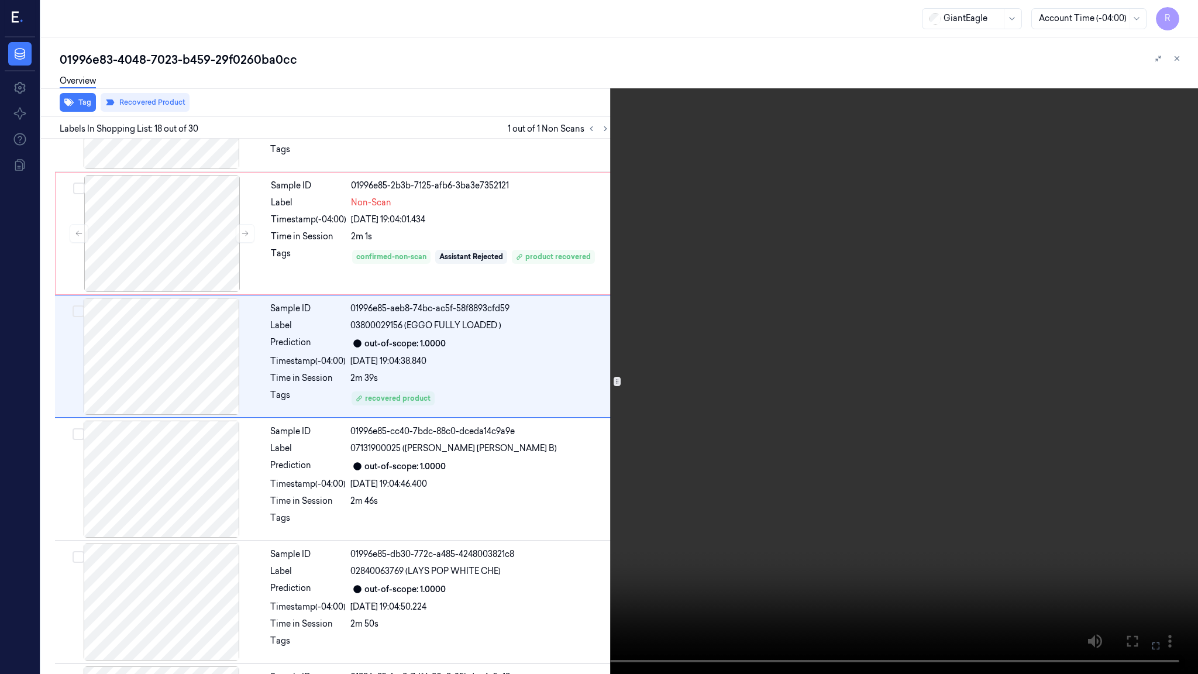
click at [820, 450] on video at bounding box center [599, 337] width 1198 height 674
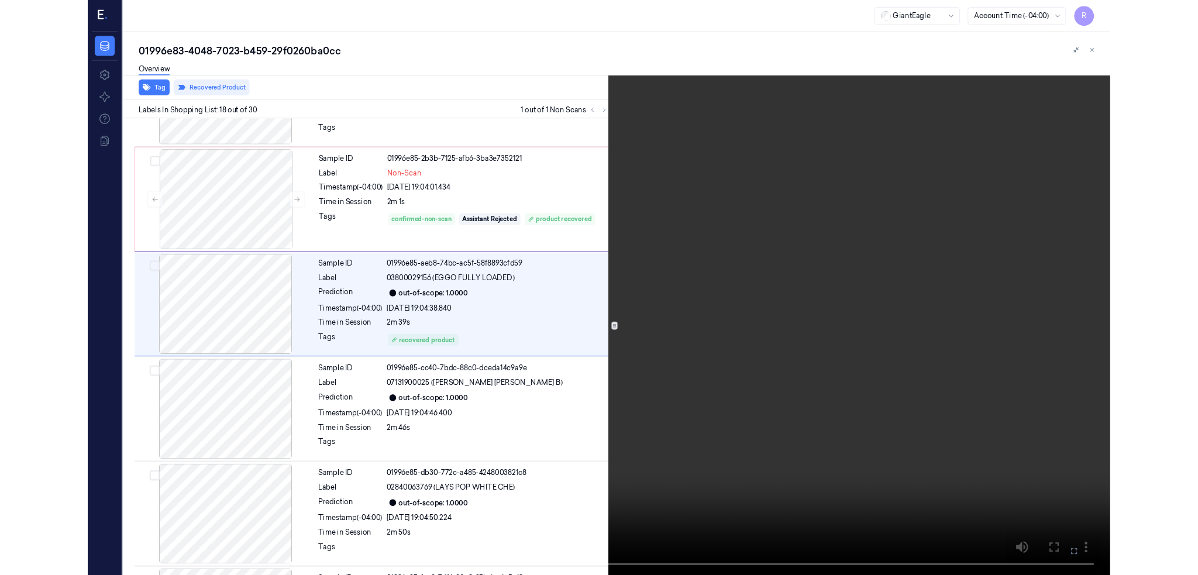
scroll to position [1883, 0]
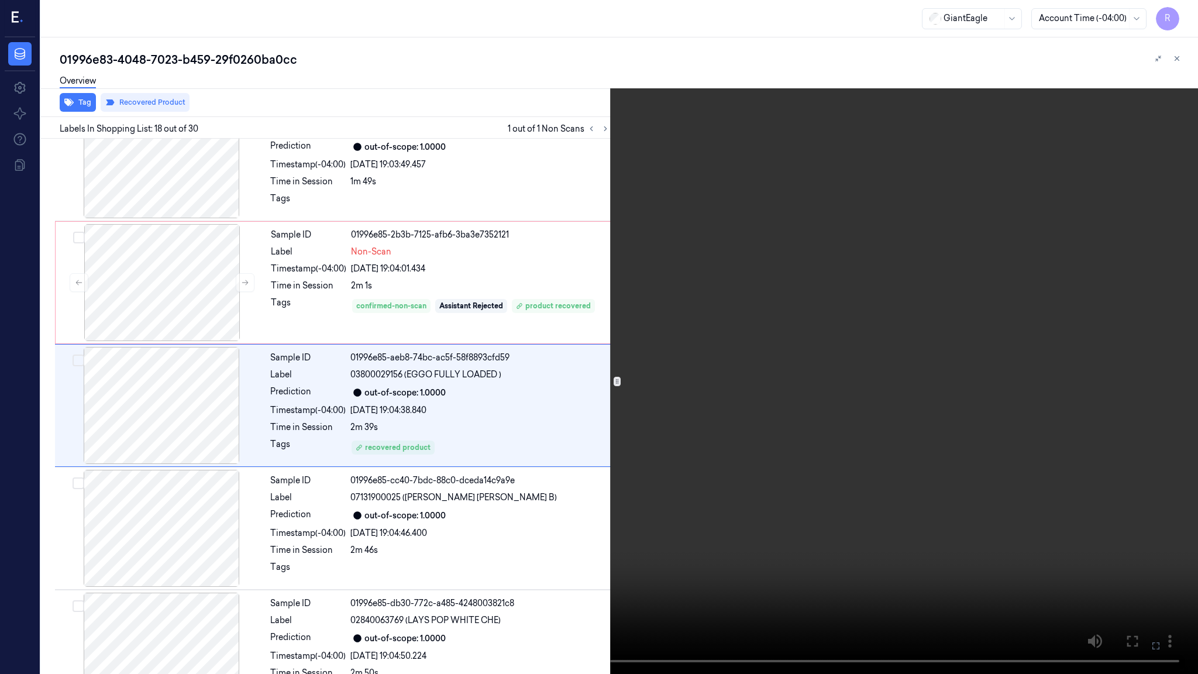
click at [820, 450] on video at bounding box center [599, 337] width 1198 height 674
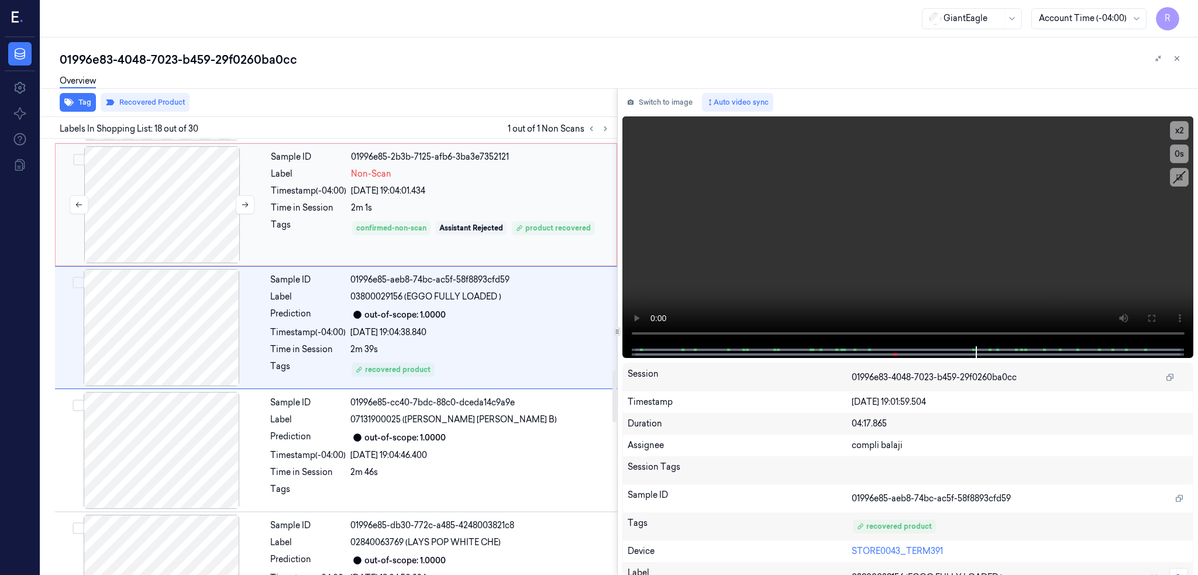
click at [211, 215] on div at bounding box center [162, 204] width 208 height 117
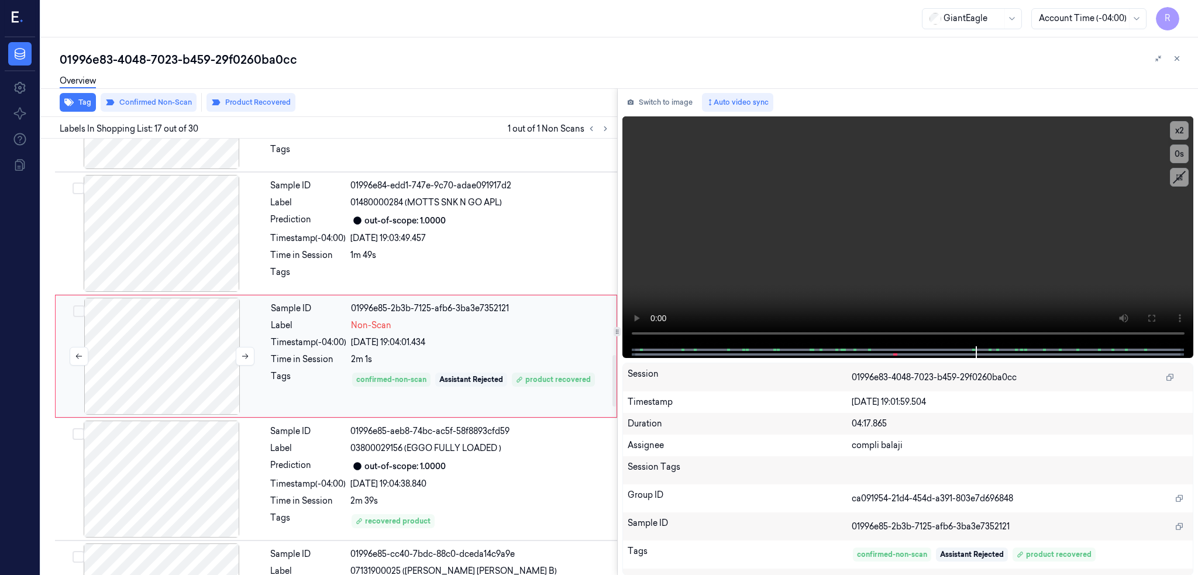
click at [205, 377] on div at bounding box center [162, 356] width 208 height 117
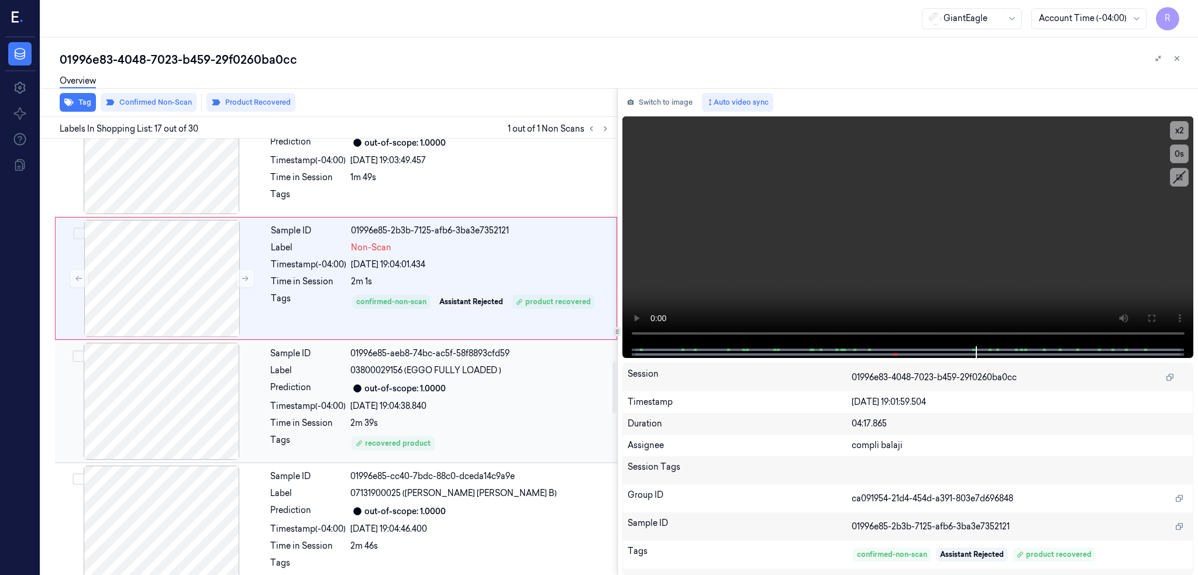
click at [174, 403] on div at bounding box center [161, 401] width 208 height 117
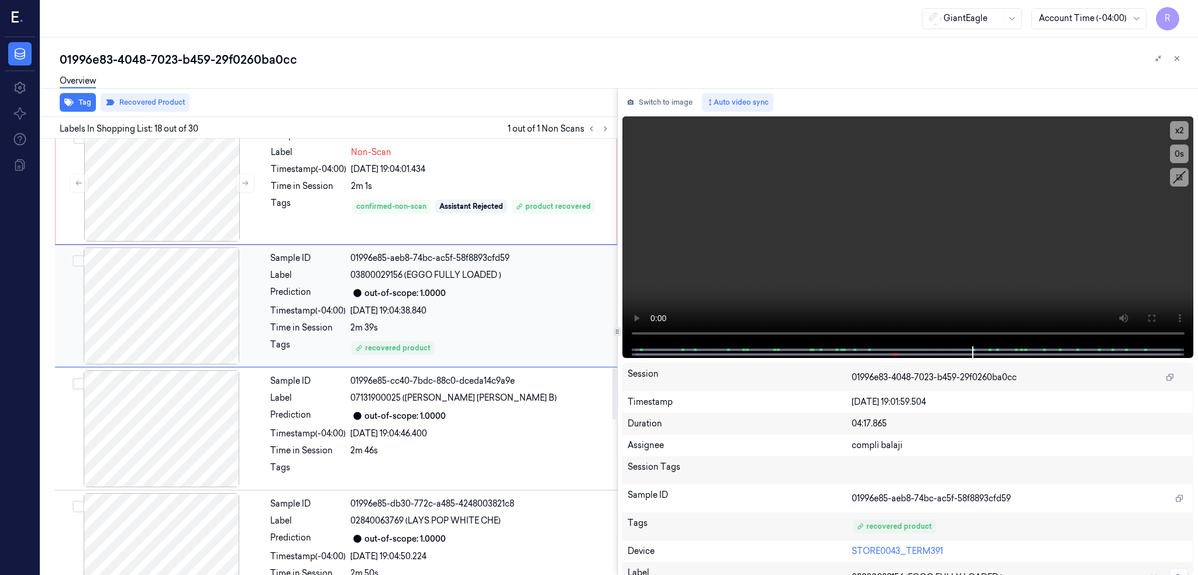
scroll to position [2088, 0]
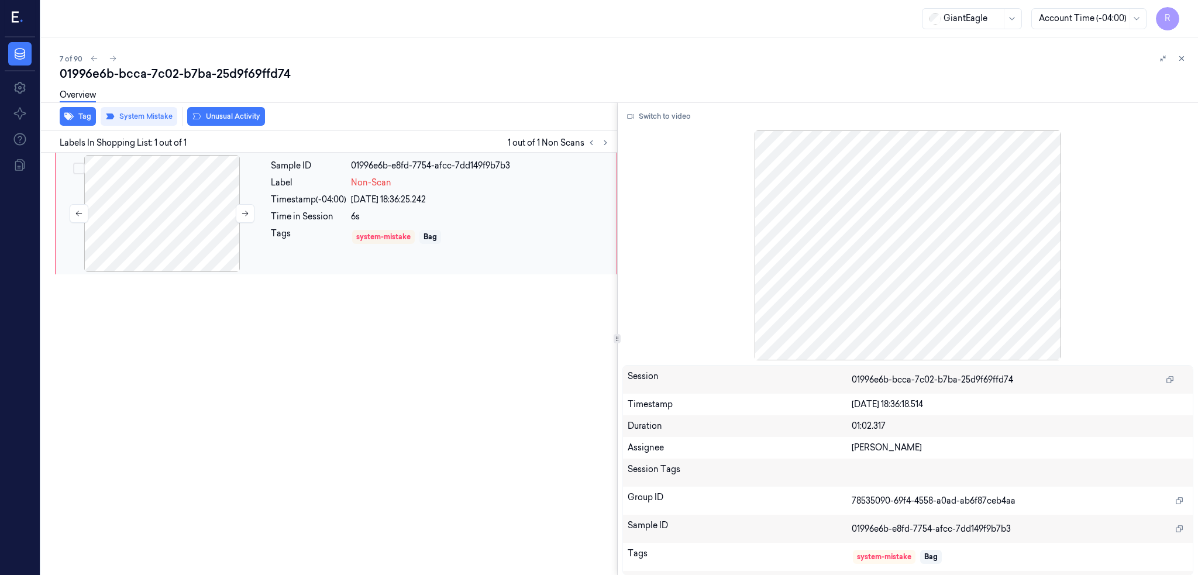
click at [246, 185] on div at bounding box center [162, 213] width 208 height 117
click at [672, 121] on button "Switch to video" at bounding box center [658, 116] width 73 height 19
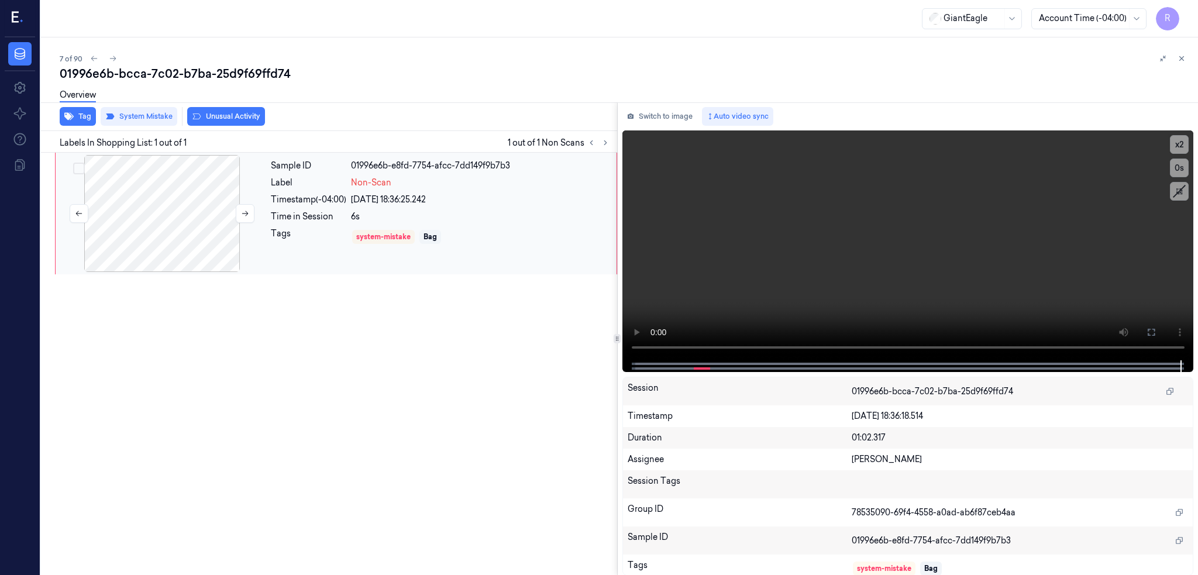
click at [185, 243] on div at bounding box center [162, 213] width 208 height 117
click at [1156, 332] on icon at bounding box center [1151, 332] width 9 height 9
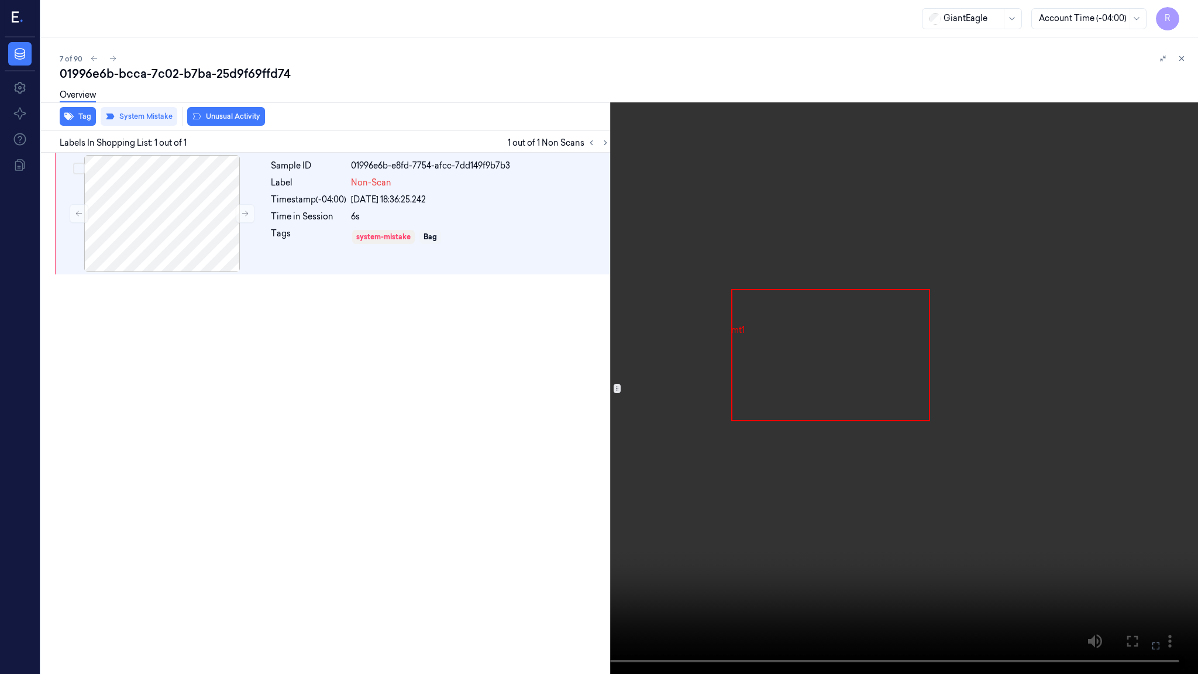
click at [281, 548] on video at bounding box center [599, 337] width 1198 height 674
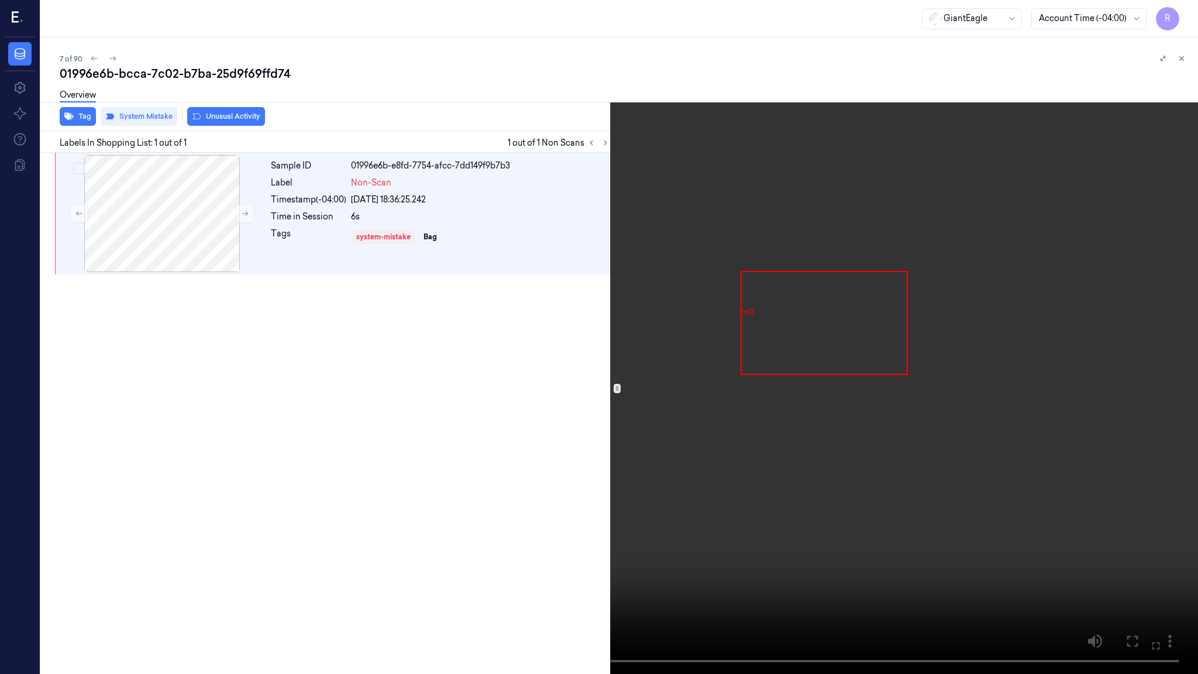
click at [281, 548] on video at bounding box center [599, 337] width 1198 height 674
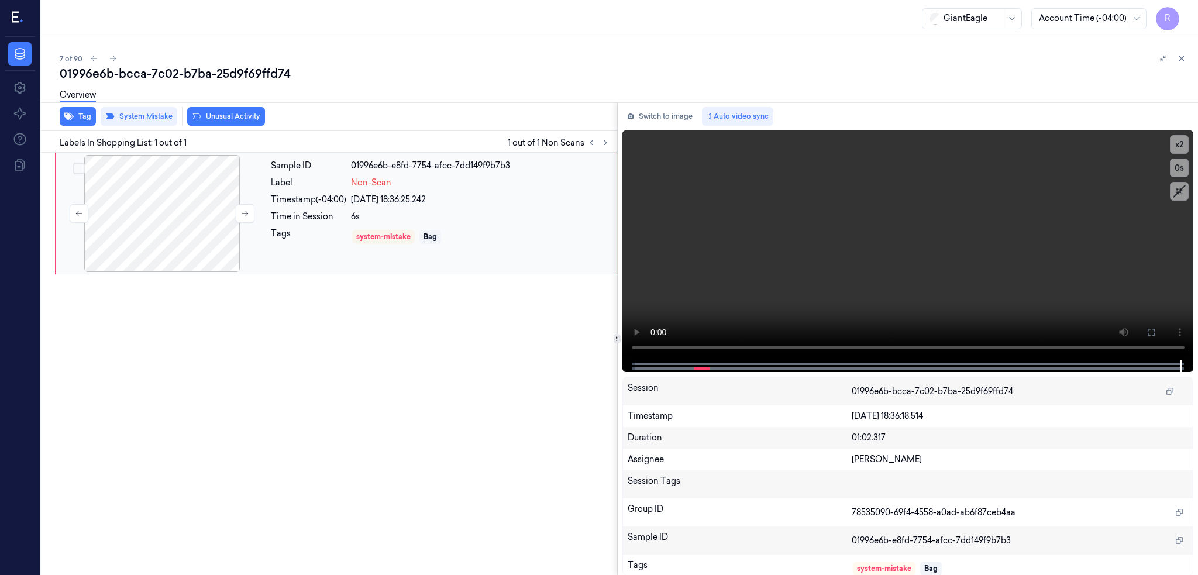
click at [228, 209] on div at bounding box center [162, 213] width 208 height 117
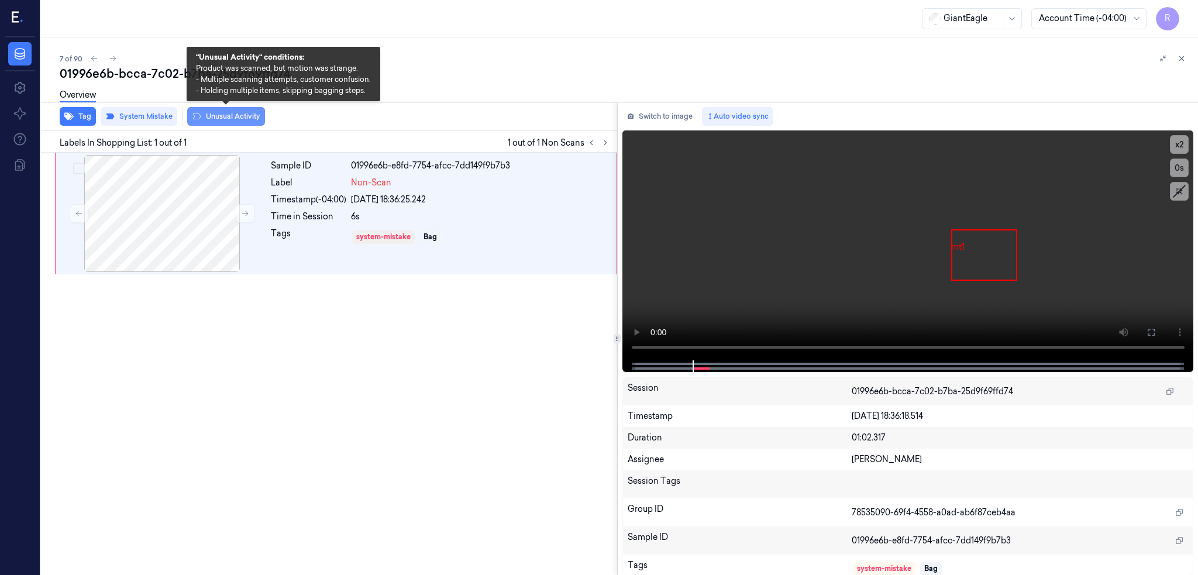
click at [246, 122] on button "Unusual Activity" at bounding box center [226, 116] width 78 height 19
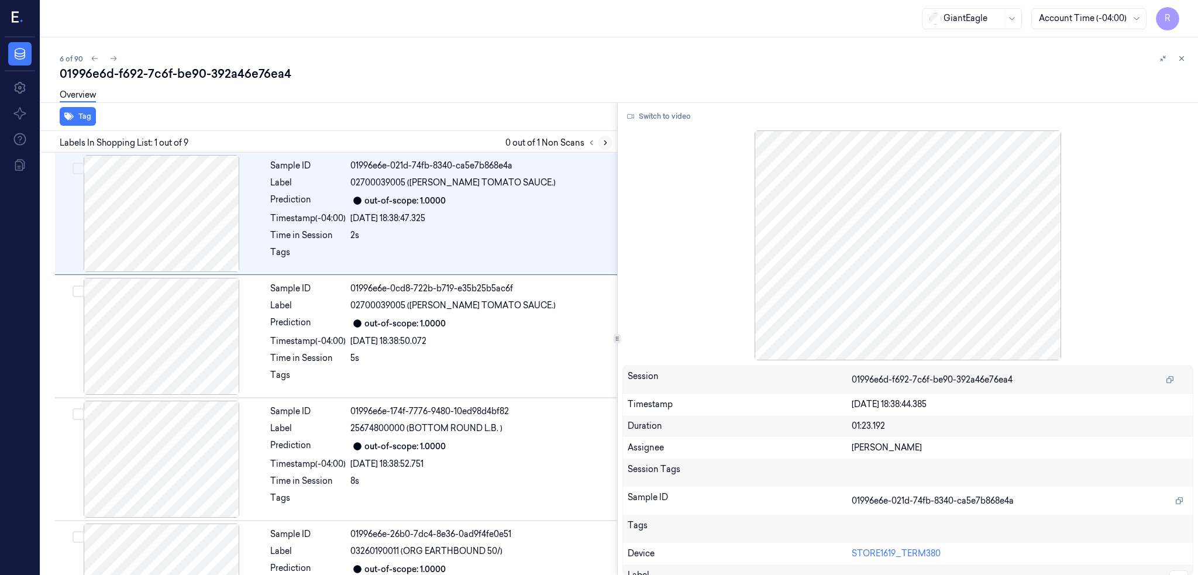
click at [610, 143] on icon at bounding box center [605, 143] width 8 height 8
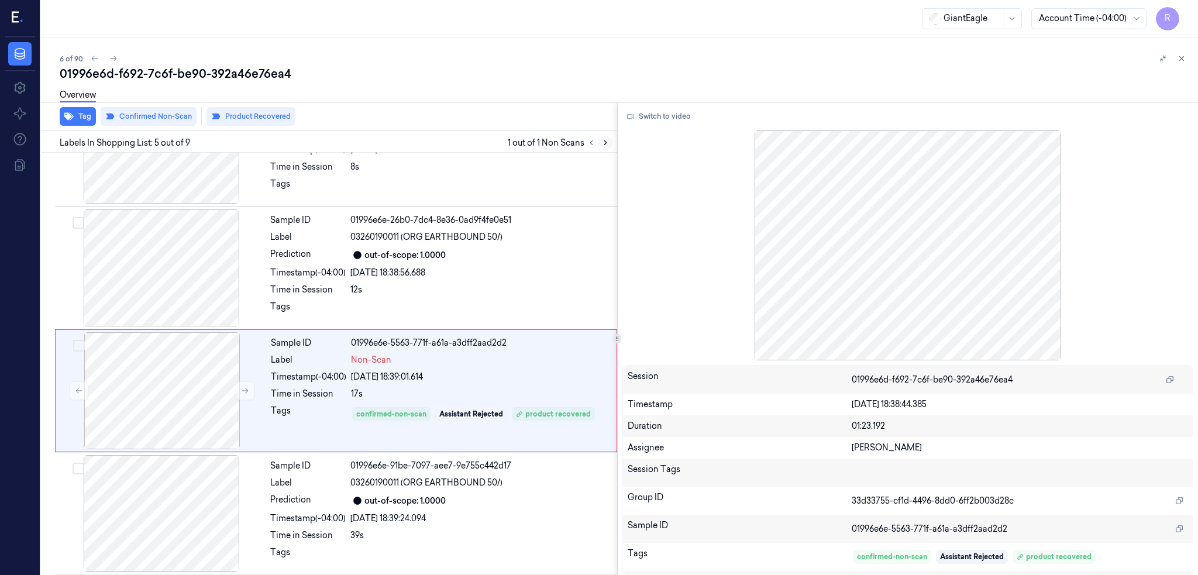
scroll to position [340, 0]
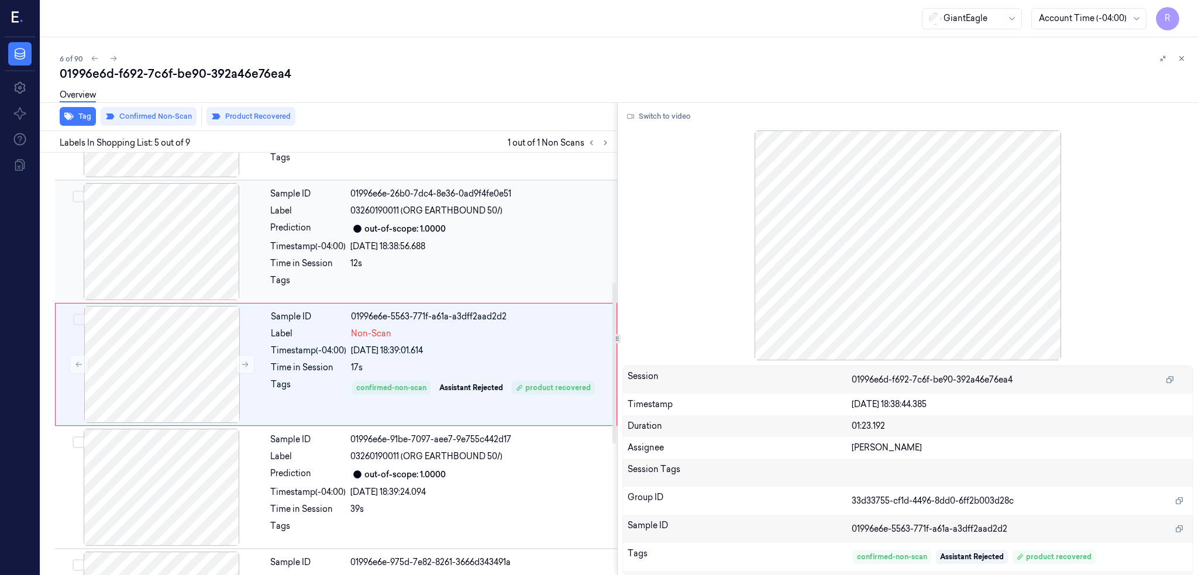
click at [228, 211] on div at bounding box center [161, 241] width 208 height 117
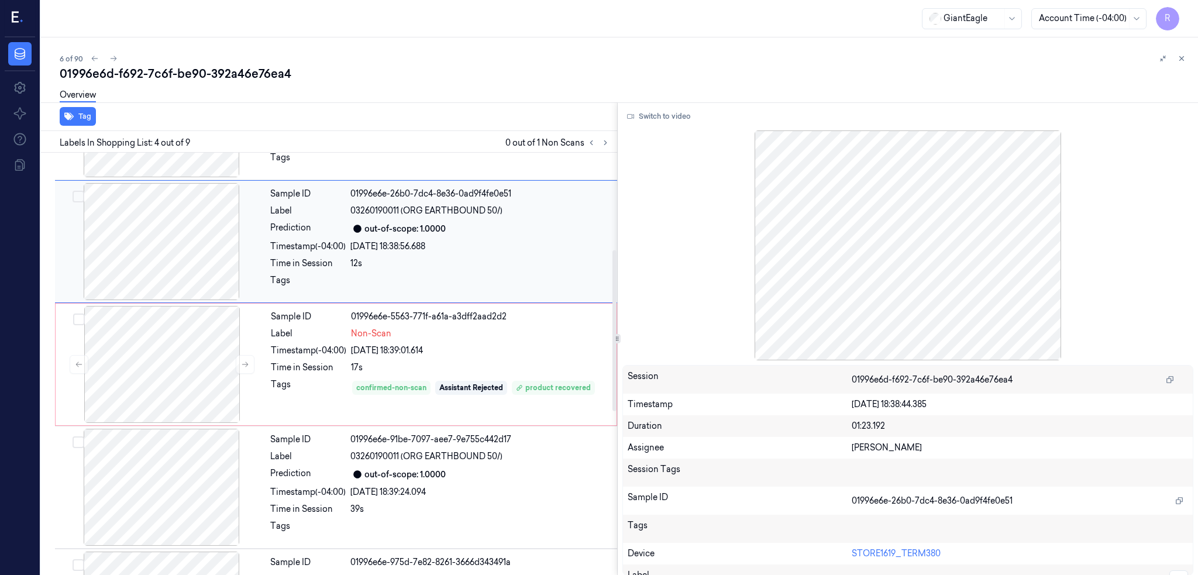
scroll to position [218, 0]
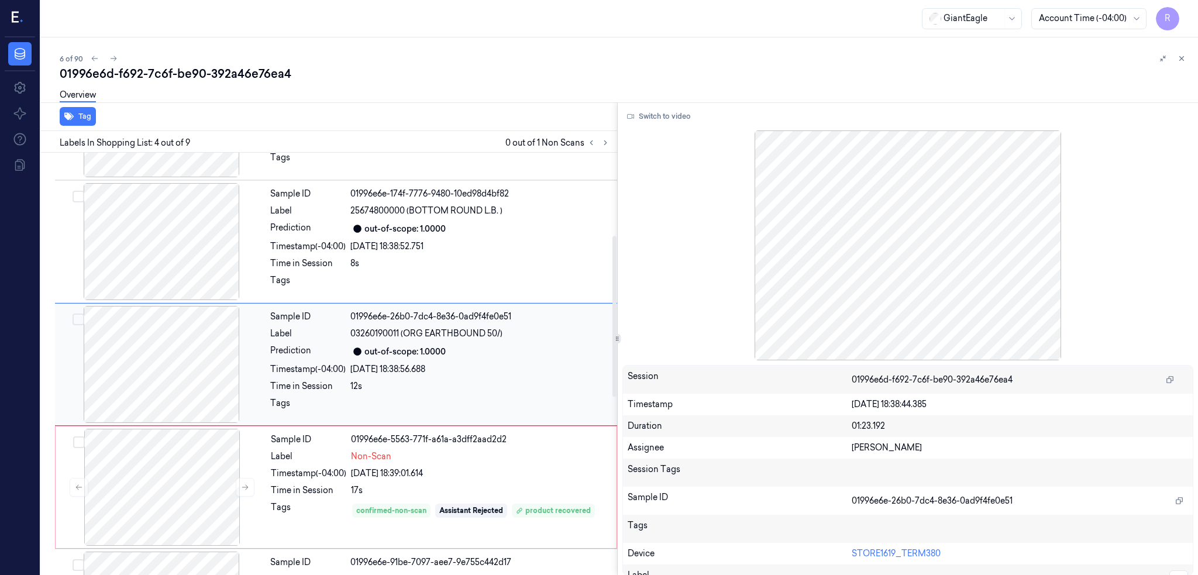
click at [156, 363] on div at bounding box center [161, 364] width 208 height 117
click at [678, 123] on button "Switch to video" at bounding box center [658, 116] width 73 height 19
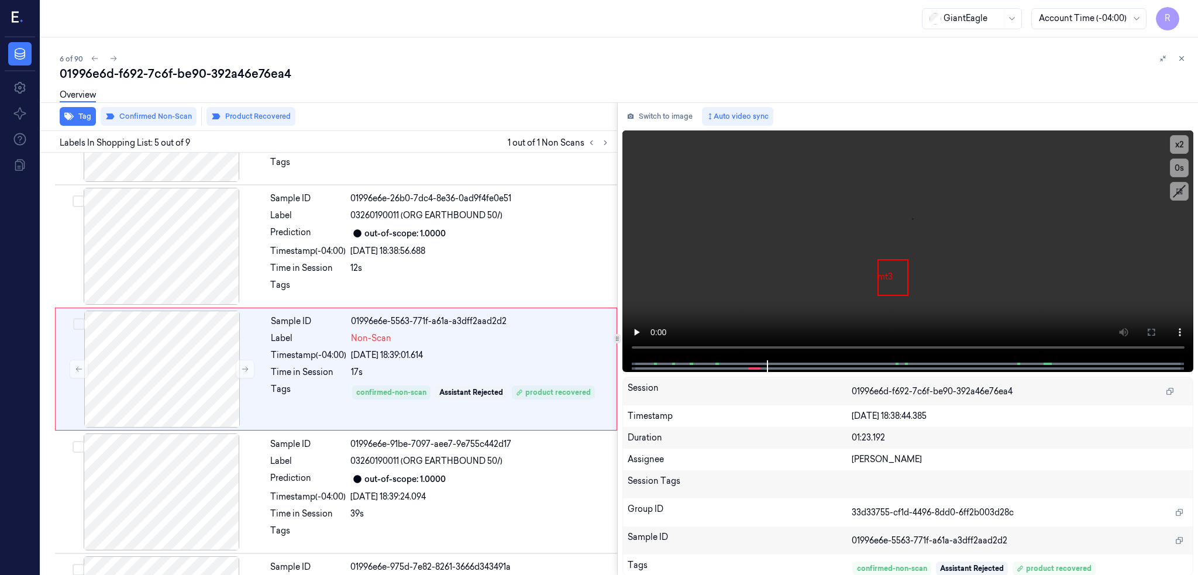
scroll to position [340, 0]
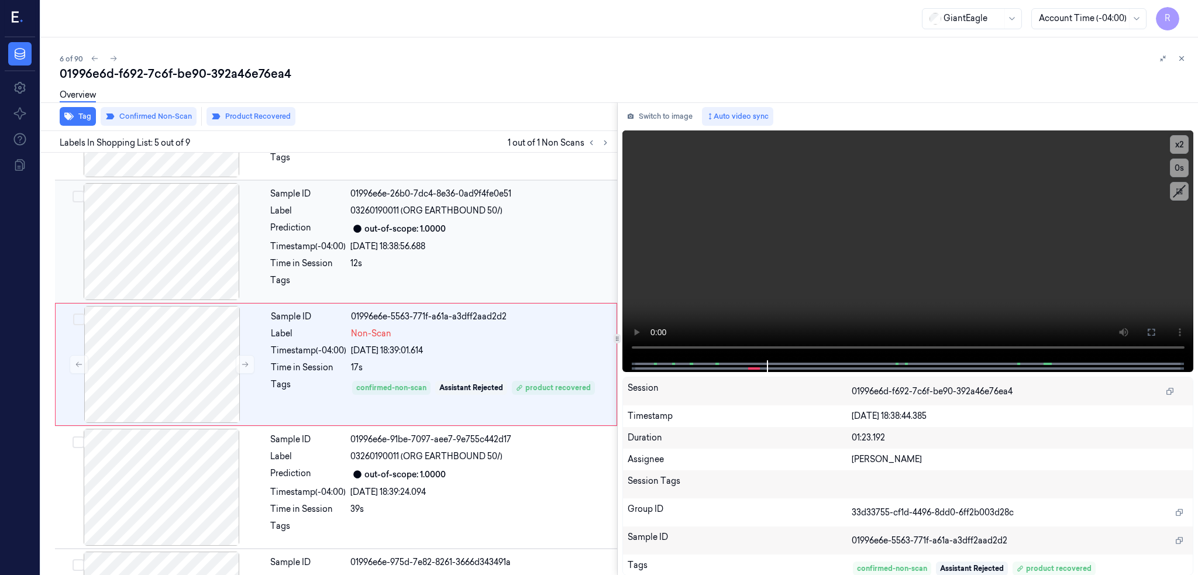
click at [178, 238] on div at bounding box center [161, 241] width 208 height 117
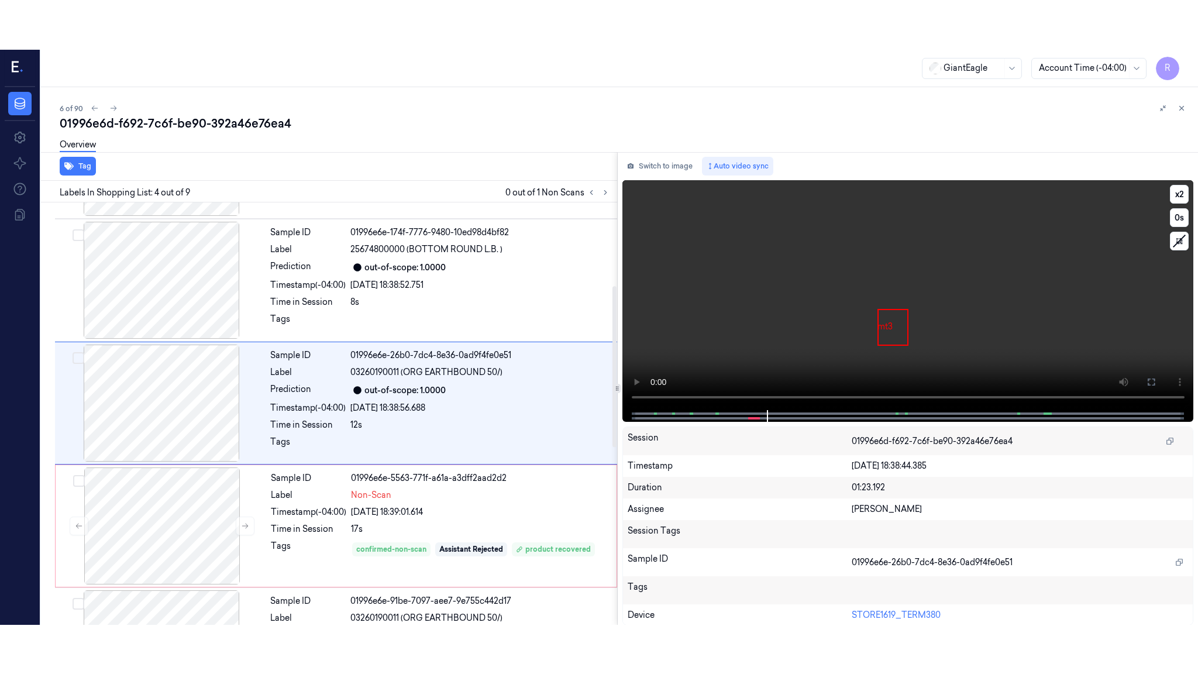
scroll to position [218, 0]
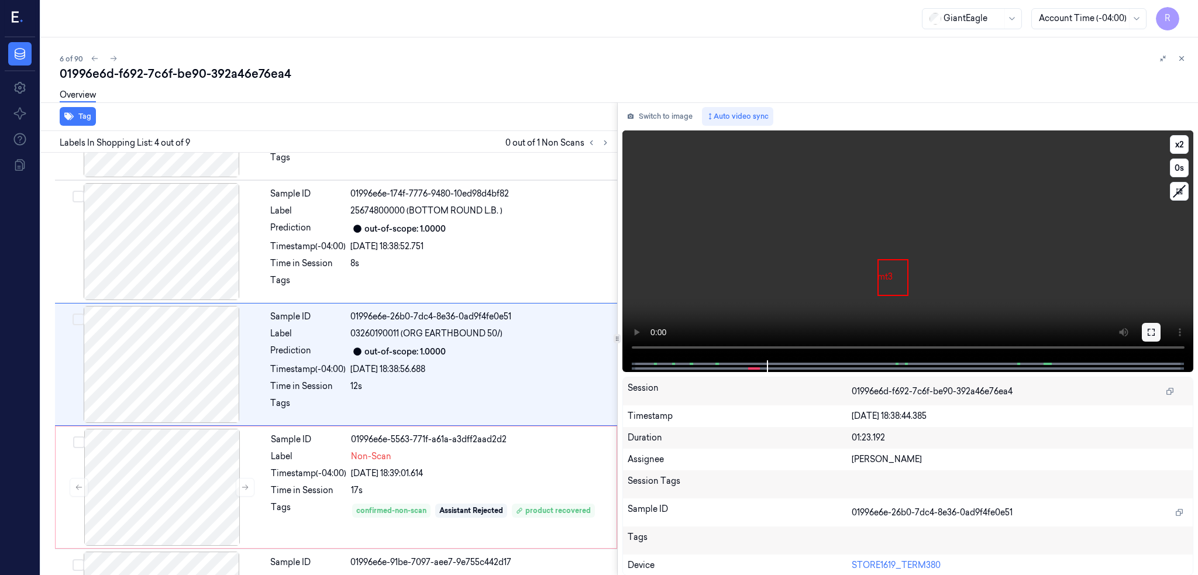
click at [1156, 331] on icon at bounding box center [1151, 332] width 9 height 9
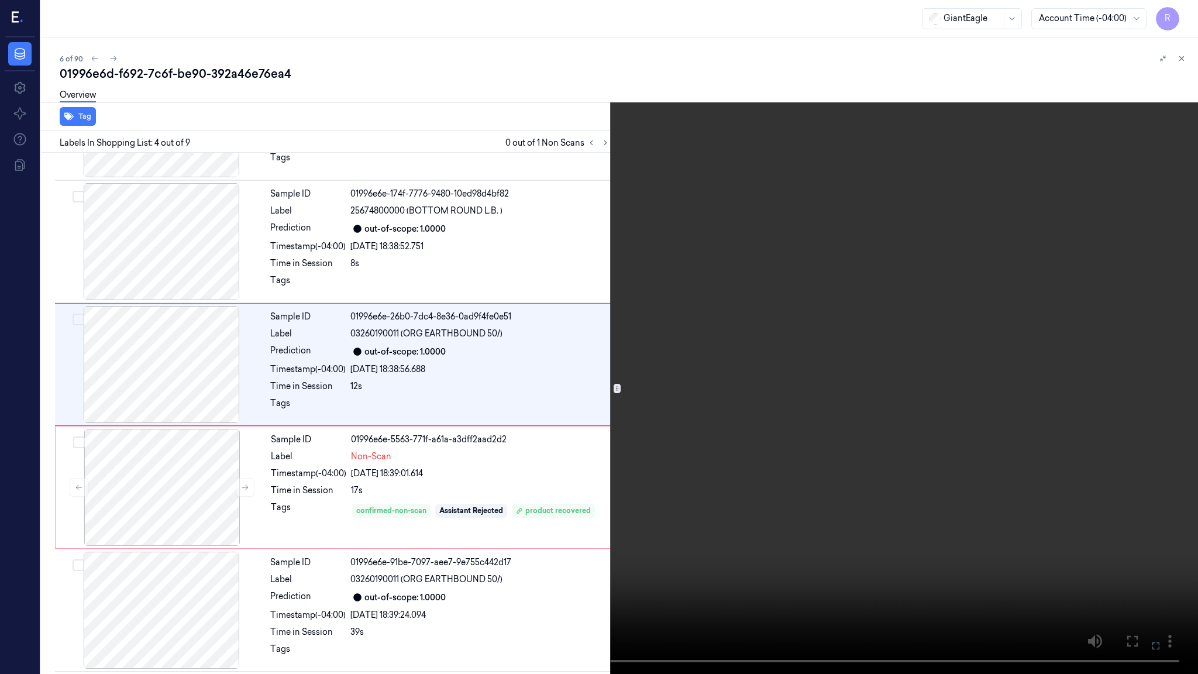
click at [622, 438] on video at bounding box center [599, 337] width 1198 height 674
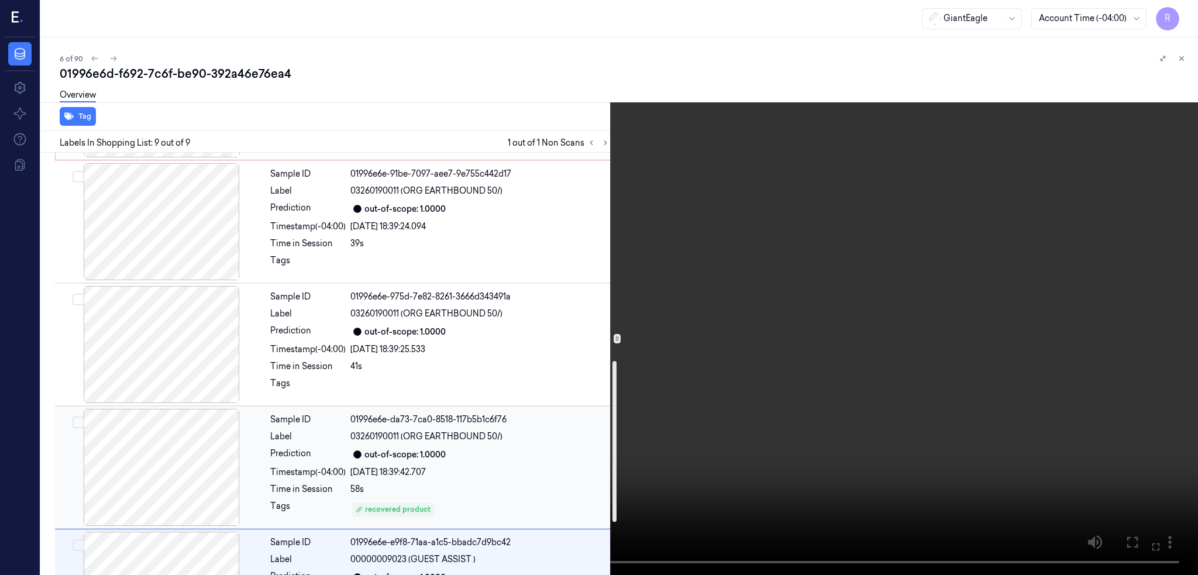
scroll to position [530, 0]
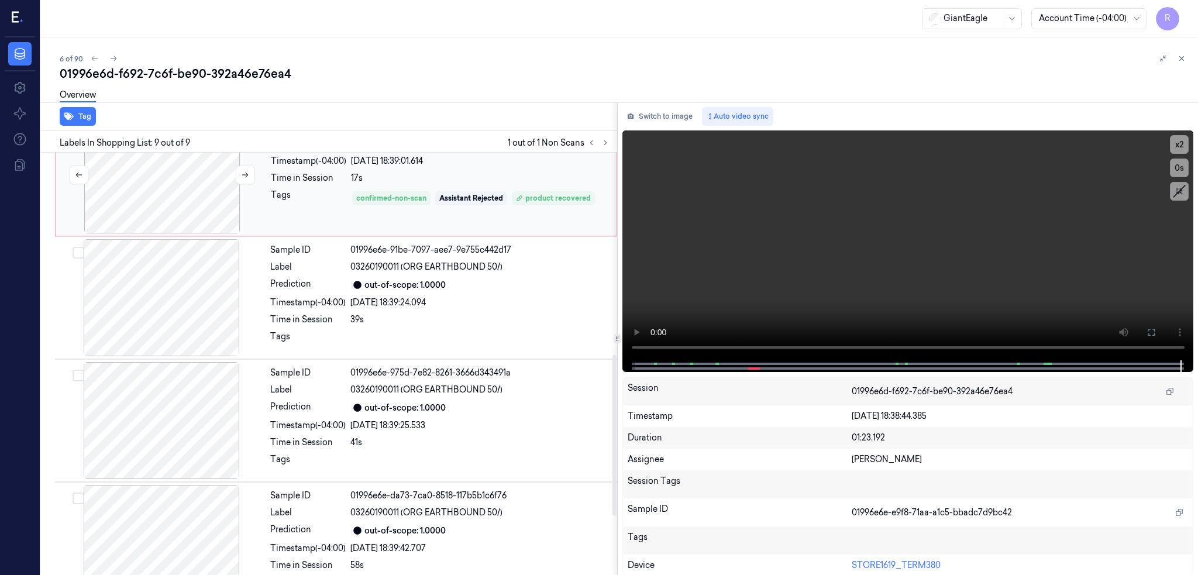
click at [168, 194] on div at bounding box center [162, 174] width 208 height 117
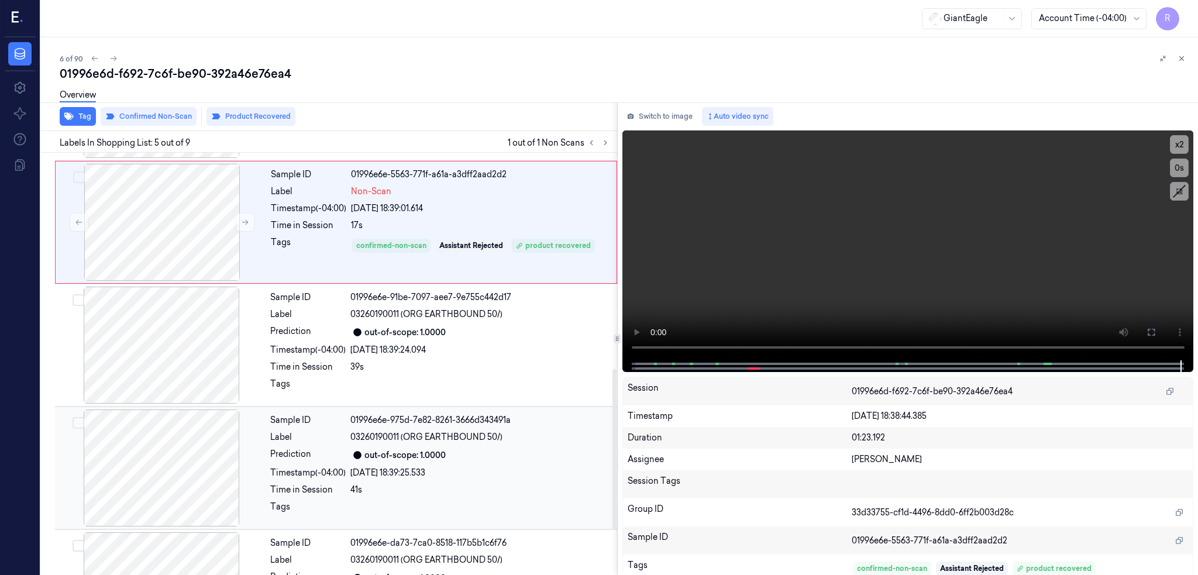
scroll to position [575, 0]
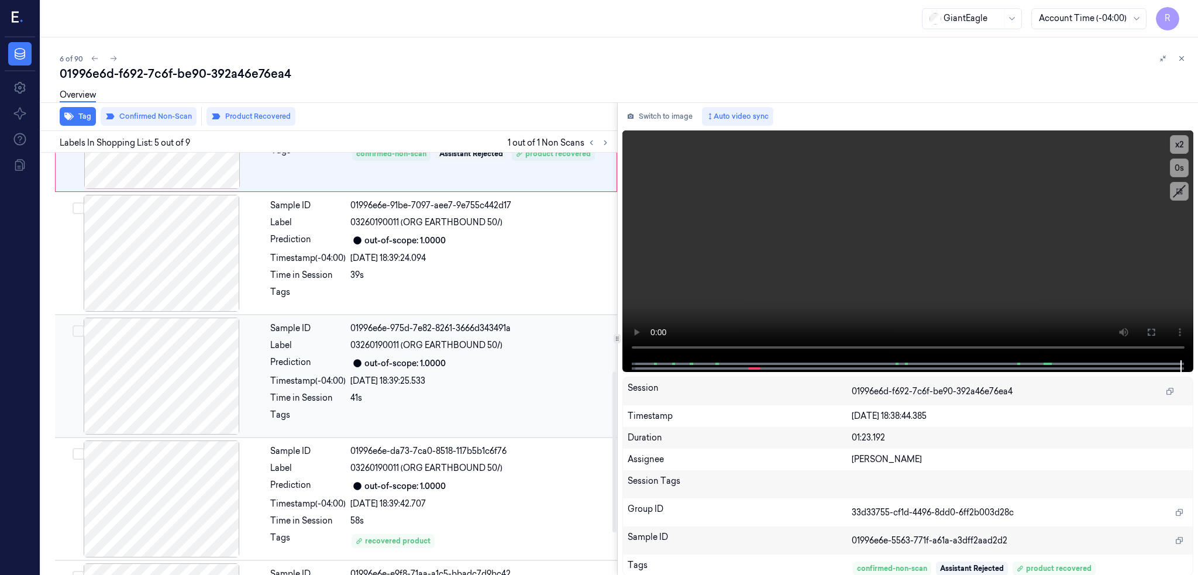
click at [191, 383] on div at bounding box center [161, 376] width 208 height 117
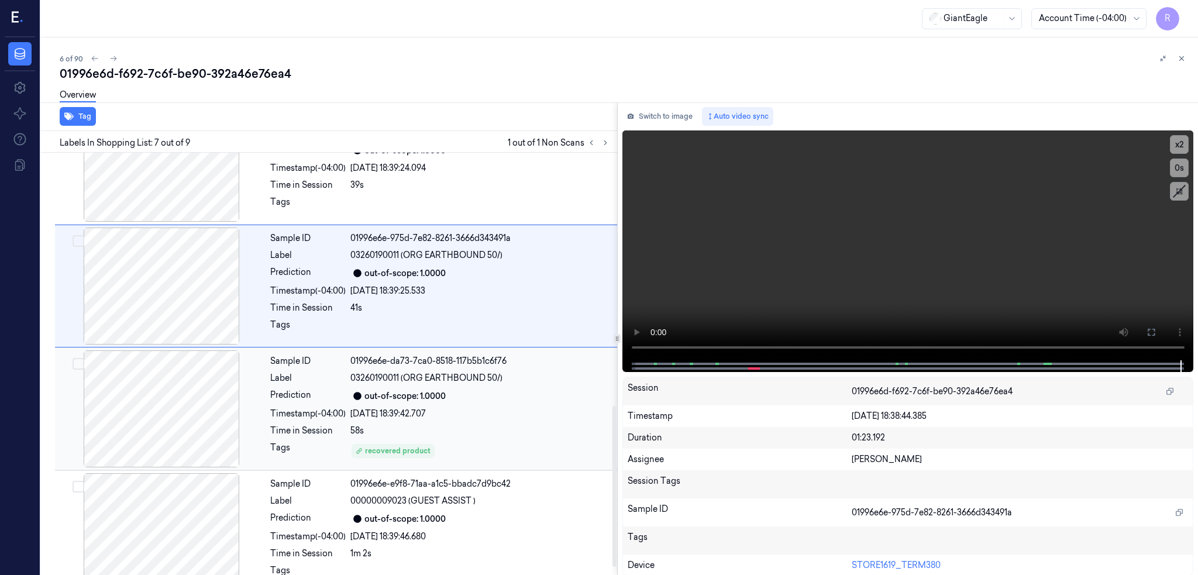
click at [181, 418] on div at bounding box center [161, 408] width 208 height 117
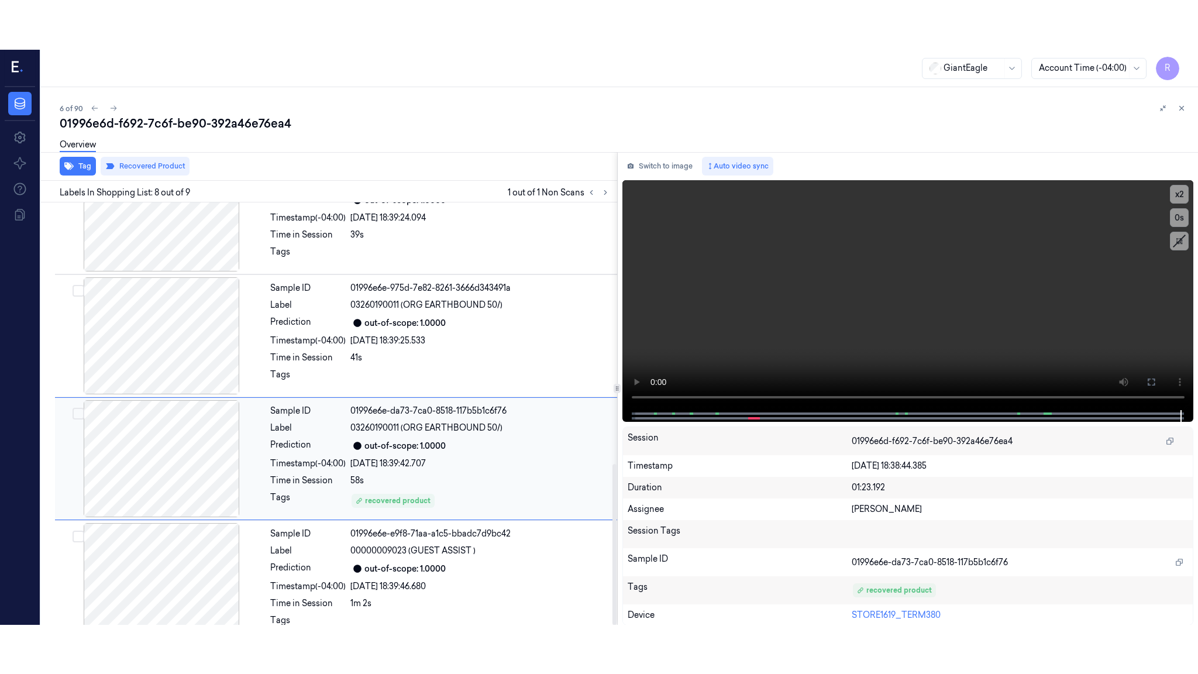
scroll to position [687, 0]
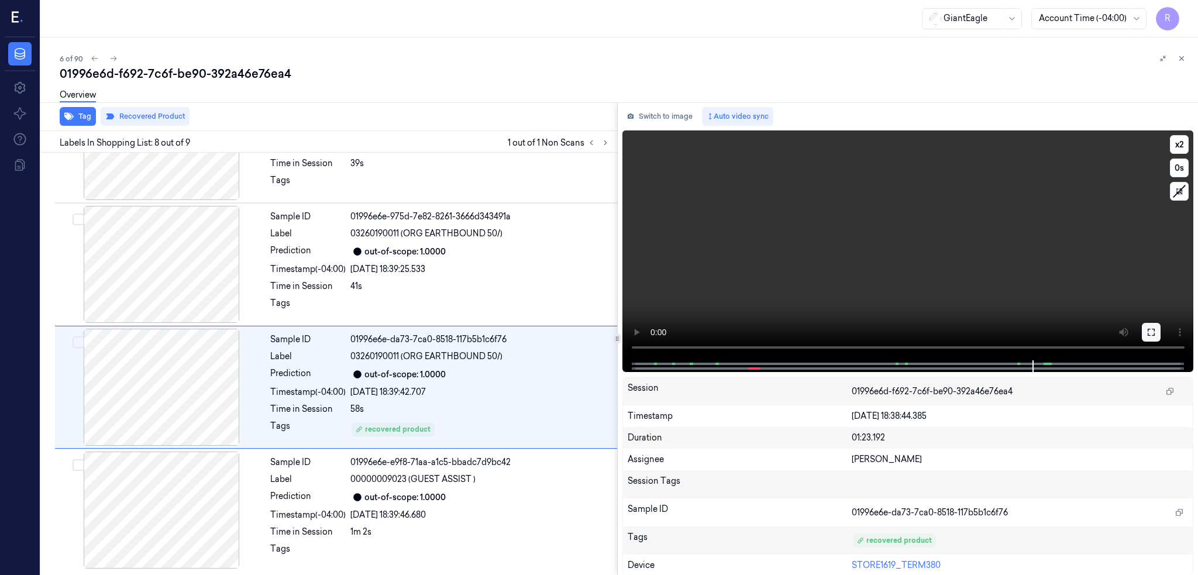
click at [1161, 335] on button at bounding box center [1151, 332] width 19 height 19
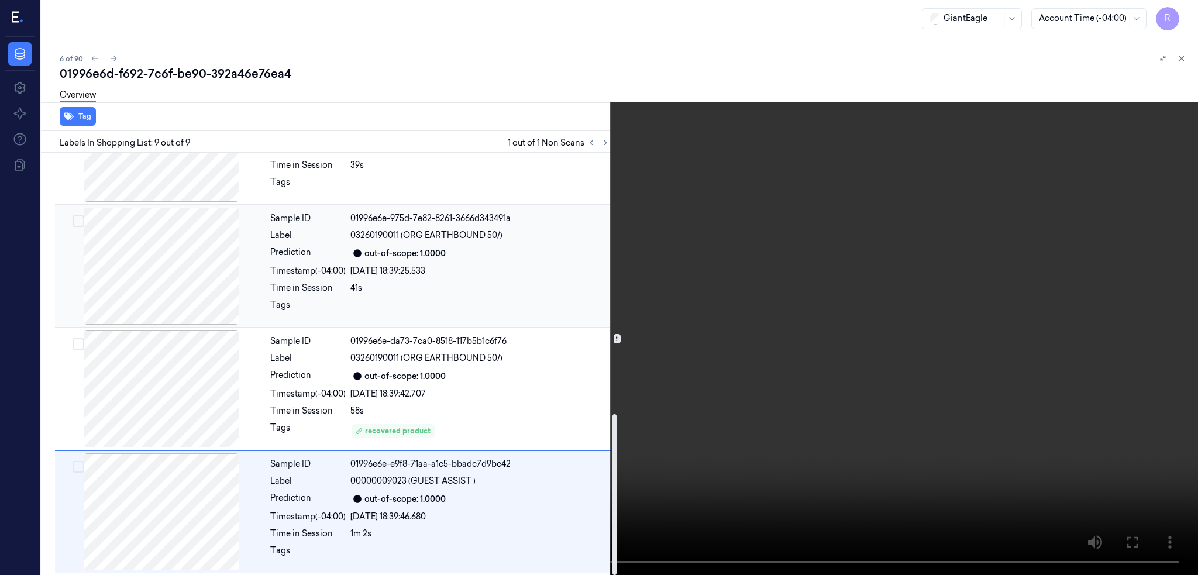
scroll to position [686, 0]
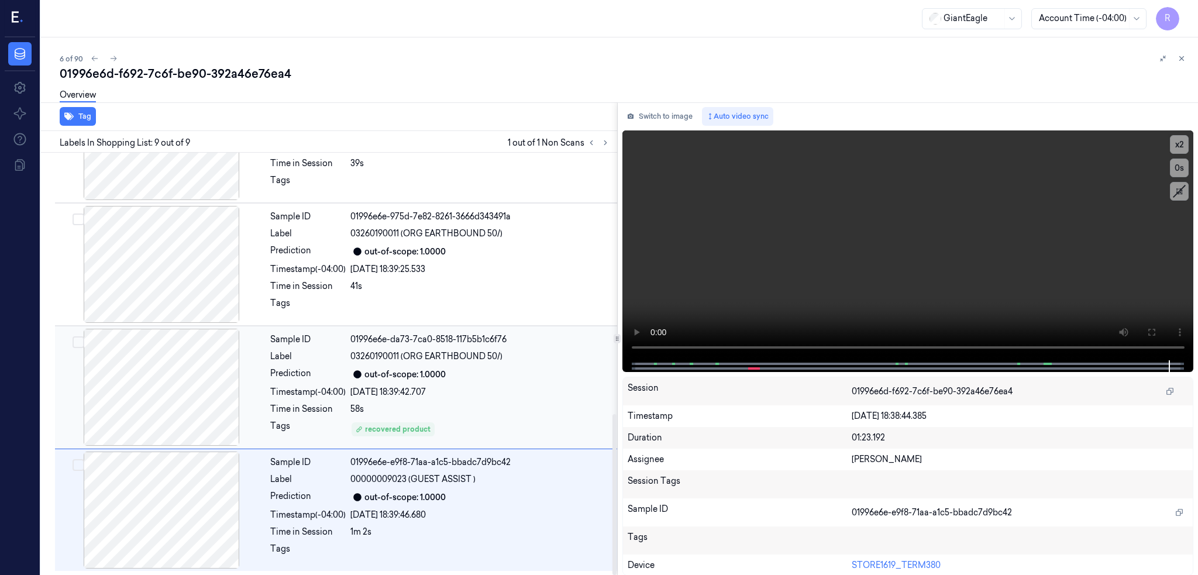
click at [133, 419] on div at bounding box center [161, 387] width 208 height 117
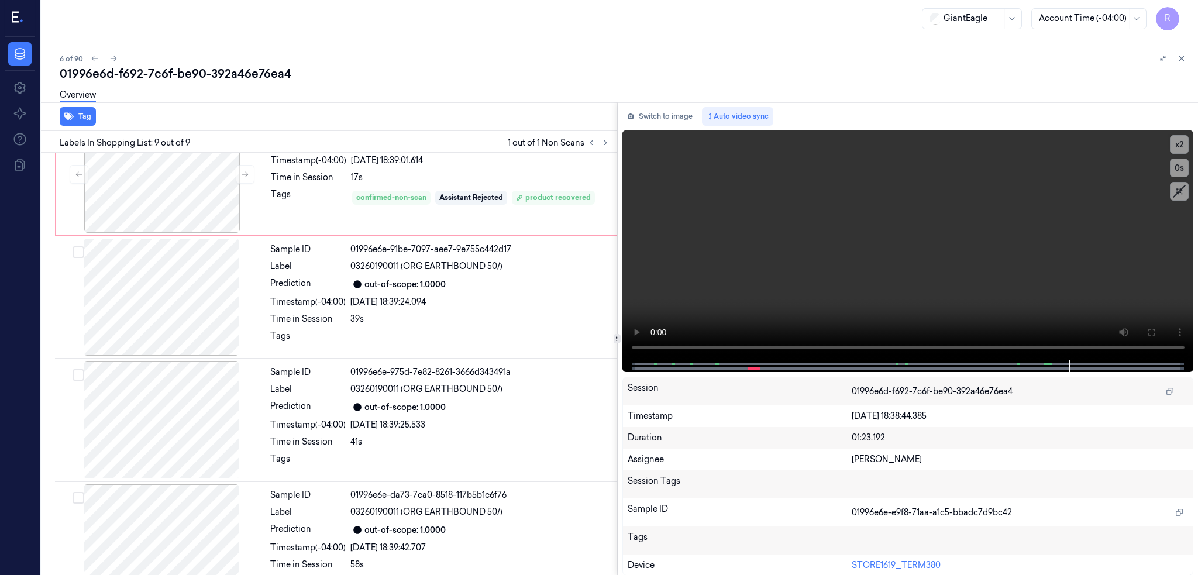
click at [680, 125] on div "Switch to image Auto video sync x 2 0 s Session 01996e6d-f692-7c6f-be90-392a46e…" at bounding box center [908, 338] width 581 height 473
click at [679, 120] on button "Switch to image" at bounding box center [659, 116] width 75 height 19
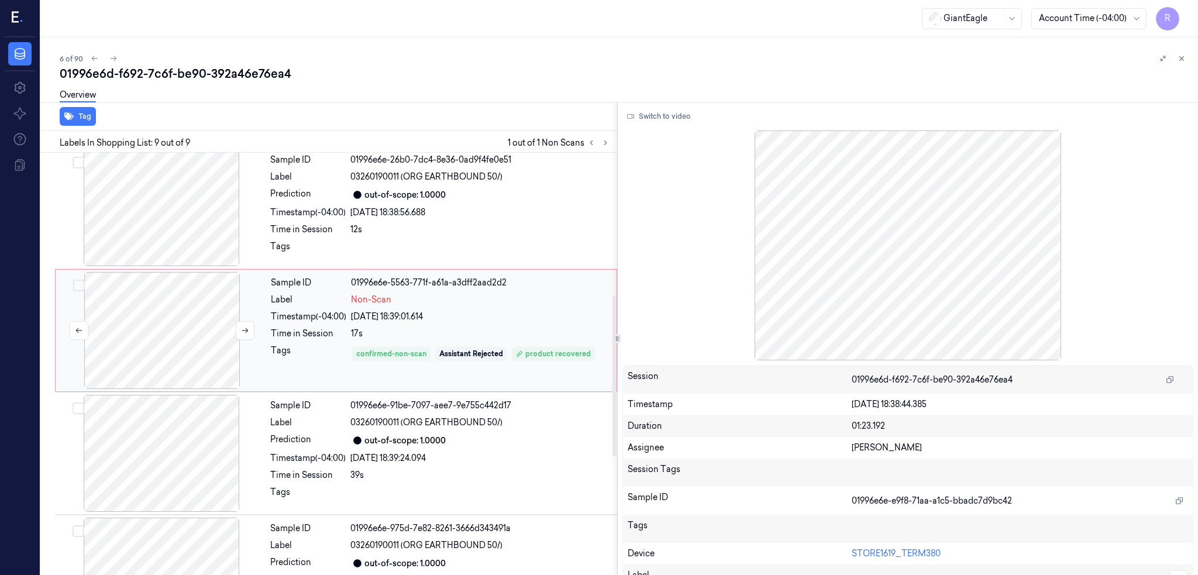
click at [175, 341] on div at bounding box center [162, 330] width 208 height 117
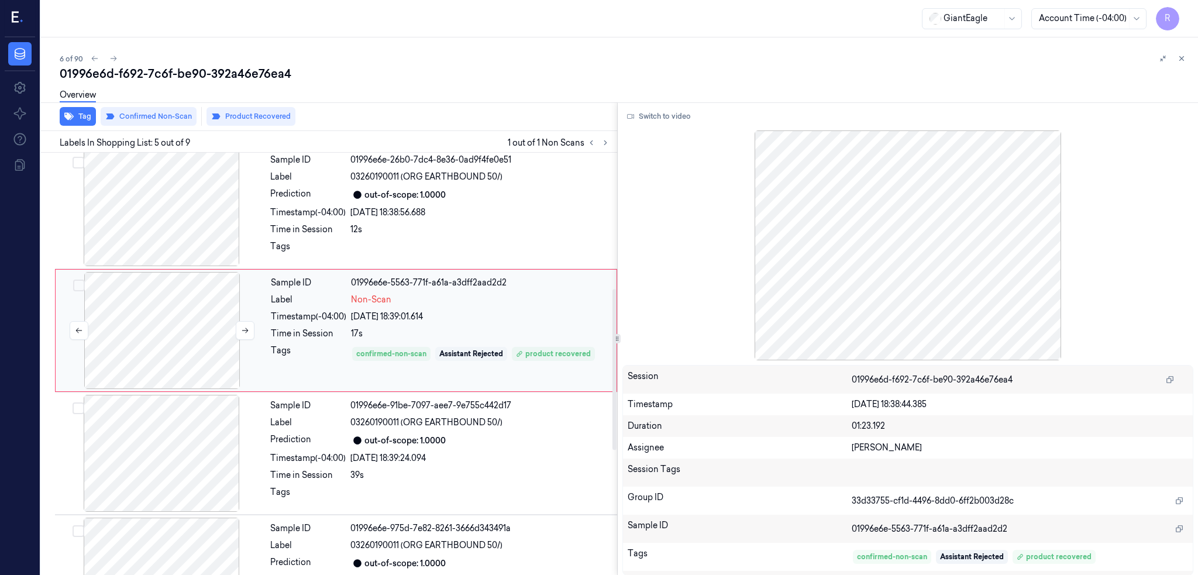
scroll to position [340, 0]
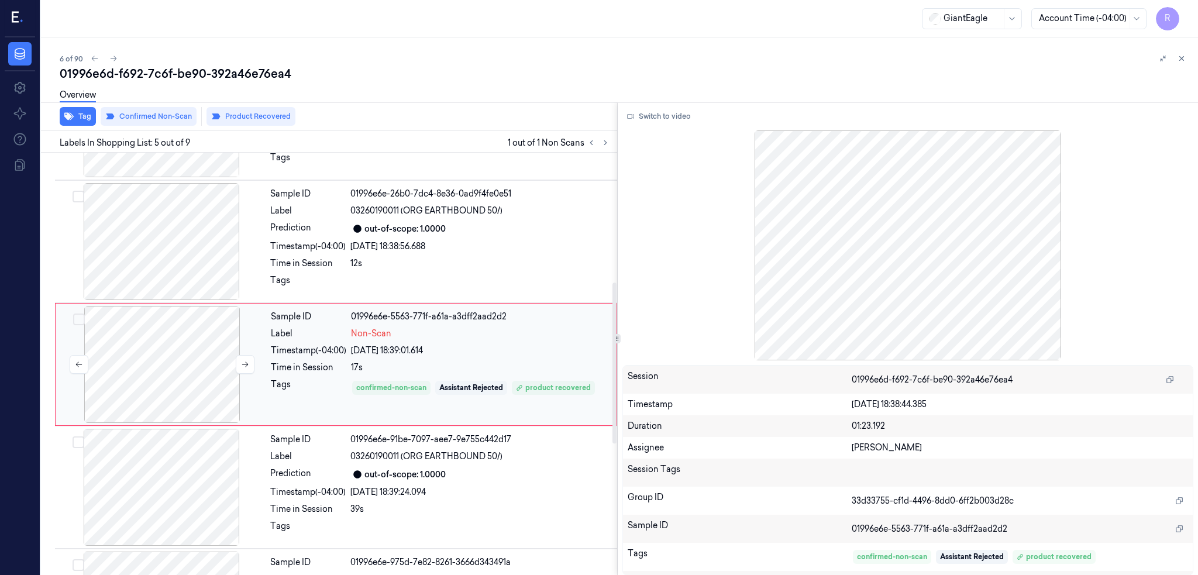
click at [199, 369] on div at bounding box center [162, 364] width 208 height 117
click at [244, 363] on icon at bounding box center [245, 364] width 8 height 8
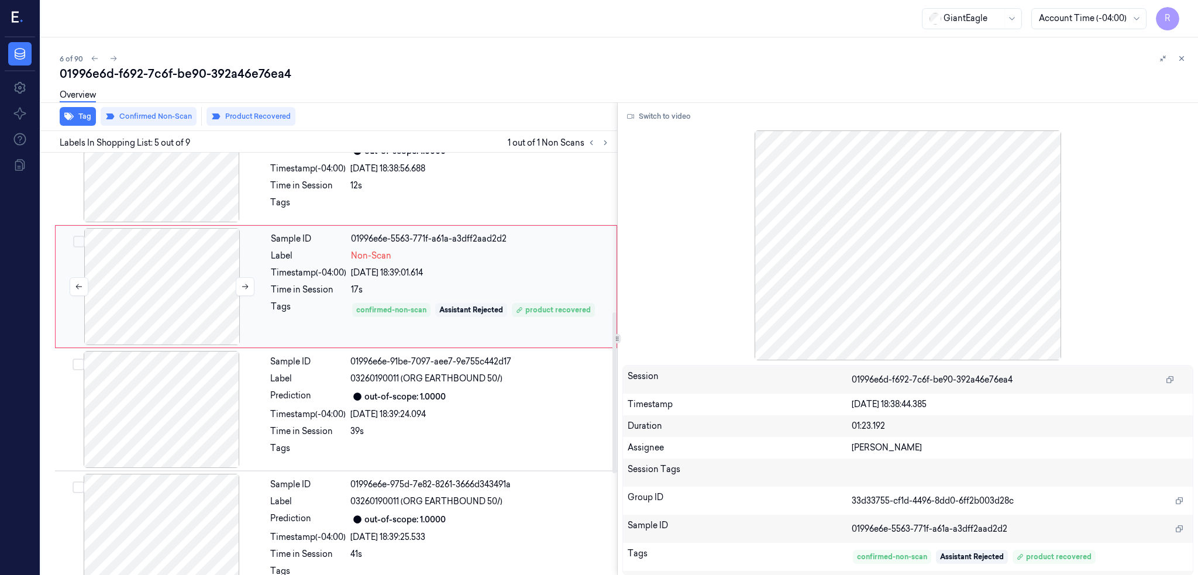
click at [180, 281] on div at bounding box center [162, 286] width 208 height 117
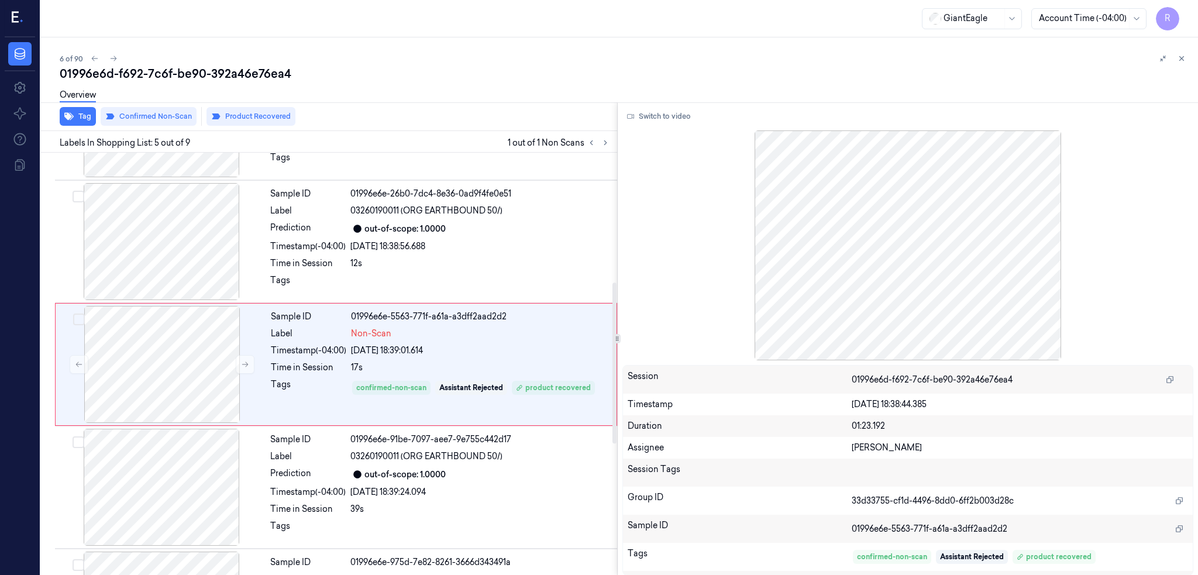
click at [143, 102] on div "Overview" at bounding box center [624, 97] width 1129 height 30
click at [146, 118] on button "Confirmed Non-Scan" at bounding box center [149, 116] width 96 height 19
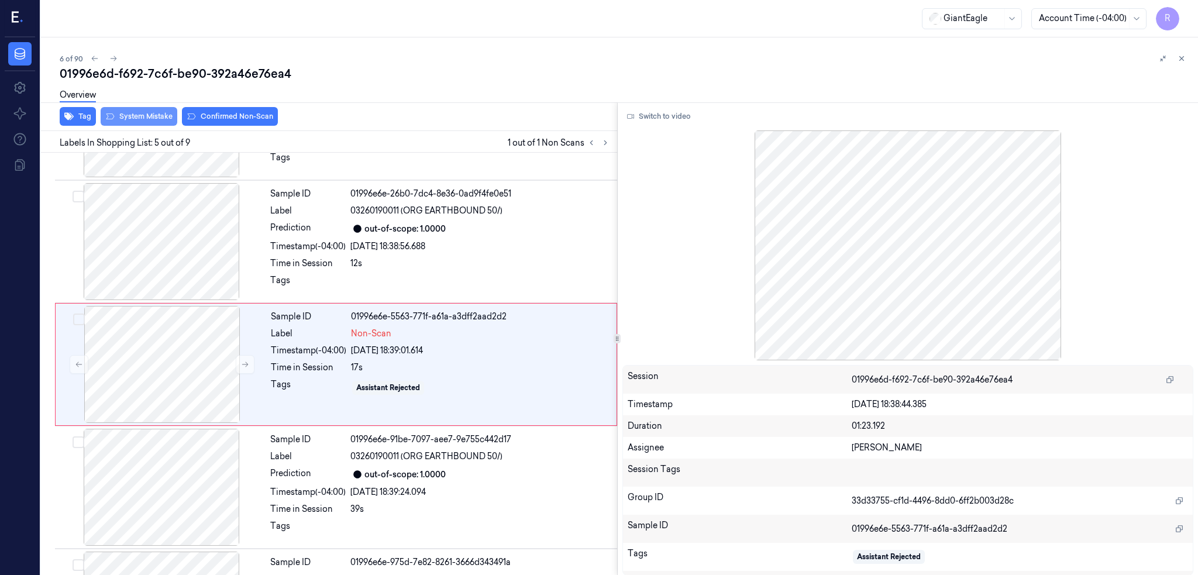
click at [146, 118] on button "System Mistake" at bounding box center [139, 116] width 77 height 19
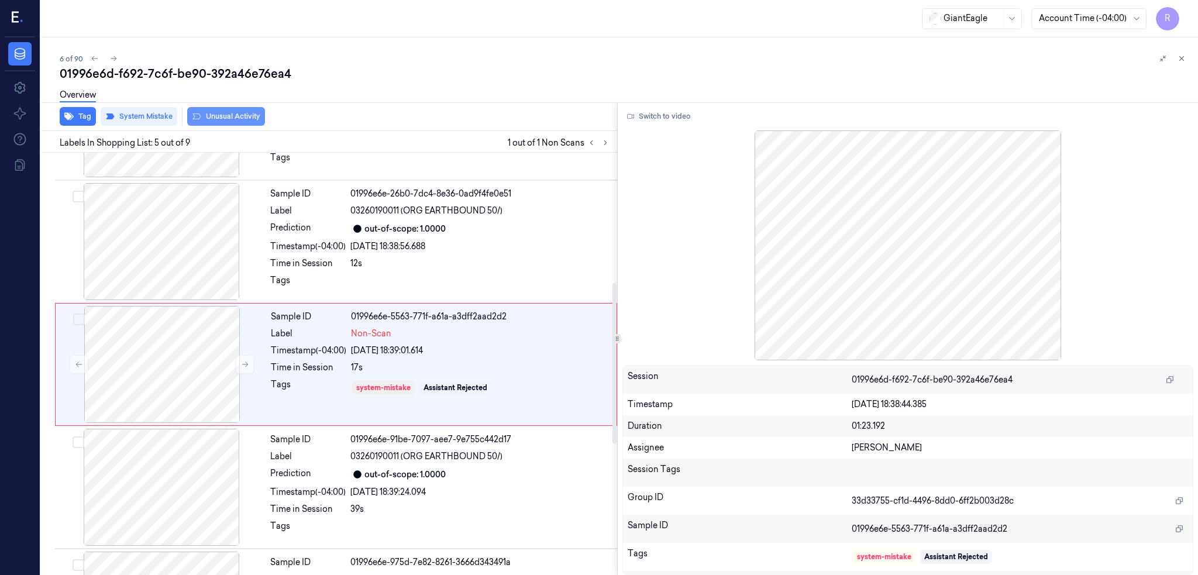
click at [234, 122] on button "Unusual Activity" at bounding box center [226, 116] width 78 height 19
click at [238, 61] on div "6 of 90" at bounding box center [624, 58] width 1129 height 14
click at [239, 66] on div "01996e6d-f692-7c6f-be90-392a46e76ea4" at bounding box center [624, 74] width 1129 height 16
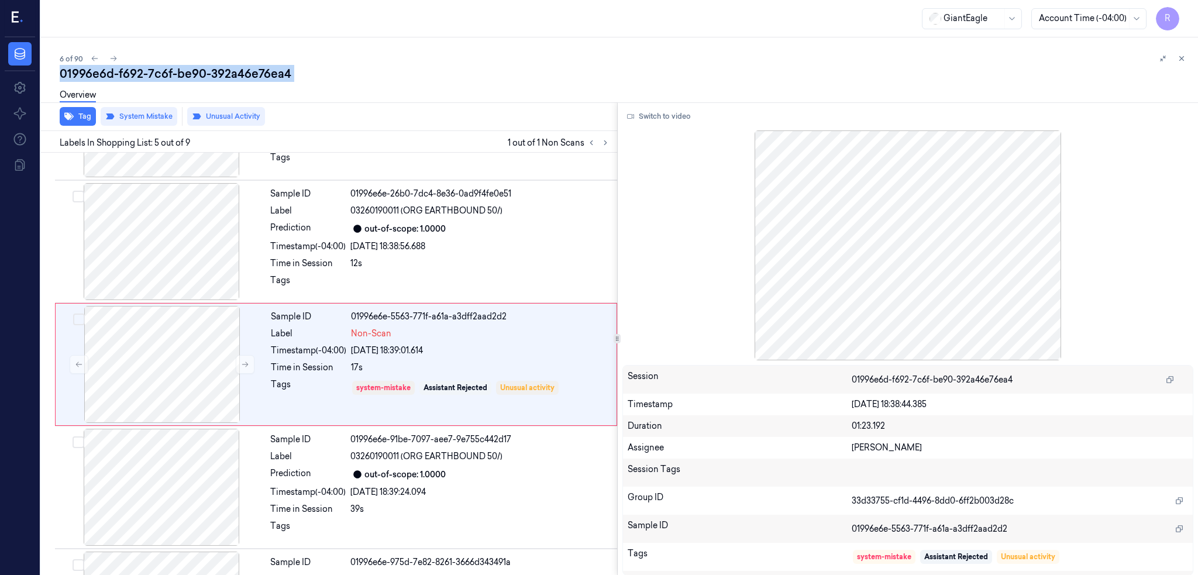
click at [239, 66] on div "01996e6d-f692-7c6f-be90-392a46e76ea4" at bounding box center [624, 74] width 1129 height 16
copy div "392a46e76ea4"
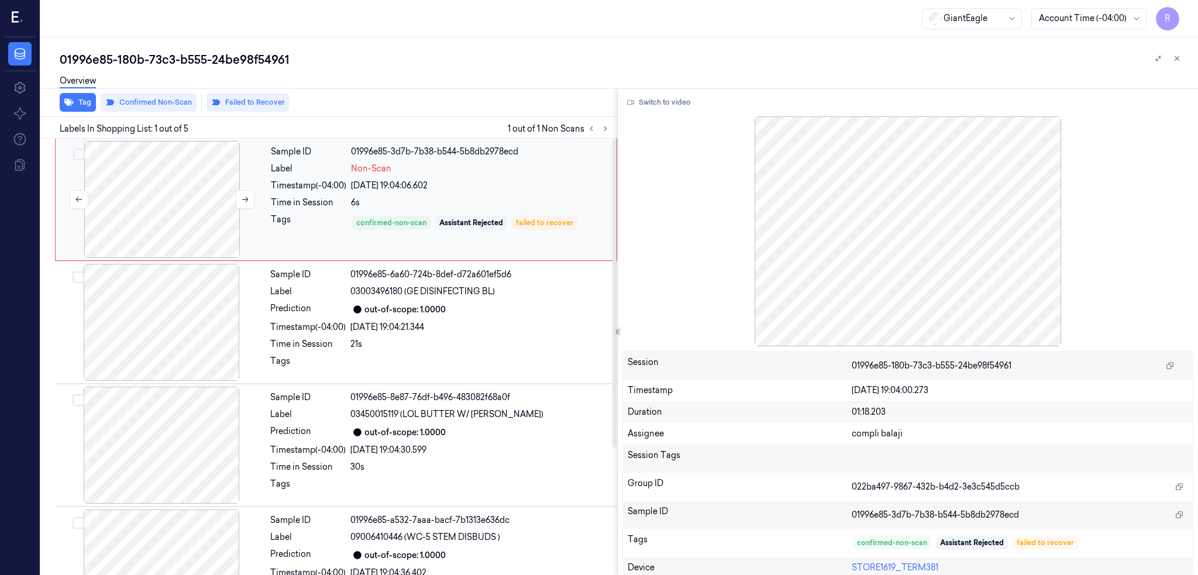
click at [166, 226] on div at bounding box center [162, 199] width 208 height 117
click at [666, 97] on button "Switch to video" at bounding box center [658, 102] width 73 height 19
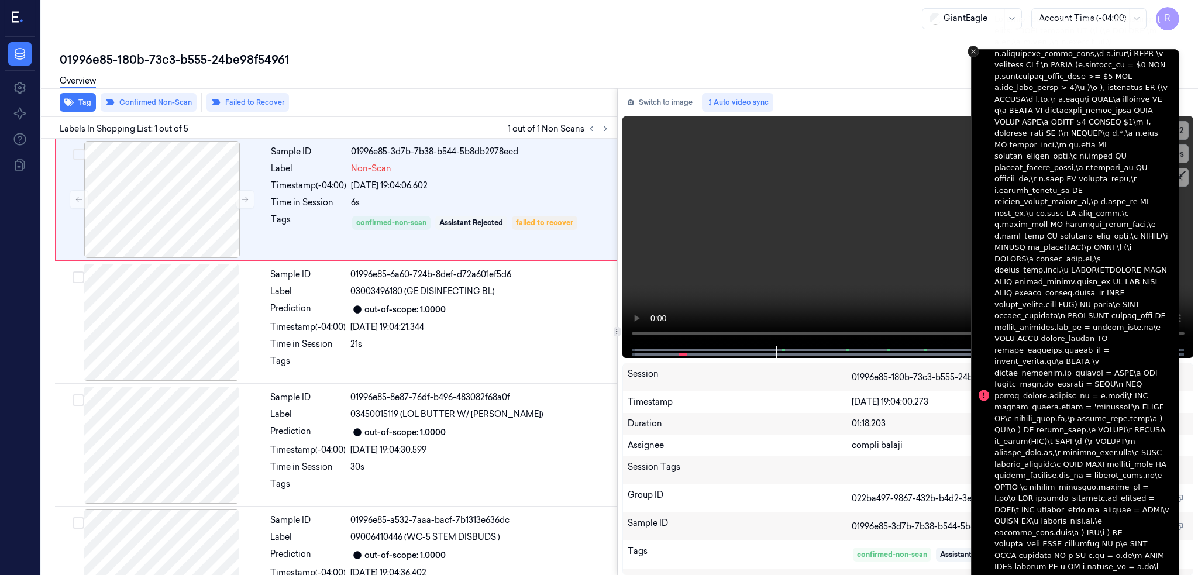
click at [971, 52] on icon "Close toast" at bounding box center [973, 51] width 7 height 7
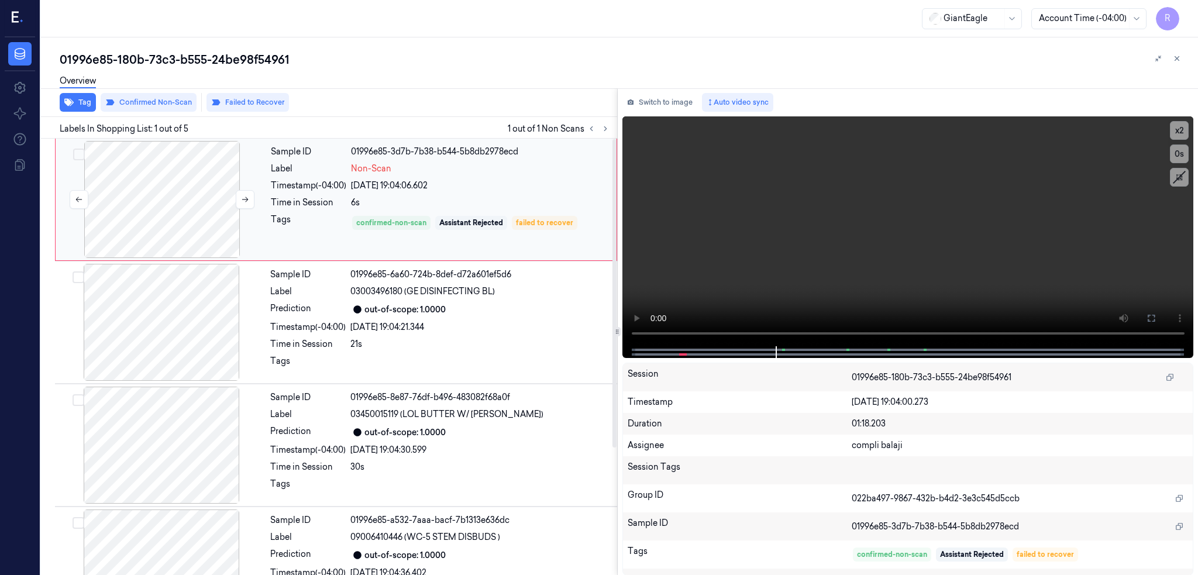
click at [193, 191] on div at bounding box center [162, 199] width 208 height 117
click at [1161, 321] on button at bounding box center [1151, 318] width 19 height 19
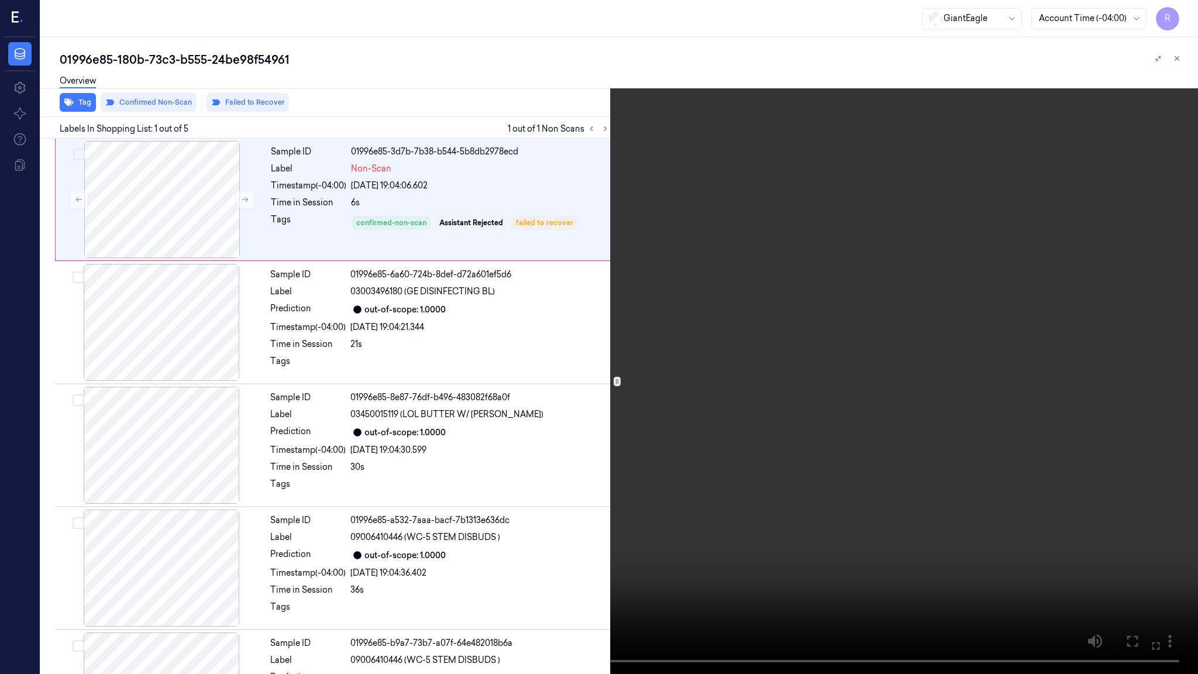
click at [474, 435] on video at bounding box center [599, 337] width 1198 height 674
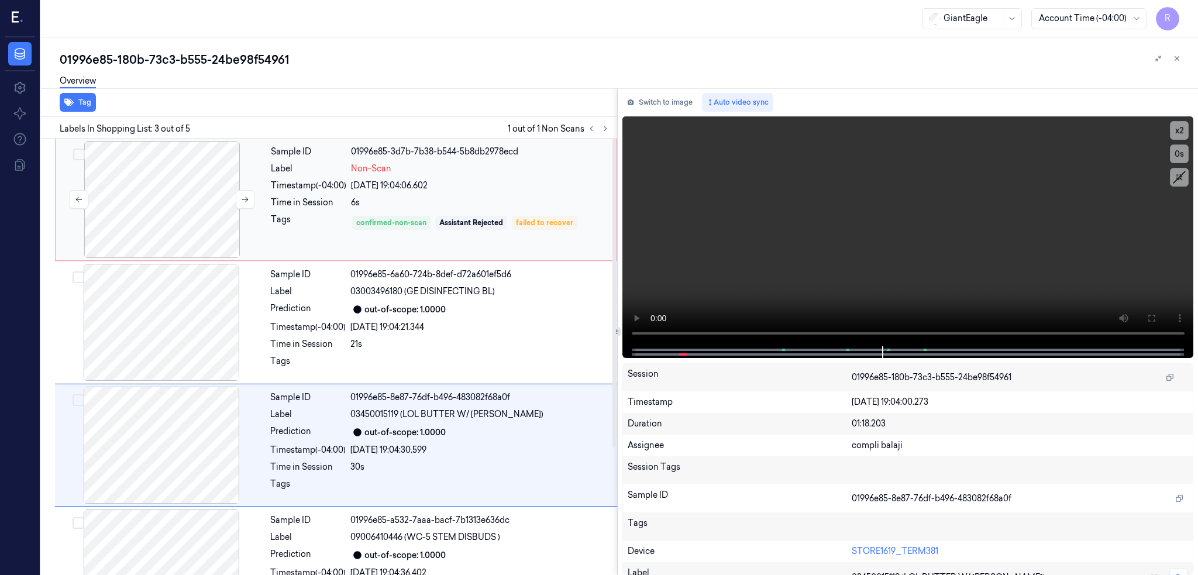
click at [173, 216] on div at bounding box center [162, 199] width 208 height 117
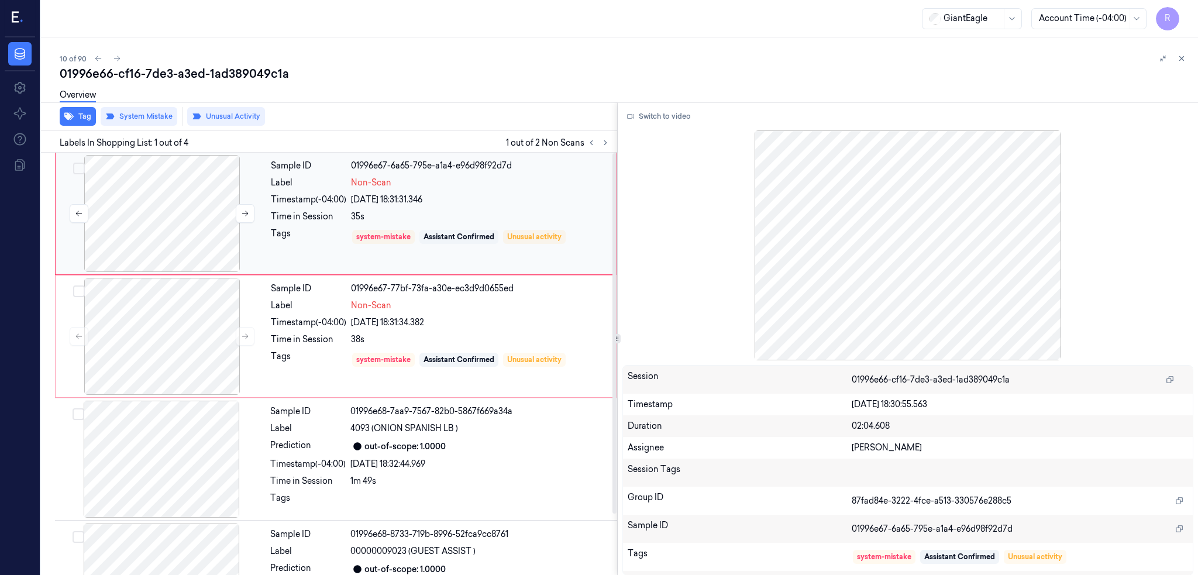
click at [157, 202] on div at bounding box center [162, 213] width 208 height 117
click at [686, 128] on div "Switch to video Session 01996e66-cf16-7de3-a3ed-1ad389049c1a Timestamp [DATE] 1…" at bounding box center [908, 338] width 581 height 473
click at [682, 115] on button "Switch to video" at bounding box center [658, 116] width 73 height 19
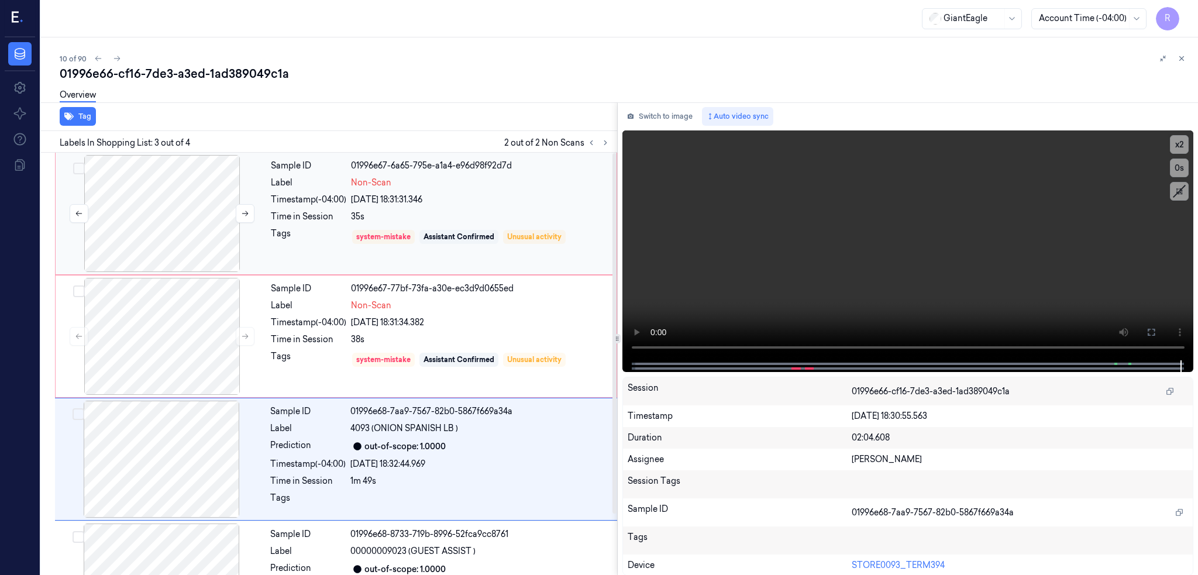
click at [150, 195] on div at bounding box center [162, 213] width 208 height 117
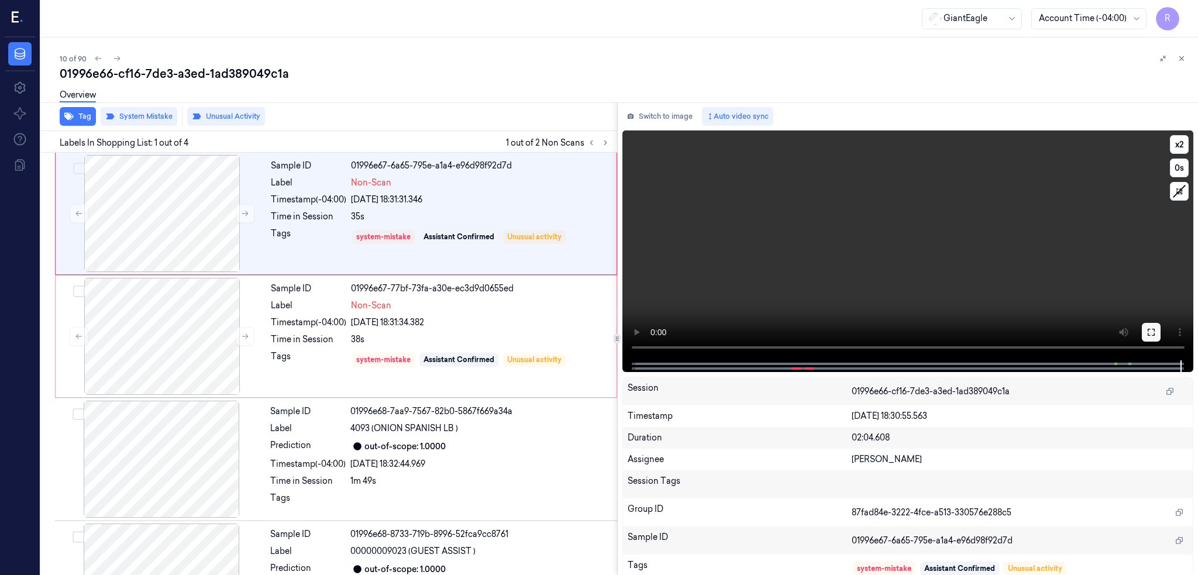
click at [1161, 329] on button at bounding box center [1151, 332] width 19 height 19
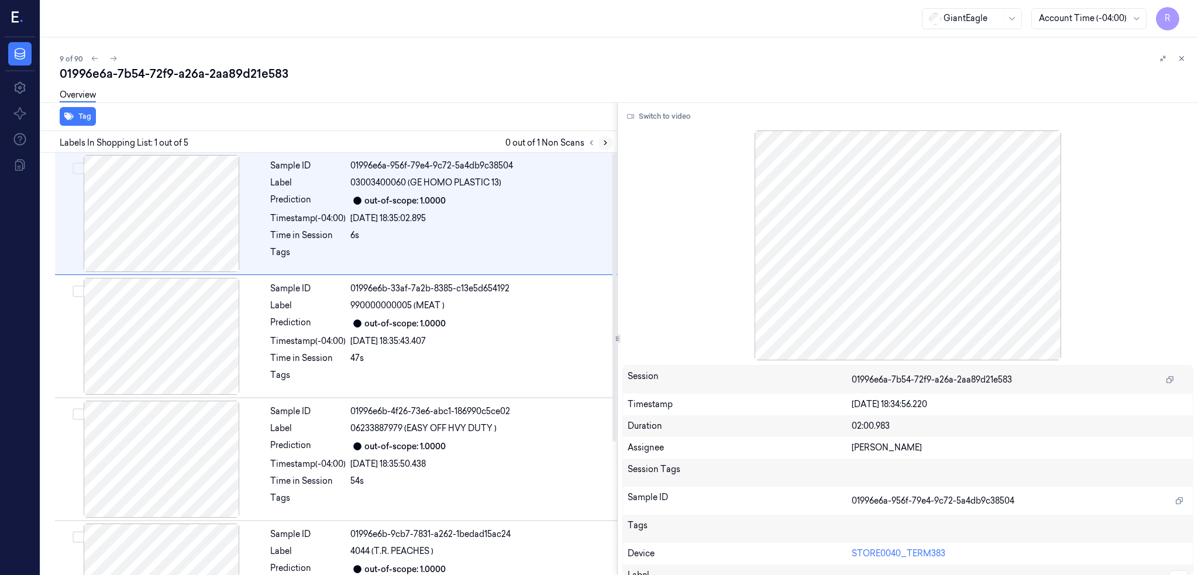
click at [613, 142] on button at bounding box center [605, 143] width 14 height 14
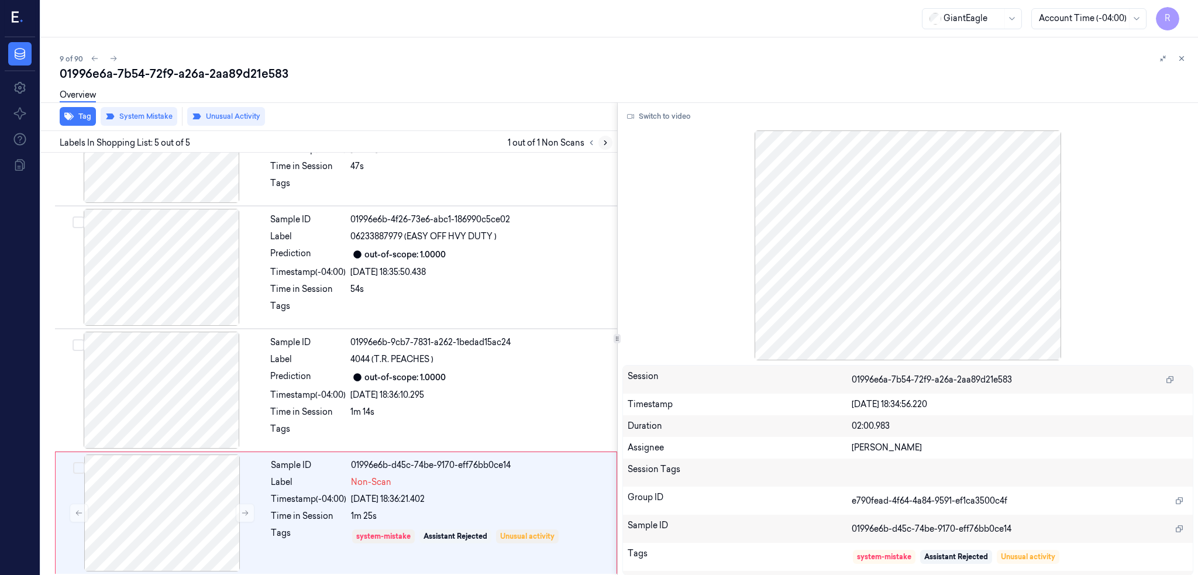
scroll to position [194, 0]
click at [174, 373] on div at bounding box center [161, 387] width 208 height 117
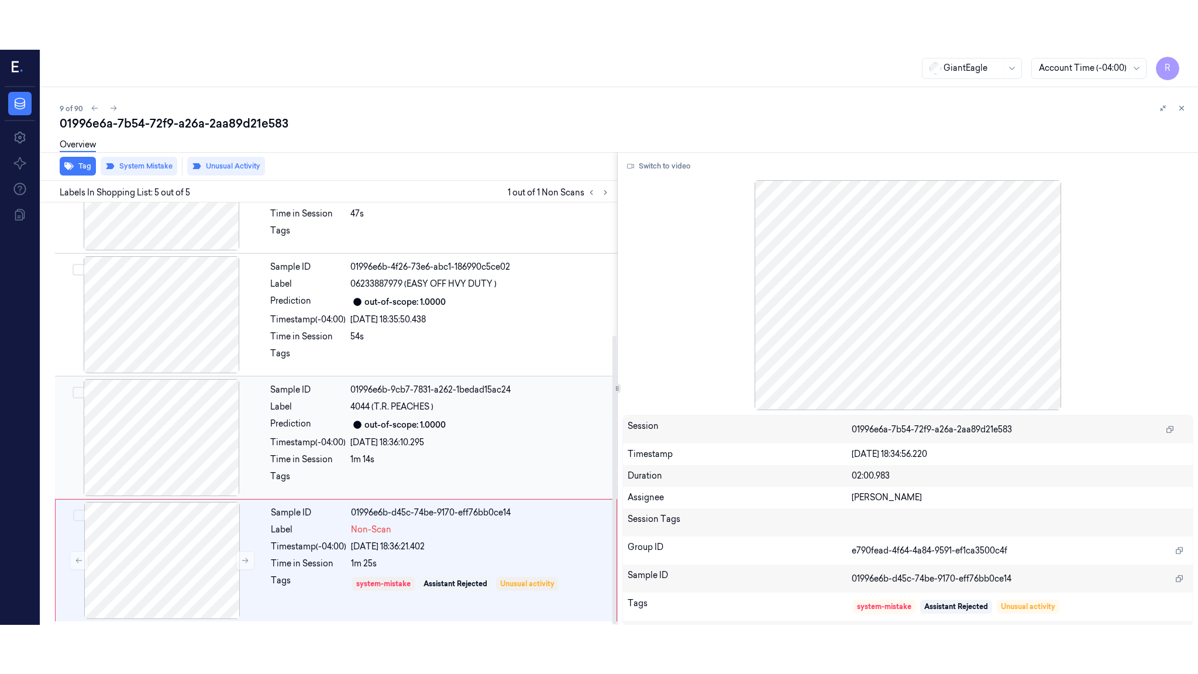
scroll to position [195, 0]
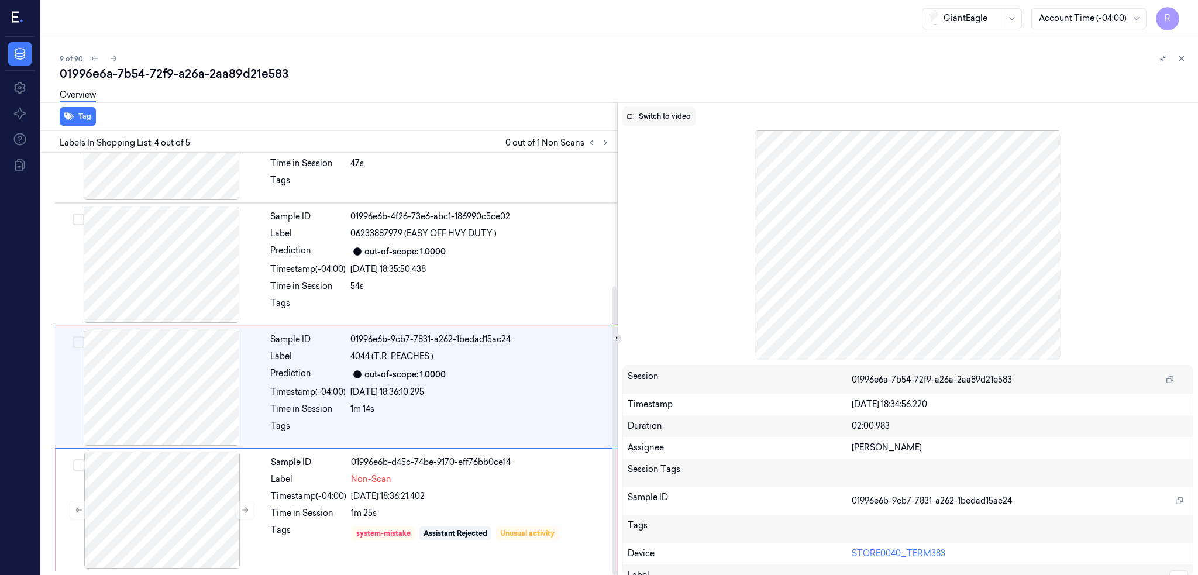
click at [693, 124] on button "Switch to video" at bounding box center [658, 116] width 73 height 19
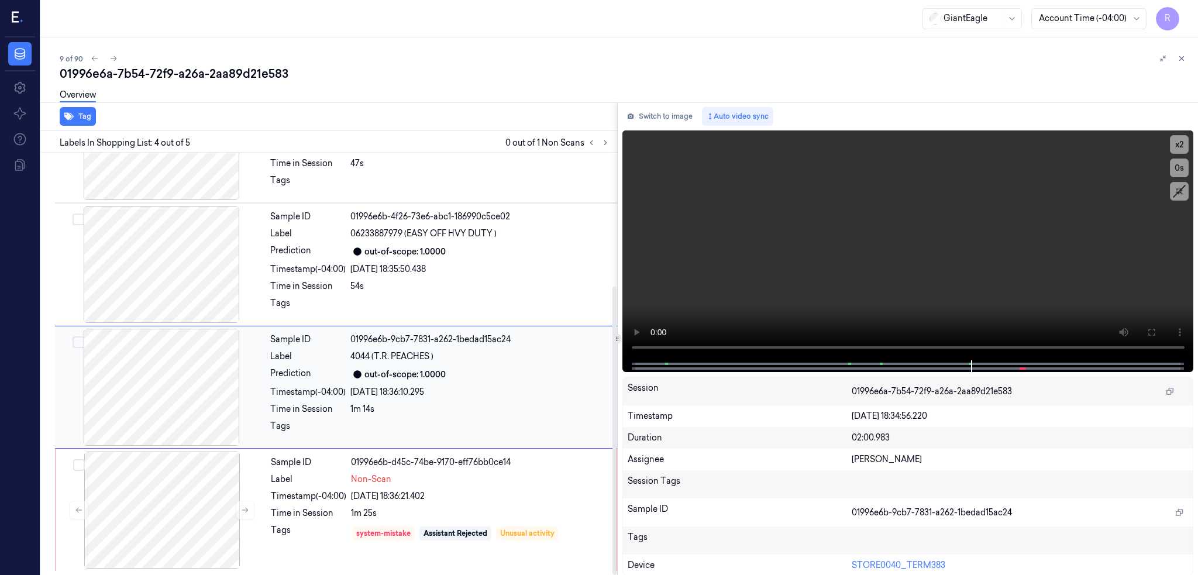
click at [139, 411] on div at bounding box center [161, 387] width 208 height 117
click at [1156, 328] on icon at bounding box center [1151, 332] width 9 height 9
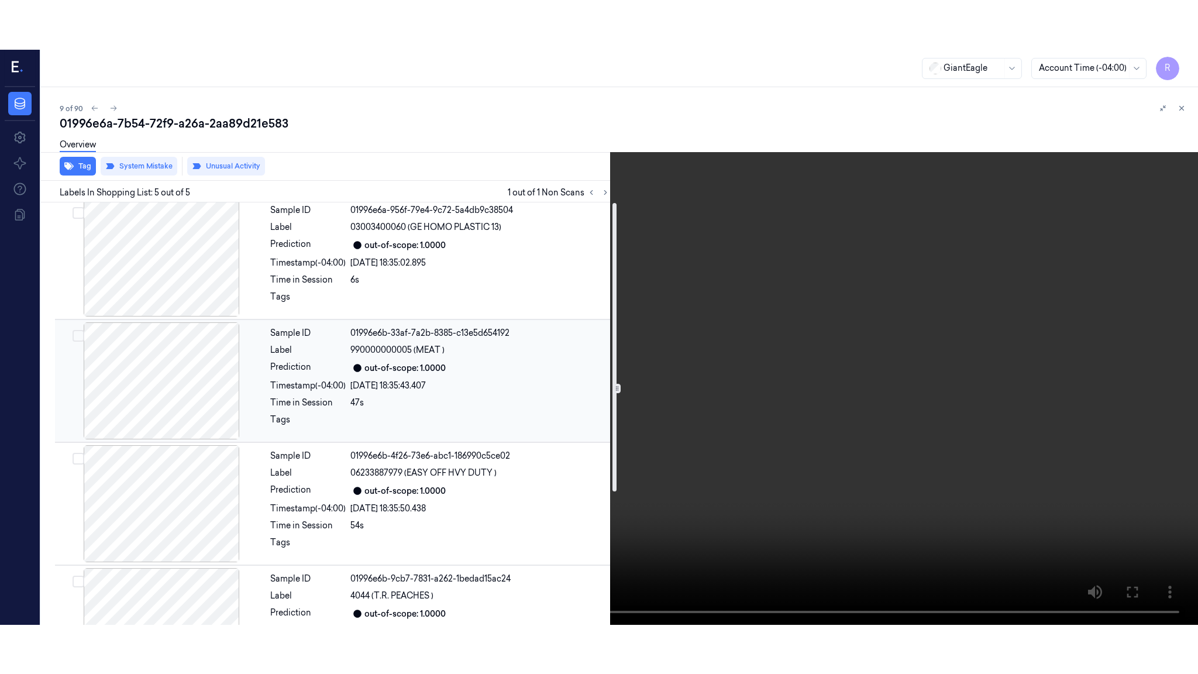
scroll to position [0, 0]
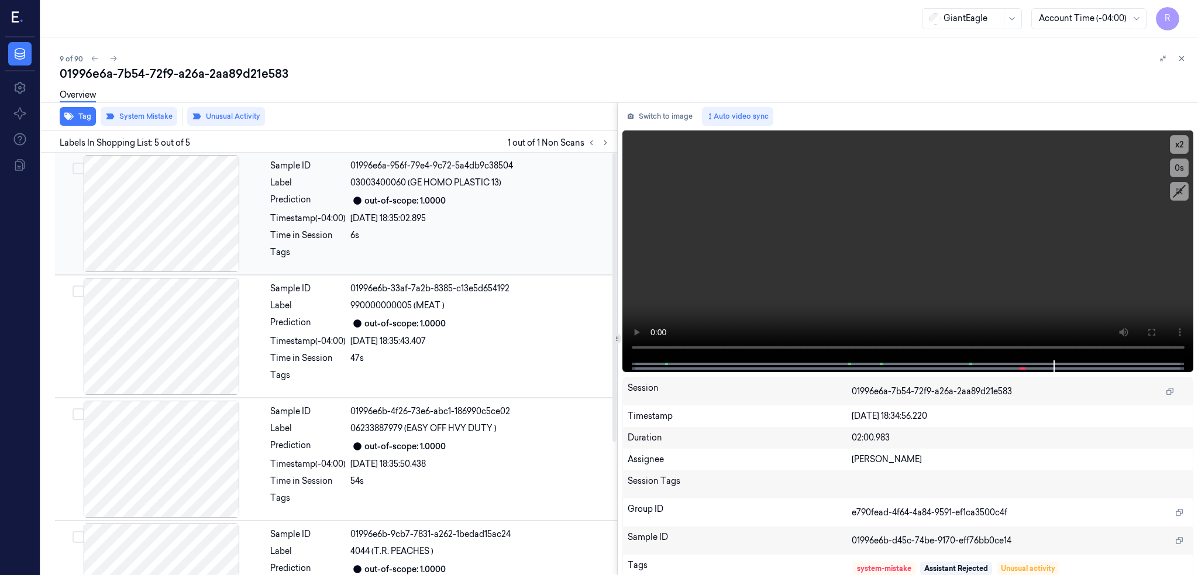
click at [163, 256] on div at bounding box center [161, 213] width 208 height 117
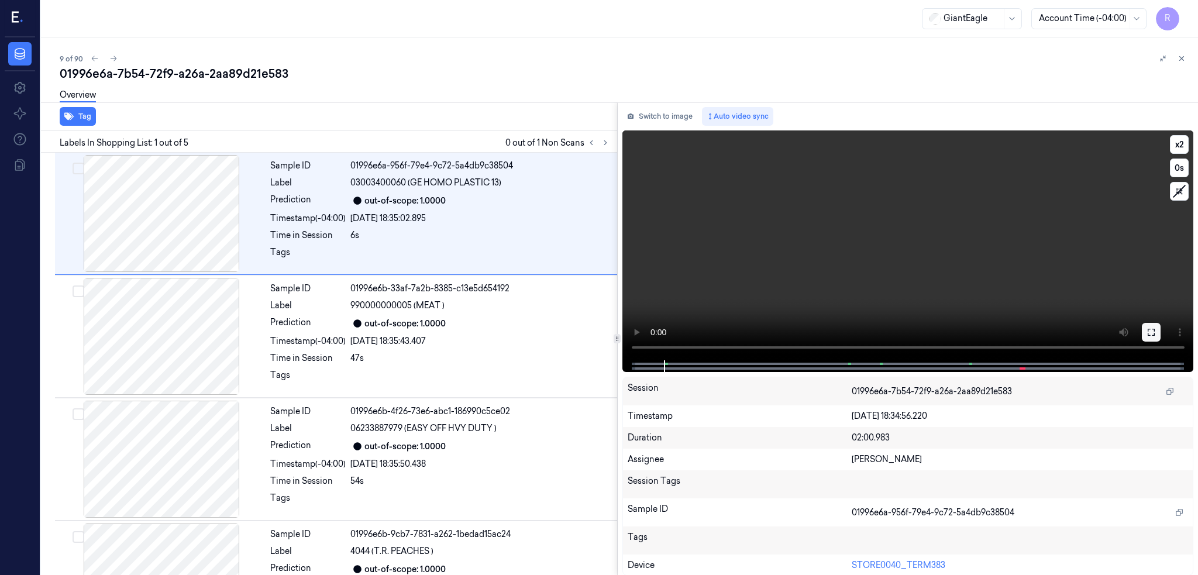
click at [1156, 330] on icon at bounding box center [1151, 332] width 9 height 9
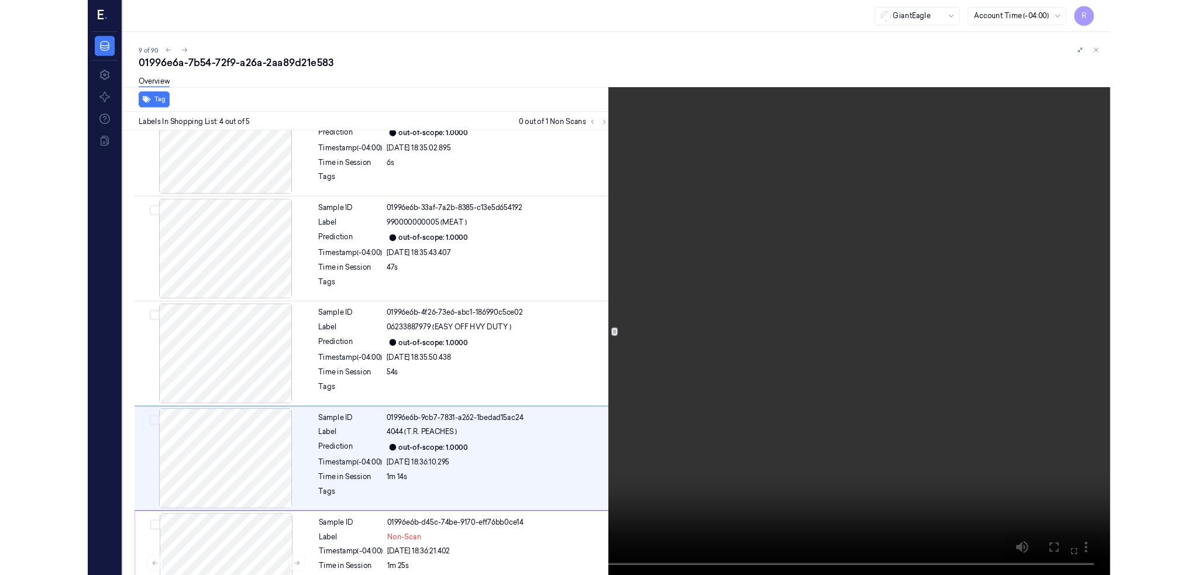
scroll to position [96, 0]
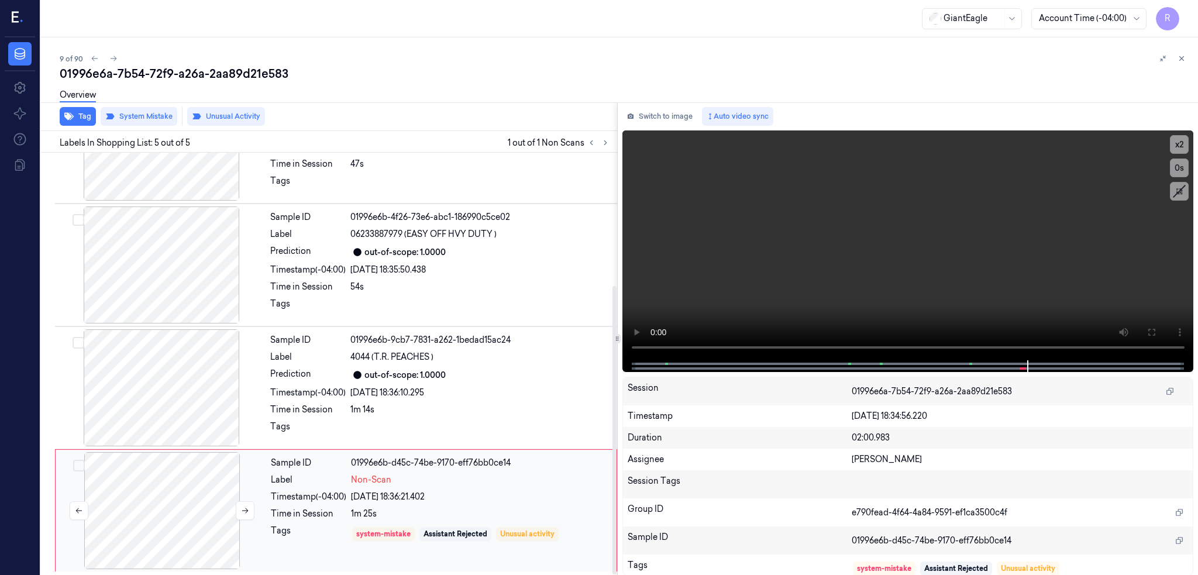
click at [156, 476] on div at bounding box center [162, 510] width 208 height 117
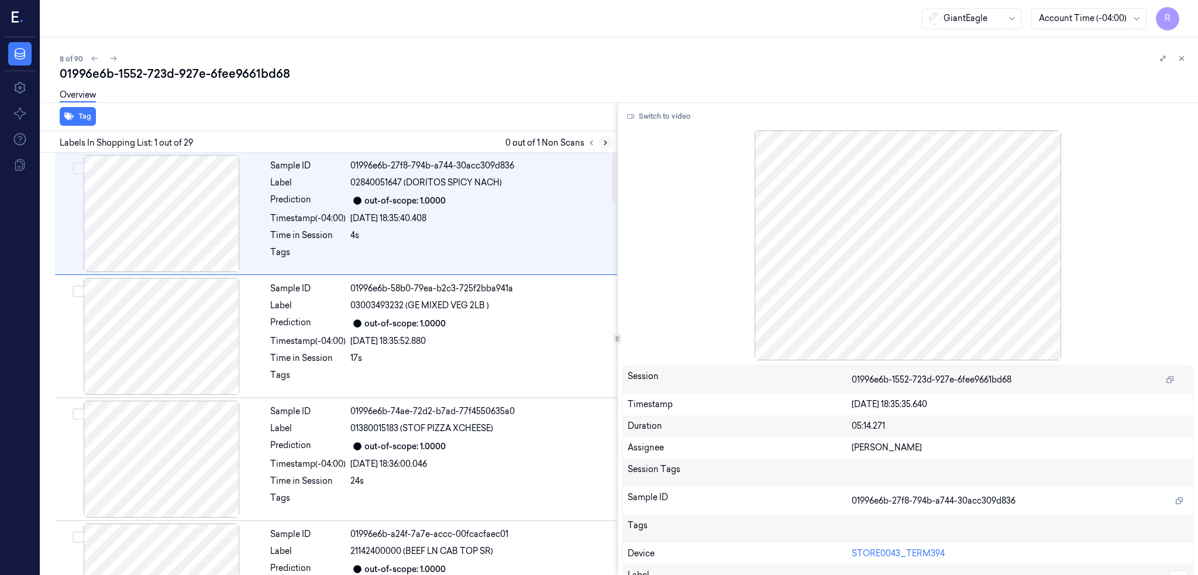
click at [613, 146] on button at bounding box center [605, 143] width 14 height 14
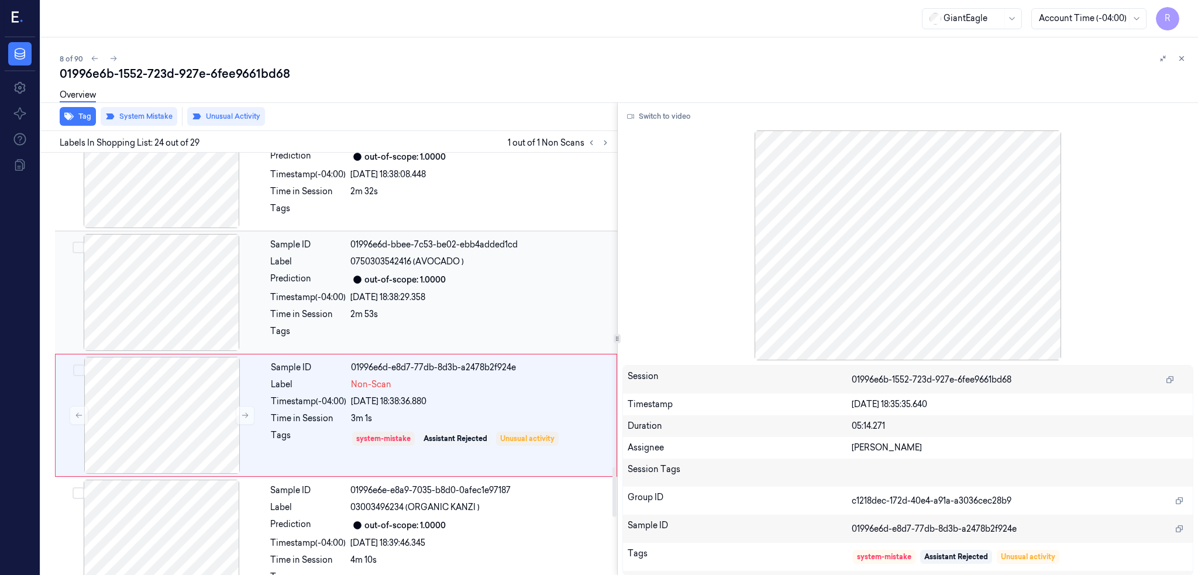
scroll to position [2676, 0]
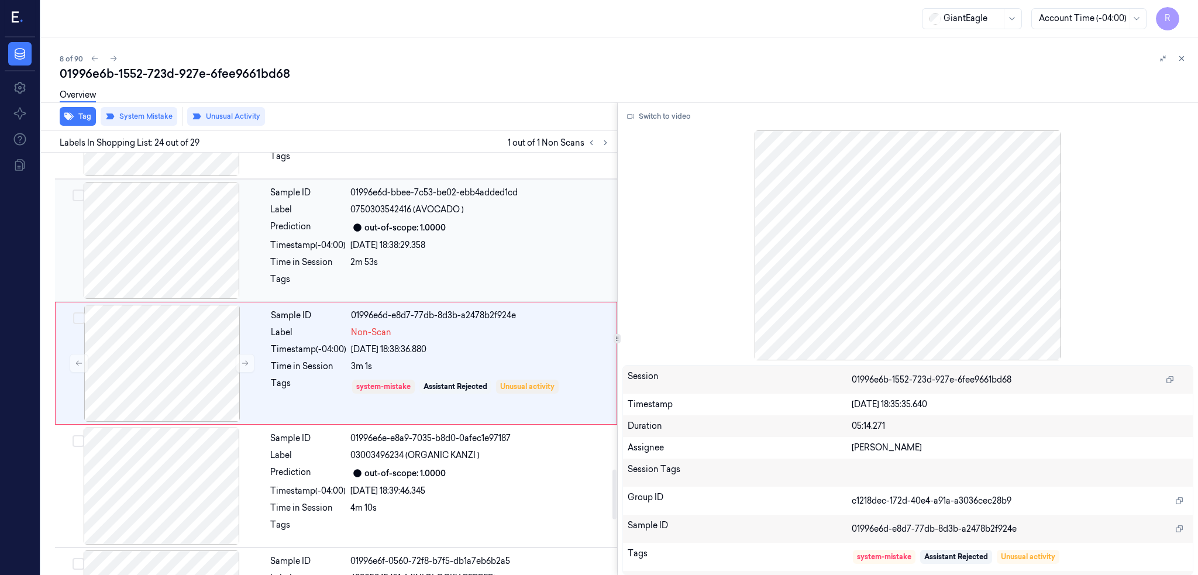
click at [192, 187] on div at bounding box center [161, 240] width 208 height 117
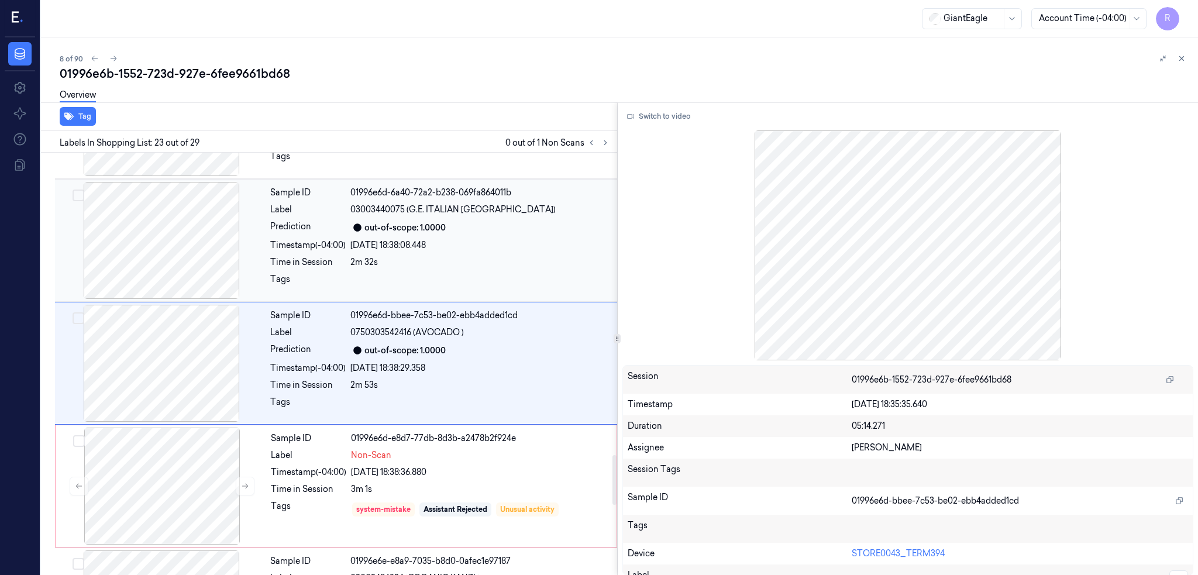
click at [185, 234] on div at bounding box center [161, 240] width 208 height 117
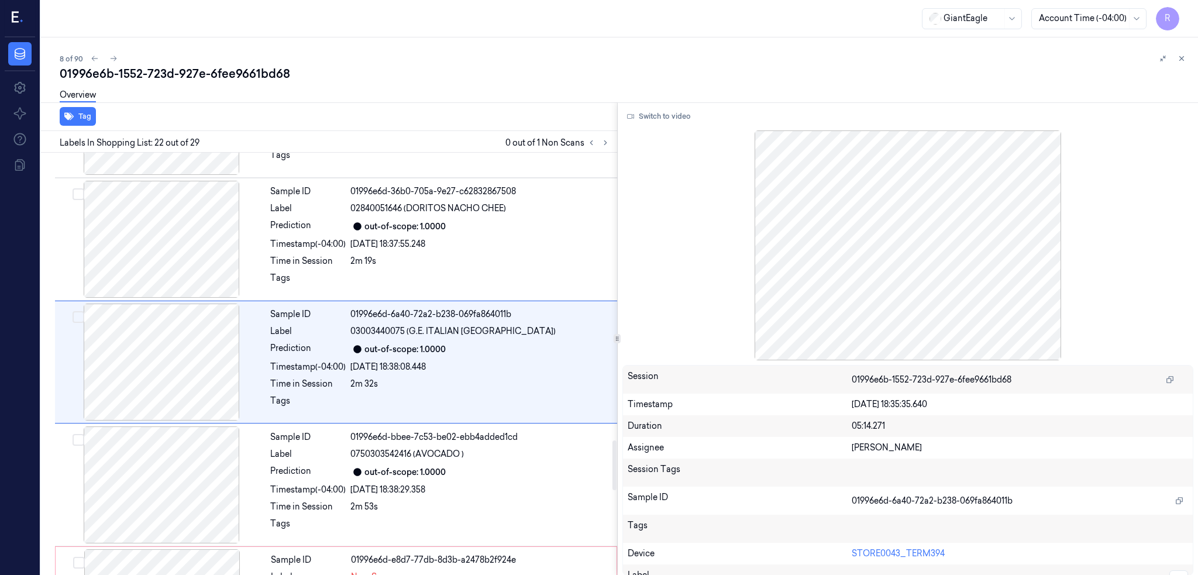
scroll to position [2430, 0]
click at [696, 115] on button "Switch to video" at bounding box center [658, 116] width 73 height 19
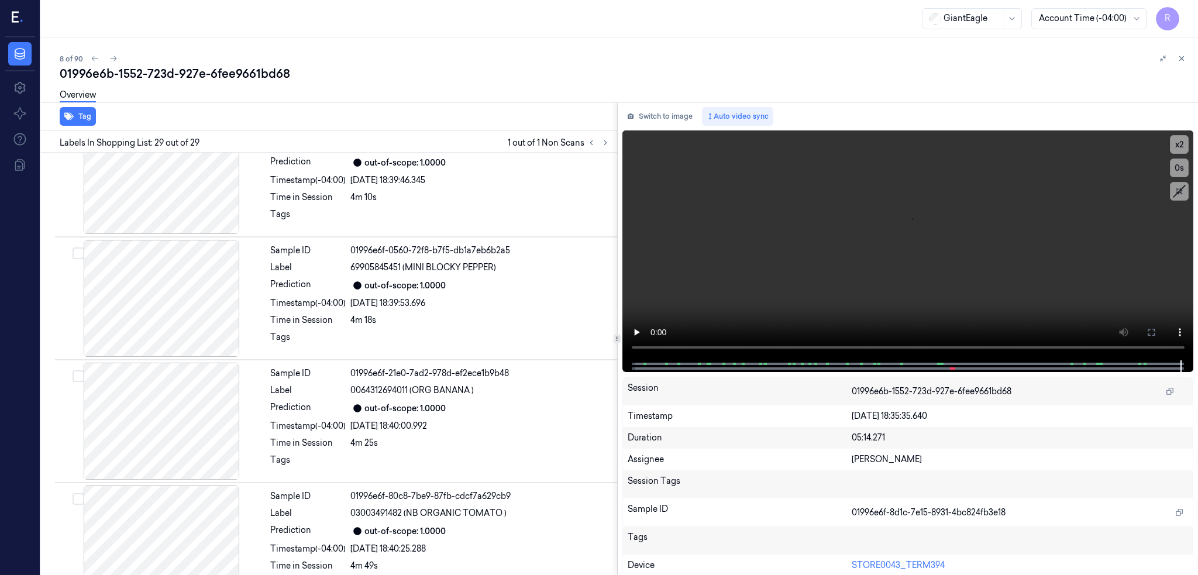
scroll to position [3145, 0]
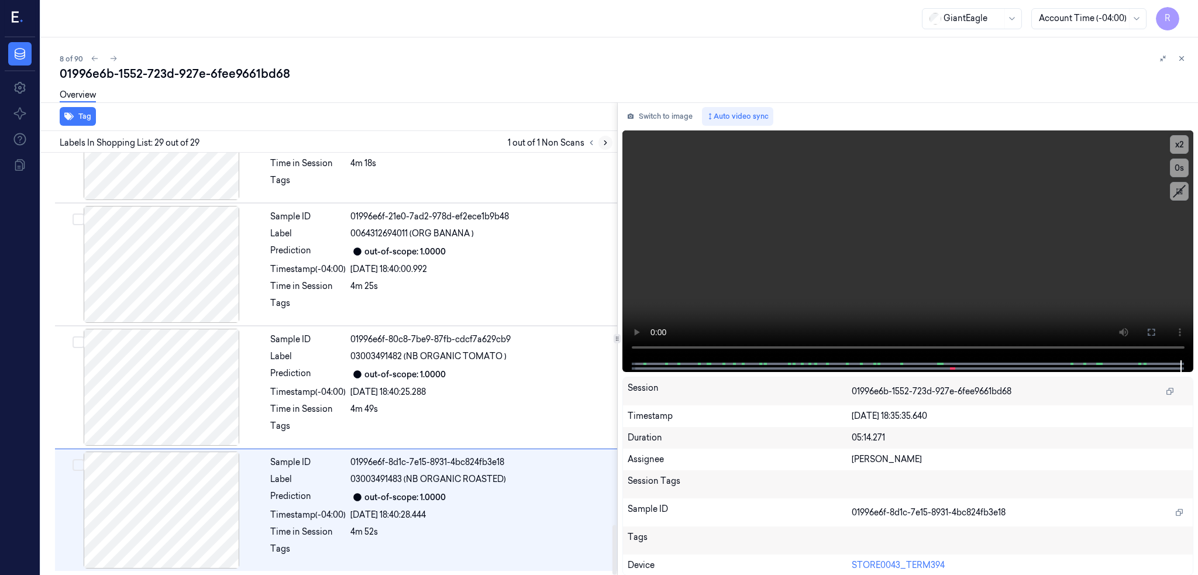
click at [610, 140] on icon at bounding box center [605, 143] width 8 height 8
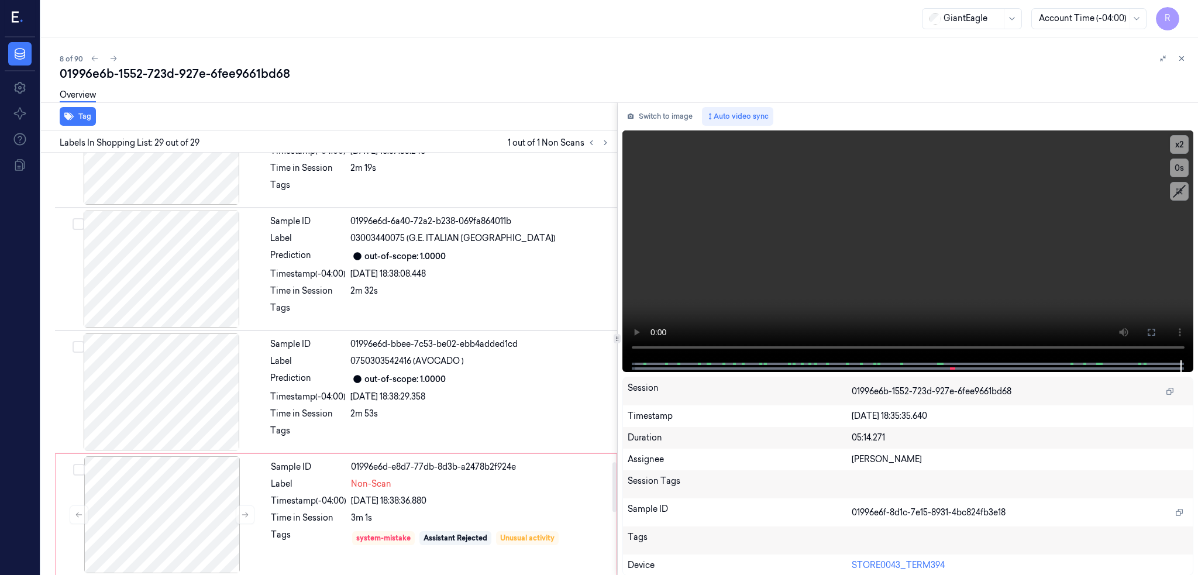
scroll to position [2521, 0]
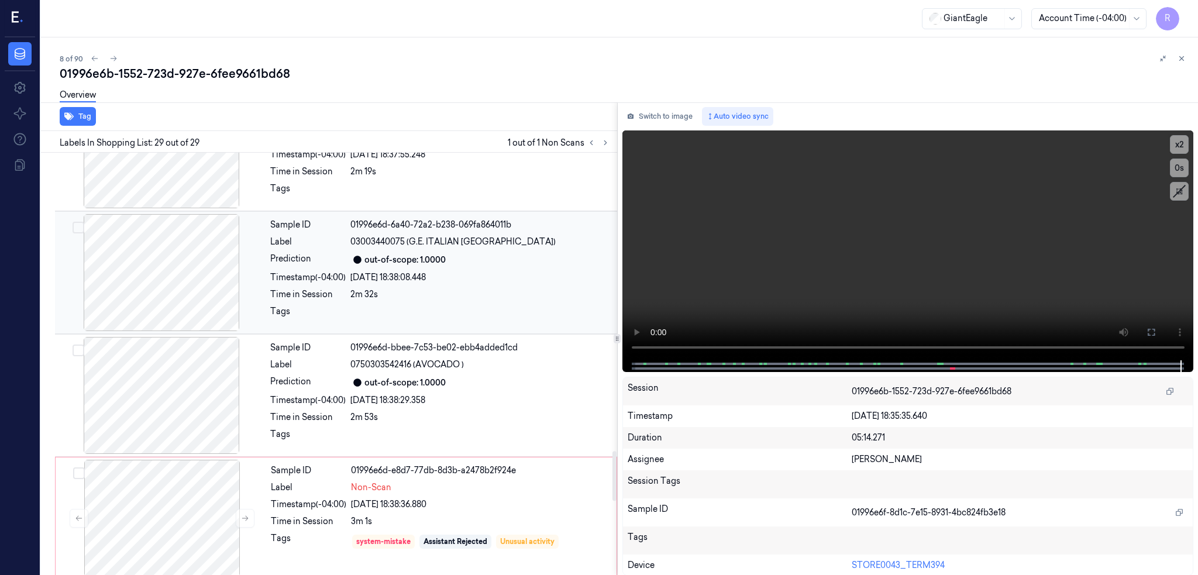
click at [172, 294] on div at bounding box center [161, 272] width 208 height 117
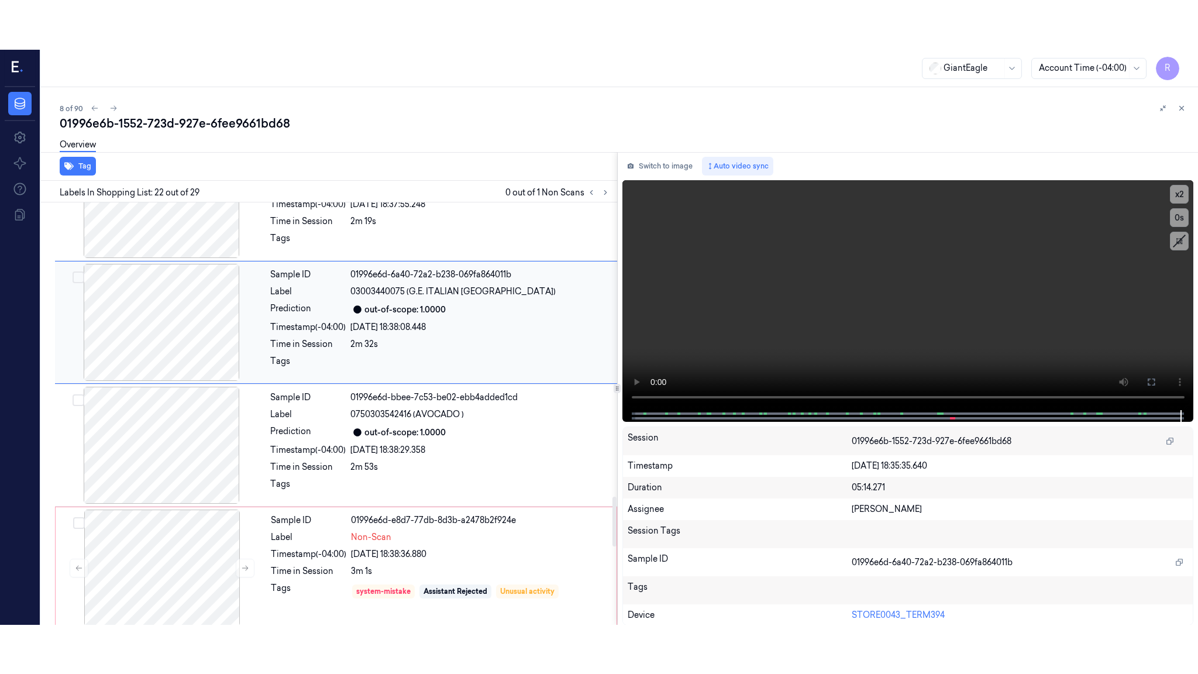
scroll to position [2430, 0]
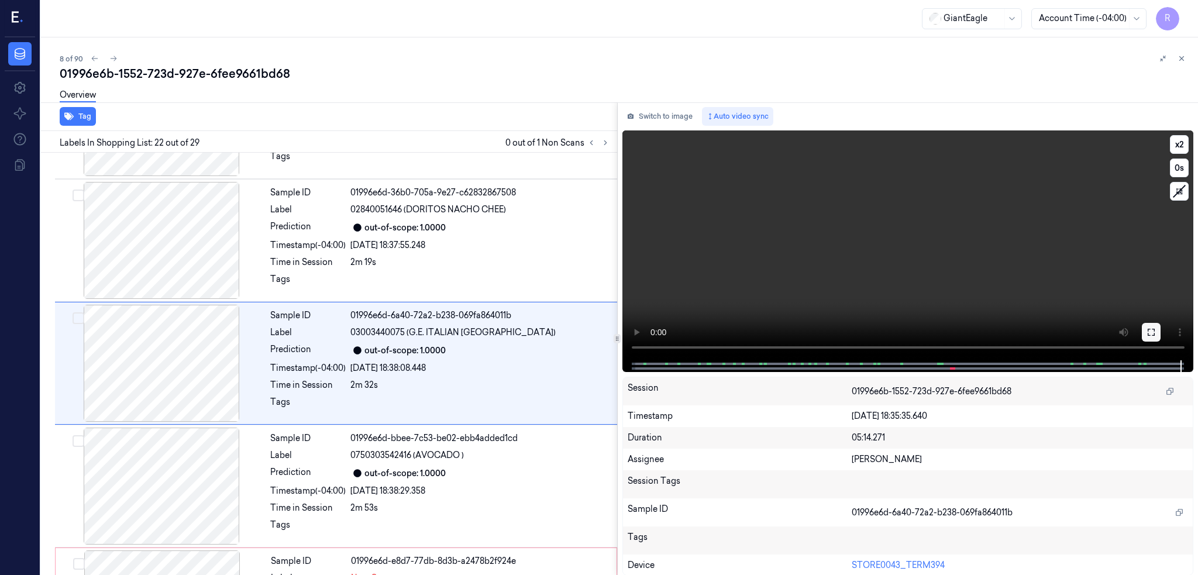
click at [1156, 333] on icon at bounding box center [1151, 332] width 9 height 9
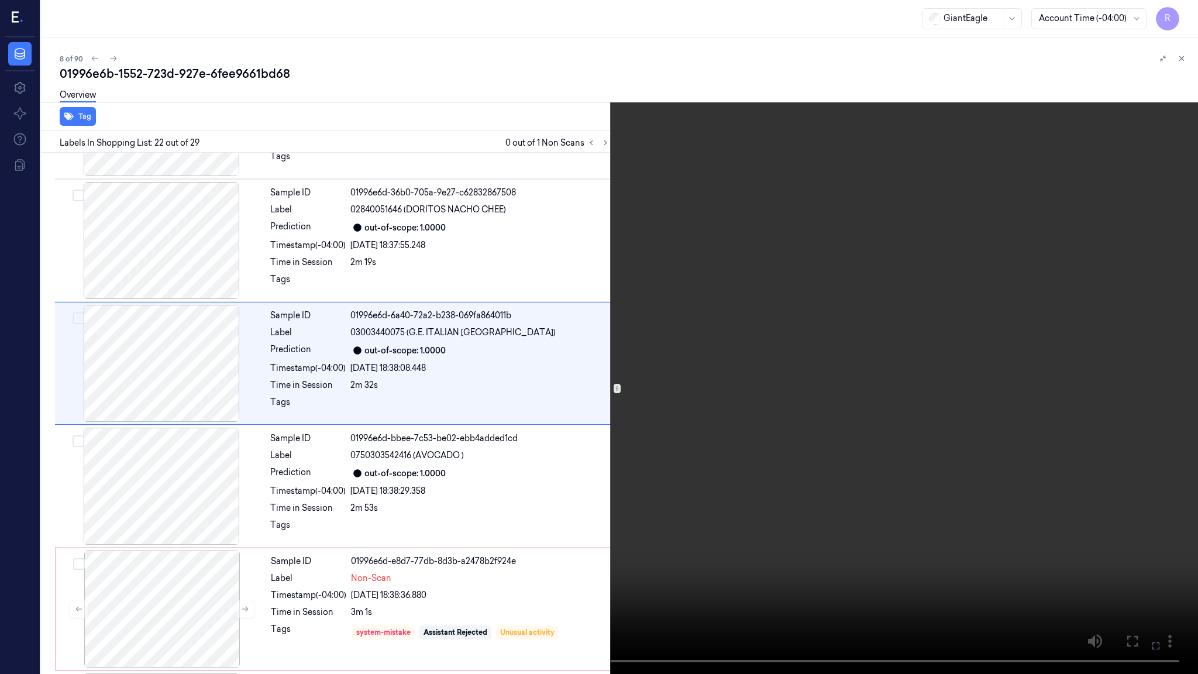
click at [715, 401] on video at bounding box center [599, 337] width 1198 height 674
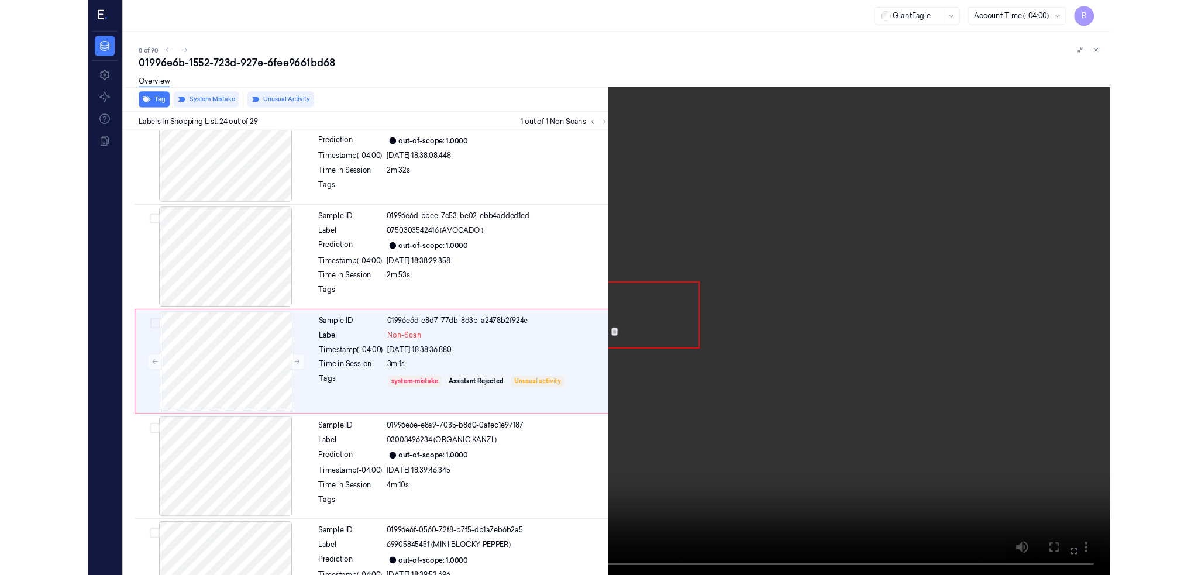
scroll to position [2627, 0]
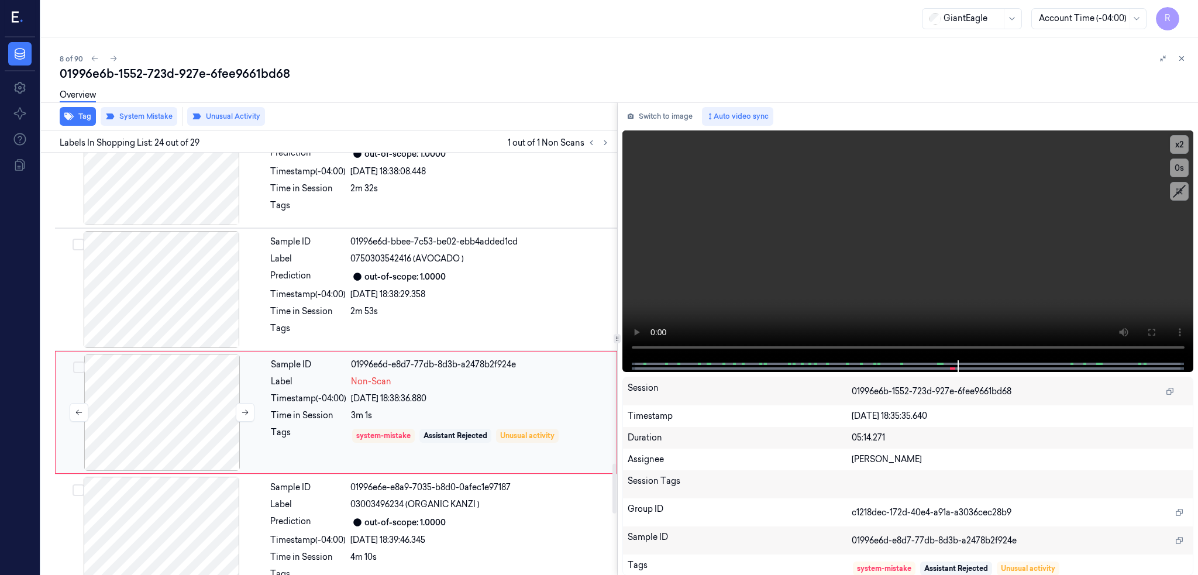
click at [185, 391] on div at bounding box center [162, 412] width 208 height 117
